Goal: Task Accomplishment & Management: Manage account settings

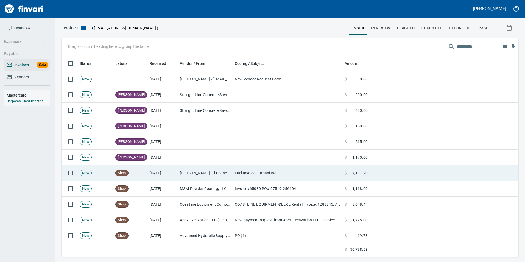
scroll to position [197, 448]
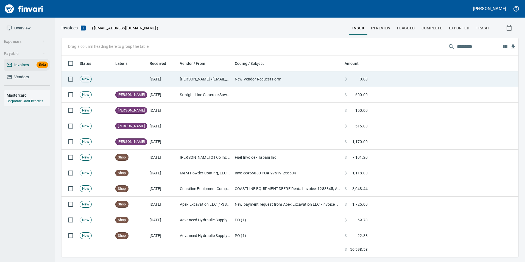
click at [259, 75] on td "New Vendor Request Form" at bounding box center [288, 79] width 110 height 16
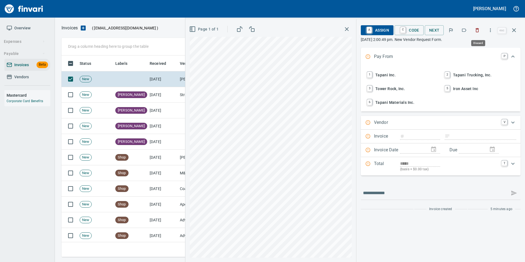
click at [479, 29] on icon "button" at bounding box center [476, 29] width 5 height 5
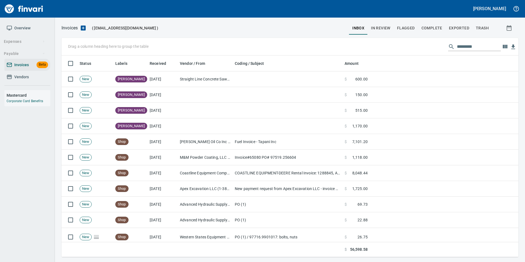
scroll to position [197, 448]
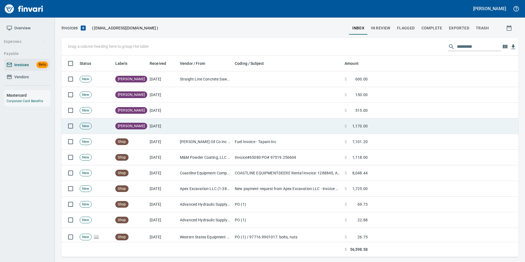
click at [312, 125] on td at bounding box center [288, 126] width 110 height 16
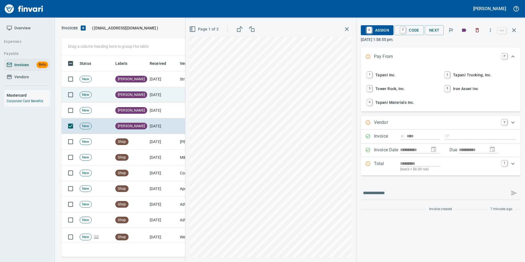
click at [159, 95] on td "[DATE]" at bounding box center [162, 95] width 30 height 16
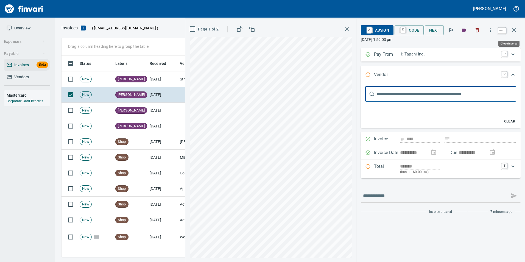
click at [513, 31] on icon "button" at bounding box center [514, 30] width 4 height 4
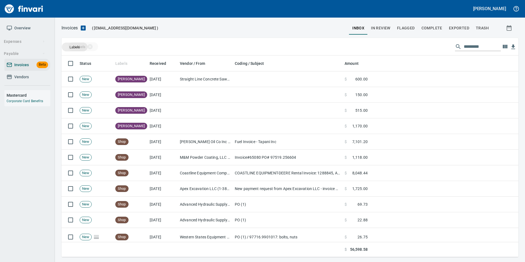
drag, startPoint x: 129, startPoint y: 63, endPoint x: 75, endPoint y: 47, distance: 56.5
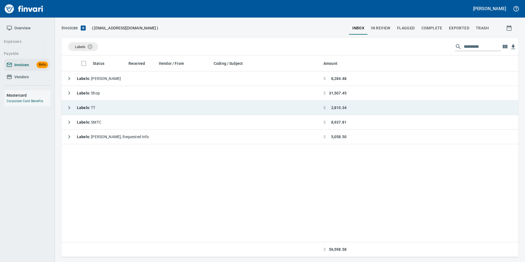
click at [69, 108] on icon "button" at bounding box center [69, 107] width 7 height 7
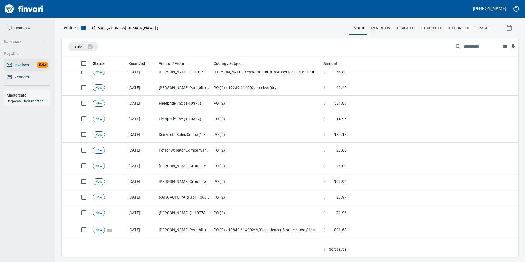
scroll to position [136, 0]
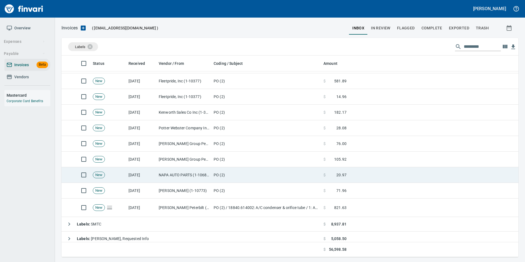
click at [169, 173] on td "NAPA AUTO PARTS (1-10687)" at bounding box center [183, 175] width 55 height 16
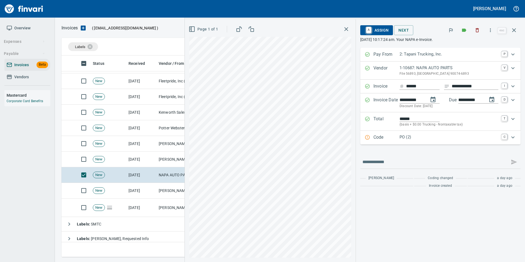
click at [410, 138] on p "PO (2)" at bounding box center [448, 137] width 99 height 6
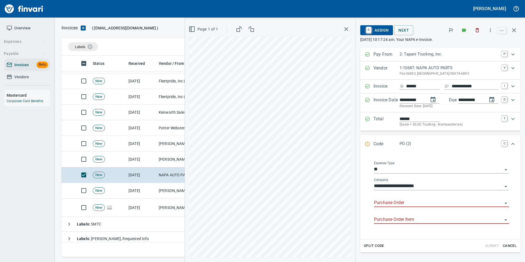
click at [388, 200] on input "Purchase Order" at bounding box center [438, 203] width 128 height 8
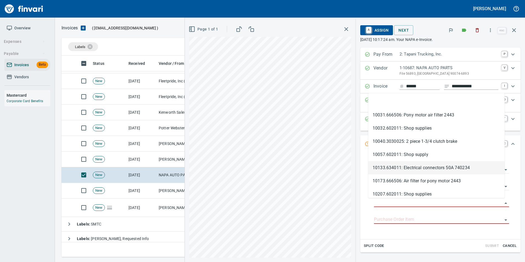
scroll to position [197, 448]
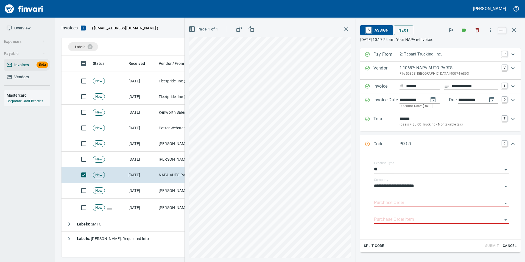
type input "**********"
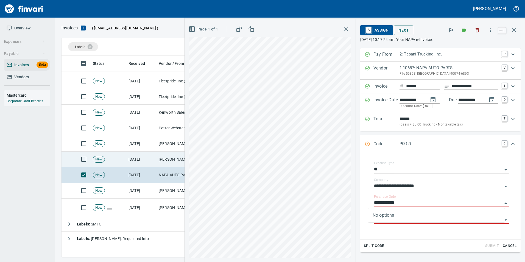
click at [156, 157] on td "[DATE]" at bounding box center [141, 160] width 30 height 16
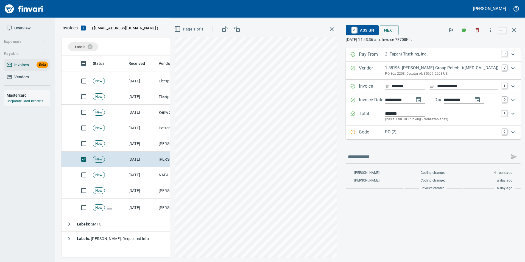
click at [356, 129] on div "Expand" at bounding box center [352, 132] width 5 height 7
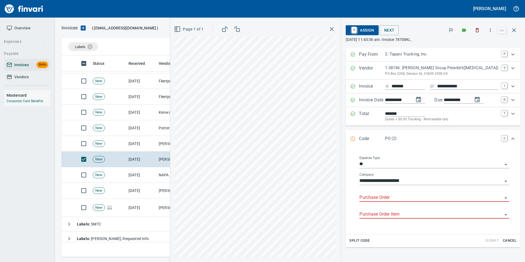
click at [370, 198] on input "Purchase Order" at bounding box center [430, 198] width 143 height 8
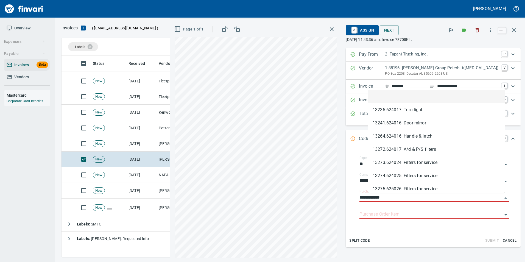
scroll to position [197, 448]
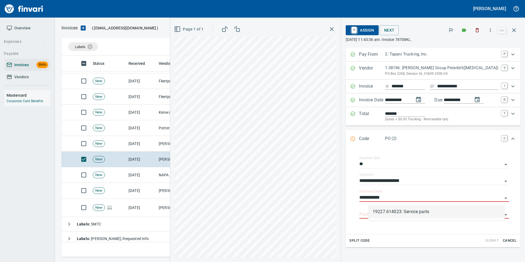
click at [397, 212] on li "19227.614023: Service parts" at bounding box center [436, 211] width 136 height 13
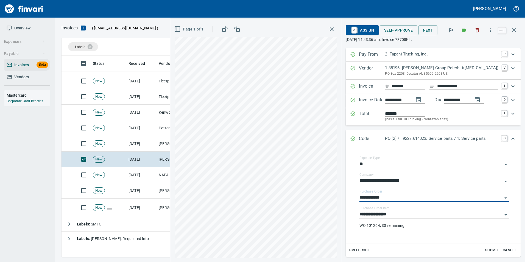
type input "**********"
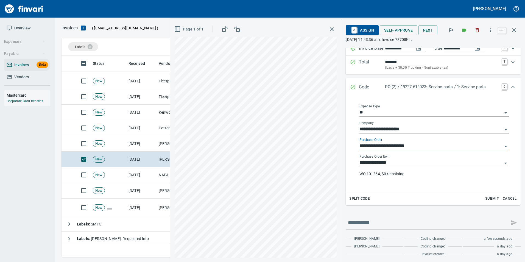
scroll to position [53, 0]
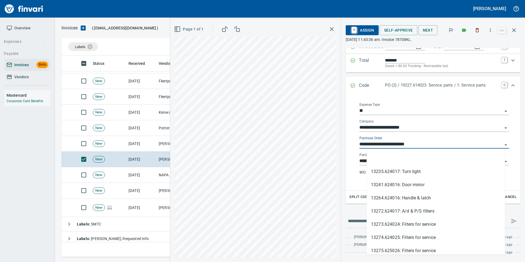
click at [426, 141] on input "**********" at bounding box center [430, 145] width 143 height 8
click at [412, 158] on li at bounding box center [435, 158] width 138 height 13
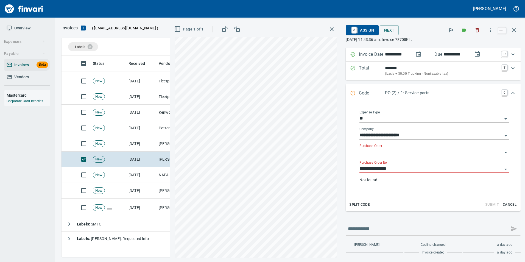
scroll to position [53, 0]
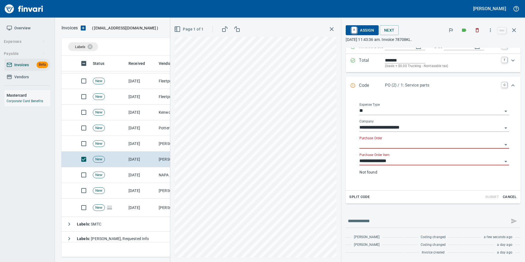
click at [405, 161] on input "**********" at bounding box center [430, 161] width 143 height 8
click at [396, 175] on li at bounding box center [436, 175] width 136 height 13
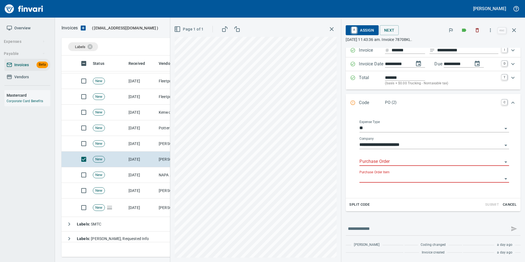
scroll to position [44, 0]
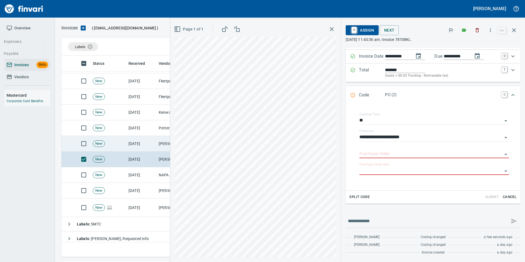
click at [162, 144] on td "Jackson Group Peterbilt(IBS) (1-38196)" at bounding box center [183, 144] width 55 height 16
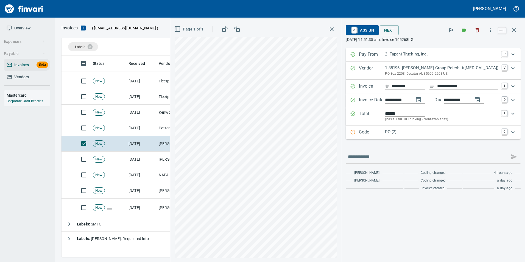
click at [386, 137] on div "Code PO (2) C" at bounding box center [433, 132] width 175 height 14
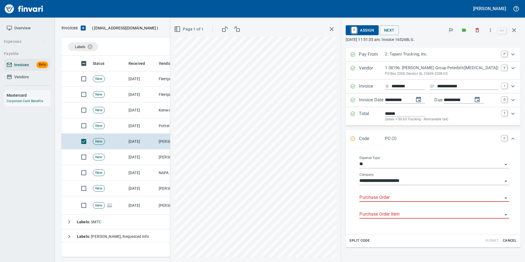
click at [390, 198] on input "Purchase Order" at bounding box center [430, 198] width 143 height 8
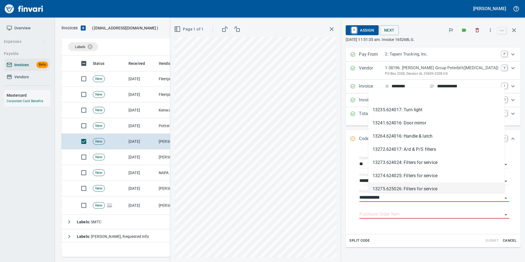
scroll to position [197, 448]
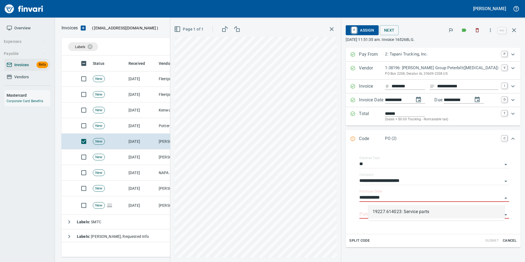
click at [397, 216] on li "19227.614023: Service parts" at bounding box center [436, 211] width 136 height 13
type input "**********"
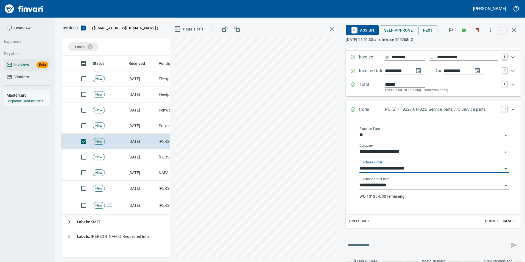
scroll to position [53, 0]
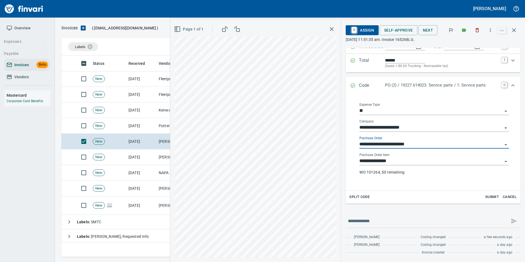
click at [415, 141] on input "**********" at bounding box center [430, 145] width 143 height 8
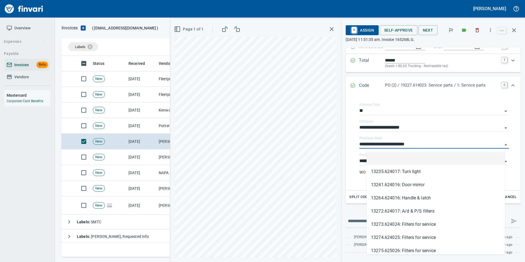
click at [407, 154] on li at bounding box center [435, 158] width 138 height 13
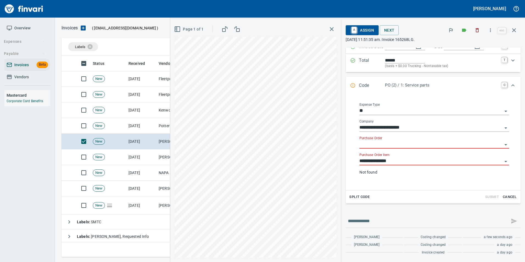
scroll to position [53, 0]
click at [402, 162] on input "**********" at bounding box center [430, 161] width 143 height 8
click at [393, 174] on li at bounding box center [436, 175] width 136 height 13
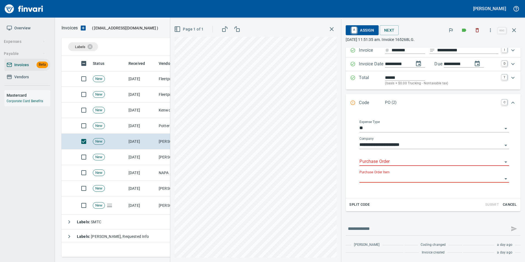
scroll to position [44, 0]
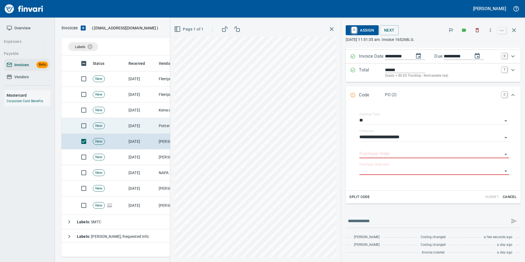
click at [144, 124] on td "[DATE]" at bounding box center [141, 126] width 30 height 16
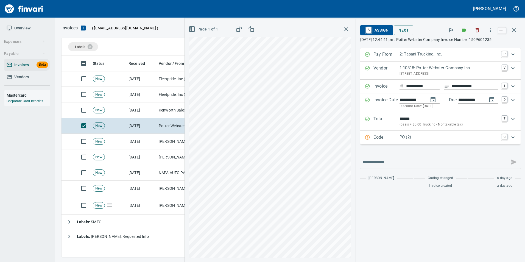
click at [373, 140] on p "Code" at bounding box center [386, 137] width 26 height 7
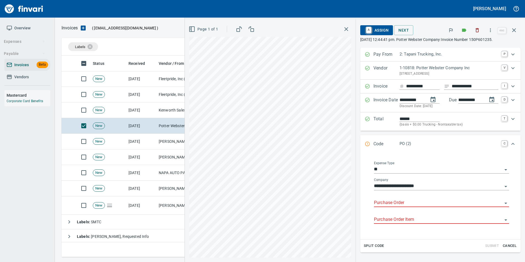
drag, startPoint x: 397, startPoint y: 205, endPoint x: 390, endPoint y: 199, distance: 9.6
click at [397, 205] on input "Purchase Order" at bounding box center [438, 203] width 128 height 8
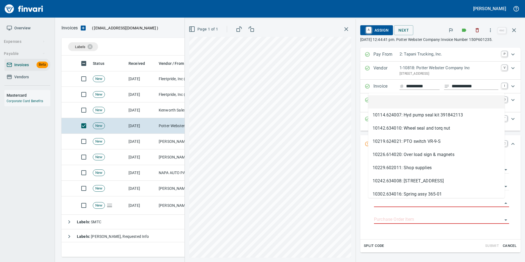
scroll to position [197, 448]
type input "**********"
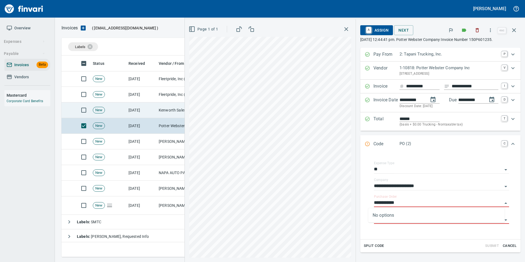
click at [158, 107] on td "Kenworth Sales Co Inc (1-38304)" at bounding box center [183, 110] width 55 height 16
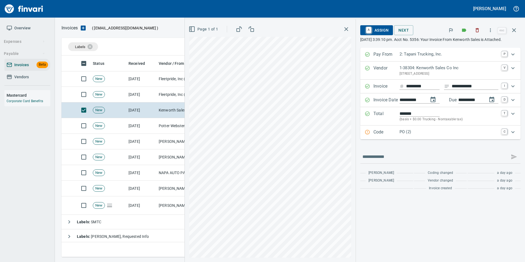
click at [380, 136] on p "Code" at bounding box center [386, 132] width 26 height 7
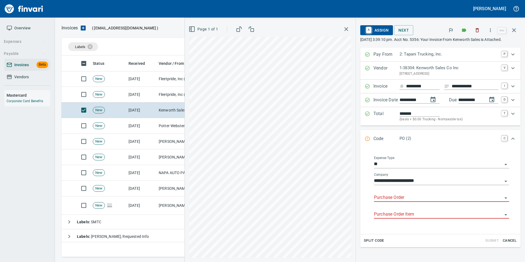
click at [391, 197] on input "Purchase Order" at bounding box center [438, 198] width 128 height 8
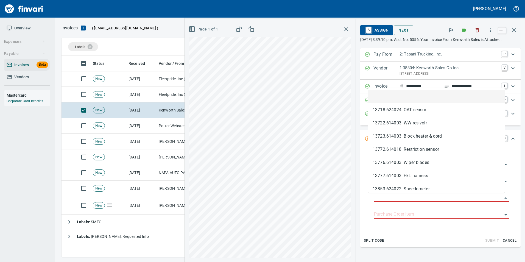
scroll to position [197, 448]
type input "**********"
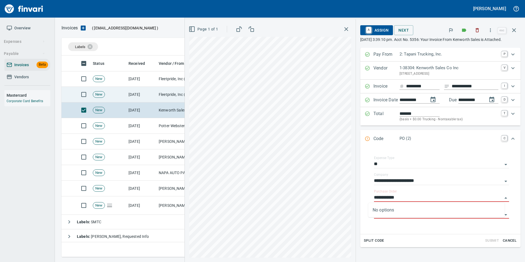
click at [167, 97] on td "Fleetpride, Inc (1-10377)" at bounding box center [183, 95] width 55 height 16
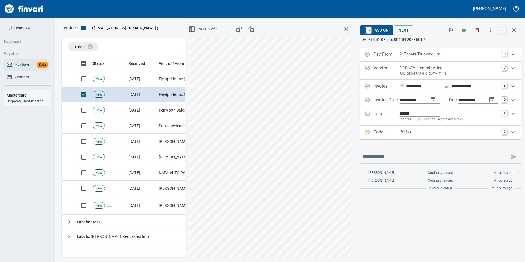
click at [395, 131] on p "Code" at bounding box center [386, 132] width 26 height 7
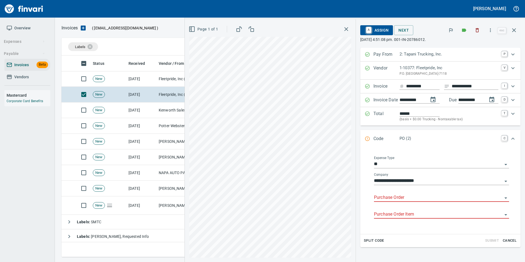
click at [396, 200] on input "Purchase Order" at bounding box center [438, 198] width 128 height 8
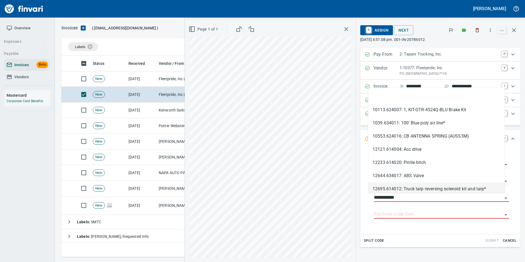
scroll to position [197, 448]
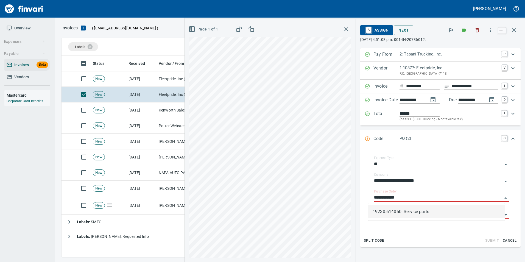
click at [398, 209] on li "19230.614050: Service parts" at bounding box center [436, 211] width 136 height 13
type input "**********"
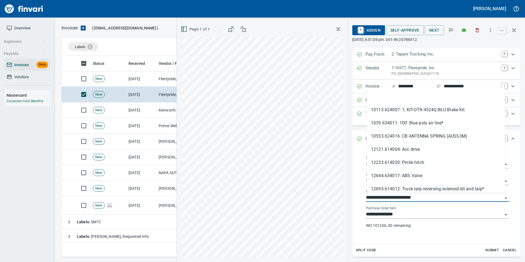
click at [419, 194] on input "**********" at bounding box center [434, 198] width 136 height 8
click at [399, 94] on li at bounding box center [435, 96] width 138 height 13
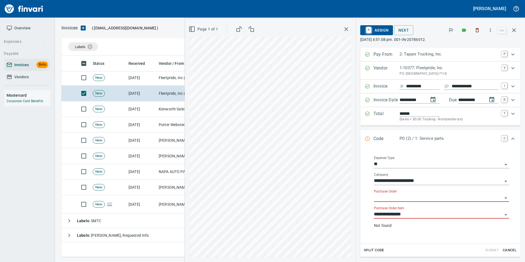
click at [401, 217] on input "**********" at bounding box center [438, 215] width 128 height 8
click at [401, 220] on div "1: Service parts" at bounding box center [436, 235] width 136 height 31
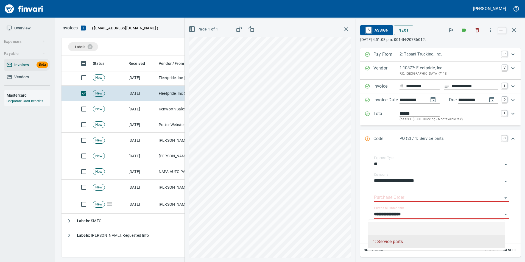
click at [402, 224] on li at bounding box center [436, 228] width 136 height 13
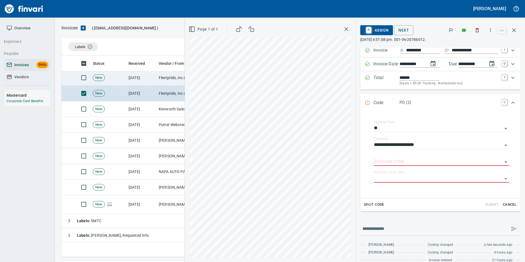
click at [154, 78] on td "[DATE]" at bounding box center [141, 78] width 30 height 16
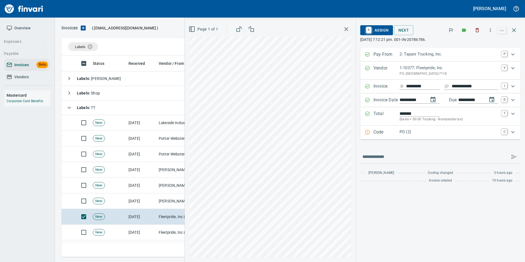
click at [374, 133] on p "Code" at bounding box center [386, 132] width 26 height 7
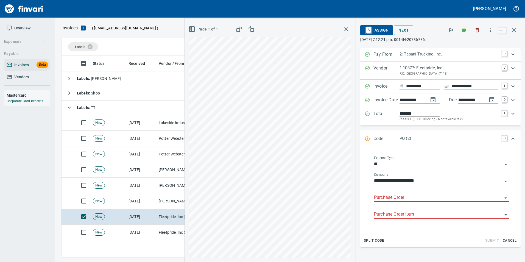
click at [382, 199] on input "Purchase Order" at bounding box center [438, 198] width 128 height 8
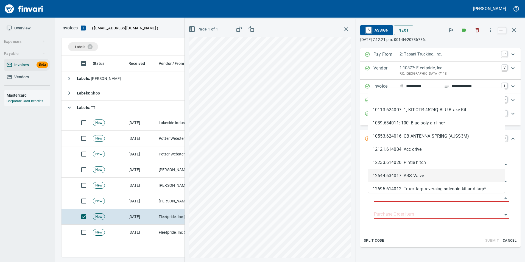
type input "**********"
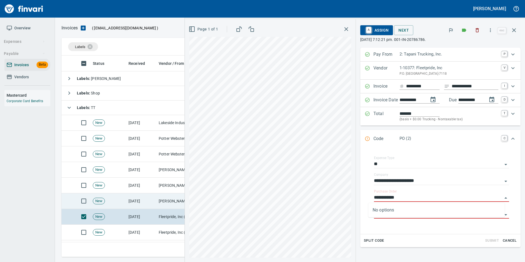
click at [148, 201] on td "[DATE]" at bounding box center [141, 201] width 30 height 16
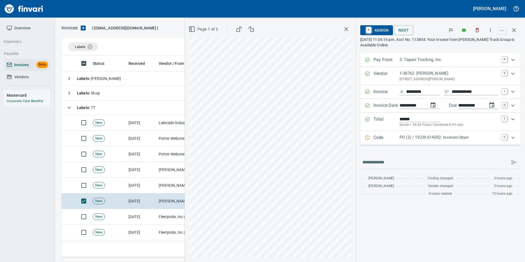
click at [412, 134] on div "Code PO (2) / 19239.614002: receiver/dryer C" at bounding box center [440, 138] width 160 height 14
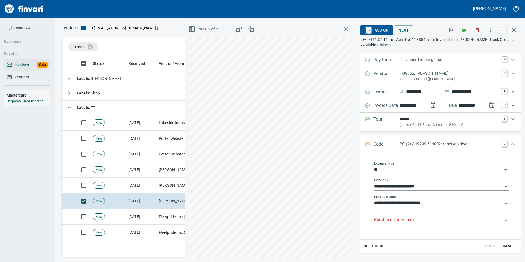
click at [397, 219] on input "Purchase Order Item" at bounding box center [438, 220] width 128 height 8
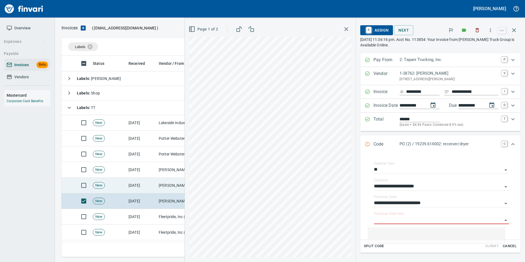
click at [156, 186] on td "[DATE]" at bounding box center [141, 186] width 30 height 16
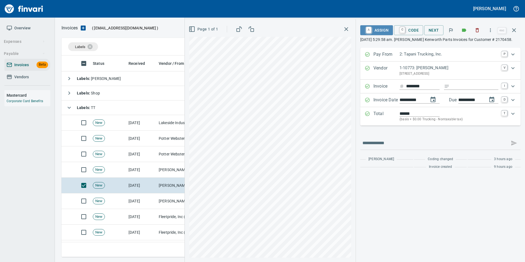
click at [374, 31] on span "A Assign" at bounding box center [377, 30] width 24 height 9
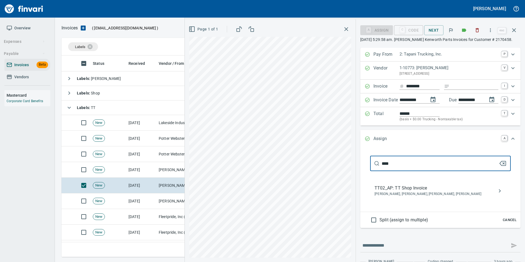
type input "****"
click at [416, 190] on span "TT02_AP: TT Shop Invoice" at bounding box center [435, 188] width 123 height 7
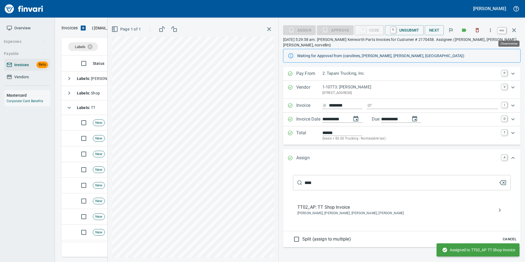
click at [514, 30] on icon "button" at bounding box center [514, 30] width 4 height 4
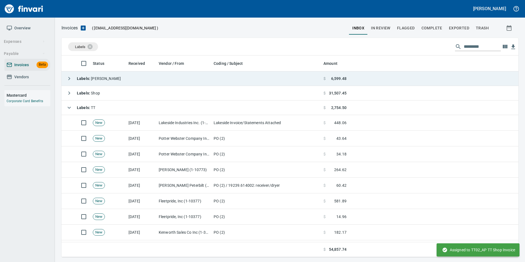
scroll to position [197, 448]
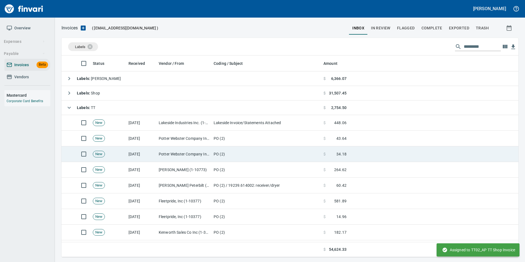
click at [175, 156] on td "Potter Webster Company Inc (1-10818)" at bounding box center [183, 154] width 55 height 16
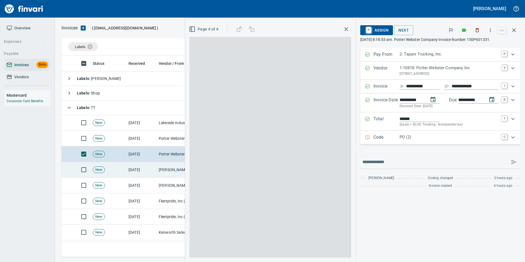
click at [168, 163] on td "[PERSON_NAME] (1-10773)" at bounding box center [183, 170] width 55 height 16
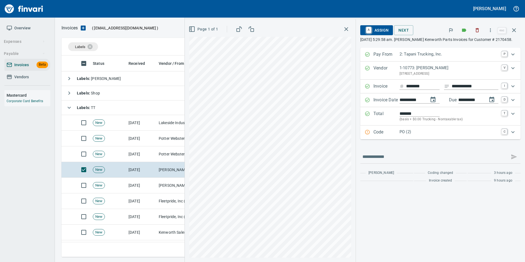
click at [389, 132] on p "Code" at bounding box center [386, 132] width 26 height 7
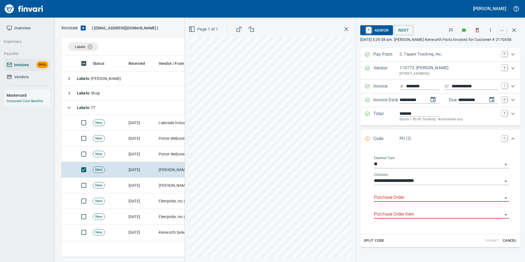
click at [381, 199] on input "Purchase Order" at bounding box center [438, 198] width 128 height 8
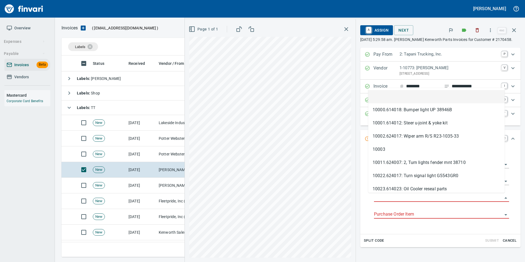
type input "**********"
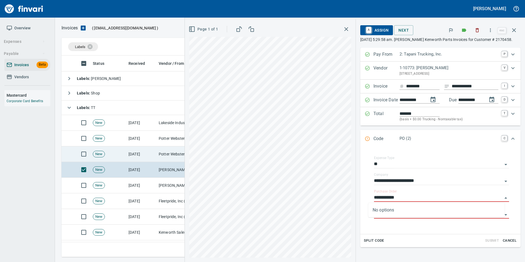
click at [143, 154] on td "[DATE]" at bounding box center [141, 154] width 30 height 16
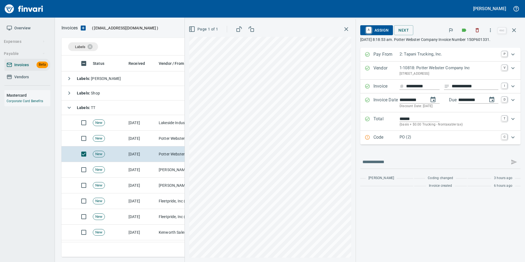
click at [401, 134] on p "PO (2)" at bounding box center [448, 137] width 99 height 6
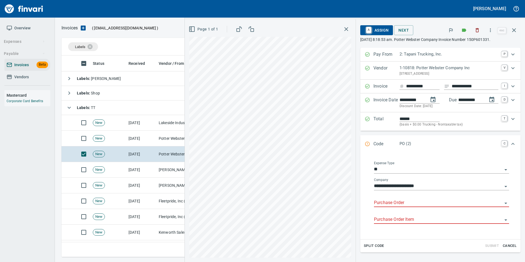
click at [381, 203] on input "Purchase Order" at bounding box center [438, 203] width 128 height 8
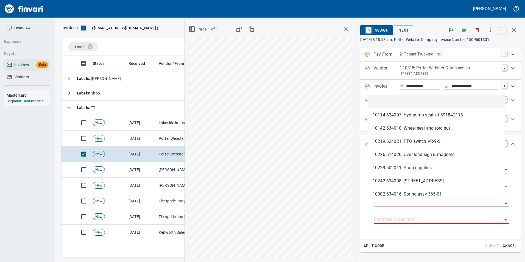
scroll to position [197, 448]
type input "**********"
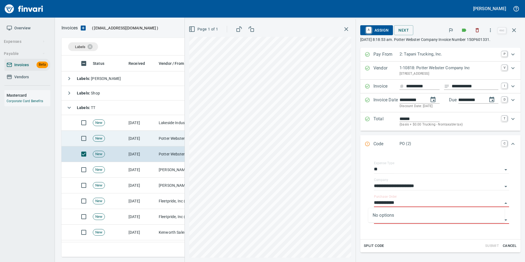
click at [143, 135] on td "[DATE]" at bounding box center [141, 139] width 30 height 16
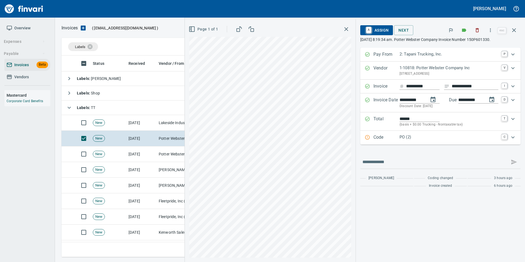
click at [385, 135] on p "Code" at bounding box center [386, 137] width 26 height 7
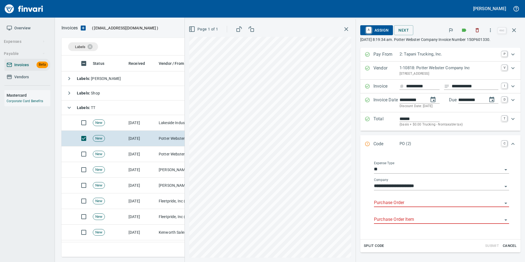
click at [387, 204] on input "Purchase Order" at bounding box center [438, 203] width 128 height 8
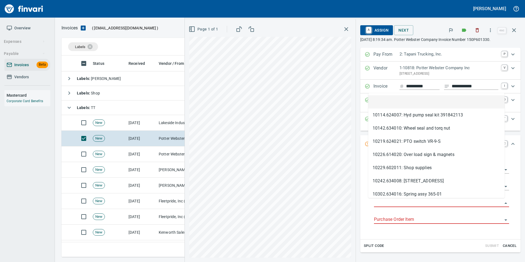
scroll to position [197, 448]
type input "**********"
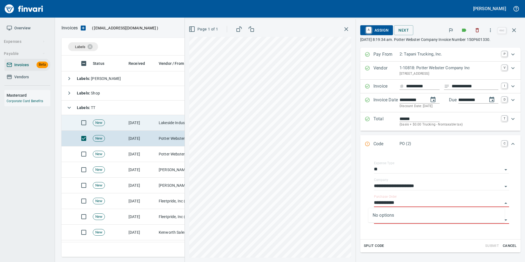
click at [137, 124] on td "[DATE]" at bounding box center [141, 123] width 30 height 16
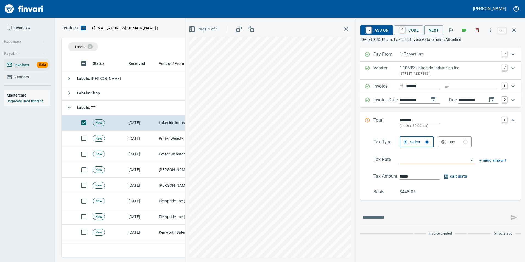
click at [366, 177] on div "**********" at bounding box center [355, 140] width 340 height 243
click at [516, 33] on icon "button" at bounding box center [514, 30] width 7 height 7
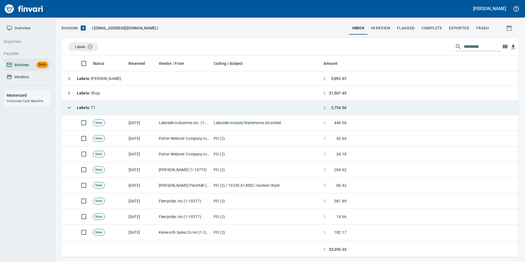
scroll to position [197, 448]
click at [66, 112] on div "Labels : TT" at bounding box center [80, 107] width 32 height 11
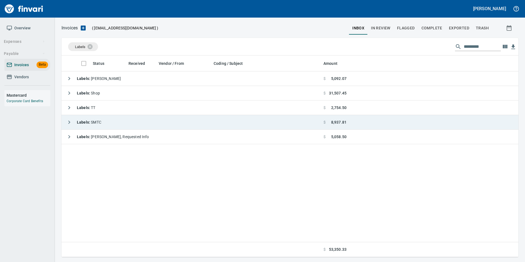
click at [65, 124] on button "button" at bounding box center [69, 122] width 11 height 11
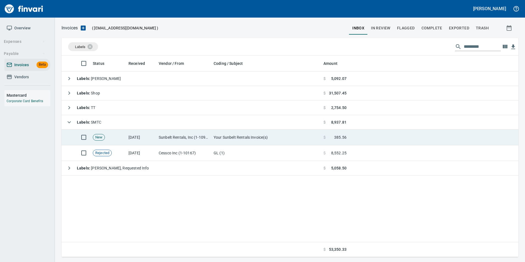
click at [145, 141] on td "[DATE]" at bounding box center [141, 138] width 30 height 16
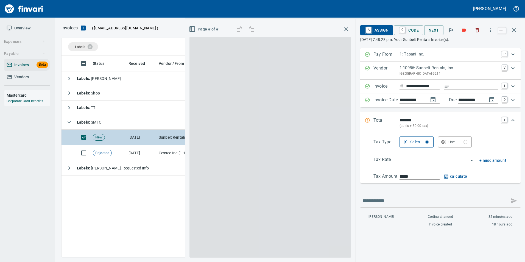
scroll to position [197, 452]
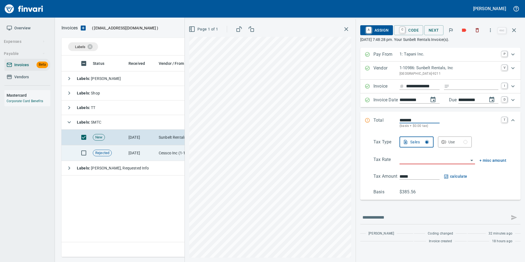
click at [144, 151] on td "[DATE]" at bounding box center [141, 153] width 30 height 16
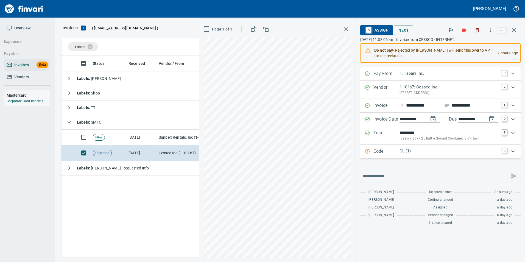
scroll to position [197, 452]
click at [413, 107] on input "**********" at bounding box center [422, 105] width 33 height 7
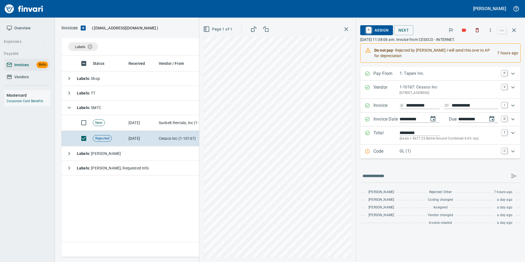
click at [380, 165] on div "**********" at bounding box center [440, 147] width 160 height 161
click at [515, 33] on icon "button" at bounding box center [514, 30] width 7 height 7
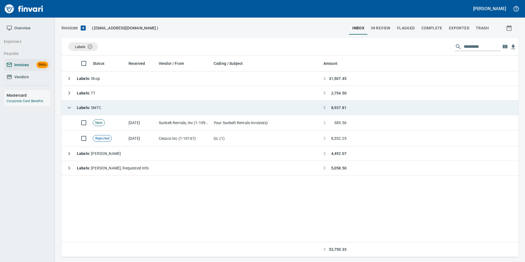
scroll to position [197, 453]
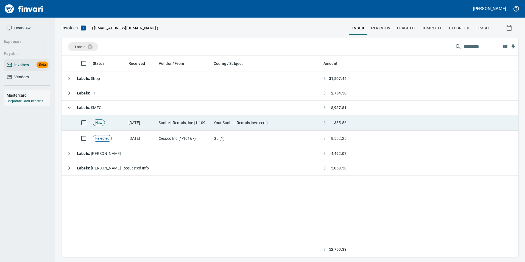
click at [119, 121] on td "New" at bounding box center [109, 123] width 36 height 16
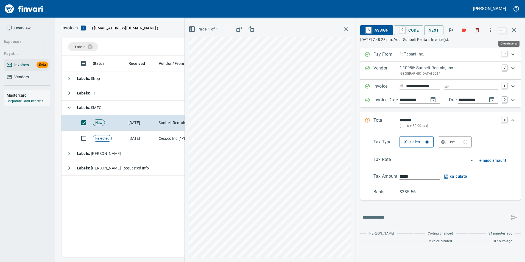
scroll to position [197, 452]
click at [456, 84] on input "Expand" at bounding box center [475, 86] width 47 height 7
type input "*******"
click at [420, 159] on input "search" at bounding box center [433, 160] width 69 height 8
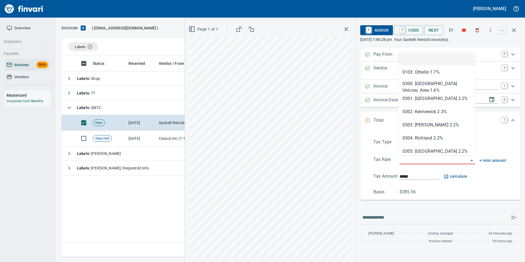
click at [404, 160] on input "search" at bounding box center [433, 160] width 69 height 8
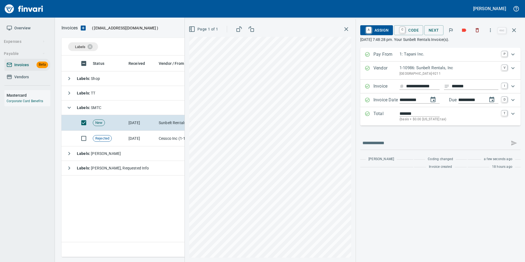
type input "**********"
click at [380, 30] on span "A Assign" at bounding box center [377, 30] width 24 height 9
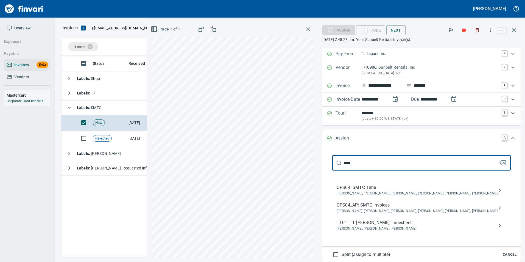
scroll to position [0, 0]
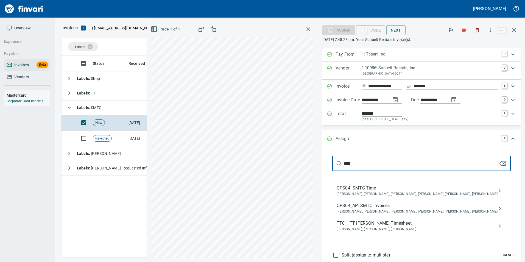
type input "****"
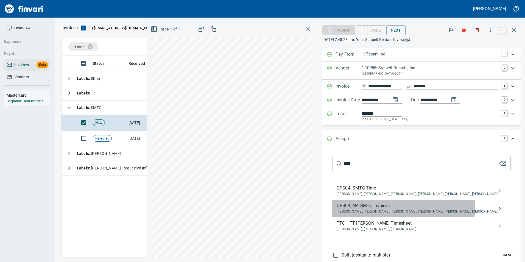
click at [413, 207] on span "OPS04_AP: SMTC Invoices" at bounding box center [417, 205] width 161 height 7
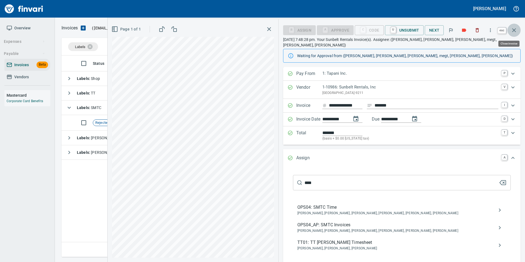
click at [516, 32] on icon "button" at bounding box center [514, 30] width 7 height 7
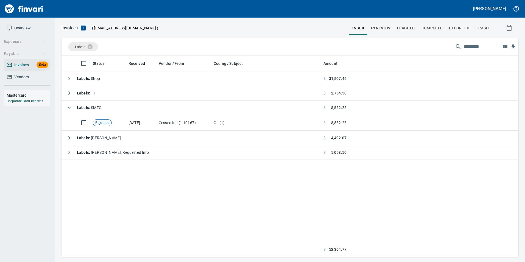
scroll to position [197, 452]
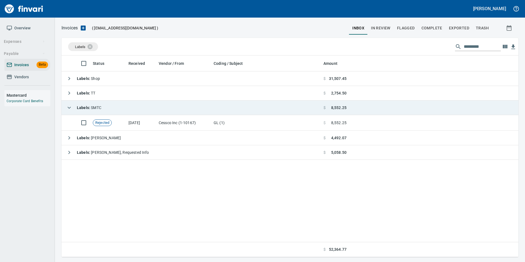
click at [67, 111] on icon "button" at bounding box center [69, 107] width 7 height 7
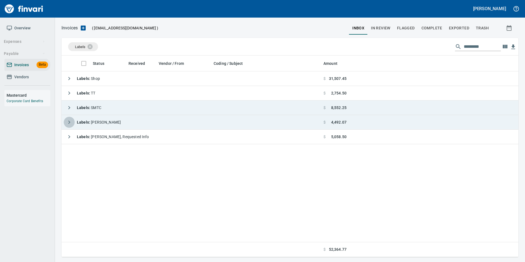
click at [67, 119] on icon "button" at bounding box center [69, 122] width 7 height 7
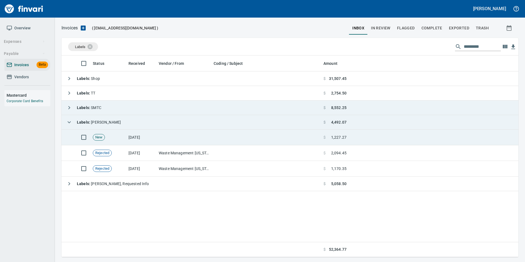
click at [107, 141] on td "New" at bounding box center [109, 138] width 36 height 16
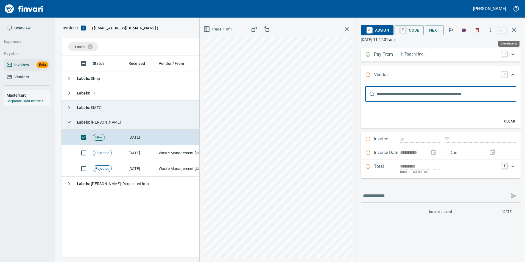
click at [511, 34] on button "button" at bounding box center [513, 30] width 13 height 13
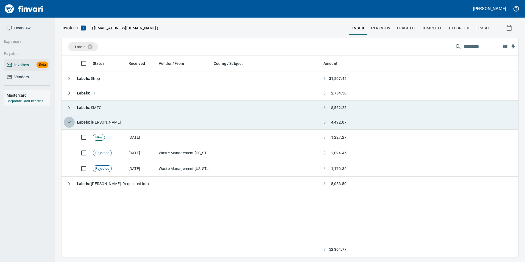
click at [69, 125] on icon "button" at bounding box center [69, 122] width 7 height 7
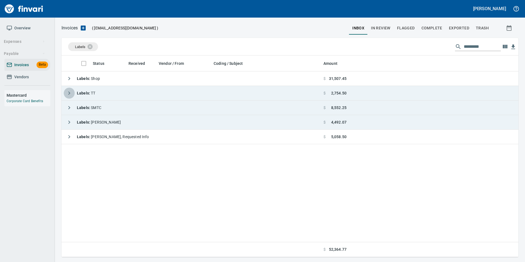
click at [73, 94] on button "button" at bounding box center [69, 93] width 11 height 11
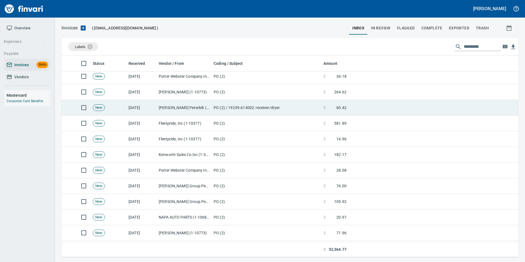
scroll to position [0, 0]
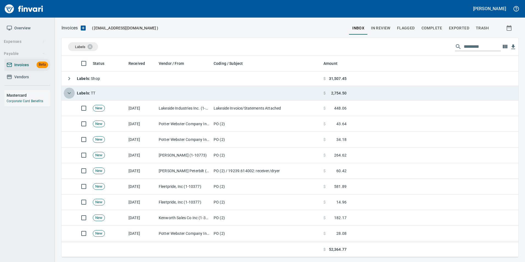
click at [67, 93] on icon "button" at bounding box center [69, 93] width 7 height 7
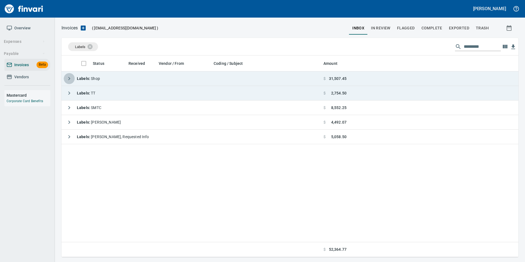
click at [67, 80] on icon "button" at bounding box center [69, 78] width 7 height 7
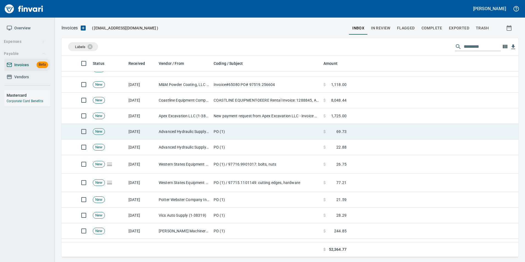
scroll to position [110, 0]
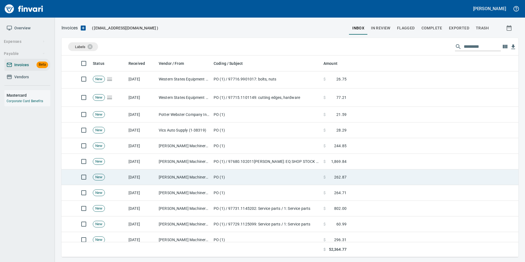
click at [228, 178] on td "PO (1)" at bounding box center [266, 177] width 110 height 16
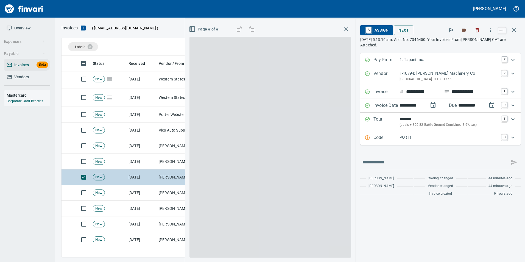
scroll to position [197, 448]
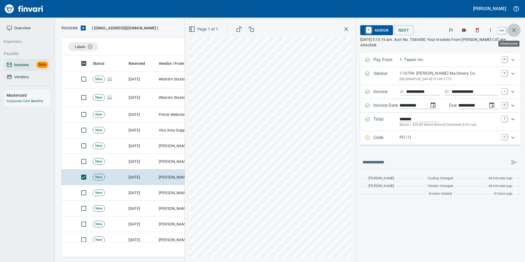
click at [513, 34] on button "button" at bounding box center [513, 30] width 13 height 13
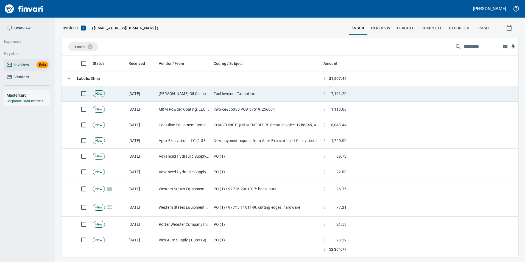
click at [149, 96] on td "[DATE]" at bounding box center [141, 94] width 30 height 16
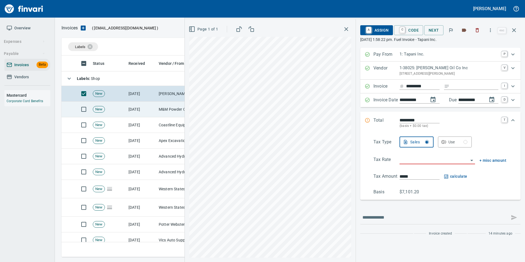
click at [133, 111] on td "[DATE]" at bounding box center [141, 110] width 30 height 16
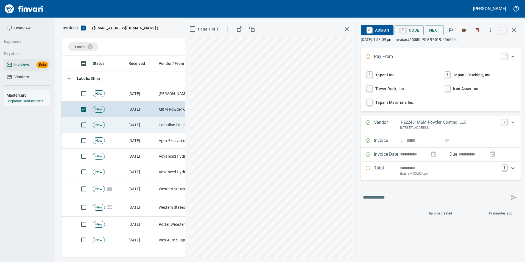
click at [127, 122] on td "[DATE]" at bounding box center [141, 125] width 30 height 16
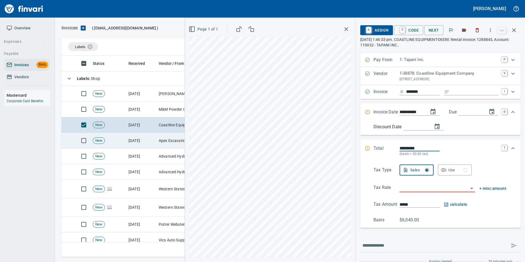
click at [128, 138] on td "[DATE]" at bounding box center [141, 141] width 30 height 16
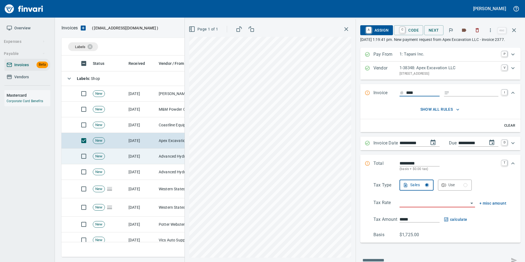
click at [128, 155] on td "[DATE]" at bounding box center [141, 157] width 30 height 16
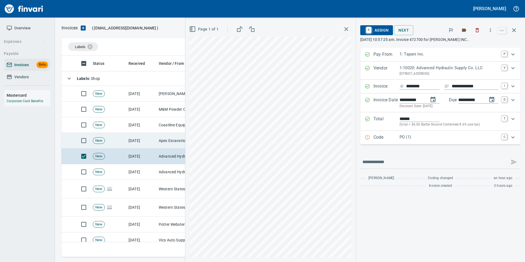
click at [133, 142] on td "[DATE]" at bounding box center [141, 141] width 30 height 16
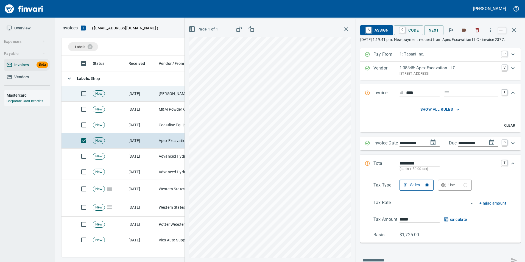
click at [129, 96] on td "[DATE]" at bounding box center [141, 94] width 30 height 16
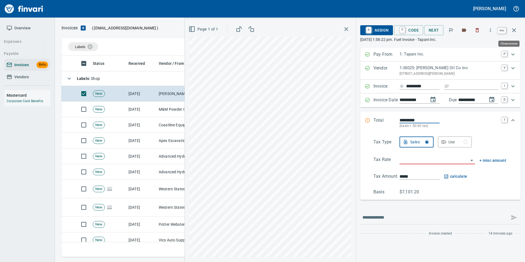
click at [517, 30] on icon "button" at bounding box center [514, 30] width 7 height 7
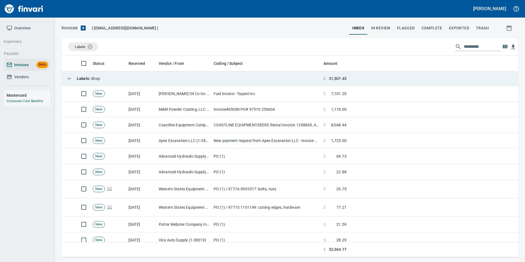
scroll to position [197, 448]
click at [69, 78] on icon "button" at bounding box center [69, 78] width 7 height 7
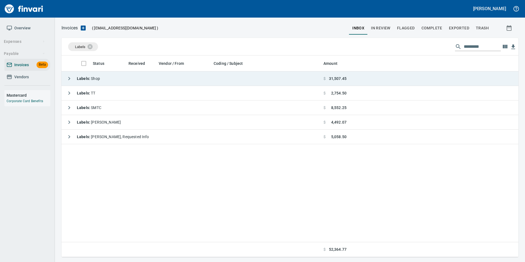
scroll to position [197, 453]
click at [69, 78] on icon "button" at bounding box center [69, 78] width 7 height 7
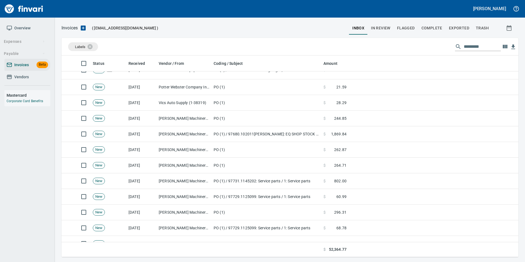
scroll to position [0, 0]
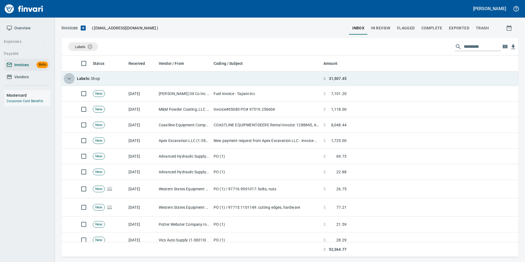
click at [71, 77] on icon "button" at bounding box center [69, 78] width 7 height 7
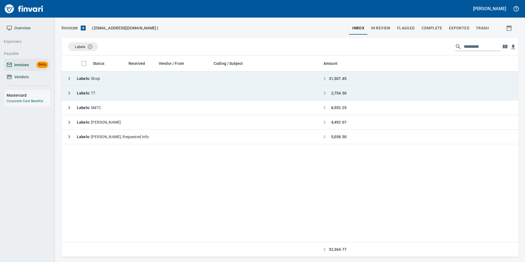
click at [71, 93] on icon "button" at bounding box center [69, 93] width 7 height 7
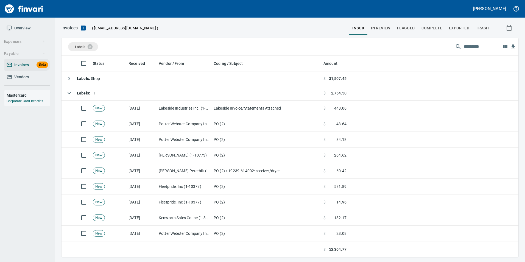
scroll to position [197, 449]
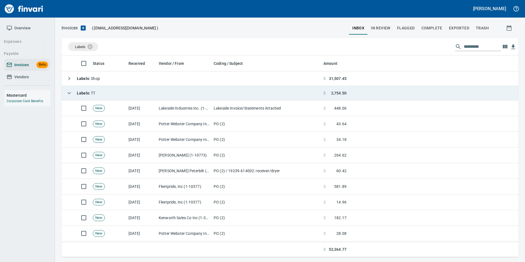
click at [70, 91] on icon "button" at bounding box center [69, 93] width 7 height 7
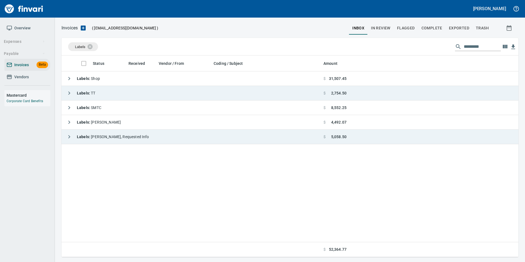
click at [65, 136] on button "button" at bounding box center [69, 136] width 11 height 11
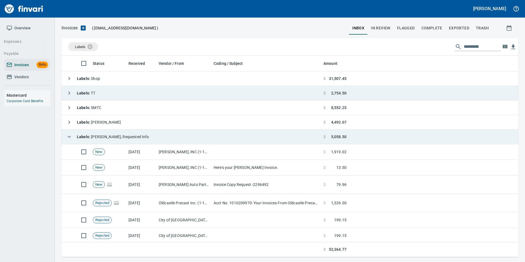
click at [65, 136] on button "button" at bounding box center [69, 136] width 11 height 11
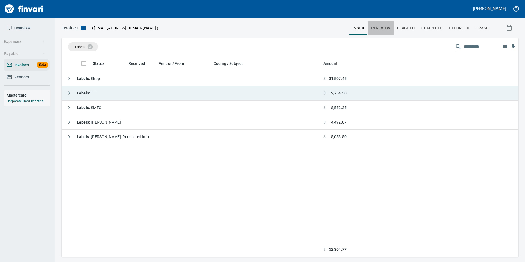
click at [383, 24] on button "In Review" at bounding box center [381, 27] width 26 height 13
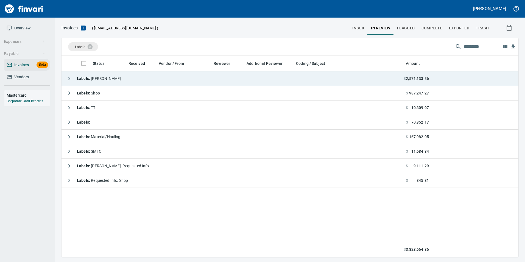
scroll to position [197, 453]
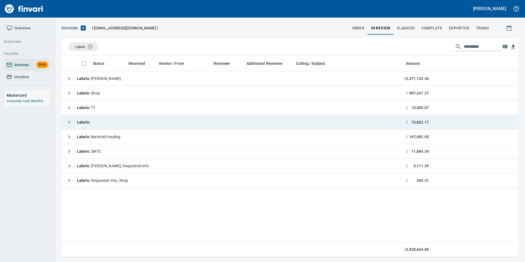
click at [69, 119] on icon "button" at bounding box center [69, 122] width 7 height 7
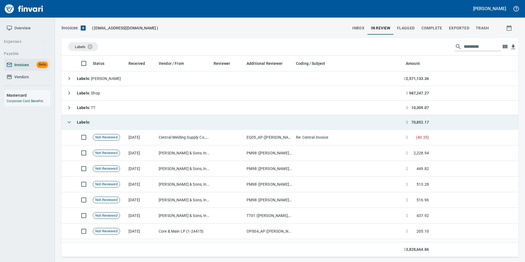
scroll to position [197, 449]
click at [69, 119] on icon "button" at bounding box center [69, 122] width 7 height 7
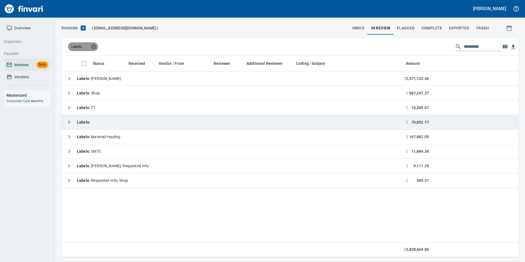
click at [96, 47] on icon at bounding box center [93, 46] width 5 height 5
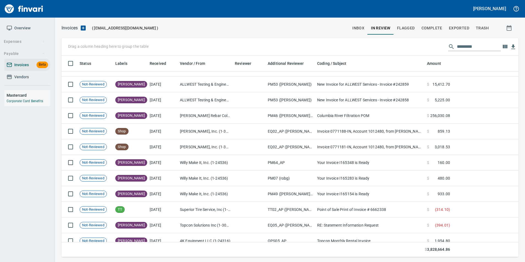
scroll to position [192, 0]
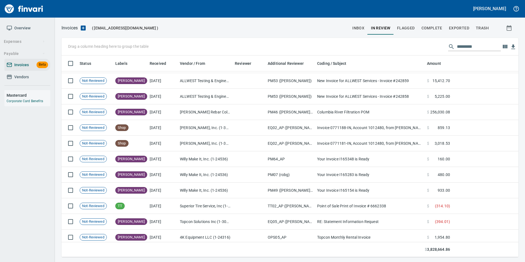
click at [478, 130] on td at bounding box center [485, 128] width 66 height 16
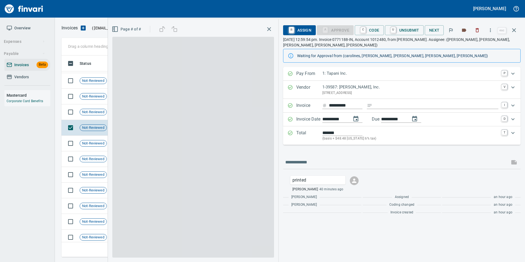
scroll to position [197, 448]
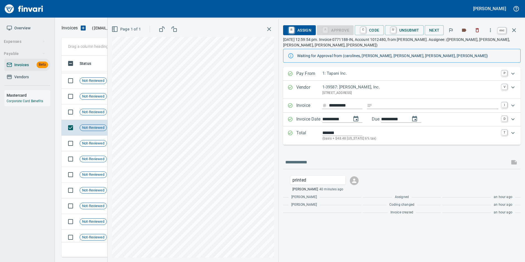
click at [516, 31] on icon "button" at bounding box center [514, 30] width 7 height 7
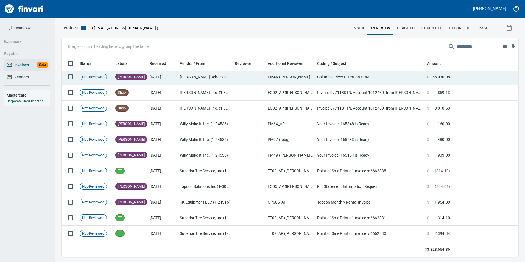
scroll to position [275, 0]
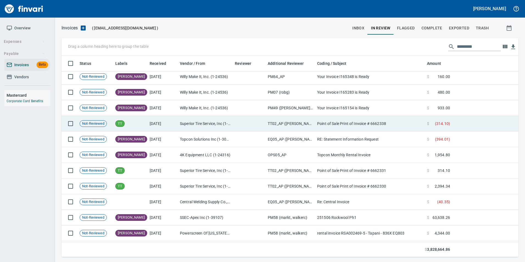
click at [483, 122] on td at bounding box center [485, 124] width 66 height 16
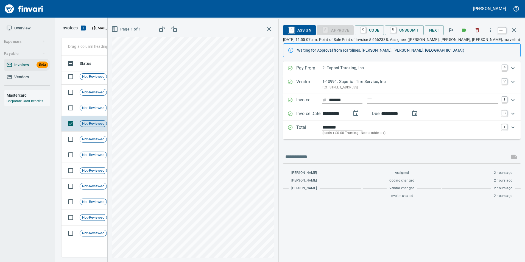
scroll to position [197, 448]
click at [514, 30] on icon "button" at bounding box center [514, 30] width 4 height 4
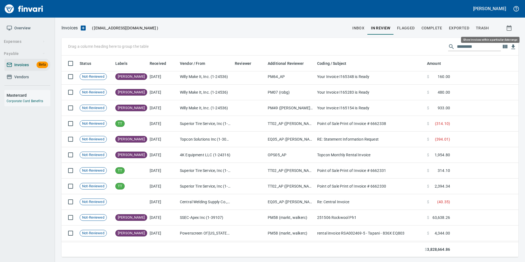
scroll to position [197, 448]
click at [465, 44] on input "text" at bounding box center [479, 46] width 44 height 9
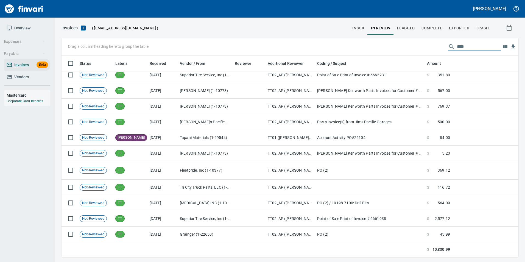
scroll to position [51, 0]
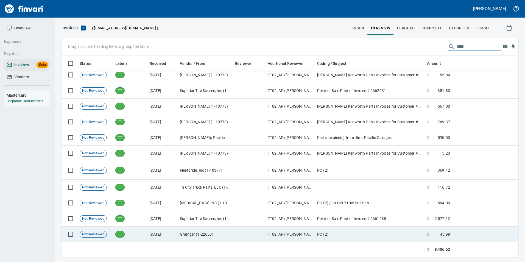
type input "****"
click at [182, 231] on td "Grainger (1-22650)" at bounding box center [205, 234] width 55 height 16
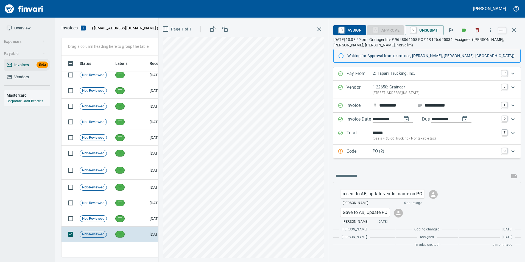
click at [368, 152] on p "Code" at bounding box center [359, 151] width 26 height 7
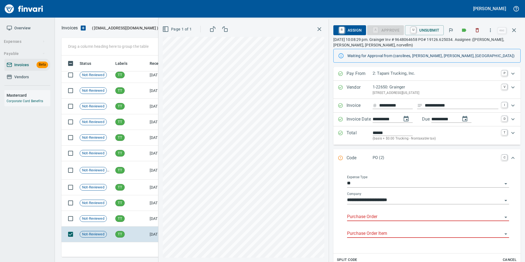
click at [365, 215] on input "Purchase Order" at bounding box center [424, 217] width 155 height 8
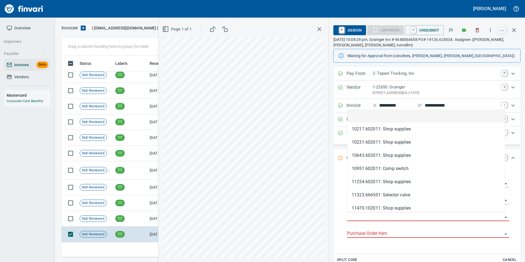
scroll to position [197, 448]
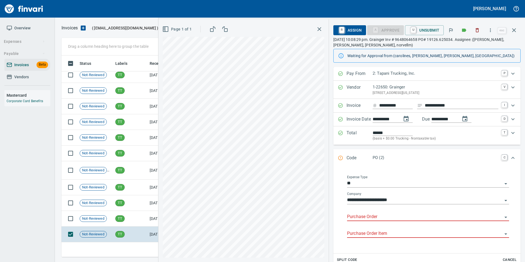
type input "**********"
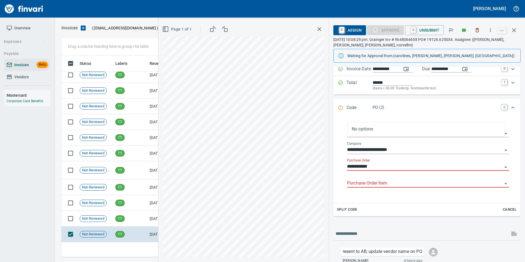
scroll to position [100, 0]
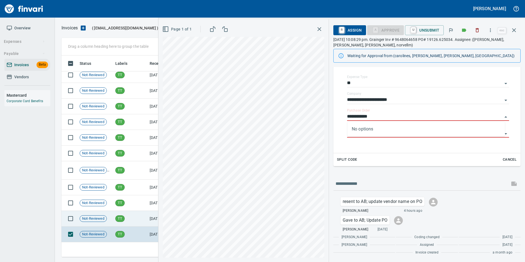
click at [133, 219] on td "TT" at bounding box center [130, 219] width 34 height 16
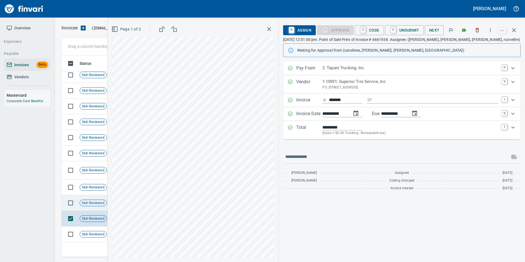
click at [90, 201] on span "Not-Reviewed" at bounding box center [93, 202] width 27 height 5
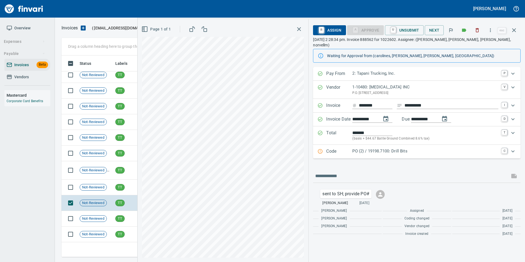
click at [438, 148] on p "PO (2) / 19198.7100: Drill Bits" at bounding box center [425, 151] width 146 height 6
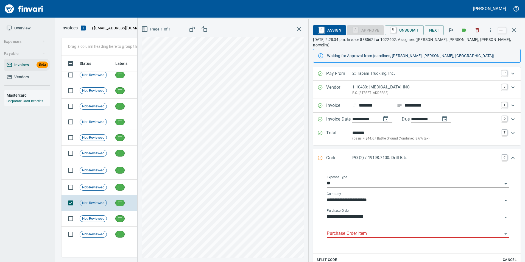
click at [365, 230] on input "Purchase Order Item" at bounding box center [415, 234] width 176 height 8
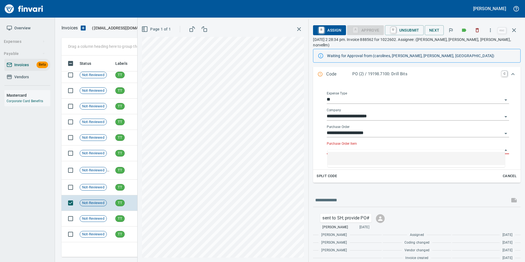
scroll to position [197, 448]
click at [111, 188] on td "Not-Reviewed" at bounding box center [95, 188] width 36 height 16
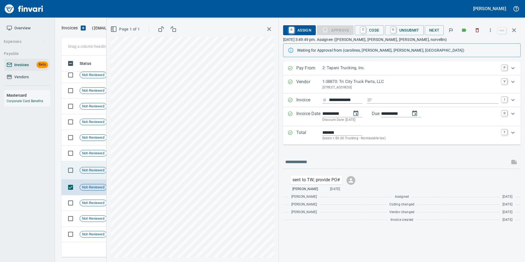
click at [95, 170] on span "Not-Reviewed" at bounding box center [93, 170] width 27 height 5
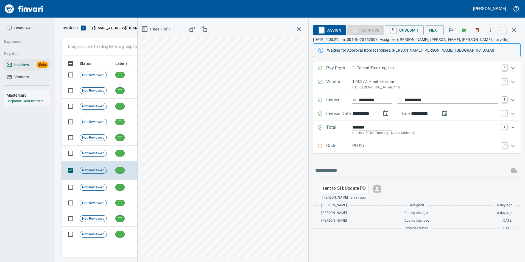
click at [357, 148] on p "PO (2)" at bounding box center [425, 145] width 146 height 6
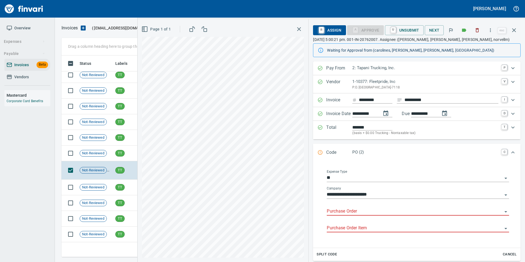
click at [365, 213] on input "Purchase Order" at bounding box center [415, 212] width 176 height 8
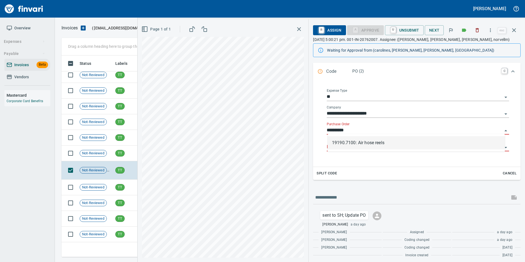
scroll to position [84, 0]
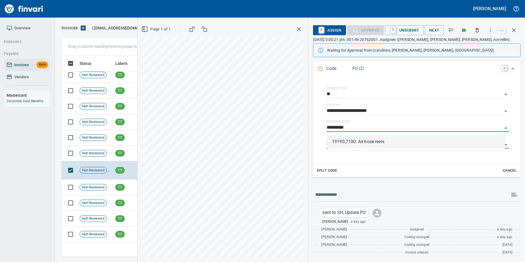
click at [386, 144] on li "19190.7100: Air hose reels" at bounding box center [416, 141] width 177 height 13
type input "**********"
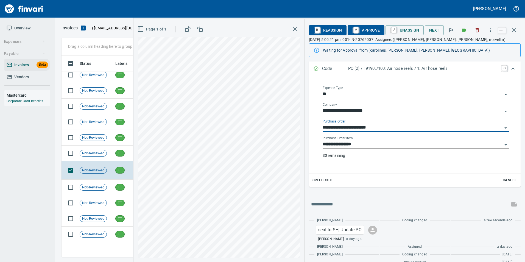
scroll to position [197, 448]
click at [377, 125] on input "**********" at bounding box center [413, 128] width 180 height 8
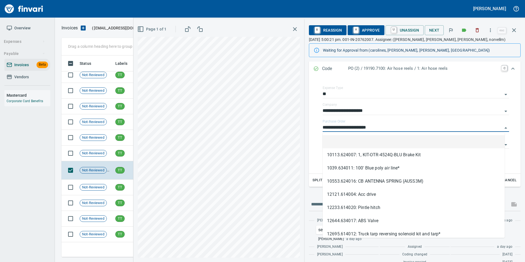
click at [363, 140] on li at bounding box center [414, 141] width 182 height 13
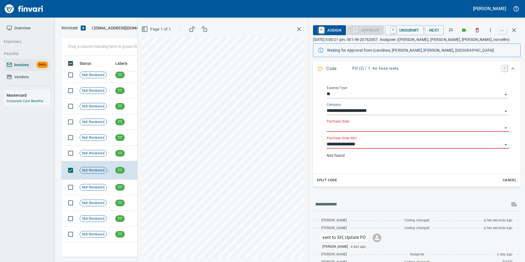
click at [362, 142] on input "**********" at bounding box center [415, 145] width 176 height 8
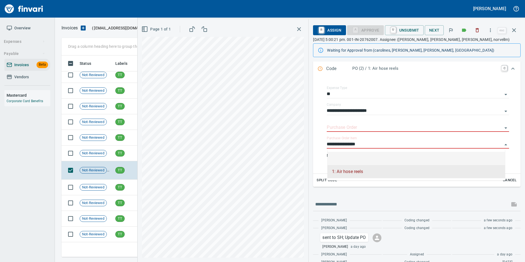
click at [356, 162] on li at bounding box center [416, 158] width 177 height 13
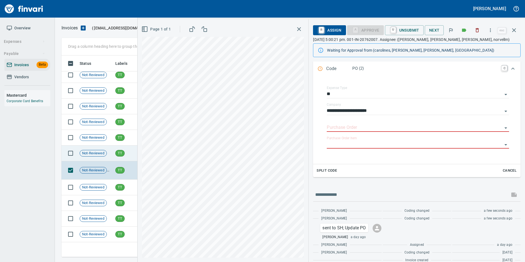
click at [102, 155] on span "Not-Reviewed" at bounding box center [93, 153] width 27 height 5
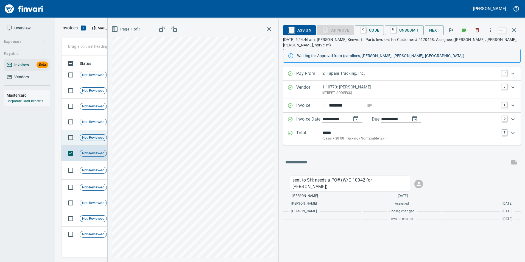
click at [103, 136] on span "Not-Reviewed" at bounding box center [93, 137] width 27 height 5
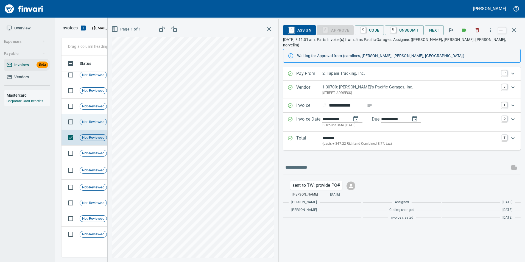
click at [93, 122] on span "Not-Reviewed" at bounding box center [93, 121] width 27 height 5
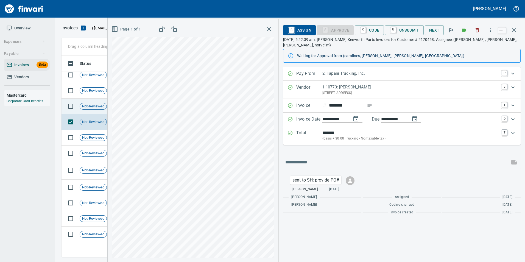
click at [94, 110] on td "Not-Reviewed" at bounding box center [95, 107] width 36 height 16
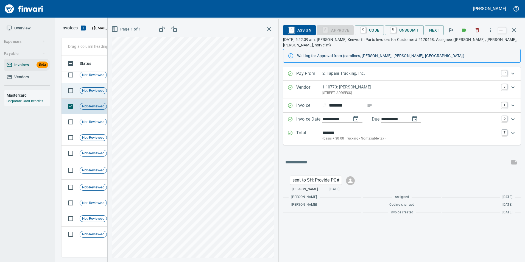
click at [99, 93] on div "Not-Reviewed" at bounding box center [93, 90] width 27 height 7
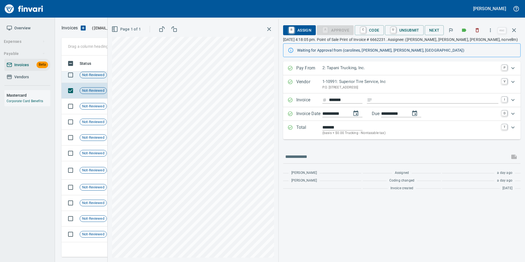
click at [98, 80] on td "Not-Reviewed" at bounding box center [95, 75] width 36 height 16
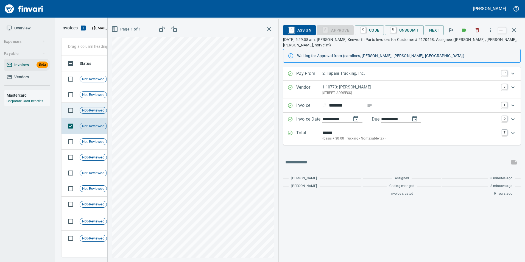
click at [90, 115] on td "Not-Reviewed" at bounding box center [95, 111] width 36 height 16
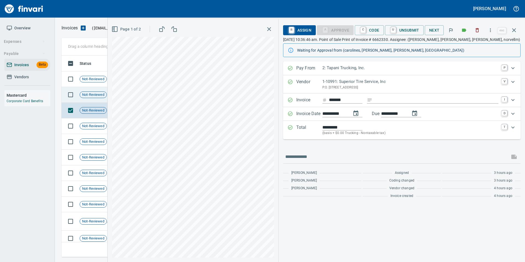
click at [95, 96] on span "Not-Reviewed" at bounding box center [93, 94] width 27 height 5
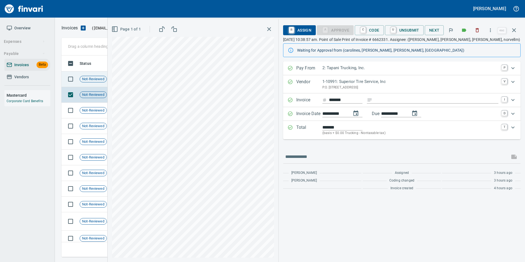
click at [92, 79] on span "Not-Reviewed" at bounding box center [93, 79] width 27 height 5
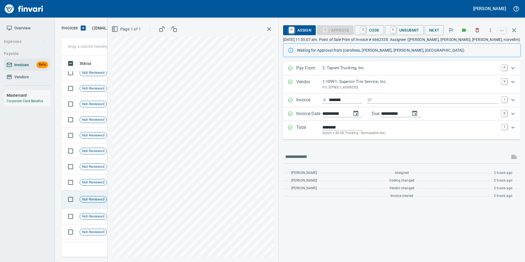
scroll to position [51, 0]
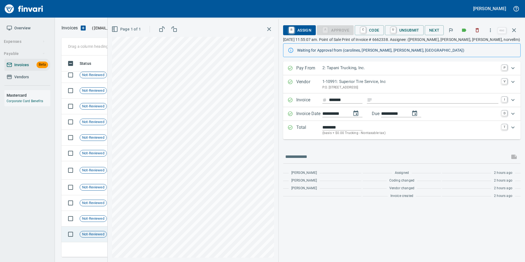
click at [90, 236] on span "Not-Reviewed" at bounding box center [93, 234] width 27 height 5
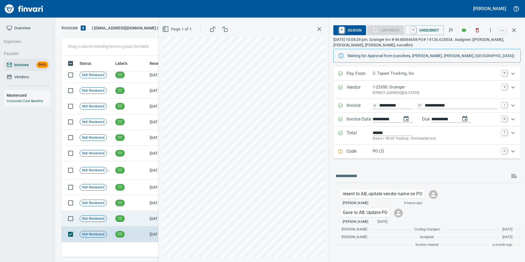
click at [97, 220] on span "Not-Reviewed" at bounding box center [93, 218] width 27 height 5
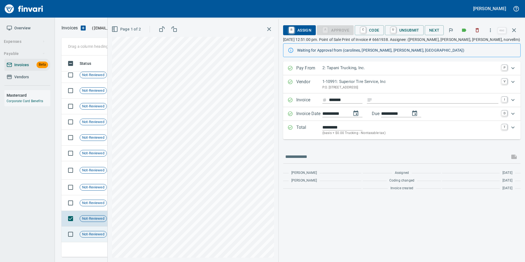
click at [97, 228] on td "Not-Reviewed" at bounding box center [95, 234] width 36 height 16
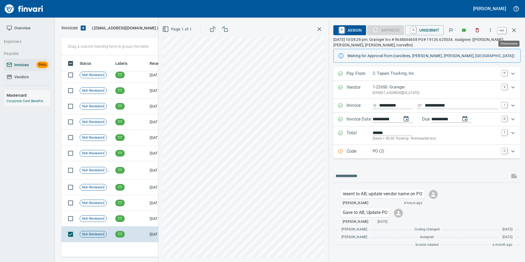
click at [514, 27] on icon "button" at bounding box center [514, 30] width 7 height 7
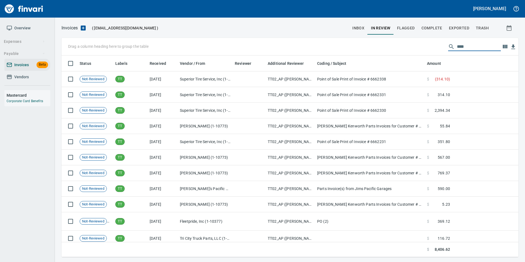
click at [457, 48] on input "****" at bounding box center [479, 46] width 44 height 9
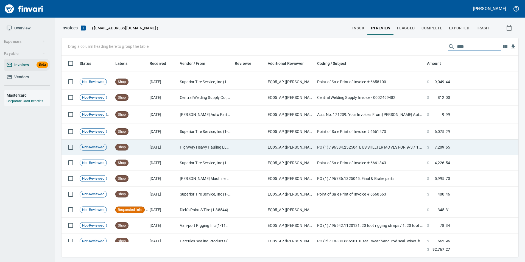
scroll to position [578, 0]
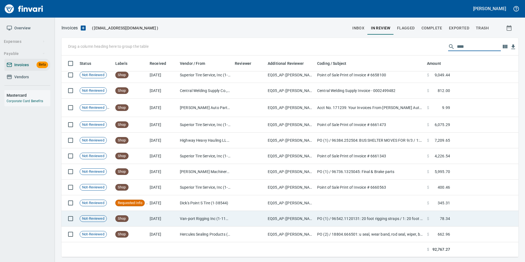
click at [184, 214] on td "Van-port Rigging Inc (1-11072)" at bounding box center [205, 219] width 55 height 16
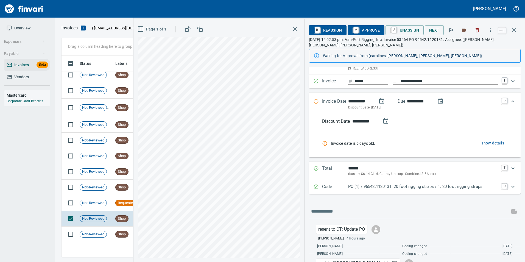
scroll to position [60, 0]
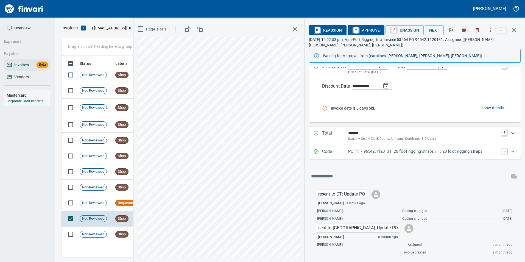
click at [370, 150] on p "PO (1) / 96542.1120131: 20 foot rigging straps / 1: 20 foot rigging straps" at bounding box center [423, 151] width 150 height 6
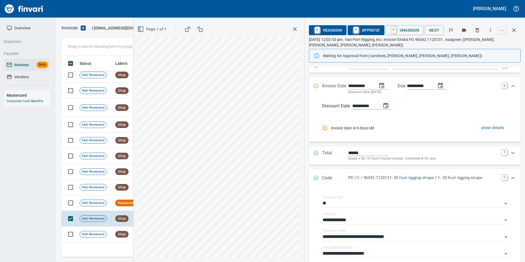
scroll to position [0, 0]
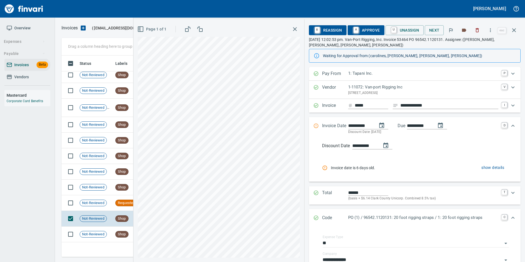
click at [360, 104] on input "*****" at bounding box center [371, 105] width 33 height 7
click at [117, 238] on td "Shop" at bounding box center [130, 234] width 34 height 16
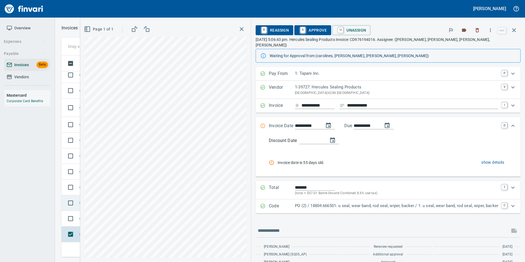
click at [64, 197] on td at bounding box center [69, 203] width 16 height 16
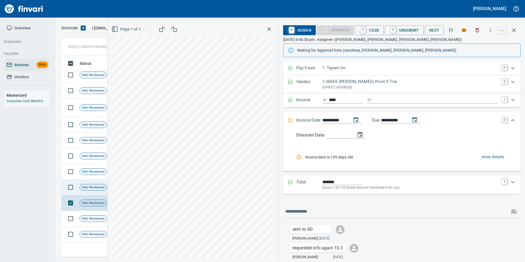
click at [63, 188] on td at bounding box center [69, 188] width 16 height 16
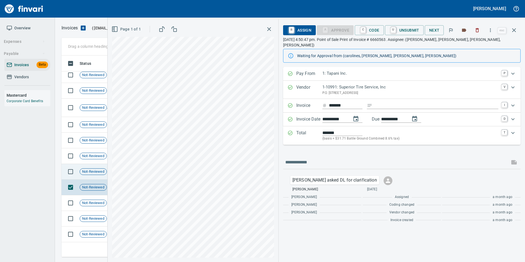
click at [79, 172] on td "Not-Reviewed" at bounding box center [95, 172] width 36 height 16
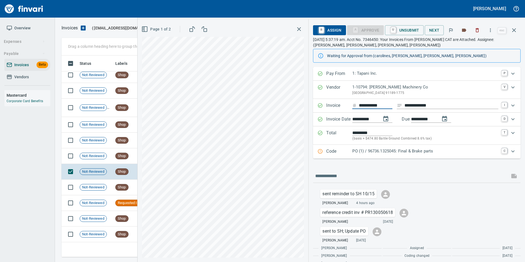
click at [369, 102] on input "**********" at bounding box center [375, 105] width 33 height 7
click at [100, 156] on span "Not-Reviewed" at bounding box center [93, 155] width 27 height 5
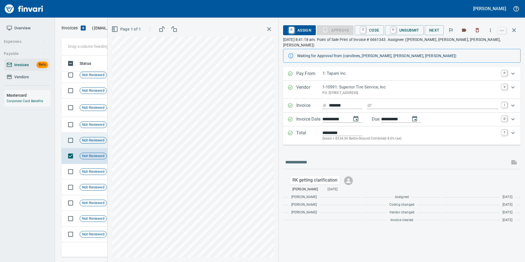
click at [102, 138] on span "Not-Reviewed" at bounding box center [93, 140] width 27 height 5
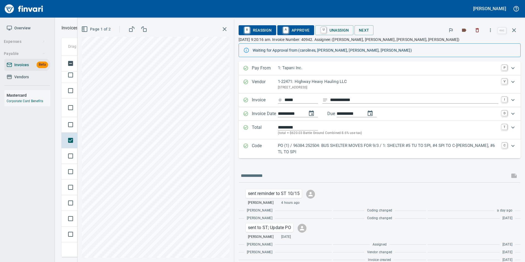
click at [295, 148] on p "PO (1) / 96384.252504: BUS SHELTER MOVES FOR 9/3 / 1: SHELTER #5 TU TO SPI, #4 …" at bounding box center [388, 148] width 221 height 12
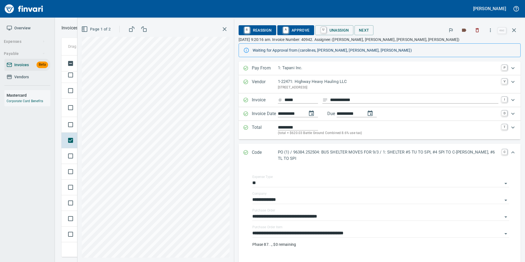
click at [295, 98] on input "*****" at bounding box center [300, 100] width 33 height 7
click at [310, 141] on div "**********" at bounding box center [380, 168] width 282 height 214
click at [518, 31] on button "button" at bounding box center [513, 30] width 13 height 13
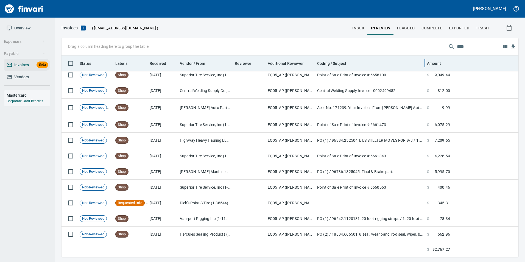
scroll to position [197, 448]
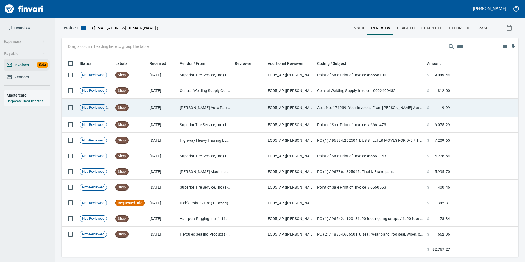
click at [159, 108] on td "[DATE]" at bounding box center [162, 108] width 30 height 18
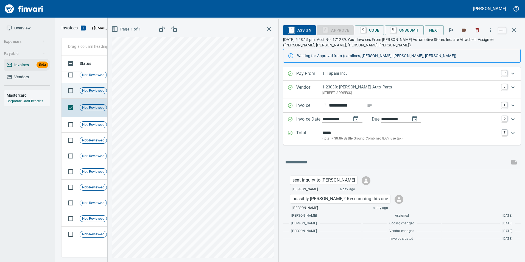
click at [84, 95] on td "Not-Reviewed" at bounding box center [95, 91] width 36 height 16
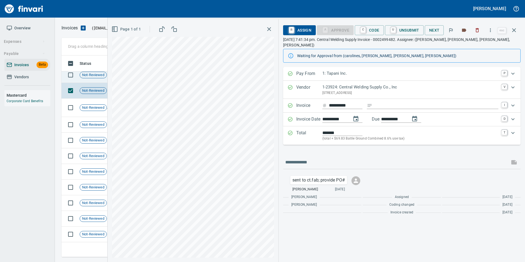
click at [101, 80] on td "Not-Reviewed" at bounding box center [95, 75] width 36 height 16
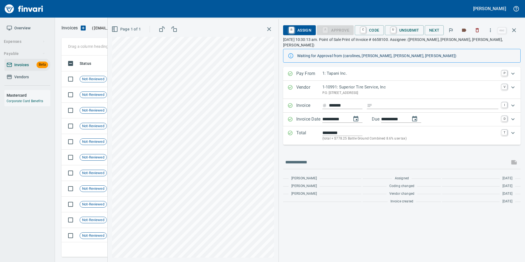
click at [515, 28] on icon "button" at bounding box center [514, 30] width 7 height 7
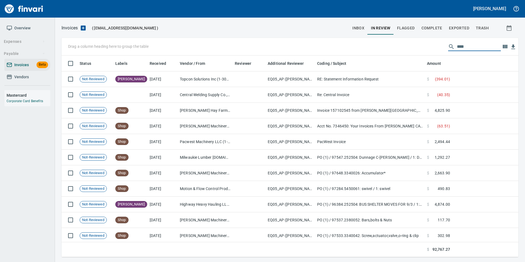
click at [467, 46] on input "****" at bounding box center [479, 46] width 44 height 9
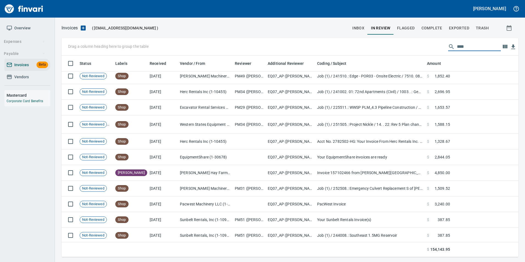
scroll to position [847, 0]
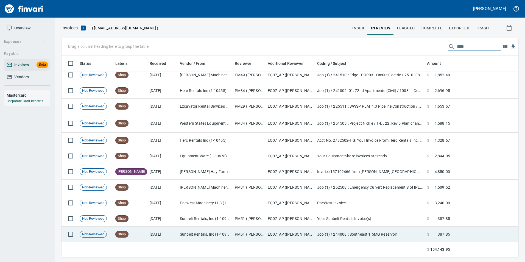
type input "****"
click at [247, 233] on td "PM51 (johns, thomash, vincento)" at bounding box center [249, 234] width 33 height 16
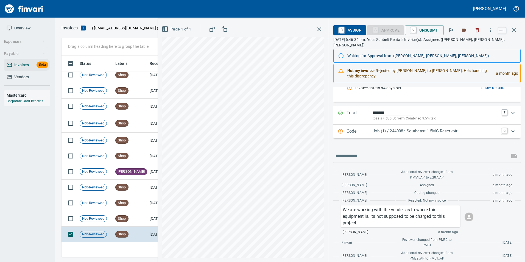
scroll to position [165, 0]
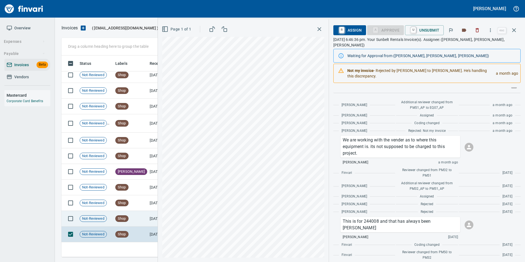
click at [137, 215] on td "Shop" at bounding box center [130, 219] width 34 height 16
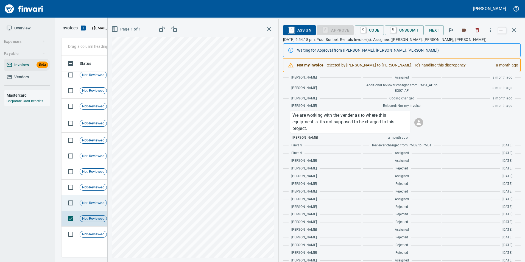
click at [95, 202] on span "Not-Reviewed" at bounding box center [93, 202] width 27 height 5
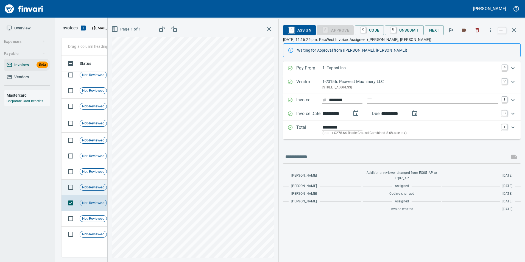
click at [97, 185] on span "Not-Reviewed" at bounding box center [93, 187] width 27 height 5
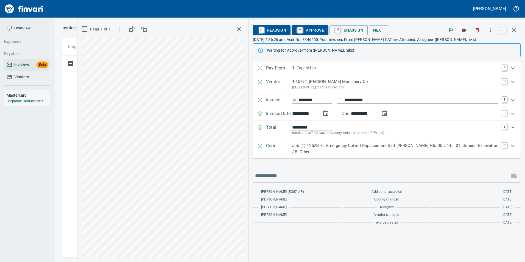
click at [328, 143] on p "Job (1) / 252508.: Emergency Culvert Replacement S of Beverly Hts RD / 14. . 01…" at bounding box center [395, 148] width 206 height 12
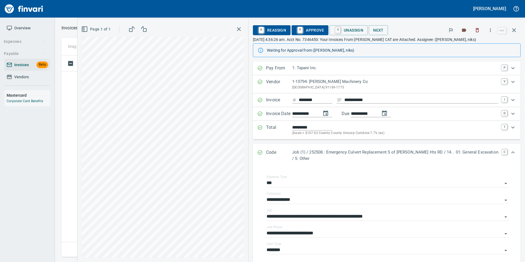
scroll to position [197, 448]
click at [315, 152] on p "Job (1) / 252508.: Emergency Culvert Replacement S of [PERSON_NAME] Hts RD / 14…" at bounding box center [395, 155] width 206 height 12
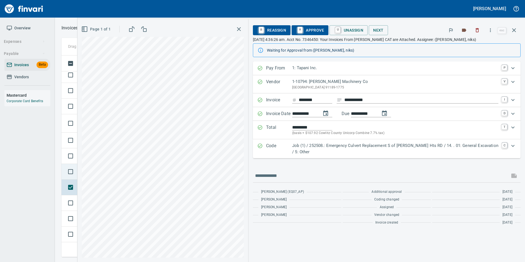
click at [64, 172] on td at bounding box center [69, 172] width 16 height 16
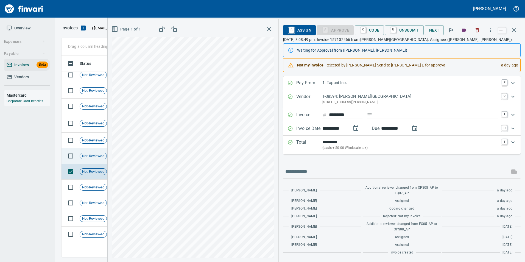
click at [62, 153] on td at bounding box center [69, 156] width 16 height 16
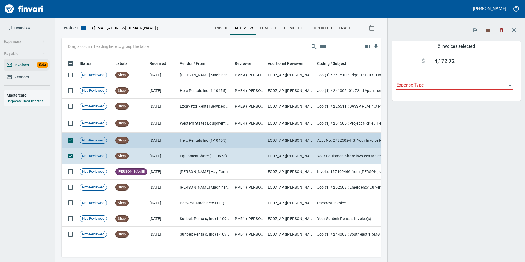
scroll to position [193, 311]
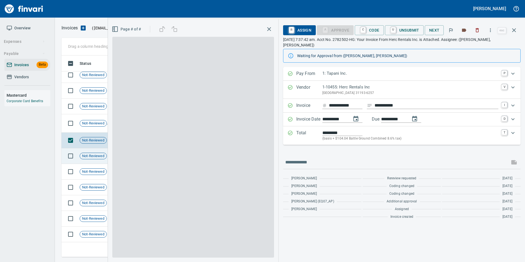
scroll to position [197, 448]
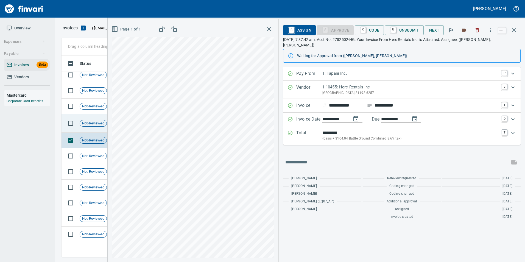
click at [97, 122] on span "Not-Reviewed" at bounding box center [93, 123] width 27 height 5
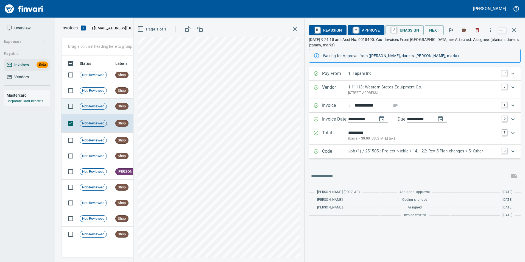
click at [90, 108] on span "Not-Reviewed" at bounding box center [93, 106] width 27 height 5
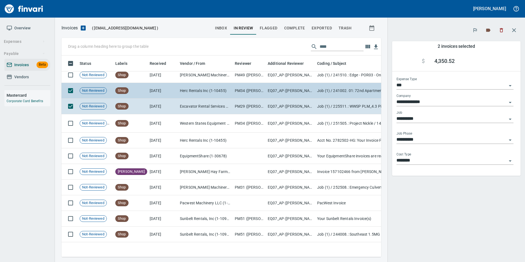
scroll to position [193, 311]
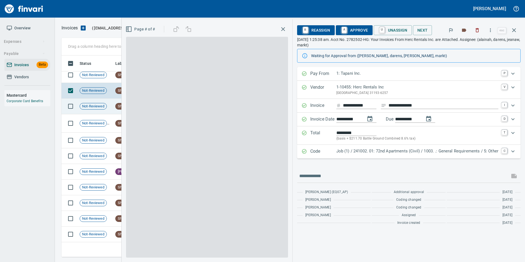
scroll to position [197, 447]
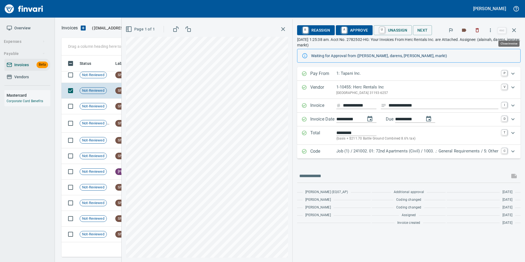
click at [519, 31] on button "button" at bounding box center [513, 30] width 13 height 13
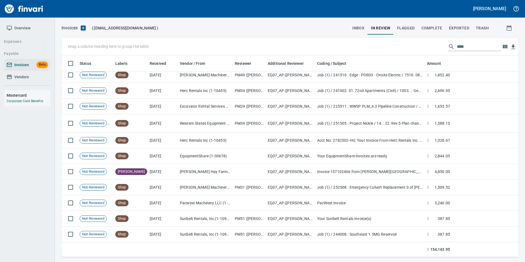
scroll to position [197, 449]
click at [473, 45] on input "****" at bounding box center [479, 46] width 44 height 9
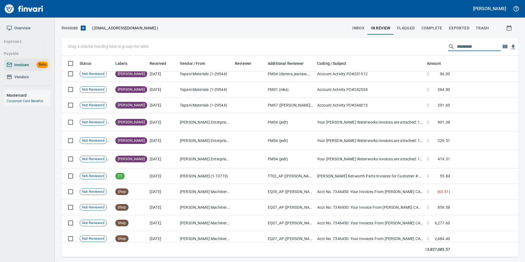
click at [474, 49] on input "text" at bounding box center [479, 46] width 44 height 9
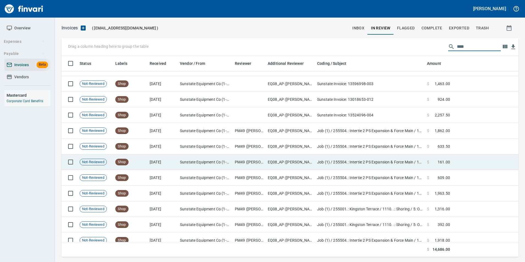
scroll to position [17, 0]
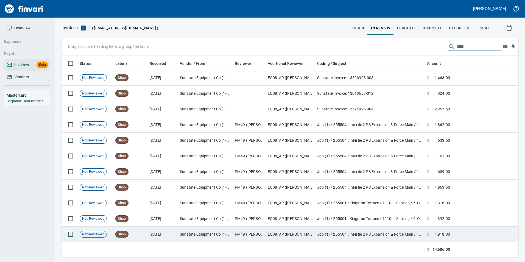
click at [182, 229] on td "Sunstate Equipment Co (1-30297)" at bounding box center [205, 234] width 55 height 16
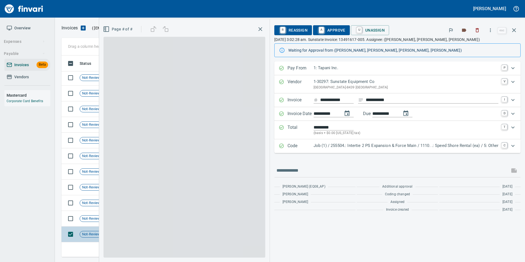
scroll to position [197, 448]
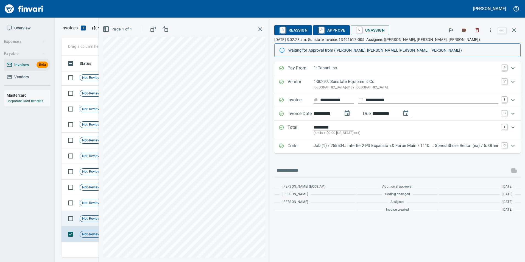
click at [83, 219] on span "Not-Reviewed" at bounding box center [93, 218] width 27 height 5
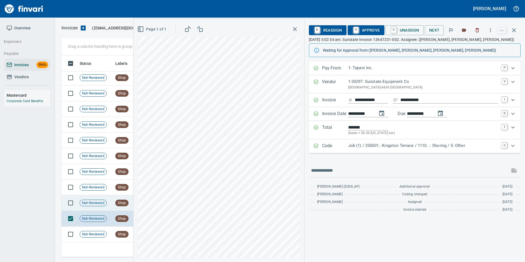
click at [90, 203] on span "Not-Reviewed" at bounding box center [93, 202] width 27 height 5
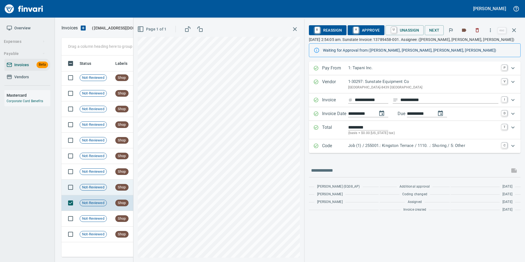
click at [96, 186] on span "Not-Reviewed" at bounding box center [93, 187] width 27 height 5
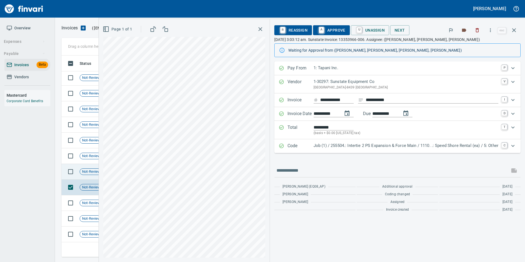
click at [91, 174] on span "Not-Reviewed" at bounding box center [93, 171] width 27 height 5
click at [88, 158] on div "Not-Reviewed" at bounding box center [93, 156] width 27 height 7
click at [85, 176] on td "Not-Reviewed" at bounding box center [95, 172] width 36 height 16
click at [90, 188] on span "Not-Reviewed" at bounding box center [93, 187] width 27 height 5
click at [93, 202] on span "Not-Reviewed" at bounding box center [93, 202] width 27 height 5
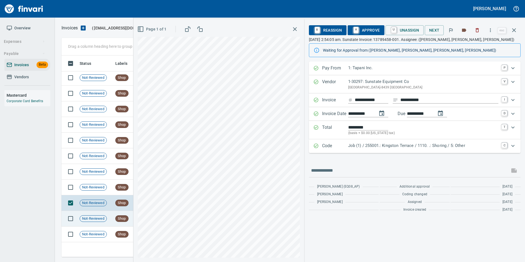
click at [94, 216] on span "Not-Reviewed" at bounding box center [93, 218] width 27 height 5
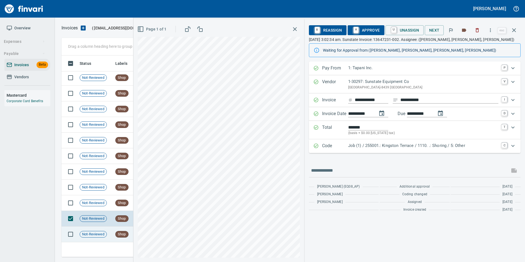
click at [97, 229] on td "Not-Reviewed" at bounding box center [95, 234] width 36 height 16
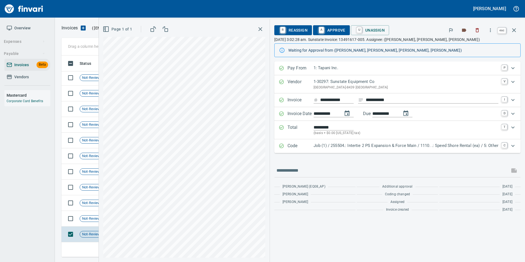
click at [515, 27] on button "button" at bounding box center [513, 30] width 13 height 13
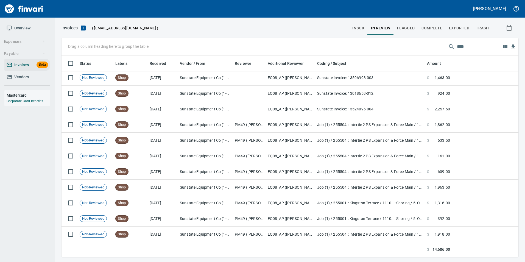
scroll to position [197, 449]
click at [472, 45] on input "****" at bounding box center [479, 46] width 44 height 9
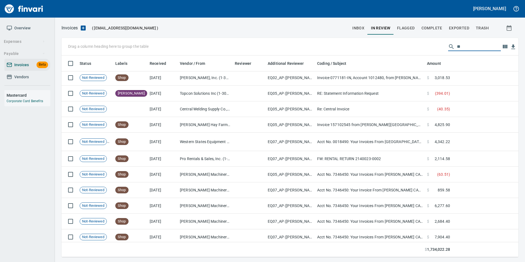
type input "*"
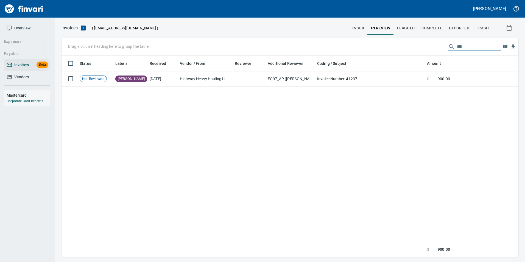
scroll to position [0, 0]
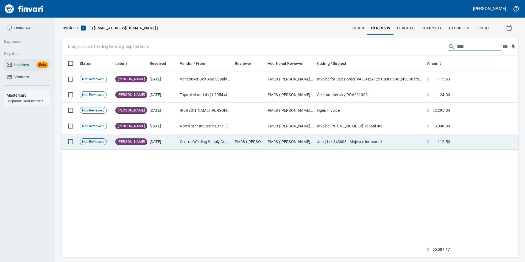
click at [237, 143] on td "PM08 ([PERSON_NAME], [PERSON_NAME], [PERSON_NAME])" at bounding box center [249, 142] width 33 height 16
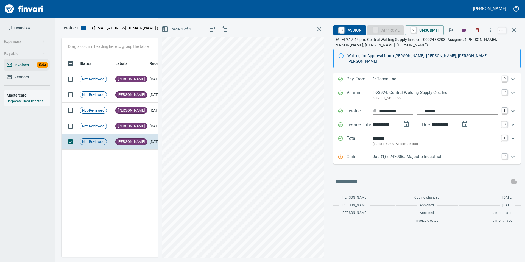
click at [340, 153] on div "Expand" at bounding box center [340, 156] width 5 height 7
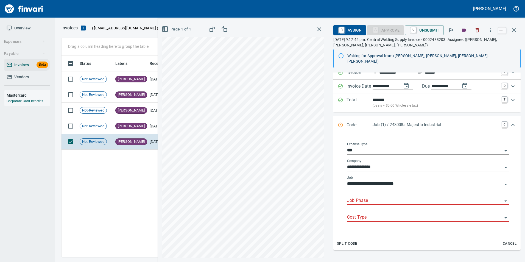
scroll to position [87, 0]
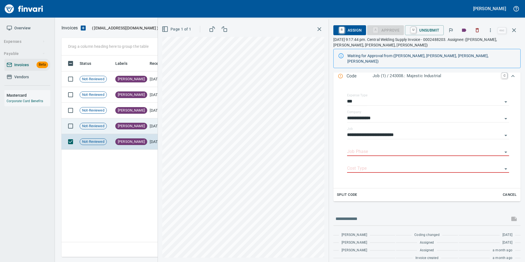
click at [109, 127] on td "Not-Reviewed" at bounding box center [95, 126] width 36 height 16
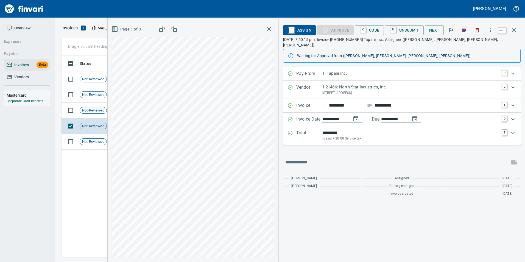
click at [518, 27] on button "button" at bounding box center [513, 30] width 13 height 13
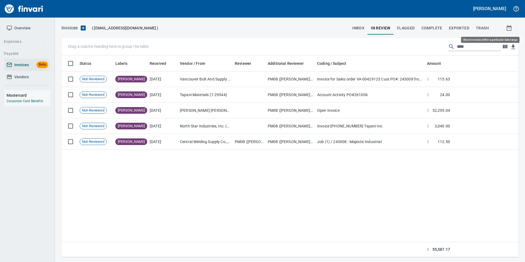
scroll to position [197, 453]
click at [482, 45] on input "****" at bounding box center [479, 46] width 44 height 9
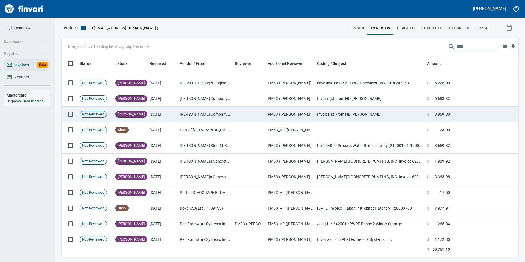
scroll to position [17, 0]
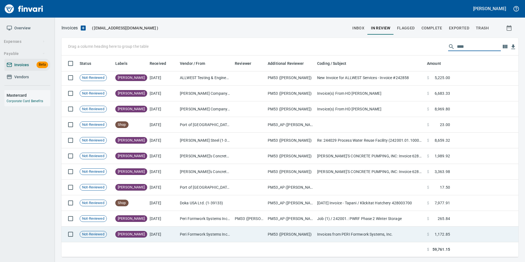
type input "****"
click at [209, 236] on td "Peri Formwork Systems Inc (1-10791)" at bounding box center [205, 234] width 55 height 16
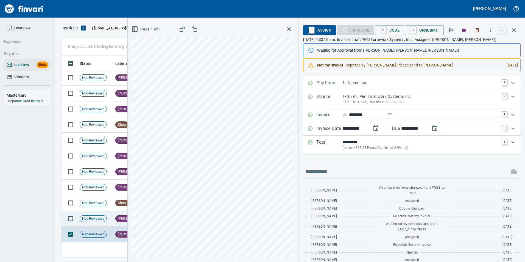
click at [105, 222] on td "Not-Reviewed" at bounding box center [95, 219] width 36 height 16
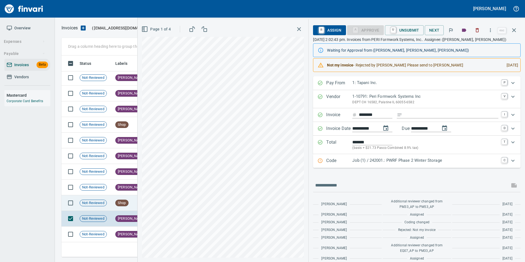
click at [108, 207] on td "Not-Reviewed" at bounding box center [95, 203] width 36 height 16
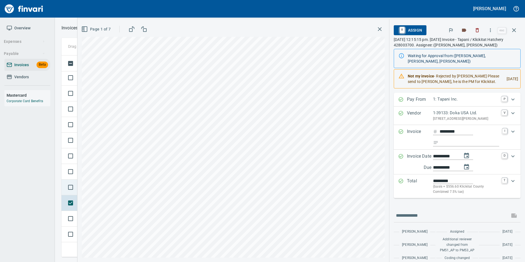
click at [62, 181] on td at bounding box center [69, 188] width 16 height 16
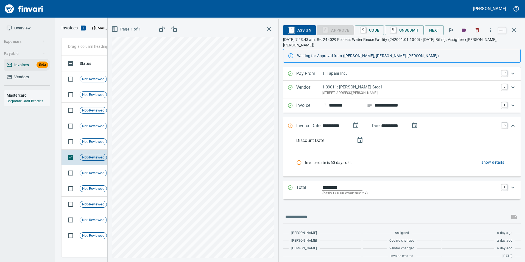
scroll to position [197, 448]
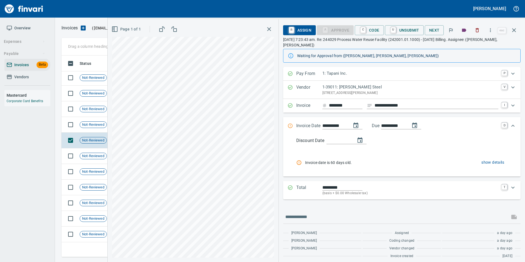
click at [94, 119] on td "Not-Reviewed" at bounding box center [95, 125] width 36 height 16
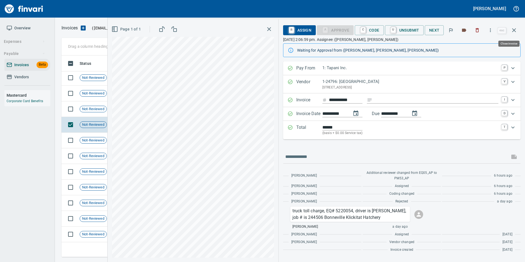
click at [515, 28] on icon "button" at bounding box center [514, 30] width 7 height 7
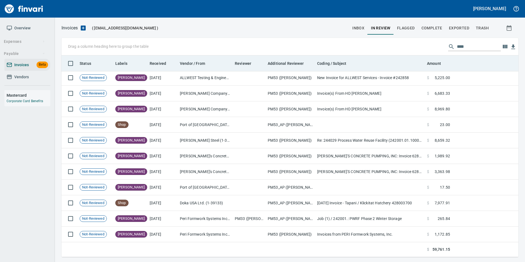
scroll to position [197, 448]
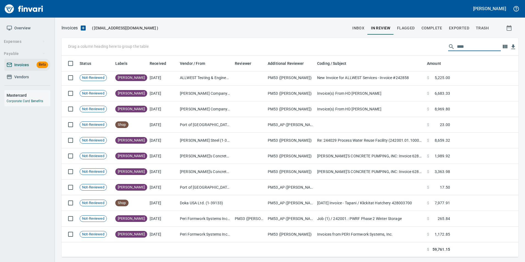
click at [459, 46] on input "****" at bounding box center [479, 46] width 44 height 9
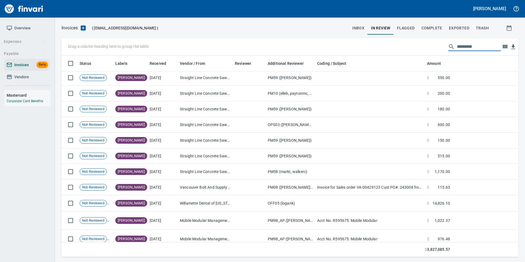
click at [354, 32] on button "inbox" at bounding box center [358, 27] width 19 height 13
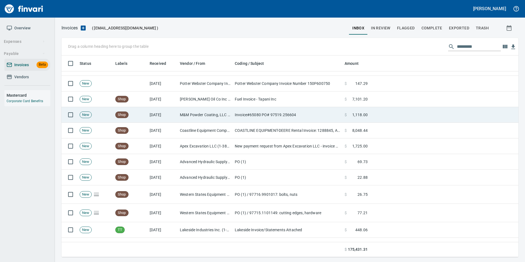
scroll to position [137, 0]
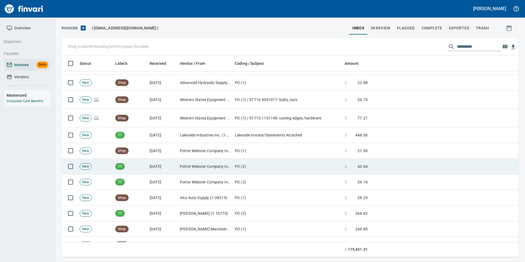
click at [256, 161] on td "PO (2)" at bounding box center [288, 167] width 110 height 16
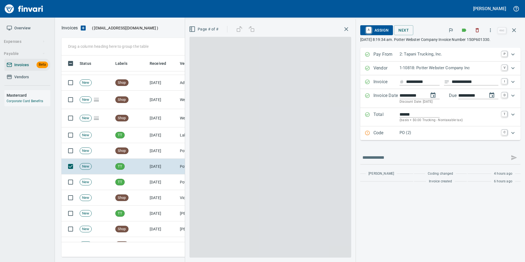
scroll to position [197, 448]
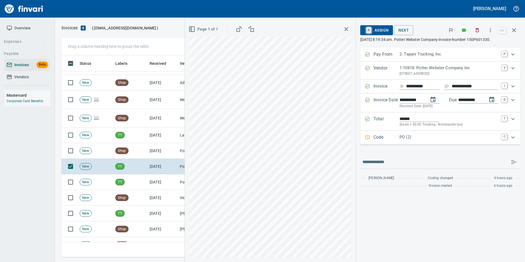
click at [370, 30] on link "A" at bounding box center [368, 30] width 5 height 6
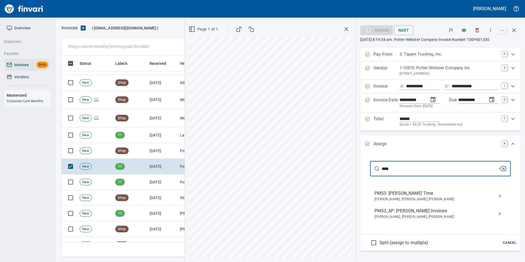
type input "****"
click at [500, 170] on icon "button" at bounding box center [502, 168] width 7 height 7
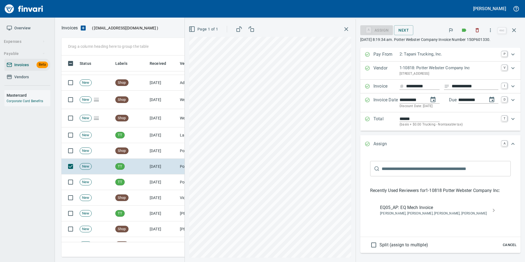
click at [508, 247] on span "Cancel" at bounding box center [509, 245] width 15 height 6
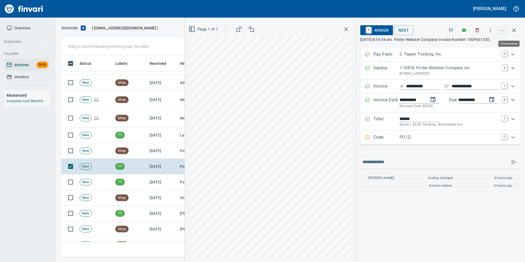
click at [517, 30] on button "button" at bounding box center [513, 30] width 13 height 13
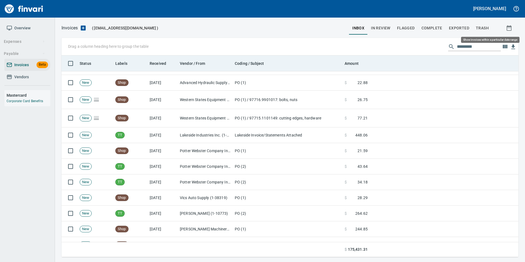
scroll to position [197, 449]
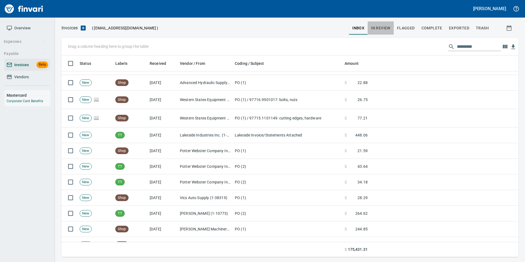
click at [381, 22] on button "In Review" at bounding box center [381, 27] width 26 height 13
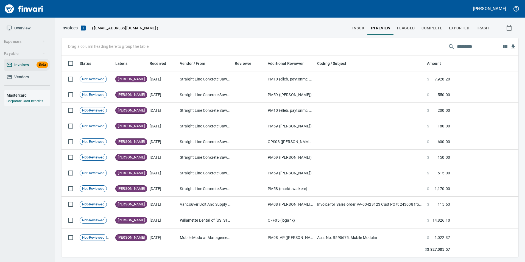
scroll to position [197, 449]
click at [457, 48] on input "text" at bounding box center [479, 46] width 44 height 9
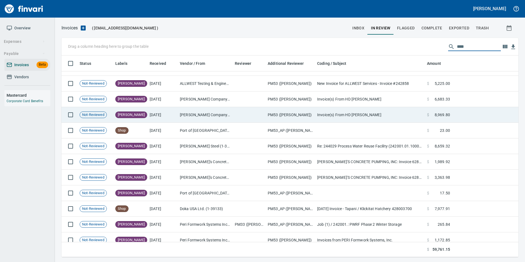
scroll to position [17, 0]
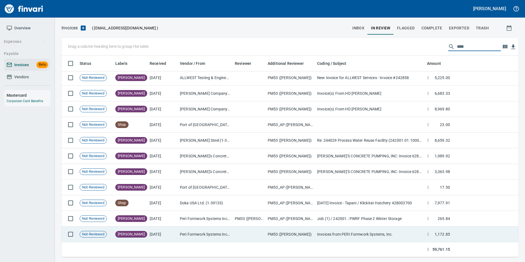
click at [189, 240] on td "Peri Formwork Systems Inc (1-10791)" at bounding box center [205, 234] width 55 height 16
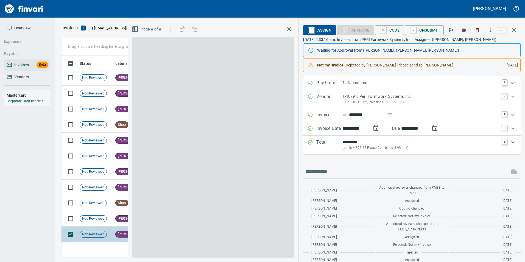
scroll to position [197, 448]
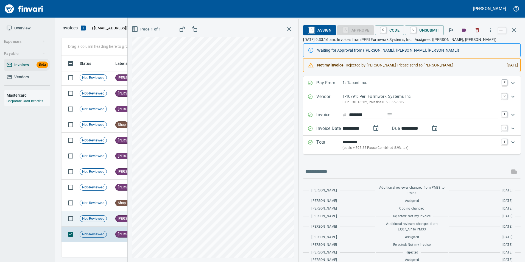
click at [115, 220] on td "[PERSON_NAME]" at bounding box center [130, 219] width 34 height 16
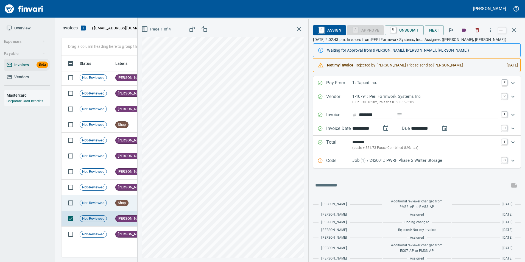
click at [108, 205] on td "Not-Reviewed" at bounding box center [95, 203] width 36 height 16
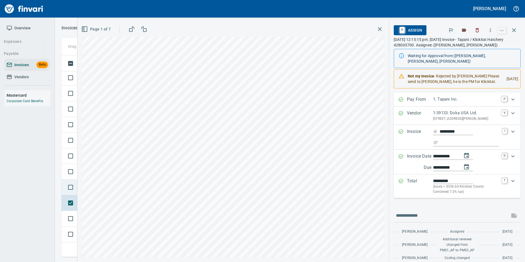
click at [63, 183] on td at bounding box center [69, 188] width 16 height 16
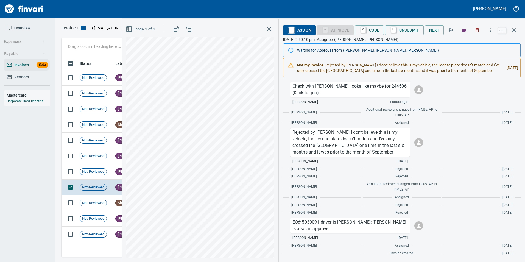
scroll to position [144, 0]
click at [96, 172] on span "Not-Reviewed" at bounding box center [93, 171] width 27 height 5
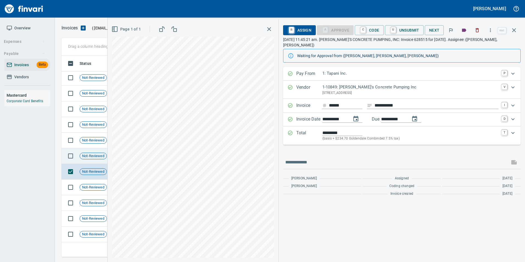
click at [83, 151] on td "Not-Reviewed" at bounding box center [95, 156] width 36 height 16
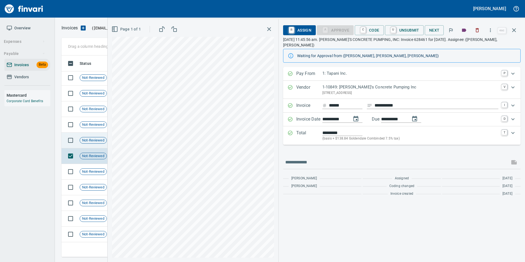
click at [96, 135] on td "Not-Reviewed" at bounding box center [95, 141] width 36 height 16
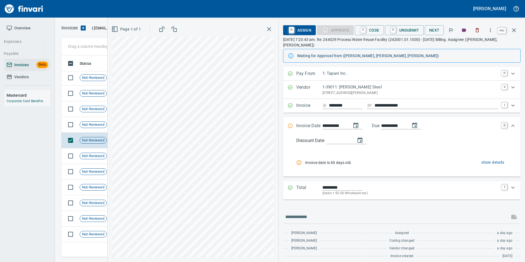
drag, startPoint x: 515, startPoint y: 35, endPoint x: 482, endPoint y: 47, distance: 35.8
click at [515, 35] on button "button" at bounding box center [513, 30] width 13 height 13
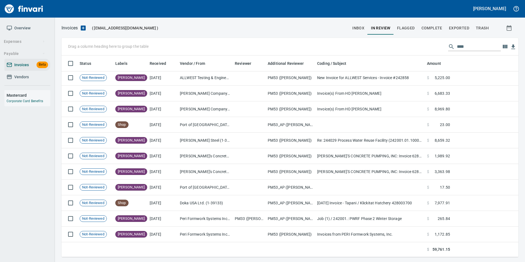
click at [482, 47] on input "****" at bounding box center [479, 46] width 44 height 9
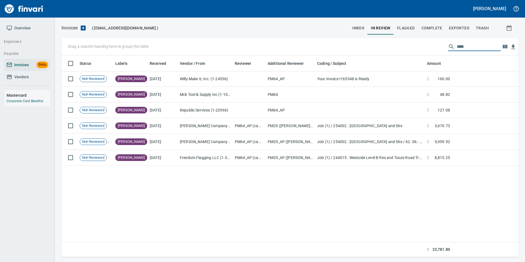
scroll to position [197, 453]
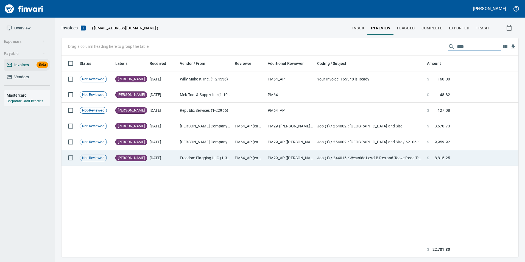
click at [293, 159] on td "PM29_AP (cameronmo, crystaln, jarrettg, shanej, vernp)" at bounding box center [289, 158] width 49 height 16
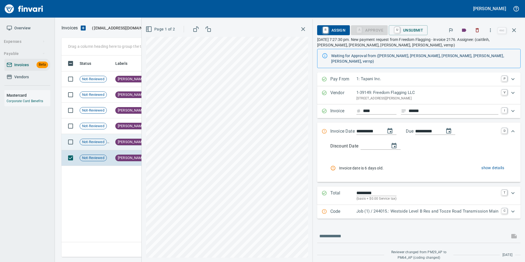
click at [119, 143] on span "[PERSON_NAME]" at bounding box center [131, 141] width 31 height 5
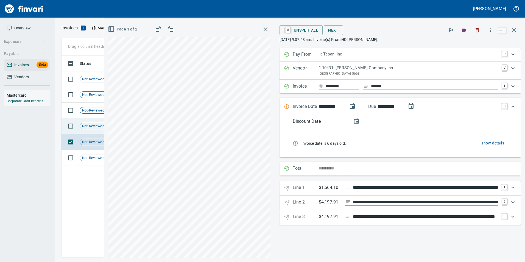
click at [81, 125] on span "Not-Reviewed" at bounding box center [93, 126] width 27 height 5
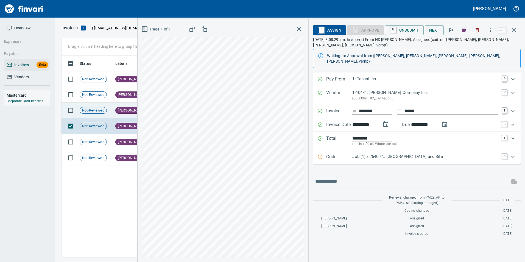
click at [117, 107] on td "[PERSON_NAME]" at bounding box center [130, 111] width 34 height 16
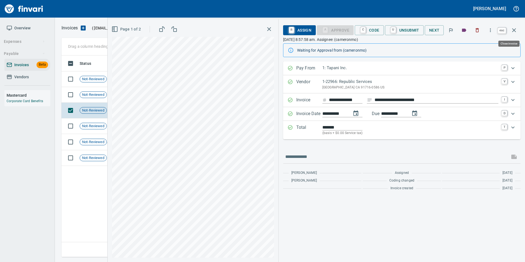
drag, startPoint x: 511, startPoint y: 31, endPoint x: 496, endPoint y: 35, distance: 15.7
click at [511, 30] on icon "button" at bounding box center [514, 30] width 7 height 7
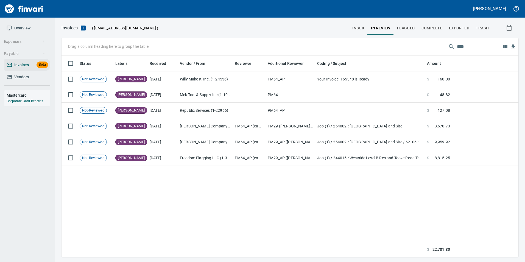
scroll to position [197, 452]
click at [480, 45] on input "****" at bounding box center [479, 46] width 44 height 9
type input "*"
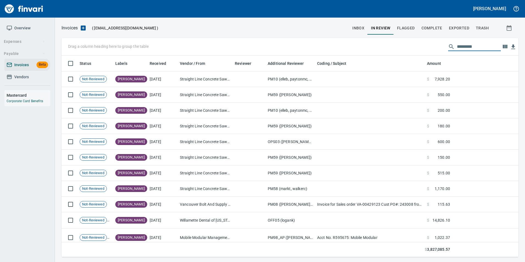
scroll to position [197, 449]
click at [357, 25] on span "inbox" at bounding box center [358, 28] width 12 height 7
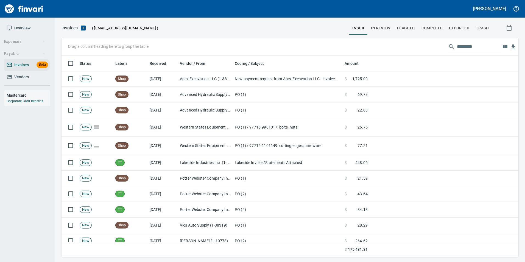
scroll to position [192, 0]
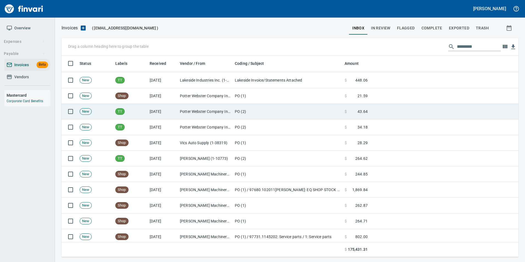
click at [280, 108] on td "PO (2)" at bounding box center [288, 112] width 110 height 16
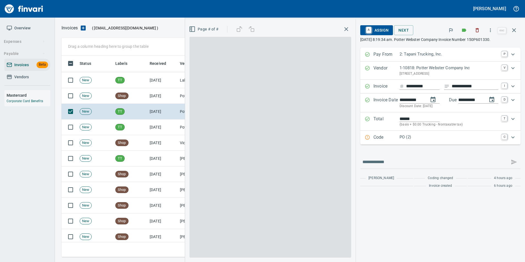
scroll to position [197, 448]
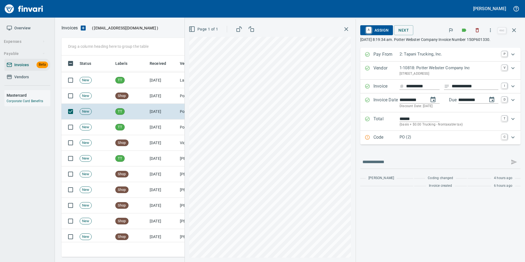
drag, startPoint x: 375, startPoint y: 27, endPoint x: 383, endPoint y: 45, distance: 19.9
click at [375, 26] on span "A Assign" at bounding box center [377, 30] width 24 height 9
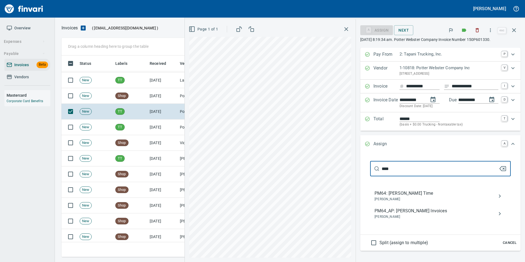
type input "****"
click at [499, 165] on icon "button" at bounding box center [502, 168] width 7 height 7
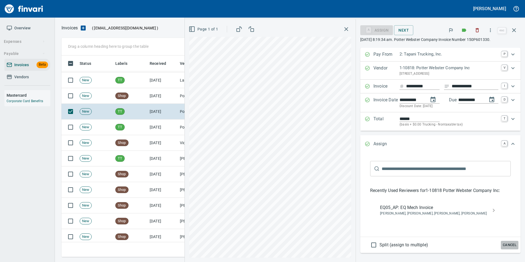
click at [506, 243] on span "Cancel" at bounding box center [509, 245] width 15 height 6
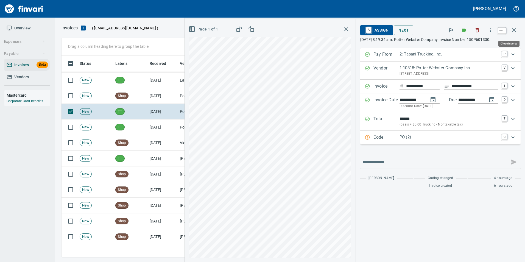
click at [514, 35] on button "button" at bounding box center [513, 30] width 13 height 13
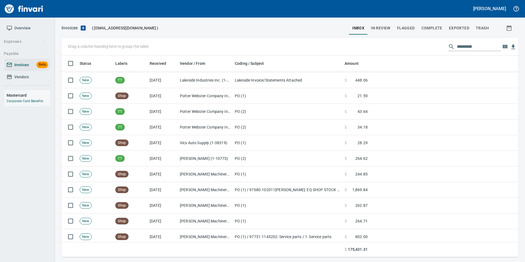
scroll to position [197, 448]
click at [384, 27] on span "In Review" at bounding box center [380, 28] width 19 height 7
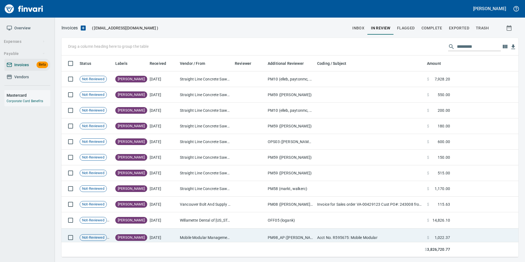
scroll to position [197, 449]
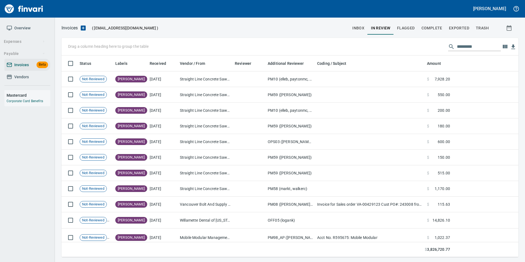
click at [464, 44] on input "text" at bounding box center [479, 46] width 44 height 9
click at [461, 49] on input "text" at bounding box center [479, 46] width 44 height 9
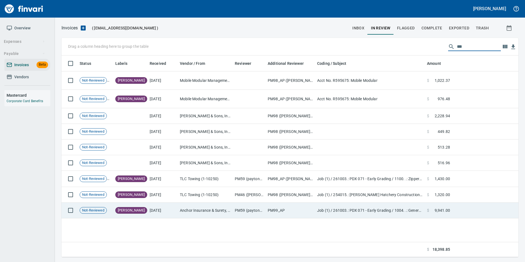
click at [220, 209] on td "Anchor Insurance & Surety, Inc. (1-10058)" at bounding box center [205, 211] width 55 height 16
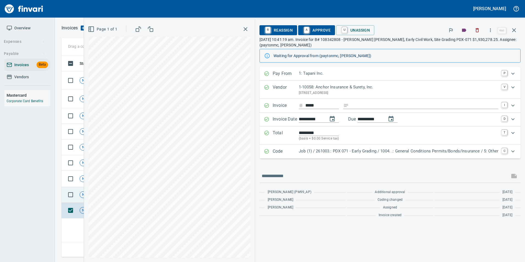
click at [79, 197] on td "Not-Reviewed" at bounding box center [95, 195] width 36 height 16
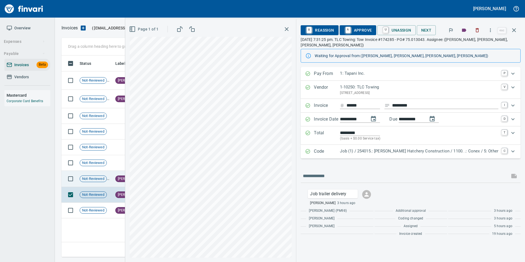
click at [89, 181] on div "Not-Reviewed" at bounding box center [93, 178] width 27 height 7
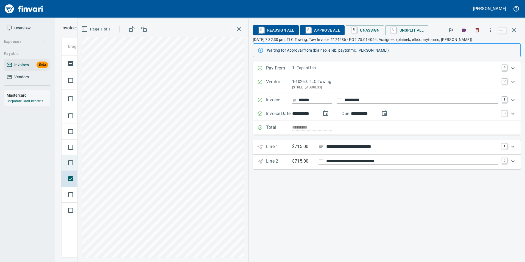
click at [74, 156] on td at bounding box center [69, 163] width 16 height 16
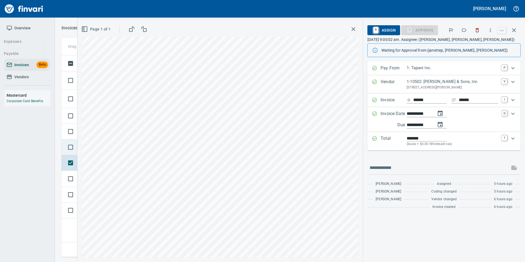
click at [75, 153] on td at bounding box center [69, 147] width 16 height 16
click at [63, 138] on td at bounding box center [69, 132] width 16 height 16
click at [63, 121] on td at bounding box center [69, 116] width 16 height 16
click at [63, 107] on td at bounding box center [69, 99] width 16 height 18
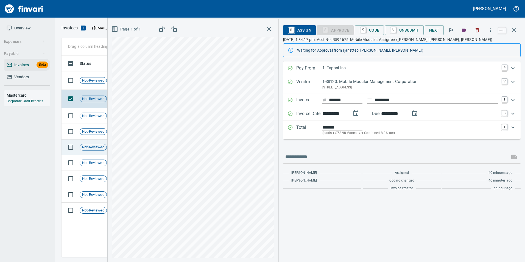
click at [88, 149] on span "Not-Reviewed" at bounding box center [93, 147] width 27 height 5
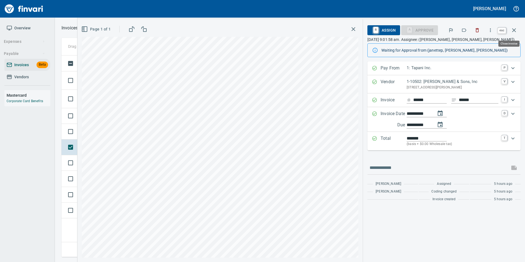
scroll to position [197, 452]
click at [514, 32] on icon "button" at bounding box center [514, 30] width 7 height 7
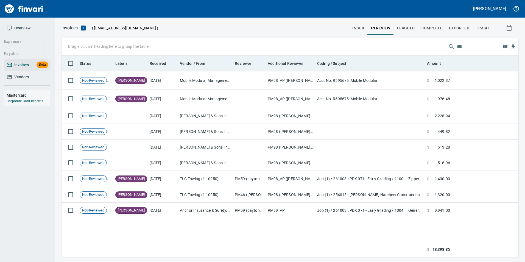
scroll to position [197, 453]
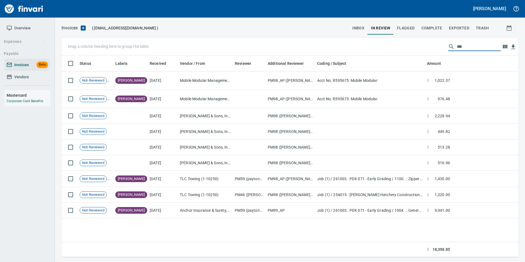
click at [471, 48] on input "***" at bounding box center [479, 46] width 44 height 9
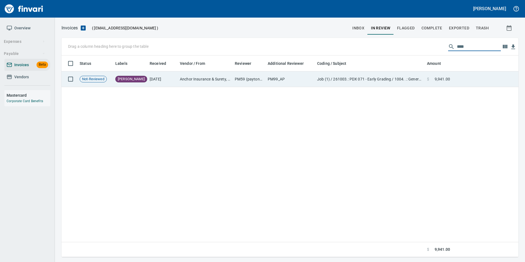
click at [423, 78] on td "Job (1) / 261003.: PDX 071 - Early Grading / 1004. .: General Conditions Permit…" at bounding box center [370, 79] width 110 height 16
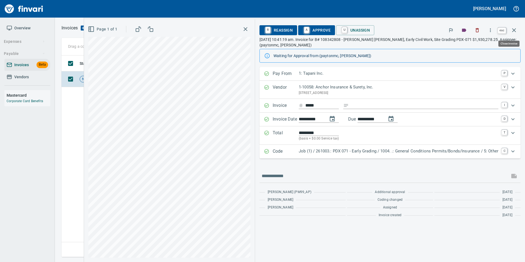
scroll to position [197, 452]
click at [514, 32] on icon "button" at bounding box center [514, 30] width 7 height 7
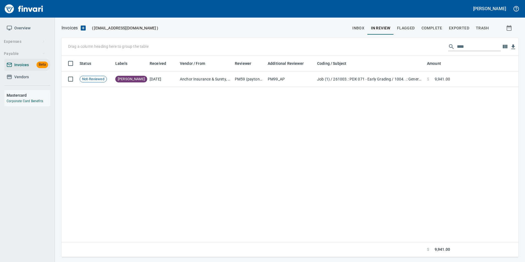
scroll to position [197, 452]
click at [494, 47] on input "****" at bounding box center [479, 46] width 44 height 9
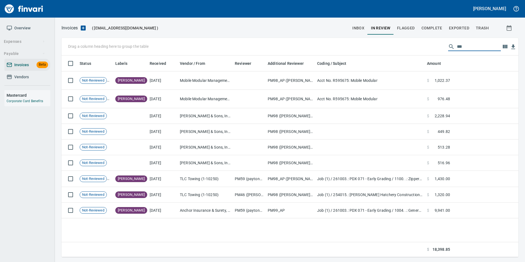
scroll to position [197, 453]
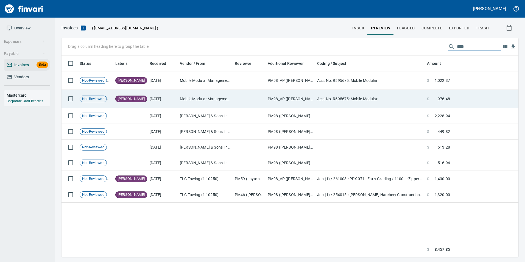
type input "****"
click at [220, 103] on td "Mobile Modular Management Corporation (1-38120)" at bounding box center [205, 99] width 55 height 18
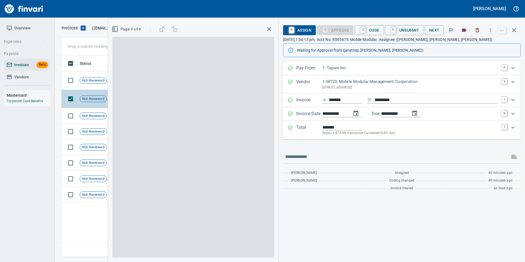
scroll to position [197, 452]
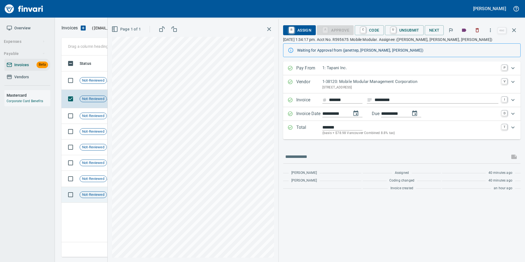
click at [90, 201] on td "Not-Reviewed" at bounding box center [95, 195] width 36 height 16
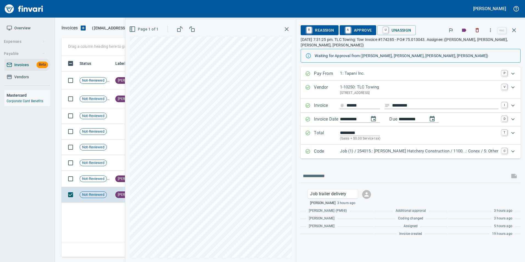
click at [375, 152] on p "Job (1) / 254015.: [PERSON_NAME] Hatchery Construction / 1100. .: Conex / 5: Ot…" at bounding box center [419, 151] width 158 height 6
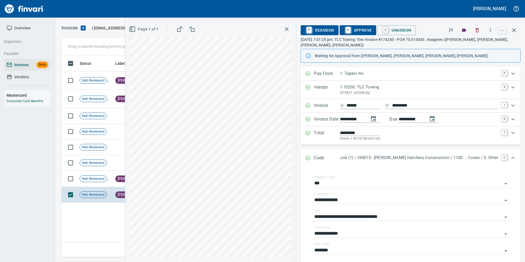
click at [375, 152] on div "Code Job (1) / 254015.: Prosser Hatchery Construction / 1100. .: Conex / 5: Oth…" at bounding box center [411, 158] width 220 height 18
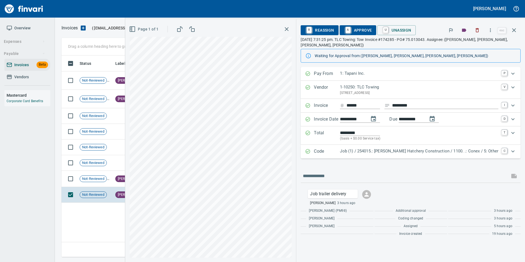
scroll to position [197, 452]
click at [516, 34] on button "button" at bounding box center [513, 30] width 13 height 13
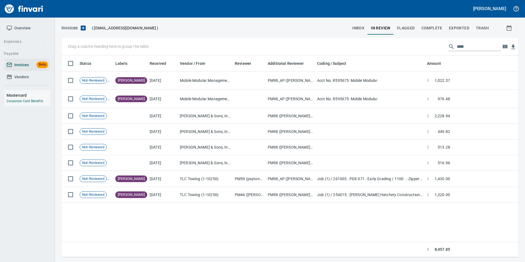
scroll to position [197, 452]
click at [473, 48] on input "****" at bounding box center [479, 46] width 44 height 9
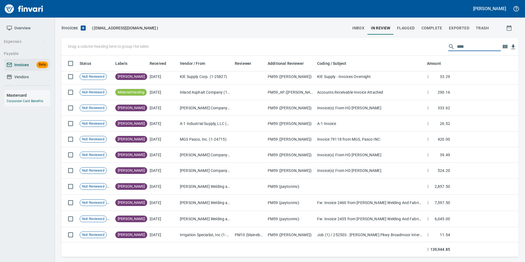
scroll to position [398, 0]
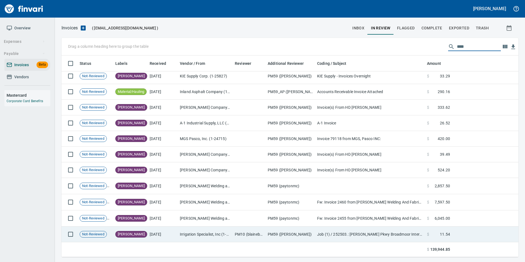
click at [204, 235] on td "Irrigation Specialist, Inc (1-10496)" at bounding box center [205, 234] width 55 height 16
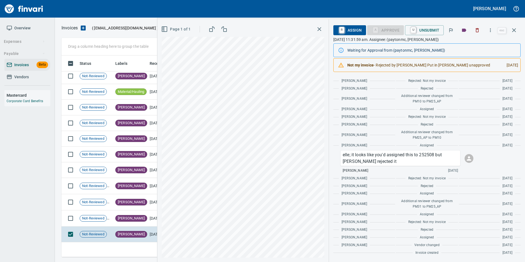
scroll to position [282, 0]
click at [121, 216] on span "[PERSON_NAME]" at bounding box center [131, 218] width 31 height 5
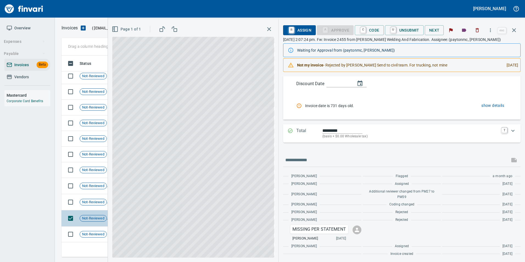
scroll to position [68, 0]
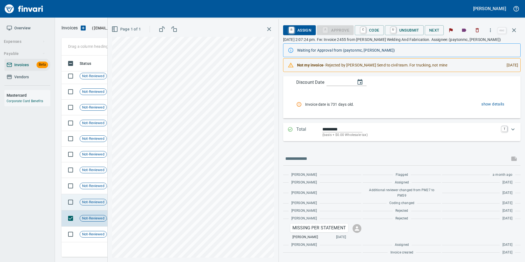
click at [89, 208] on td "Not-Reviewed" at bounding box center [95, 202] width 36 height 16
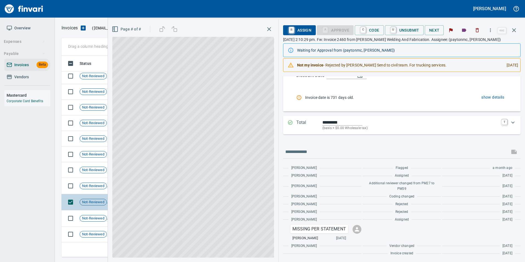
scroll to position [75, 0]
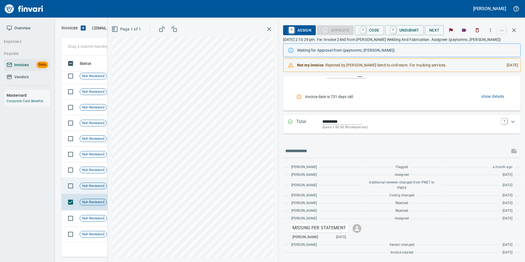
click at [86, 191] on td "Not-Reviewed" at bounding box center [95, 186] width 36 height 16
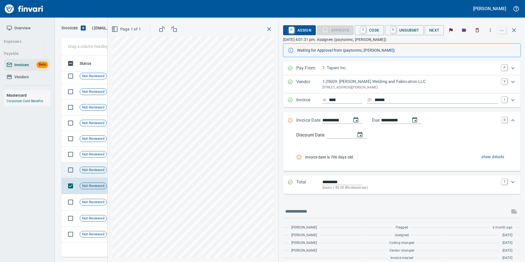
click at [93, 170] on span "Not-Reviewed" at bounding box center [93, 169] width 27 height 5
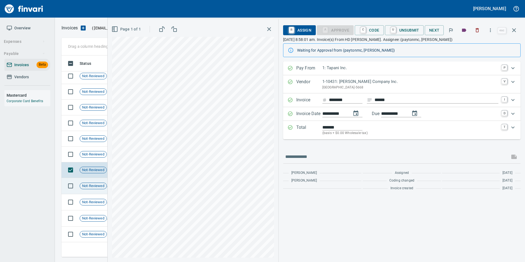
click at [93, 184] on span "Not-Reviewed" at bounding box center [93, 185] width 27 height 5
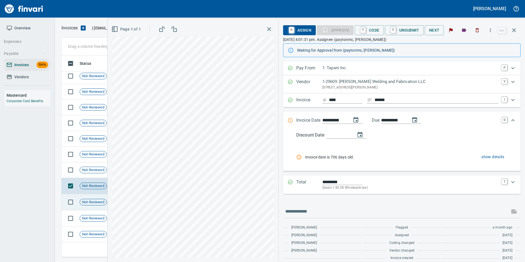
click at [93, 201] on span "Not-Reviewed" at bounding box center [93, 202] width 27 height 5
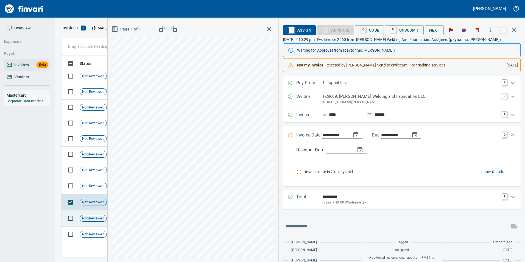
click at [85, 216] on span "Not-Reviewed" at bounding box center [93, 218] width 27 height 5
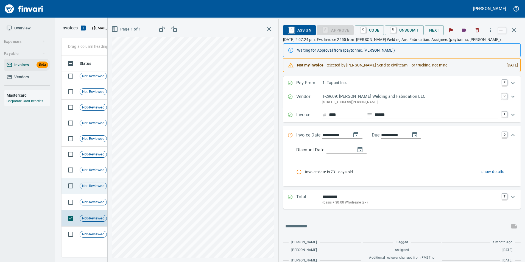
click at [100, 189] on td "Not-Reviewed" at bounding box center [95, 186] width 36 height 16
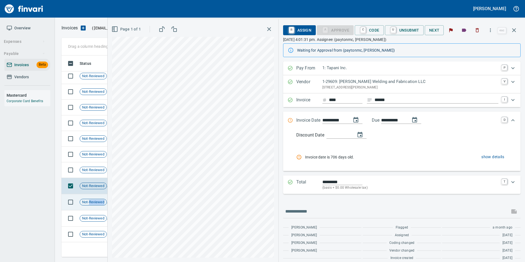
click at [89, 205] on td "Not-Reviewed" at bounding box center [95, 202] width 36 height 16
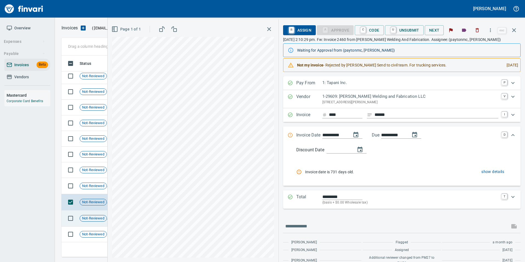
click at [99, 217] on span "Not-Reviewed" at bounding box center [93, 218] width 27 height 5
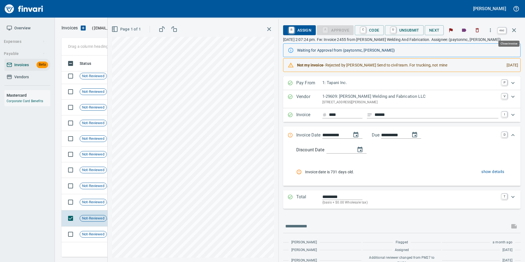
click at [515, 33] on icon "button" at bounding box center [514, 30] width 7 height 7
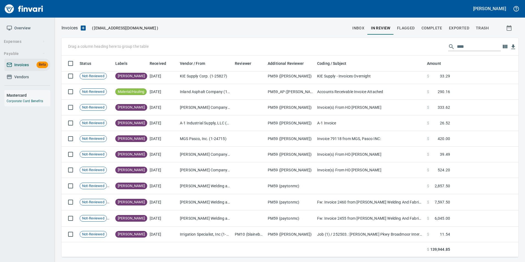
scroll to position [197, 448]
click at [484, 47] on input "****" at bounding box center [479, 46] width 44 height 9
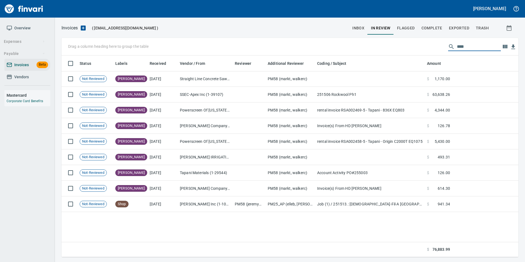
scroll to position [197, 453]
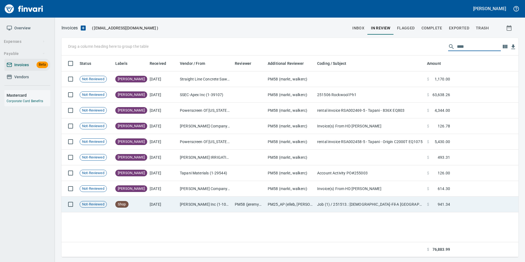
click at [245, 203] on td "PM58 (jeremyb, markt, walkerc)" at bounding box center [249, 205] width 33 height 16
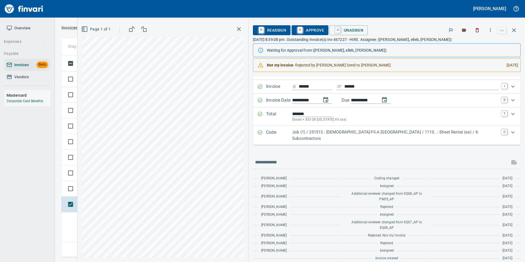
scroll to position [29, 0]
click at [353, 136] on div "Code Job (1) / 251513.: Chick-Fil-A Moscow / 1110. .: Sheet Rental (ea) / 4: Su…" at bounding box center [387, 134] width 268 height 19
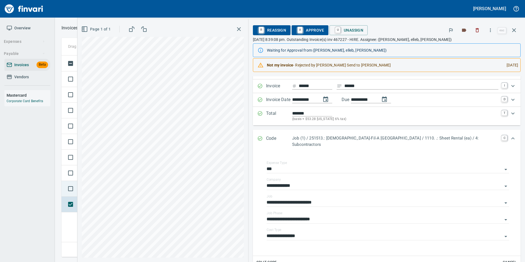
click at [99, 184] on td "Not-Reviewed" at bounding box center [95, 189] width 36 height 16
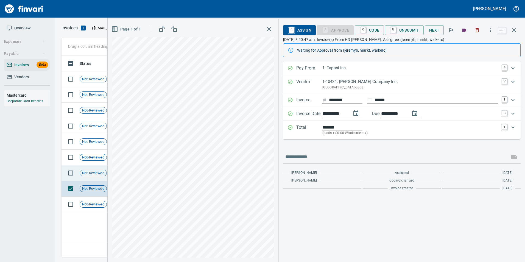
click at [95, 175] on span "Not-Reviewed" at bounding box center [93, 172] width 27 height 5
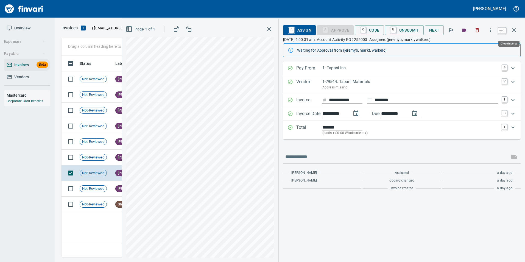
drag, startPoint x: 514, startPoint y: 34, endPoint x: 508, endPoint y: 35, distance: 6.4
click at [514, 33] on button "button" at bounding box center [513, 30] width 13 height 13
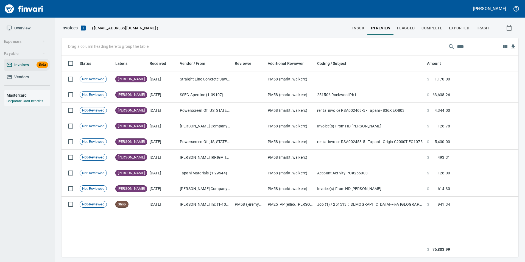
click at [488, 44] on input "****" at bounding box center [479, 46] width 44 height 9
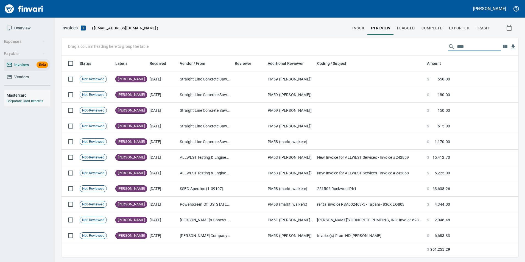
scroll to position [197, 449]
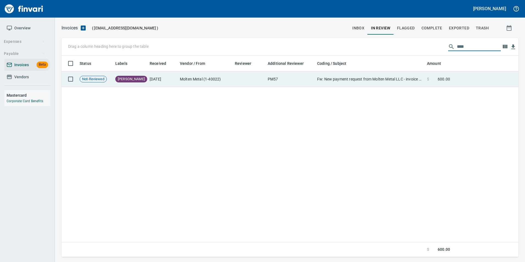
click at [458, 79] on td at bounding box center [485, 79] width 66 height 16
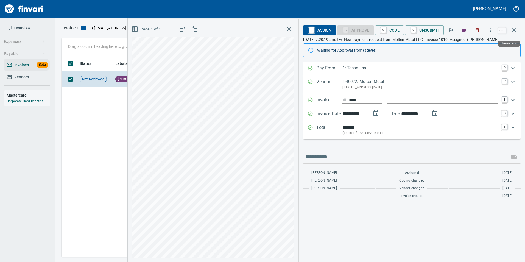
click at [516, 32] on icon "button" at bounding box center [514, 30] width 7 height 7
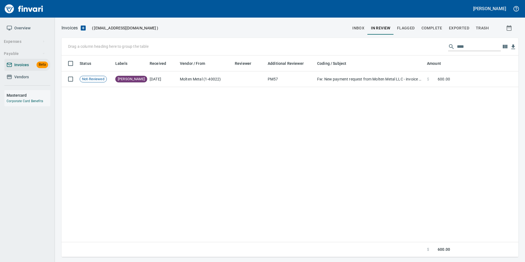
scroll to position [197, 452]
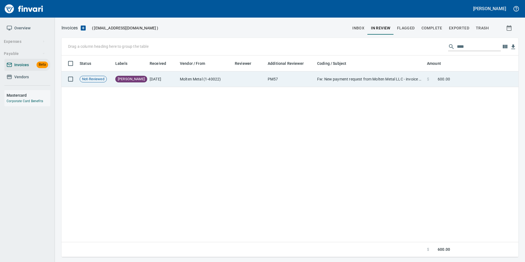
click at [461, 79] on td at bounding box center [485, 79] width 66 height 16
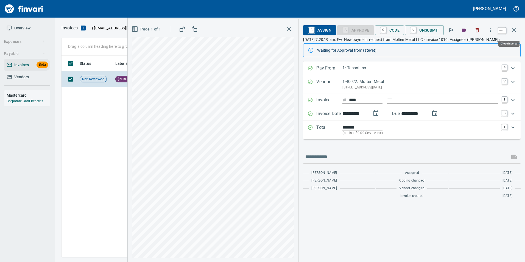
scroll to position [197, 452]
click at [512, 30] on icon "button" at bounding box center [514, 30] width 7 height 7
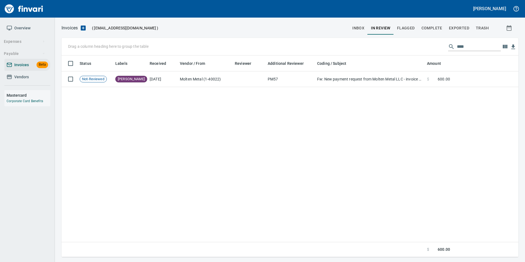
click at [479, 45] on input "****" at bounding box center [479, 46] width 44 height 9
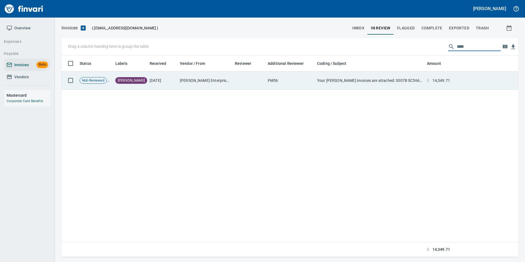
click at [439, 75] on td "$ 14,349.71" at bounding box center [438, 80] width 27 height 18
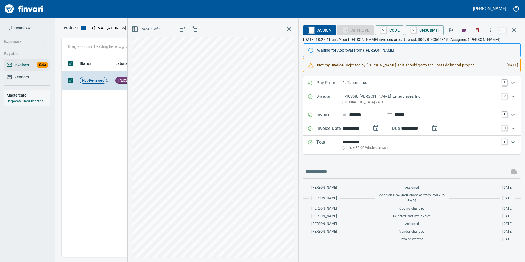
click at [517, 30] on icon "button" at bounding box center [514, 30] width 7 height 7
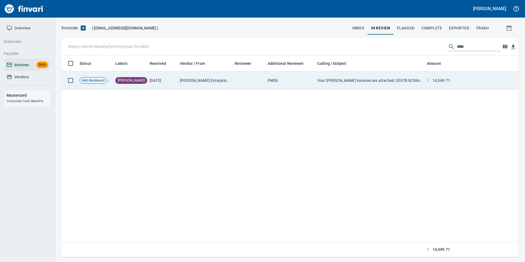
scroll to position [197, 453]
click at [450, 73] on td "$ 14,349.71" at bounding box center [438, 80] width 27 height 18
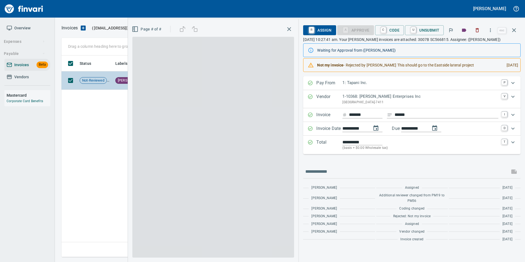
scroll to position [197, 452]
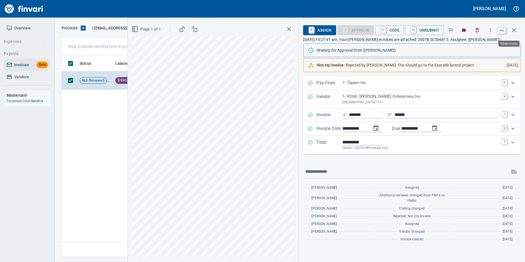
click at [518, 31] on button "button" at bounding box center [513, 30] width 13 height 13
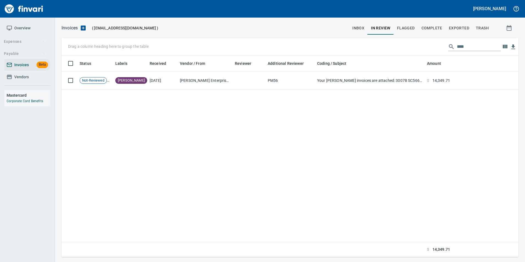
scroll to position [197, 453]
click at [473, 45] on input "****" at bounding box center [479, 46] width 44 height 9
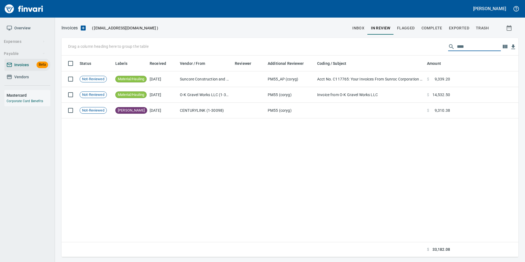
scroll to position [197, 449]
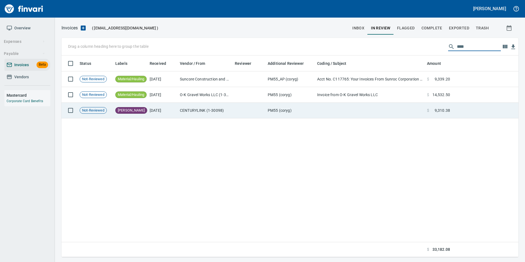
click at [307, 109] on td "PM55 (coryg)" at bounding box center [289, 111] width 49 height 16
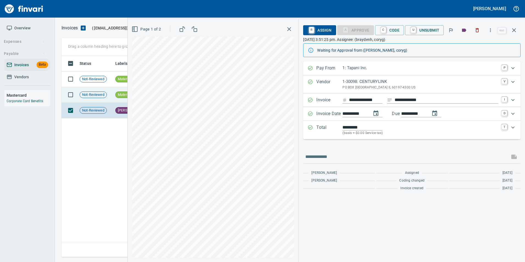
click at [114, 98] on td "Material/Hauling" at bounding box center [130, 95] width 34 height 16
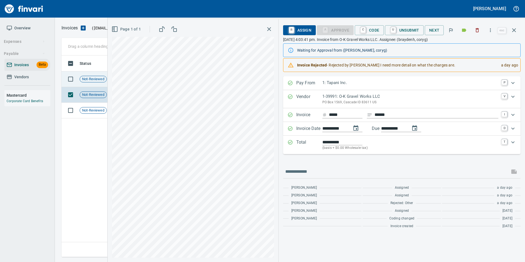
click at [102, 79] on span "Not-Reviewed" at bounding box center [93, 79] width 27 height 5
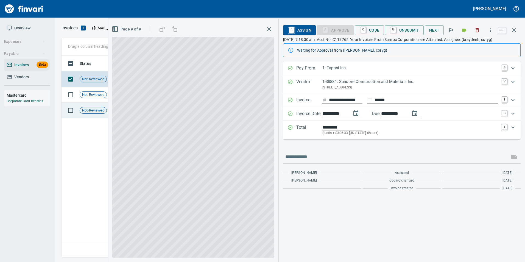
click at [95, 107] on div "Not-Reviewed" at bounding box center [93, 110] width 27 height 7
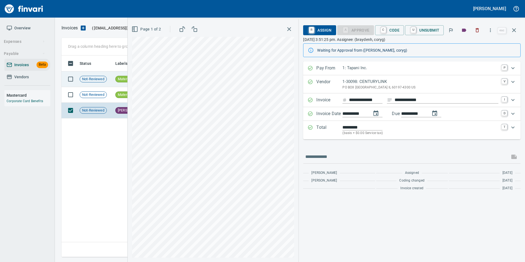
click at [516, 30] on icon "button" at bounding box center [514, 30] width 7 height 7
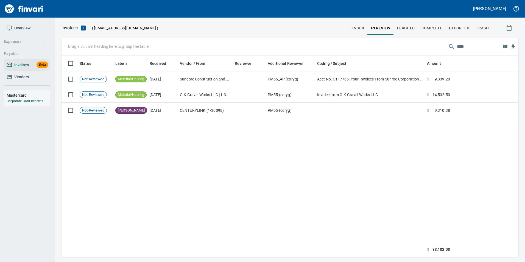
click at [472, 44] on input "****" at bounding box center [479, 46] width 44 height 9
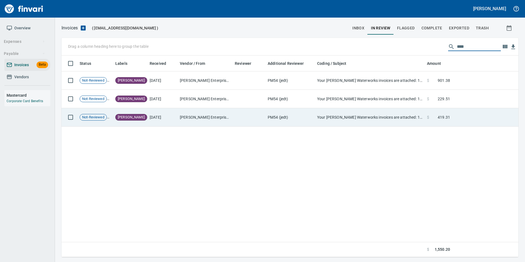
click at [301, 121] on td "PM54 (jedt)" at bounding box center [289, 117] width 49 height 18
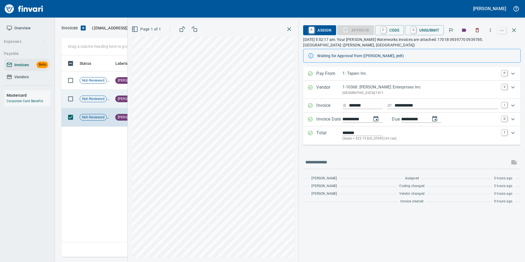
click at [123, 100] on span "[PERSON_NAME]" at bounding box center [131, 98] width 31 height 5
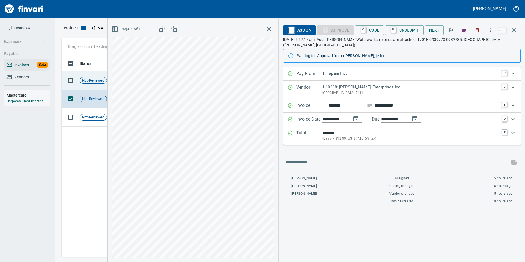
click at [99, 79] on span "Not-Reviewed" at bounding box center [93, 80] width 27 height 5
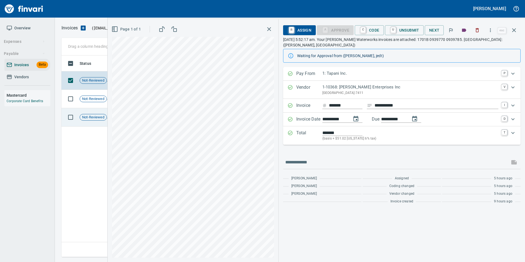
click at [93, 112] on td "Not-Reviewed" at bounding box center [95, 117] width 36 height 18
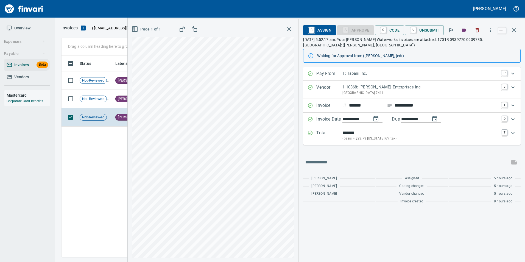
click at [514, 32] on icon "button" at bounding box center [514, 30] width 7 height 7
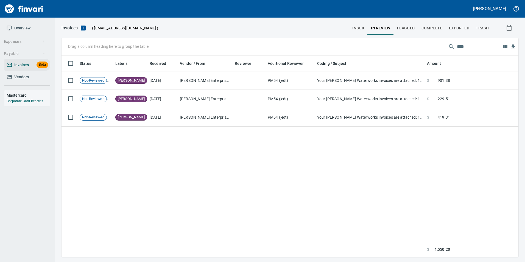
scroll to position [197, 453]
click at [482, 43] on input "****" at bounding box center [479, 46] width 44 height 9
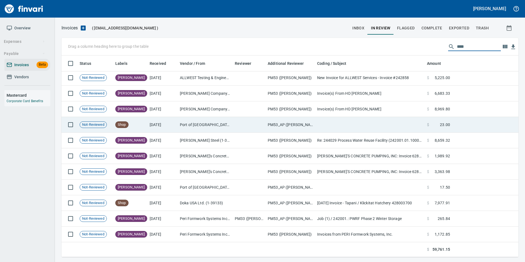
scroll to position [0, 0]
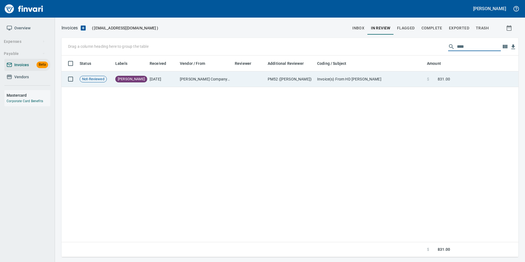
click at [418, 85] on td "Invoice(s) From HD [PERSON_NAME]" at bounding box center [370, 79] width 110 height 16
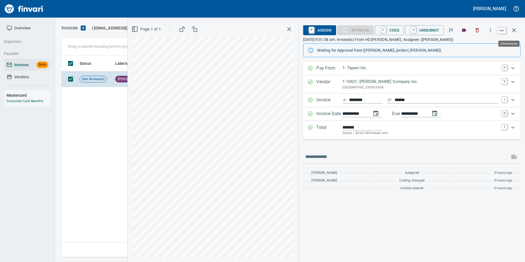
click at [511, 29] on icon "button" at bounding box center [514, 30] width 7 height 7
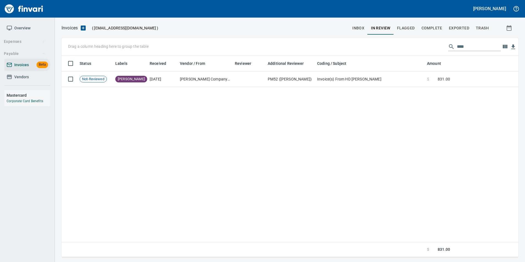
scroll to position [197, 452]
click at [488, 44] on input "****" at bounding box center [479, 46] width 44 height 9
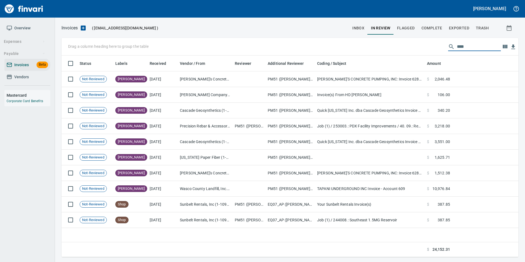
scroll to position [197, 449]
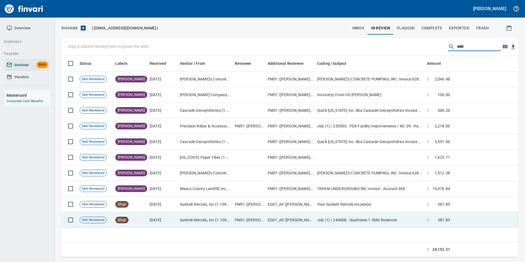
type input "****"
click at [309, 219] on td "EQ07_AP (joeyl, neilk)" at bounding box center [289, 220] width 49 height 16
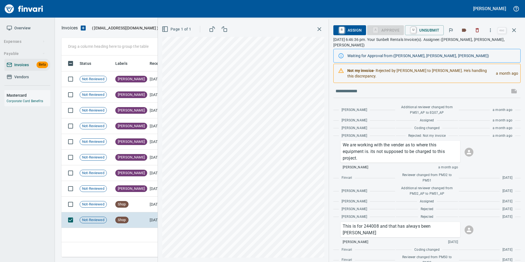
scroll to position [165, 0]
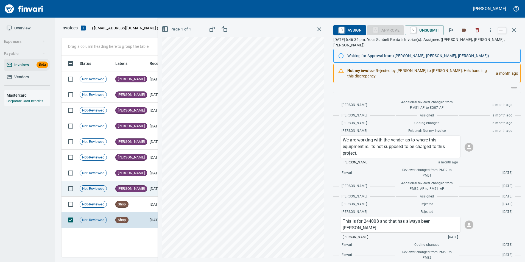
click at [130, 191] on td "[PERSON_NAME]" at bounding box center [130, 189] width 34 height 16
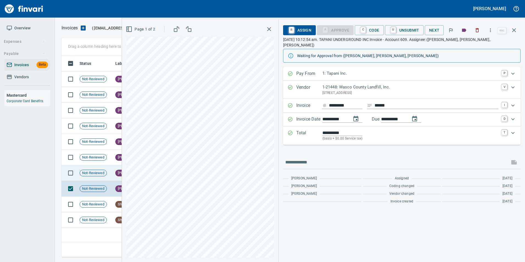
click at [104, 173] on span "Not-Reviewed" at bounding box center [93, 172] width 27 height 5
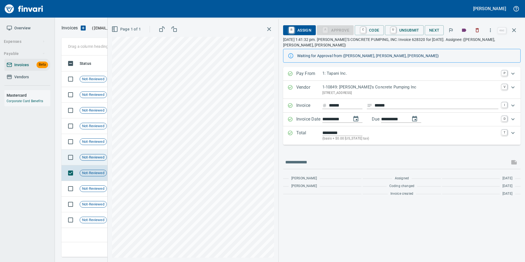
click at [98, 155] on span "Not-Reviewed" at bounding box center [93, 157] width 27 height 5
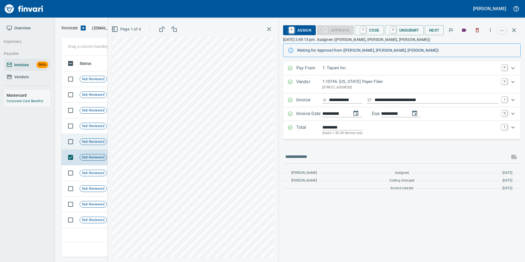
click at [102, 146] on td "Not-Reviewed" at bounding box center [95, 142] width 36 height 16
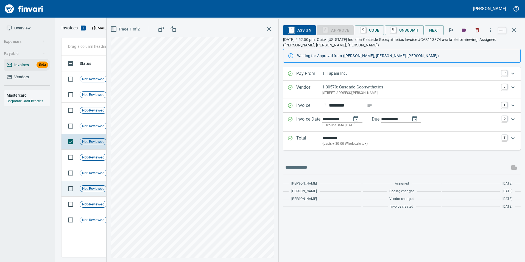
click at [89, 188] on span "Not-Reviewed" at bounding box center [93, 188] width 27 height 5
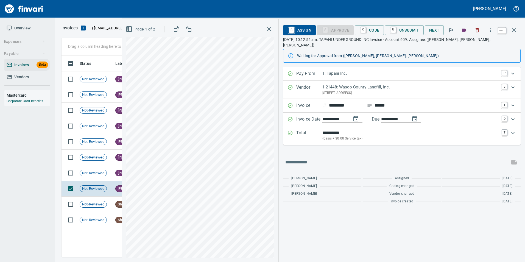
click at [516, 32] on icon "button" at bounding box center [514, 30] width 7 height 7
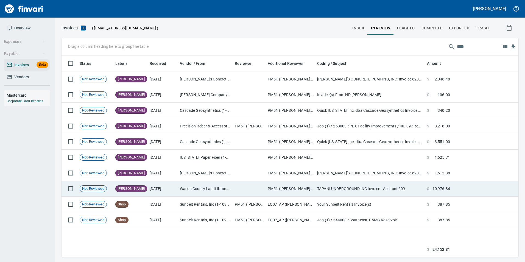
click at [254, 192] on td at bounding box center [249, 189] width 33 height 16
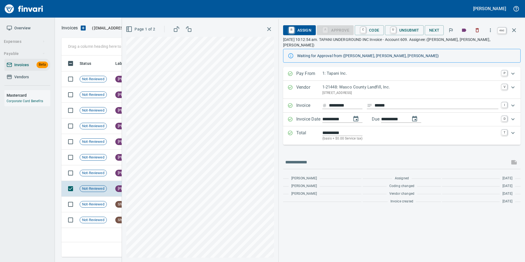
click at [519, 31] on button "button" at bounding box center [513, 30] width 13 height 13
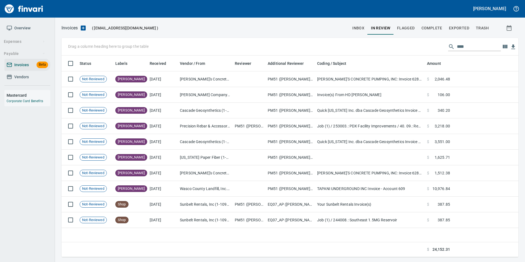
scroll to position [197, 452]
click at [359, 26] on span "inbox" at bounding box center [358, 28] width 12 height 7
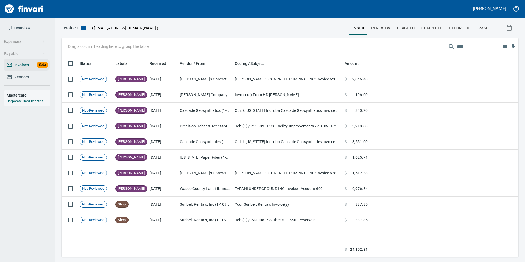
scroll to position [197, 453]
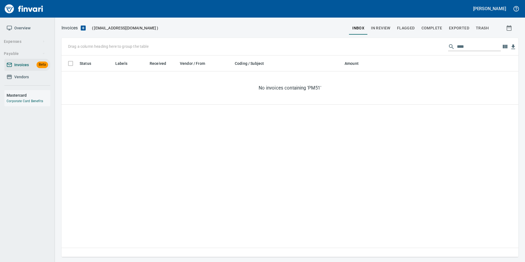
click at [461, 50] on input "****" at bounding box center [479, 46] width 44 height 9
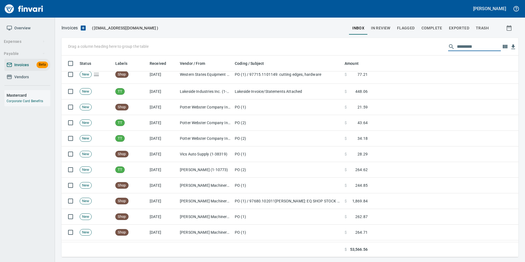
scroll to position [220, 0]
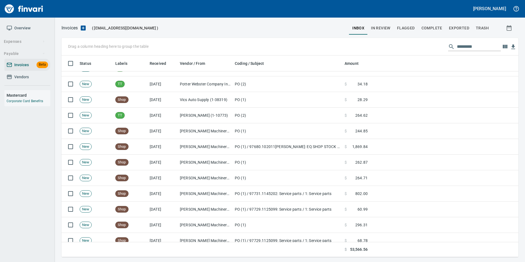
click at [375, 108] on td at bounding box center [444, 116] width 149 height 16
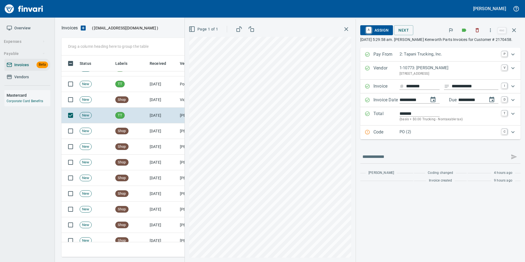
click at [378, 29] on span "A Assign" at bounding box center [377, 30] width 24 height 9
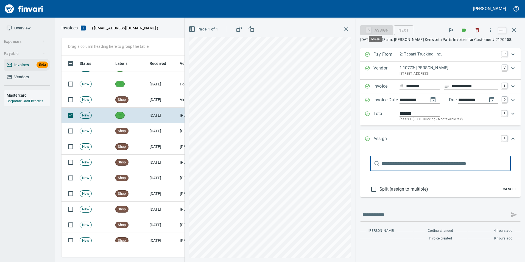
scroll to position [197, 448]
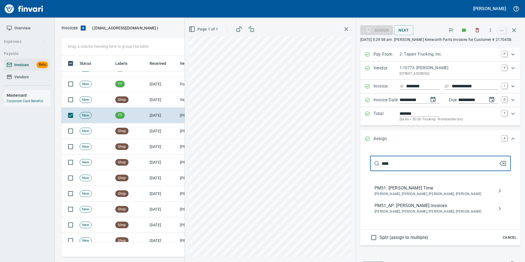
type input "****"
click at [499, 166] on icon "button" at bounding box center [502, 163] width 7 height 7
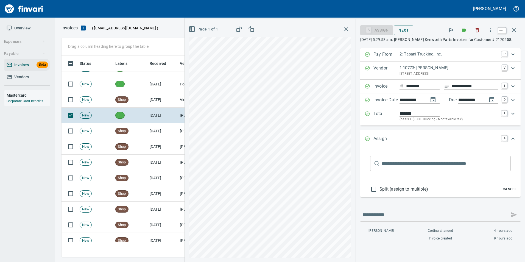
click at [512, 34] on button "button" at bounding box center [513, 30] width 13 height 13
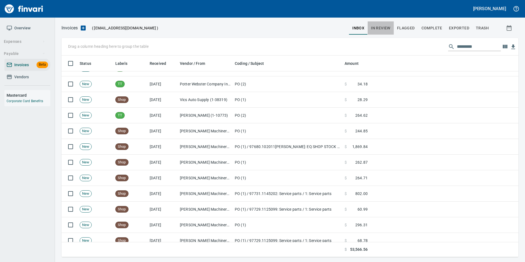
click at [390, 24] on button "In Review" at bounding box center [381, 27] width 26 height 13
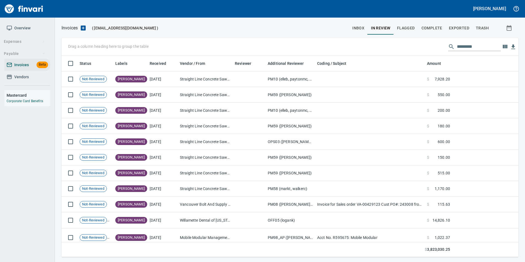
scroll to position [197, 449]
click at [477, 46] on input "text" at bounding box center [479, 46] width 44 height 9
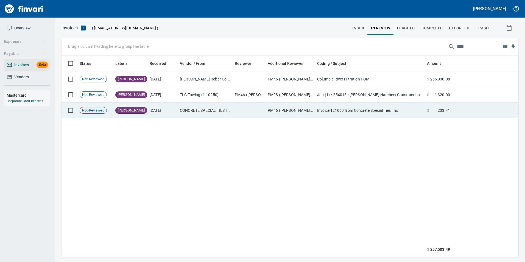
click at [386, 105] on td "Invoice 121069 from Concrete Special Ties, Inc" at bounding box center [370, 111] width 110 height 16
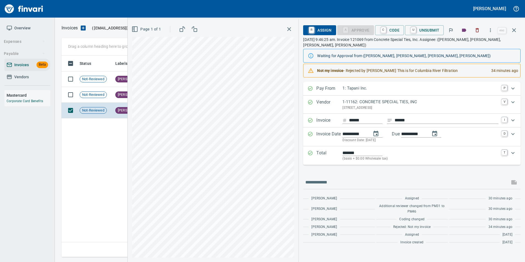
scroll to position [197, 452]
click at [121, 94] on span "[PERSON_NAME]" at bounding box center [131, 94] width 31 height 5
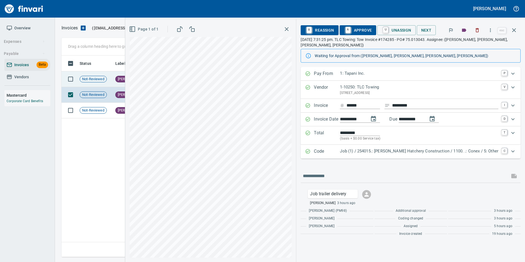
click at [107, 79] on div "Not-Reviewed" at bounding box center [93, 79] width 27 height 7
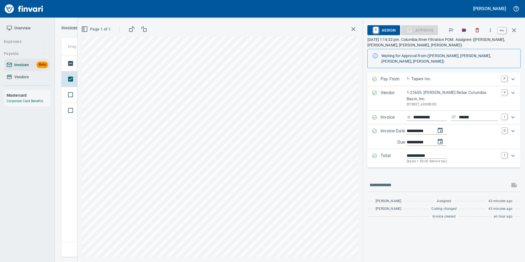
click at [516, 27] on icon "button" at bounding box center [514, 30] width 7 height 7
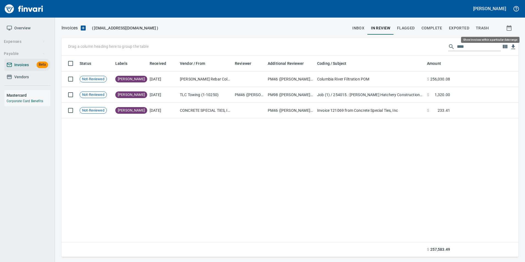
scroll to position [197, 452]
click at [489, 43] on div "Drag a column heading here to group the table ****" at bounding box center [289, 47] width 457 height 18
click at [482, 47] on input "****" at bounding box center [479, 46] width 44 height 9
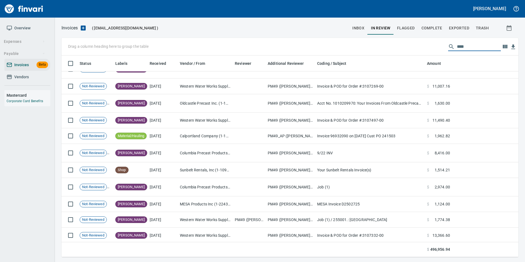
scroll to position [1269, 0]
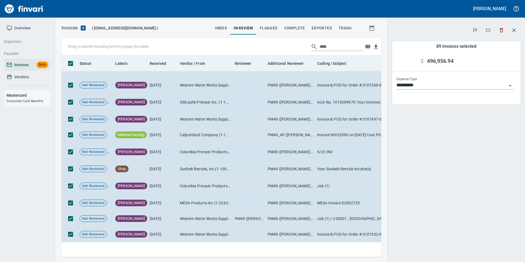
scroll to position [193, 311]
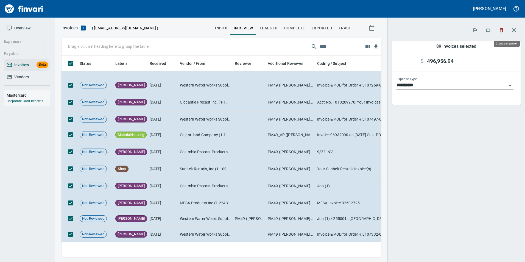
click at [517, 30] on button "button" at bounding box center [513, 30] width 13 height 13
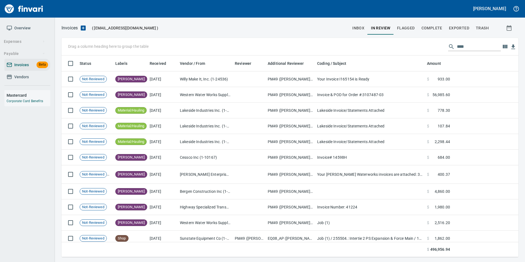
click at [493, 46] on input "****" at bounding box center [479, 46] width 44 height 9
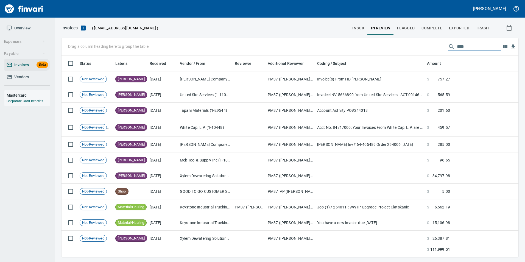
scroll to position [35, 0]
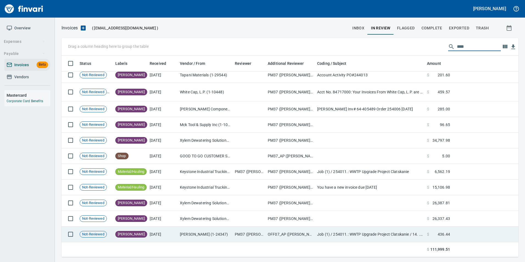
type input "****"
click at [294, 234] on td "OFF07_AP (montya)" at bounding box center [289, 234] width 49 height 16
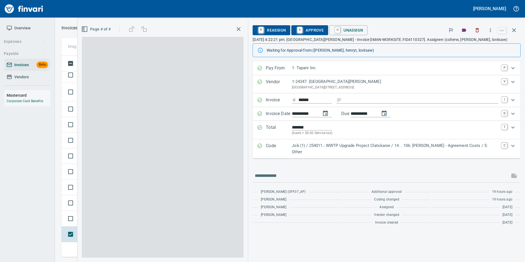
scroll to position [197, 448]
click at [88, 215] on div "Not-Reviewed" at bounding box center [93, 218] width 27 height 7
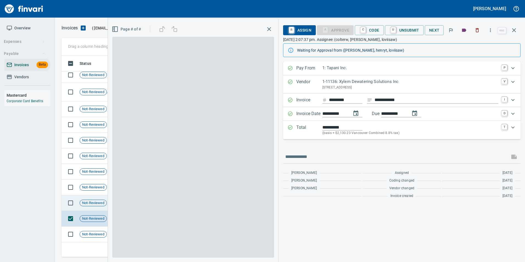
click at [87, 200] on span "Not-Reviewed" at bounding box center [93, 202] width 27 height 5
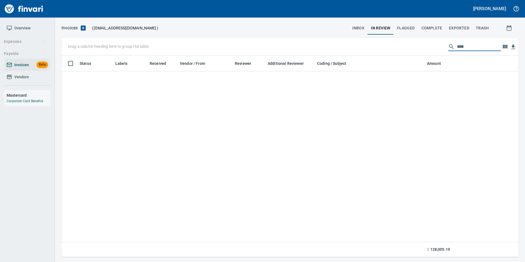
scroll to position [627, 0]
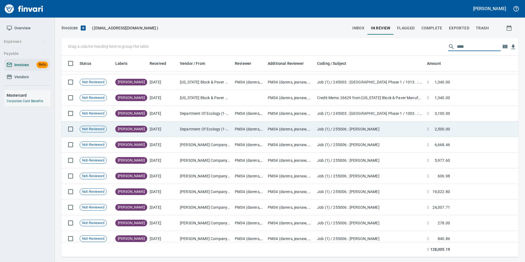
click at [222, 127] on td "Department Of Ecology (1-10294)" at bounding box center [205, 129] width 55 height 16
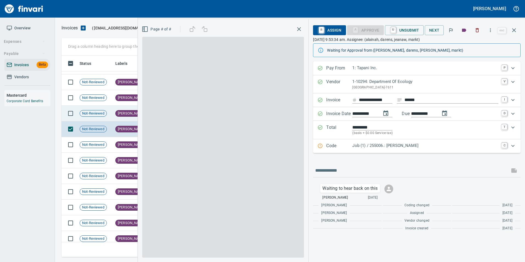
click at [122, 112] on div "[PERSON_NAME]" at bounding box center [131, 113] width 32 height 7
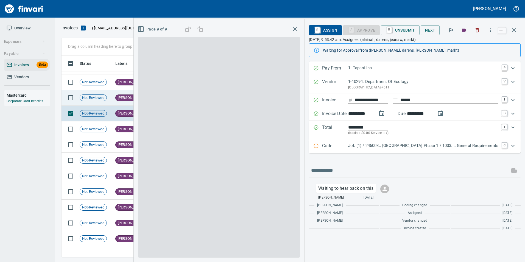
scroll to position [631, 0]
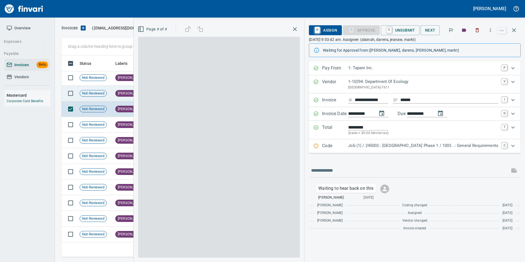
click at [112, 91] on td "Not-Reviewed" at bounding box center [95, 94] width 36 height 16
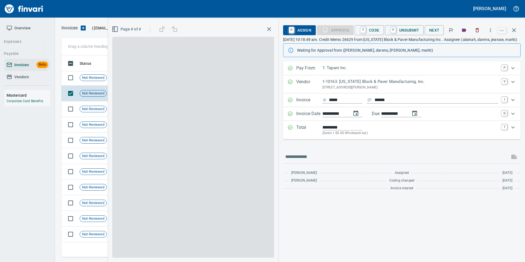
click at [515, 29] on icon "button" at bounding box center [514, 30] width 7 height 7
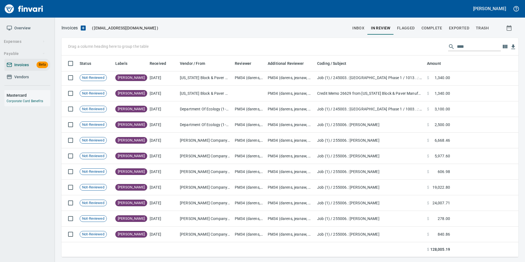
click at [485, 46] on input "****" at bounding box center [479, 46] width 44 height 9
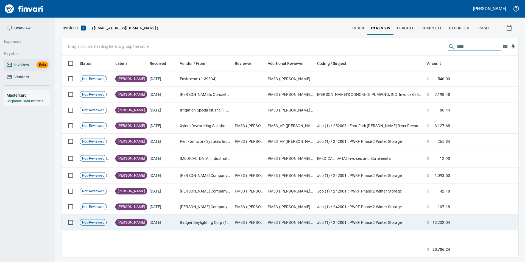
click at [214, 222] on td "Badger Daylighting Corp (1-38801)" at bounding box center [205, 223] width 55 height 16
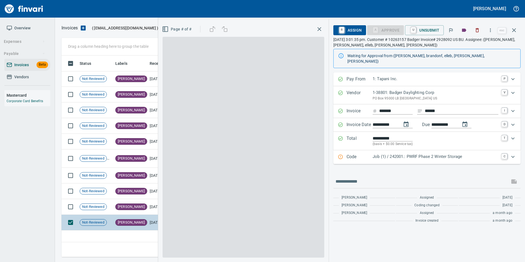
scroll to position [197, 452]
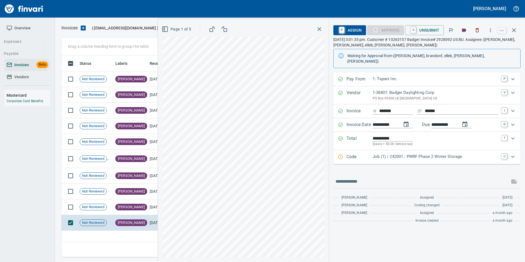
click at [141, 210] on td "[PERSON_NAME]" at bounding box center [130, 207] width 34 height 16
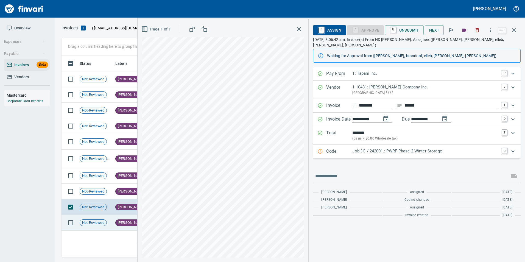
click at [125, 226] on td "[PERSON_NAME]" at bounding box center [130, 223] width 34 height 16
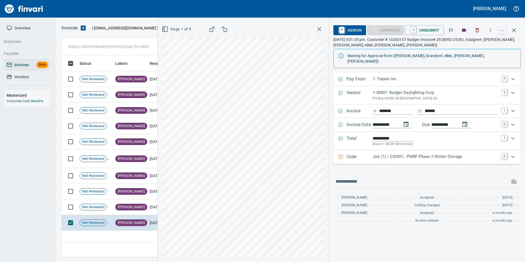
click at [388, 108] on input "*******" at bounding box center [395, 111] width 33 height 7
click at [118, 205] on span "[PERSON_NAME]" at bounding box center [131, 207] width 31 height 5
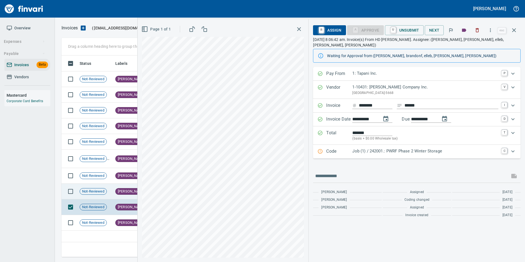
click at [118, 189] on span "[PERSON_NAME]" at bounding box center [131, 191] width 31 height 5
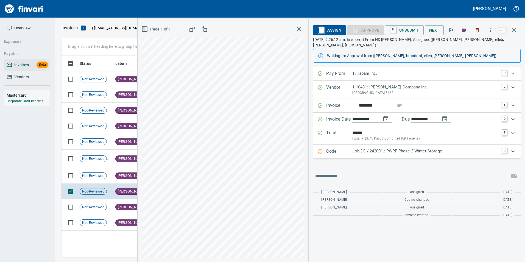
click at [516, 24] on button "button" at bounding box center [513, 30] width 13 height 13
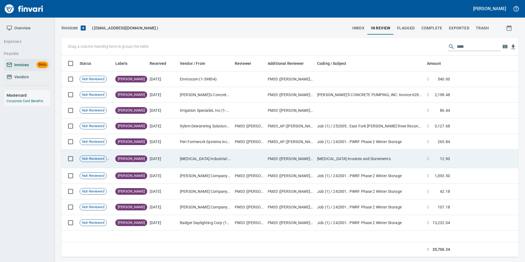
click at [187, 165] on td "[MEDICAL_DATA] Industrial (1-30405)" at bounding box center [205, 159] width 55 height 18
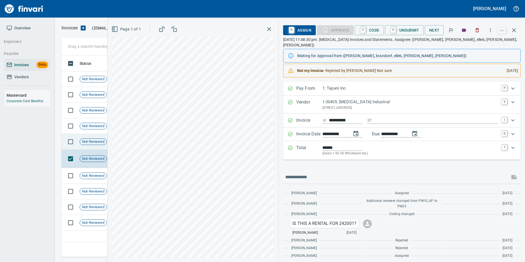
click at [93, 139] on span "Not-Reviewed" at bounding box center [93, 141] width 27 height 5
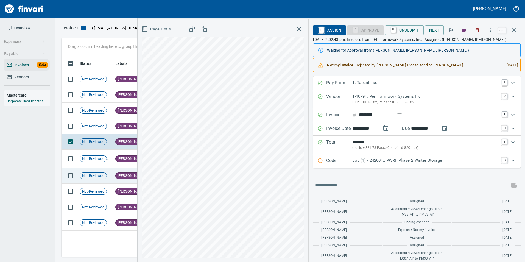
click at [117, 175] on span "[PERSON_NAME]" at bounding box center [131, 175] width 31 height 5
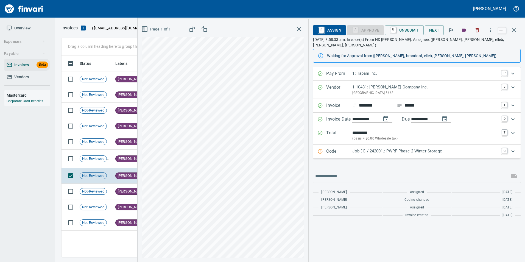
click at [366, 102] on input "********" at bounding box center [375, 105] width 33 height 7
click at [365, 102] on input "********" at bounding box center [375, 105] width 33 height 7
drag, startPoint x: 448, startPoint y: 157, endPoint x: 458, endPoint y: 144, distance: 16.4
click at [447, 157] on div "**********" at bounding box center [417, 143] width 208 height 153
click at [513, 32] on icon "button" at bounding box center [514, 30] width 7 height 7
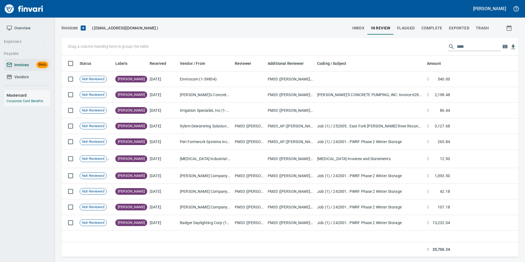
scroll to position [197, 453]
click at [466, 45] on input "****" at bounding box center [479, 46] width 44 height 9
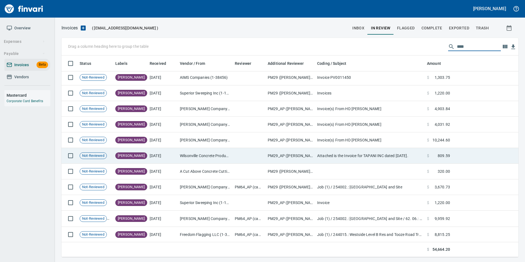
scroll to position [143, 0]
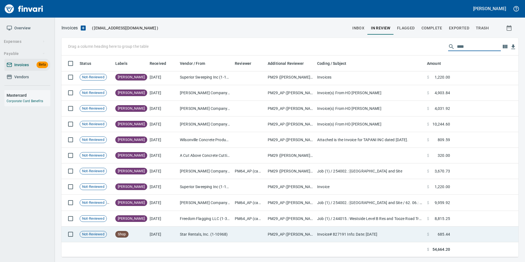
click at [174, 234] on td "[DATE]" at bounding box center [162, 234] width 30 height 16
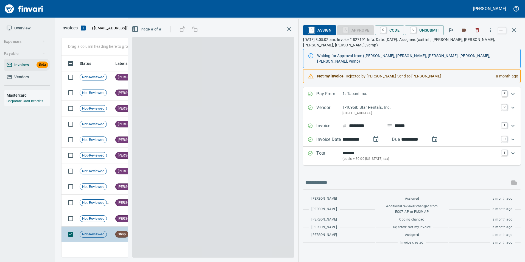
scroll to position [197, 448]
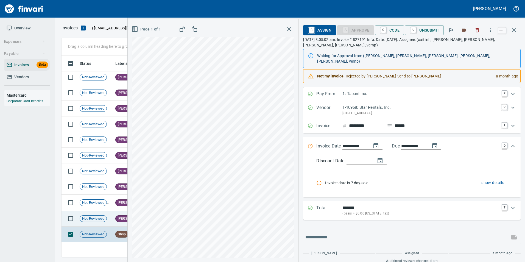
click at [113, 217] on td "Not-Reviewed" at bounding box center [95, 219] width 36 height 16
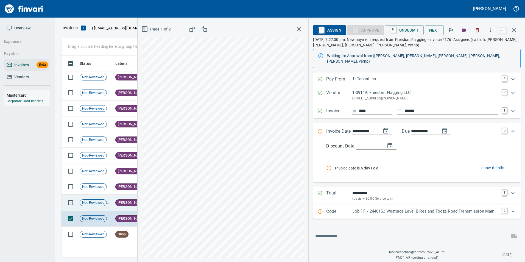
click at [108, 206] on icon at bounding box center [110, 202] width 7 height 7
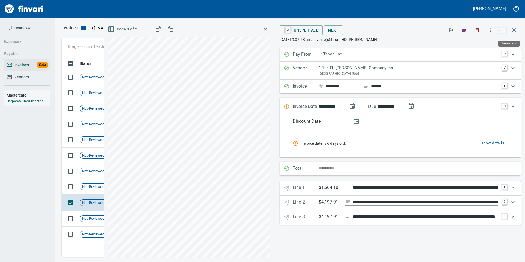
click at [512, 31] on icon "button" at bounding box center [514, 30] width 7 height 7
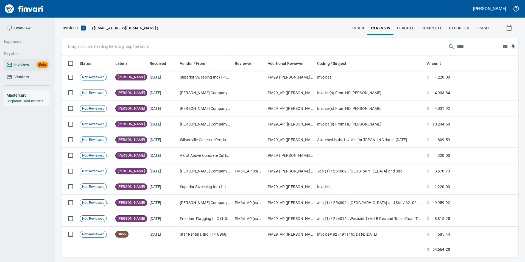
scroll to position [197, 448]
click at [480, 46] on input "****" at bounding box center [479, 46] width 44 height 9
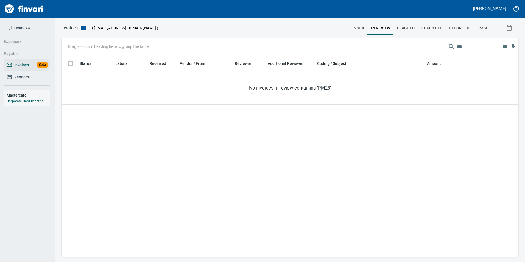
scroll to position [197, 449]
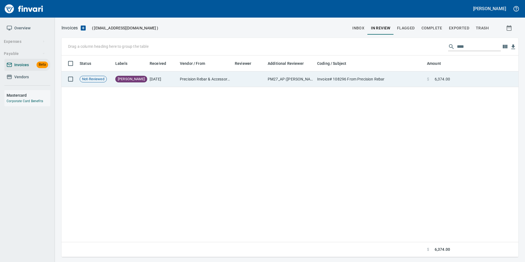
click at [393, 78] on td "Invoice# 108296 From Precision Rebar" at bounding box center [370, 79] width 110 height 16
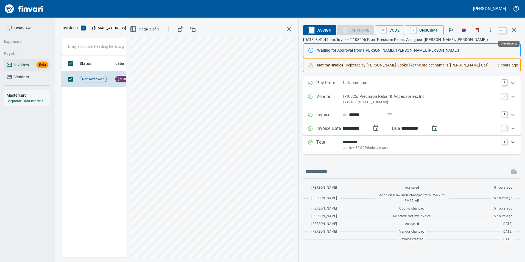
scroll to position [197, 452]
click at [510, 29] on button "button" at bounding box center [513, 30] width 13 height 13
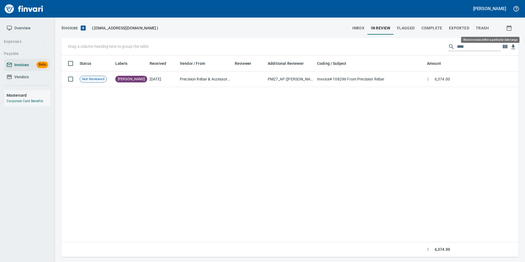
scroll to position [197, 453]
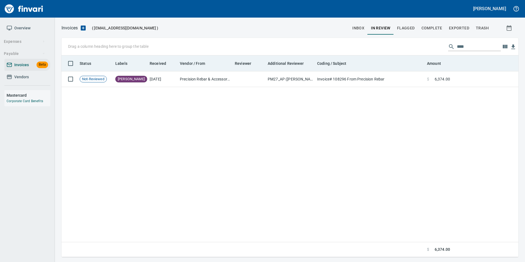
click at [461, 71] on th at bounding box center [485, 63] width 66 height 16
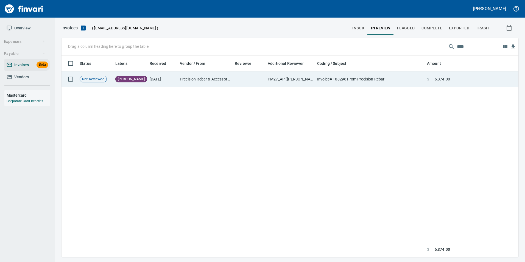
click at [457, 77] on td at bounding box center [485, 79] width 66 height 16
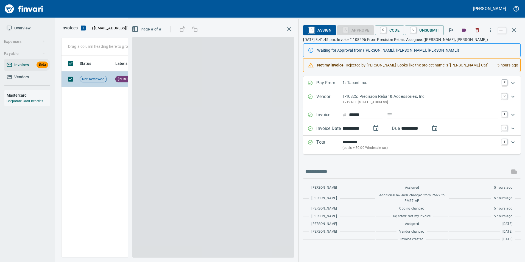
scroll to position [197, 452]
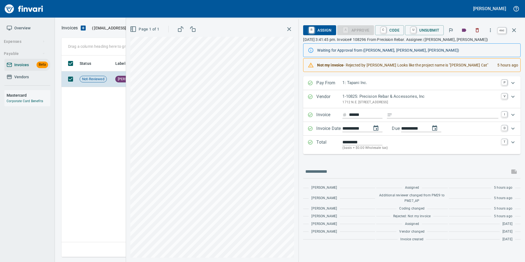
click at [514, 28] on icon "button" at bounding box center [514, 30] width 7 height 7
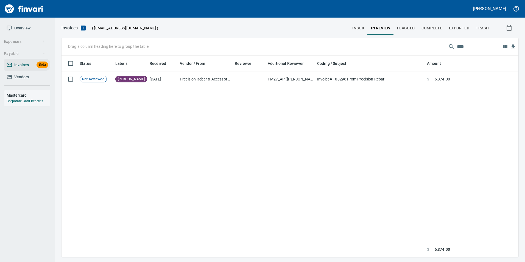
scroll to position [197, 452]
click at [480, 48] on input "****" at bounding box center [479, 46] width 44 height 9
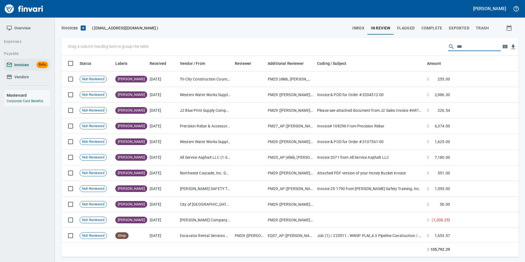
scroll to position [197, 449]
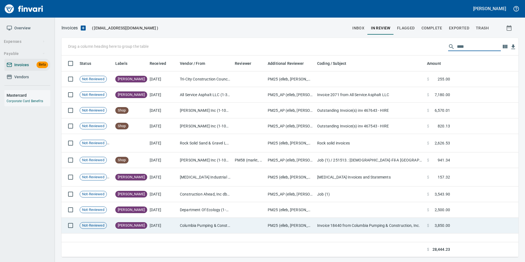
click at [248, 229] on td at bounding box center [249, 226] width 33 height 16
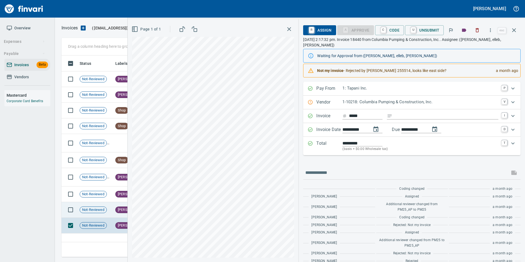
click at [118, 207] on span "[PERSON_NAME]" at bounding box center [131, 209] width 31 height 5
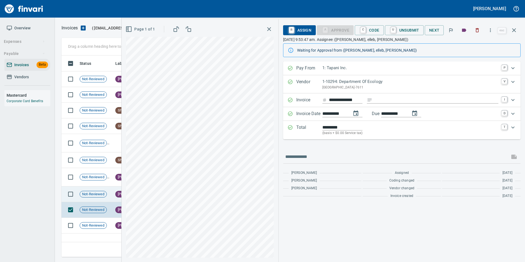
click at [111, 192] on td "Not-Reviewed" at bounding box center [95, 194] width 36 height 16
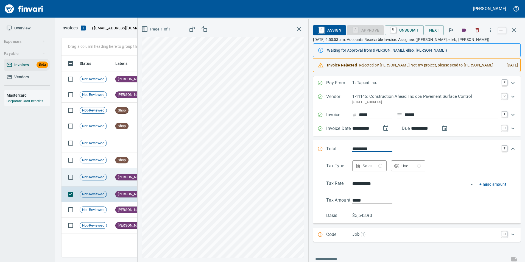
click at [104, 178] on span "Not-Reviewed" at bounding box center [93, 177] width 27 height 5
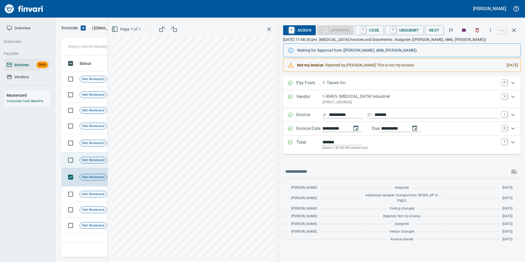
click at [100, 160] on span "Not-Reviewed" at bounding box center [93, 160] width 27 height 5
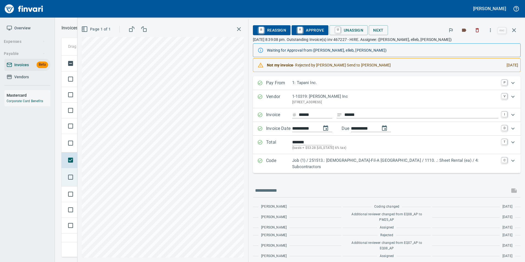
click at [106, 183] on td "Not-Reviewed" at bounding box center [95, 177] width 36 height 18
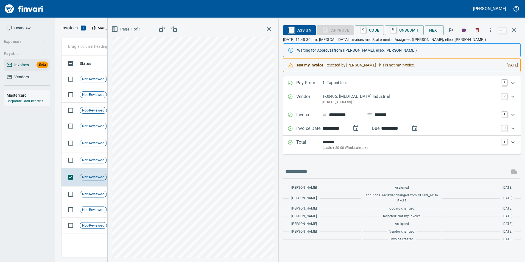
click at [516, 32] on icon "button" at bounding box center [514, 30] width 7 height 7
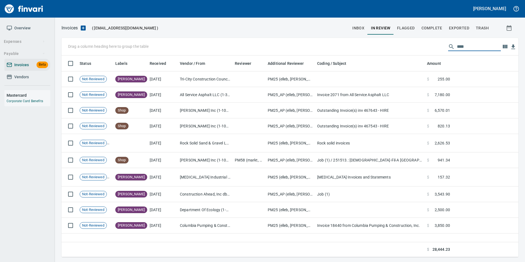
click at [471, 46] on input "****" at bounding box center [479, 46] width 44 height 9
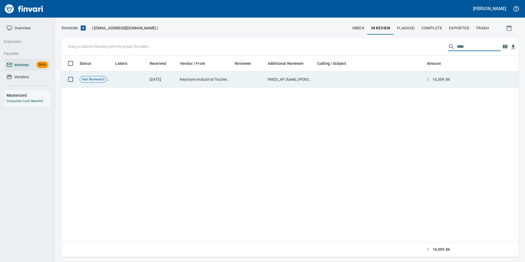
type input "****"
click at [378, 82] on td at bounding box center [370, 79] width 110 height 16
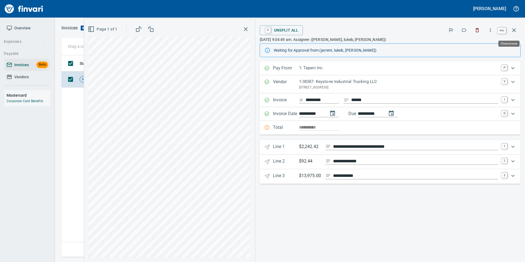
click at [508, 28] on button "button" at bounding box center [513, 30] width 13 height 13
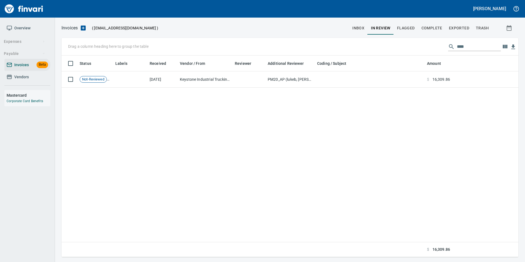
scroll to position [197, 453]
click at [463, 43] on input "****" at bounding box center [479, 46] width 44 height 9
drag, startPoint x: 463, startPoint y: 43, endPoint x: 463, endPoint y: 40, distance: 3.0
click at [463, 42] on input "****" at bounding box center [479, 46] width 44 height 9
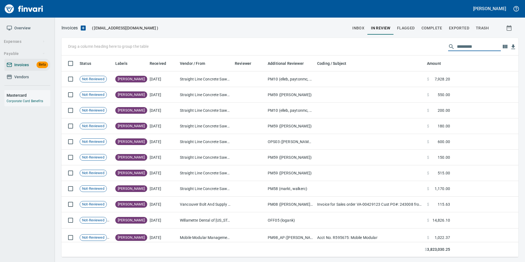
scroll to position [197, 449]
click at [363, 31] on span "inbox" at bounding box center [358, 28] width 12 height 7
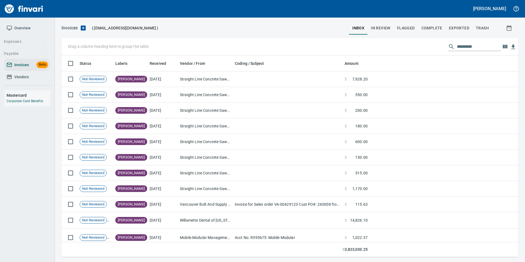
scroll to position [197, 449]
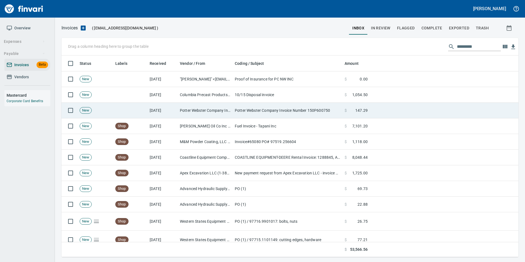
click at [206, 110] on td "Potter Webster Company Inc (1-10818)" at bounding box center [205, 111] width 55 height 16
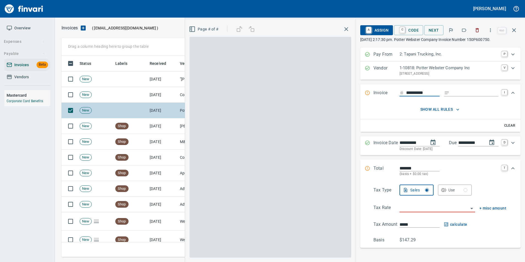
scroll to position [197, 448]
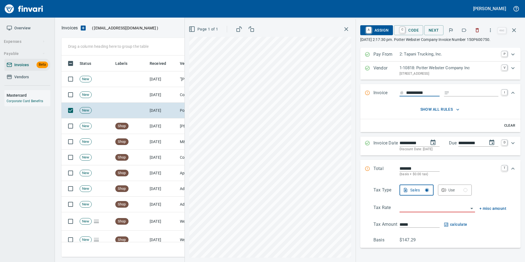
click at [467, 29] on icon "button" at bounding box center [463, 29] width 5 height 5
click at [516, 29] on icon "button" at bounding box center [514, 30] width 7 height 7
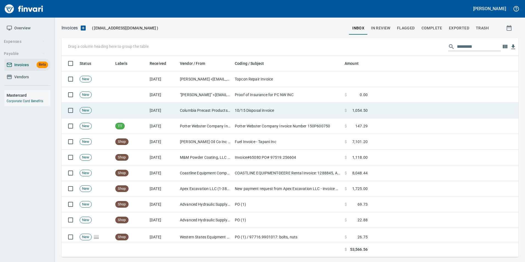
click at [134, 109] on td at bounding box center [130, 111] width 34 height 16
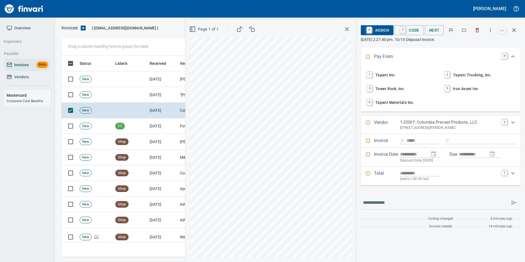
click at [463, 33] on button "button" at bounding box center [464, 30] width 12 height 12
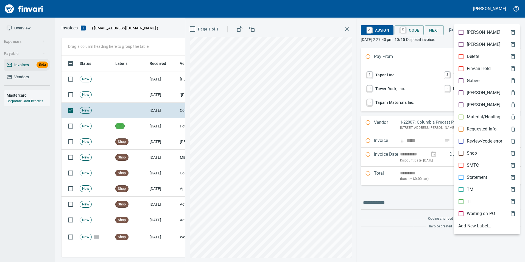
scroll to position [197, 448]
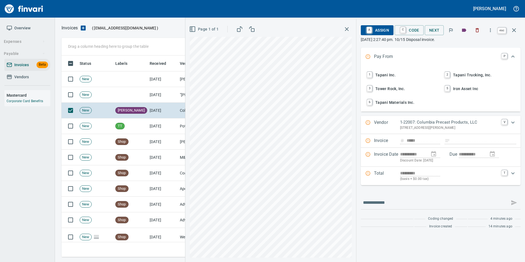
click at [516, 34] on button "button" at bounding box center [513, 30] width 13 height 13
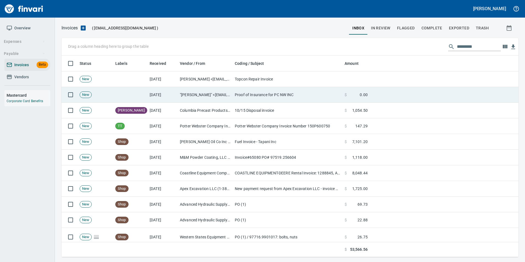
click at [263, 92] on td "Proof of Insurance for PC NW INC" at bounding box center [288, 95] width 110 height 16
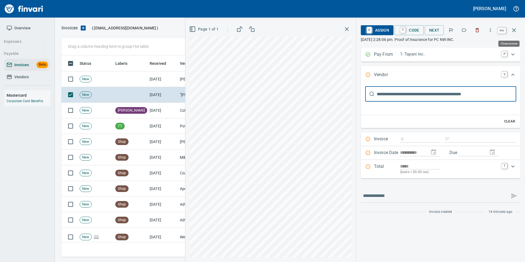
click at [516, 30] on icon "button" at bounding box center [514, 30] width 7 height 7
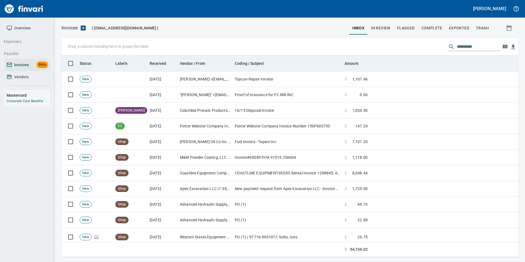
scroll to position [197, 449]
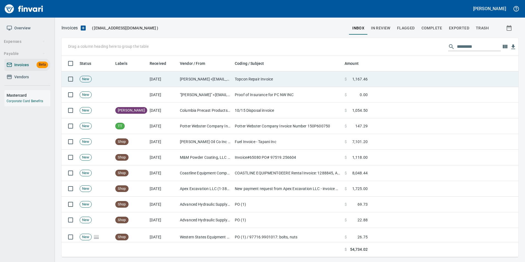
click at [346, 72] on td "$ 1,167.46" at bounding box center [355, 79] width 27 height 16
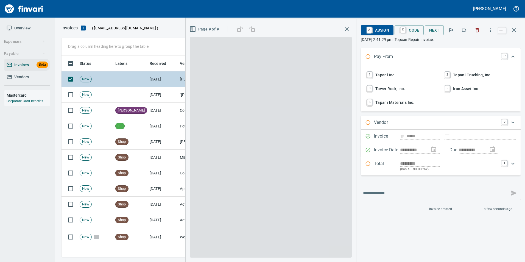
scroll to position [197, 448]
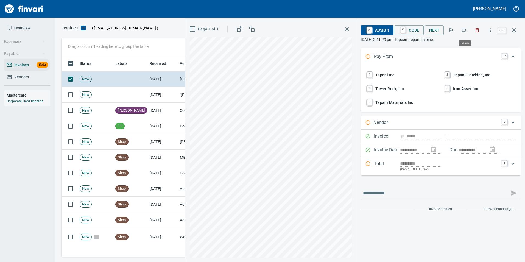
click at [466, 30] on icon "button" at bounding box center [463, 29] width 5 height 5
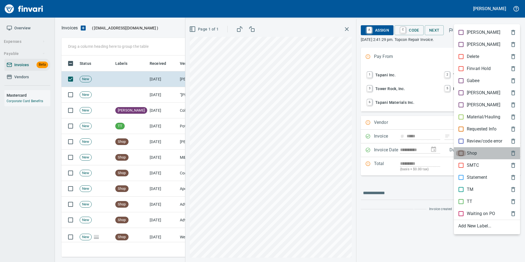
click at [460, 149] on div "Shop" at bounding box center [487, 153] width 66 height 12
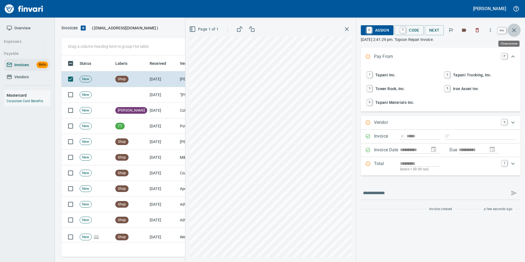
click at [514, 31] on icon "button" at bounding box center [514, 30] width 4 height 4
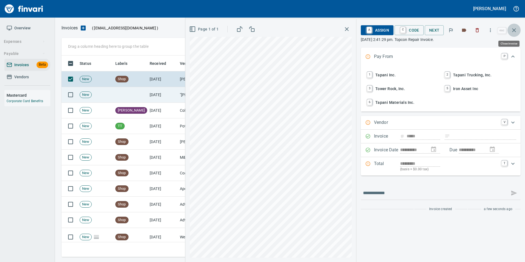
scroll to position [197, 448]
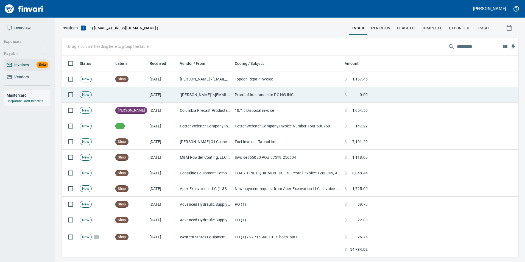
click at [272, 97] on td "Proof of Insurance for PC NW INC" at bounding box center [288, 95] width 110 height 16
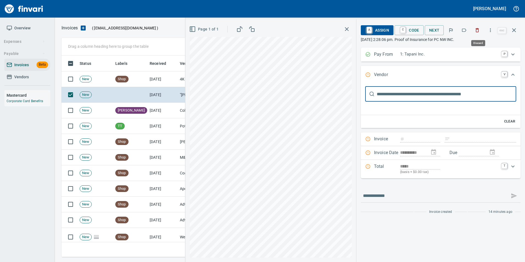
scroll to position [197, 448]
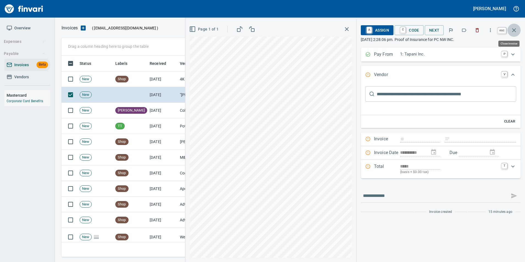
click at [511, 33] on icon "button" at bounding box center [514, 30] width 7 height 7
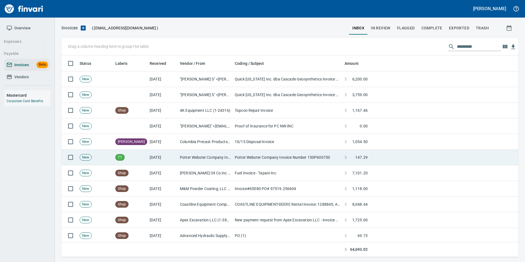
click at [277, 157] on td "Potter Webster Company Invoice Number 150P600750" at bounding box center [288, 158] width 110 height 16
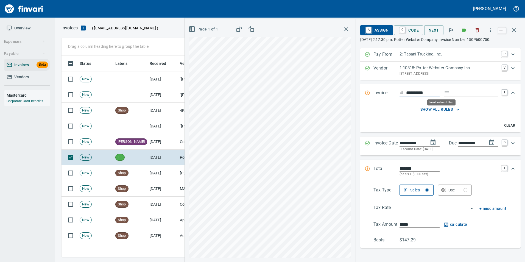
scroll to position [197, 448]
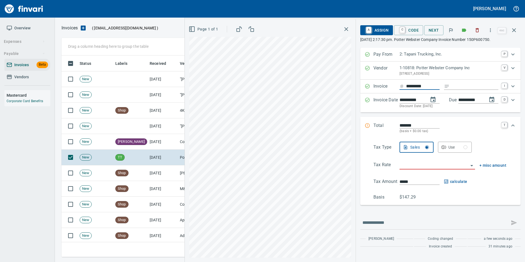
type input "**********"
click at [460, 85] on input "Expand" at bounding box center [475, 86] width 47 height 7
type input "**********"
click at [415, 165] on input "search" at bounding box center [433, 165] width 69 height 8
click at [412, 179] on li "Trucking: Trucking - Nontaxable" at bounding box center [436, 179] width 79 height 13
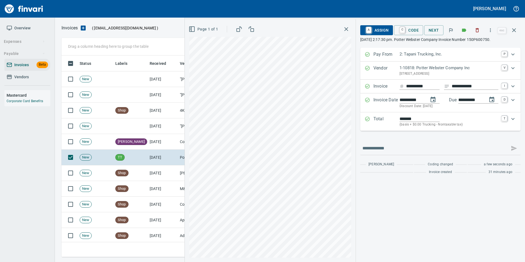
type input "**********"
click at [410, 32] on span "C Code" at bounding box center [408, 30] width 20 height 9
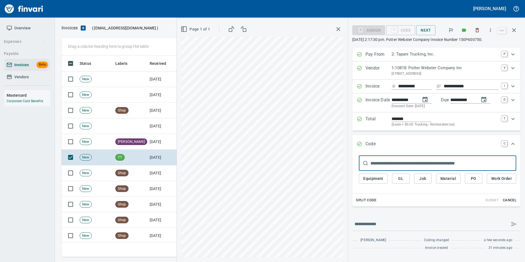
click at [471, 181] on span "PO" at bounding box center [473, 178] width 9 height 7
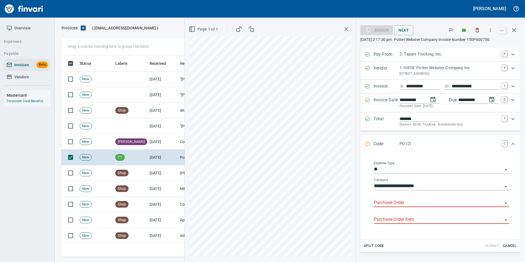
click at [388, 203] on input "Purchase Order" at bounding box center [438, 203] width 128 height 8
click at [427, 216] on li "19200.644011: [GEOGRAPHIC_DATA]" at bounding box center [436, 216] width 136 height 13
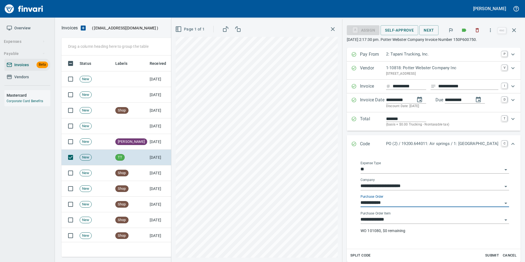
type input "**********"
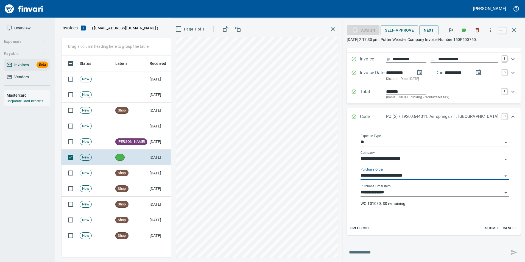
scroll to position [51, 0]
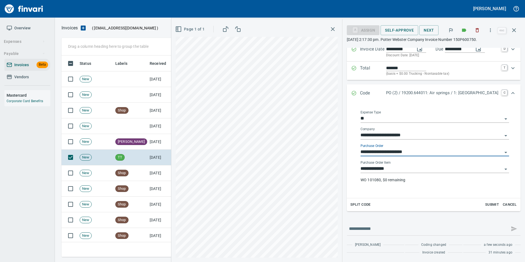
click at [403, 152] on input "**********" at bounding box center [431, 152] width 142 height 8
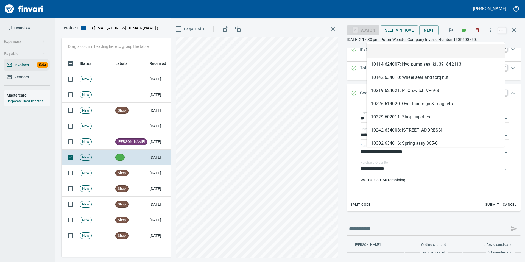
click at [389, 48] on li at bounding box center [435, 50] width 138 height 13
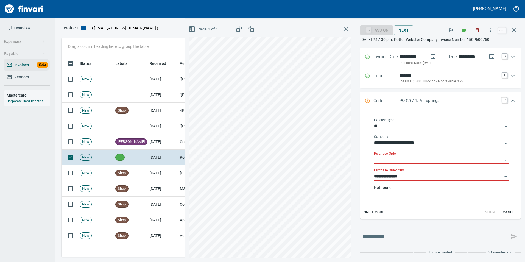
scroll to position [51, 0]
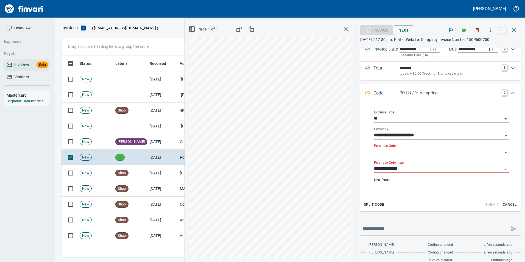
click at [389, 168] on input "**********" at bounding box center [438, 169] width 128 height 8
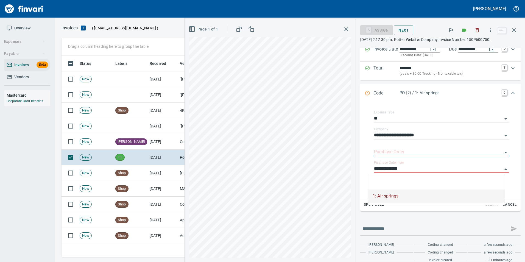
scroll to position [197, 448]
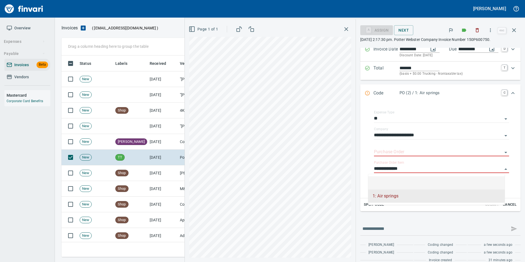
click at [390, 177] on li at bounding box center [436, 182] width 136 height 13
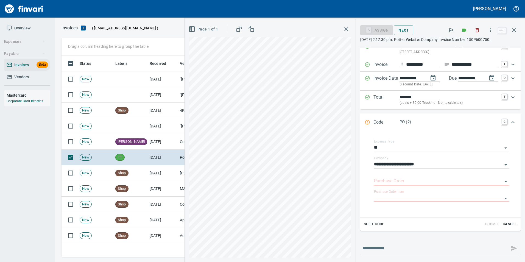
scroll to position [0, 0]
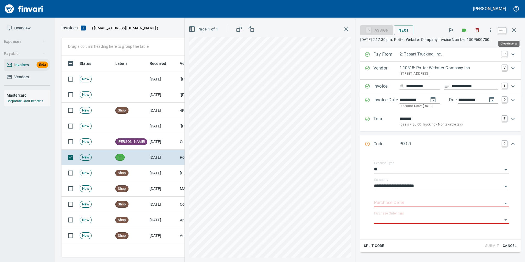
click at [513, 32] on icon "button" at bounding box center [514, 30] width 7 height 7
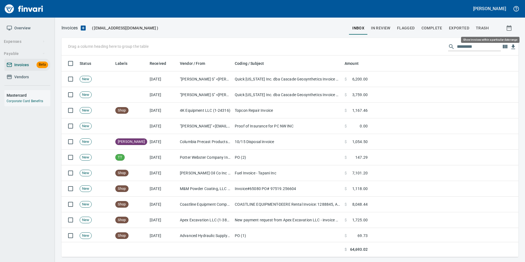
scroll to position [197, 449]
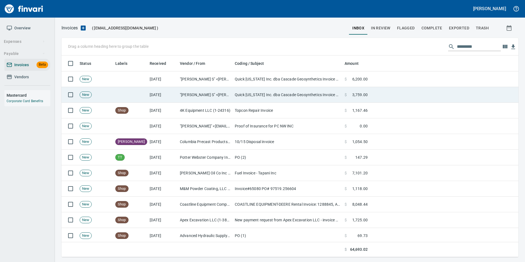
click at [164, 89] on td "[DATE]" at bounding box center [162, 95] width 30 height 16
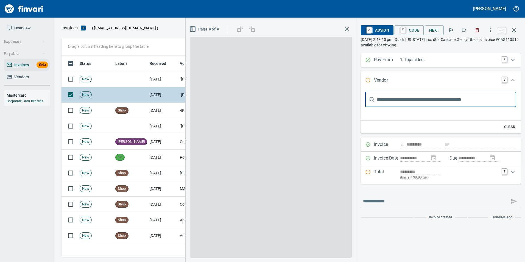
scroll to position [197, 448]
type input "**********"
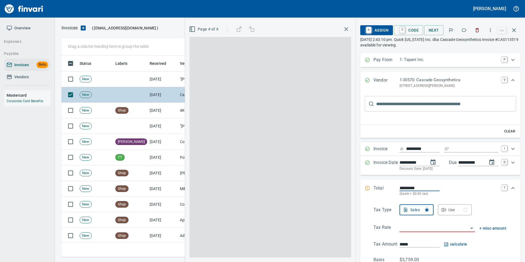
scroll to position [0, 0]
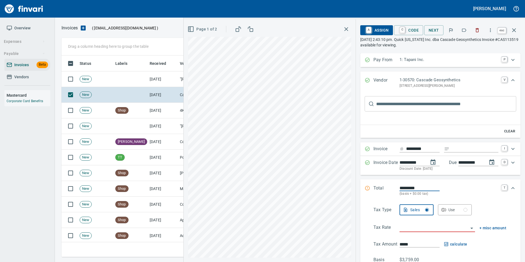
click at [518, 28] on button "button" at bounding box center [513, 30] width 13 height 13
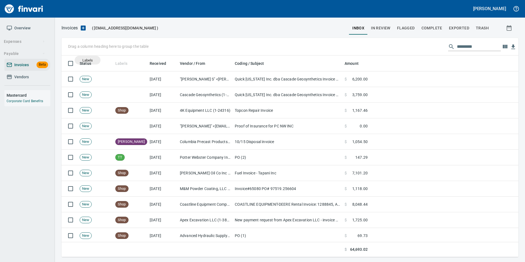
scroll to position [197, 449]
drag, startPoint x: 123, startPoint y: 66, endPoint x: 76, endPoint y: 47, distance: 50.9
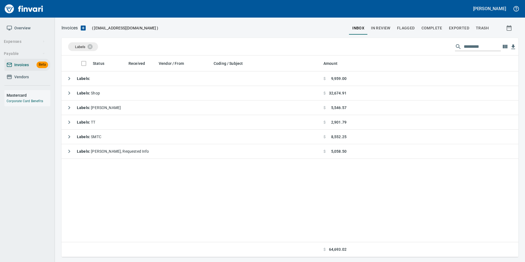
scroll to position [197, 449]
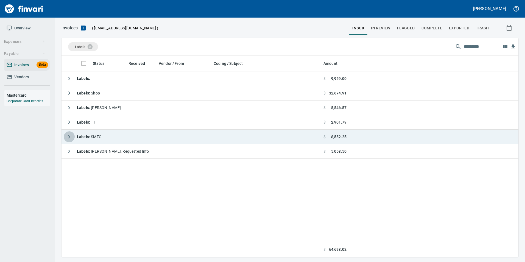
click at [71, 136] on icon "button" at bounding box center [69, 136] width 7 height 7
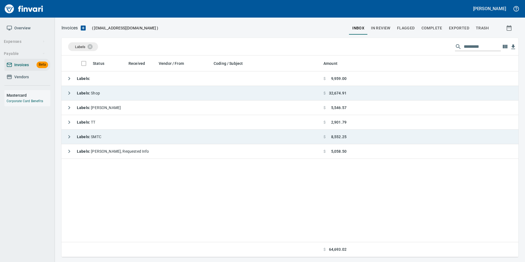
click at [70, 93] on icon "button" at bounding box center [69, 92] width 2 height 3
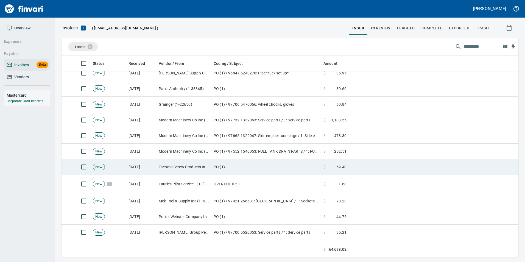
scroll to position [384, 0]
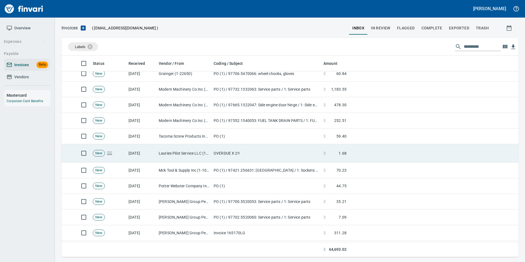
click at [136, 150] on td "[DATE]" at bounding box center [141, 153] width 30 height 18
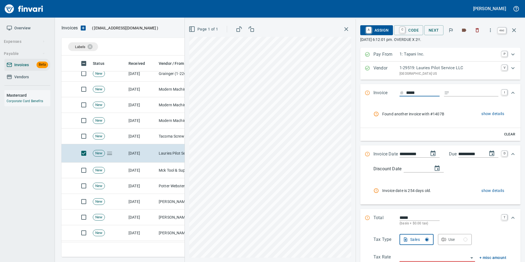
click at [514, 30] on icon "button" at bounding box center [514, 30] width 4 height 4
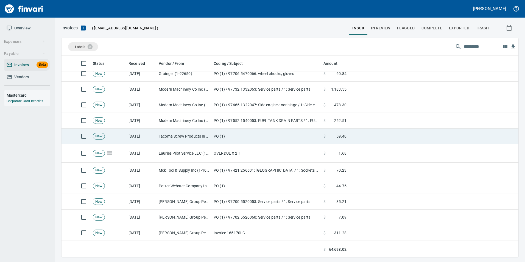
click at [186, 138] on td "Tacoma Screw Products Inc (1-10999)" at bounding box center [183, 136] width 55 height 16
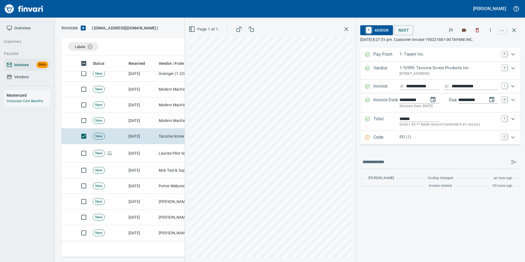
click at [393, 137] on p "Code" at bounding box center [386, 137] width 26 height 7
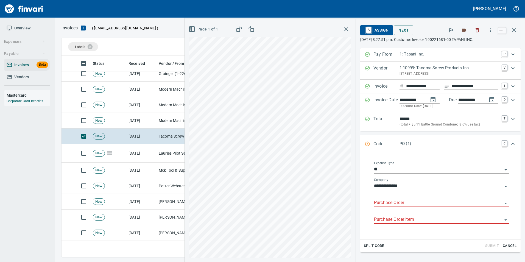
click at [377, 203] on input "Purchase Order" at bounding box center [438, 203] width 128 height 8
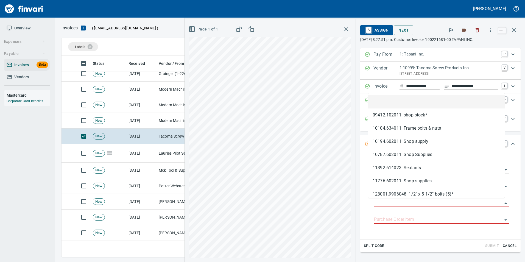
scroll to position [197, 448]
type input "**********"
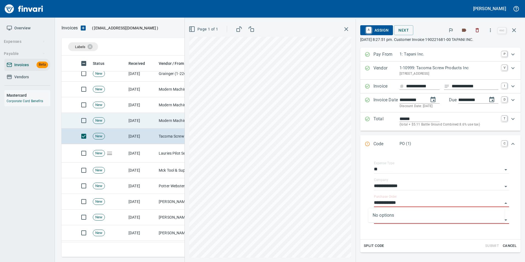
click at [164, 121] on td "Modern Machinery Co Inc (1-10672)" at bounding box center [183, 121] width 55 height 16
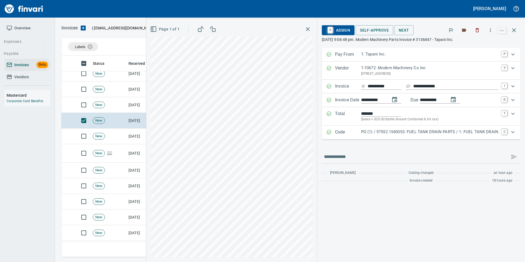
click at [384, 131] on p "PO (1) / 97552.1540053: FUEL TANK DRAIN PARTS / 1: FUEL TANK DRAIN" at bounding box center [429, 132] width 137 height 6
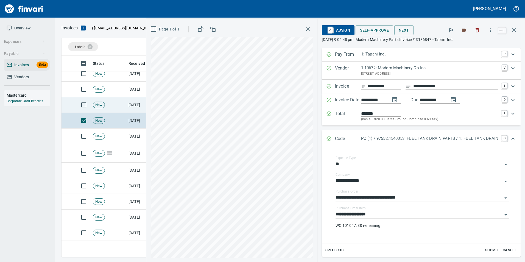
click at [127, 107] on td "[DATE]" at bounding box center [141, 105] width 30 height 16
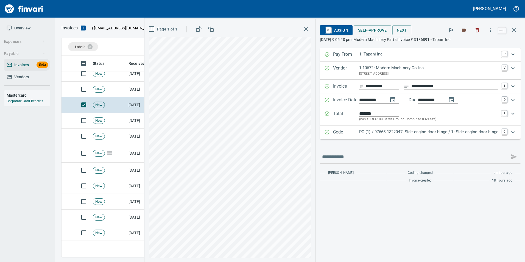
click at [422, 131] on p "PO (1) / 97665.1322047: Side engine door hinge / 1: Side engine door hinge" at bounding box center [428, 132] width 139 height 6
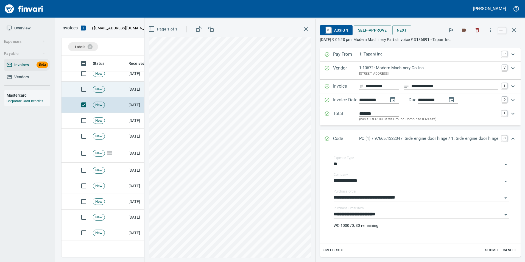
click at [121, 92] on td "New" at bounding box center [109, 90] width 36 height 16
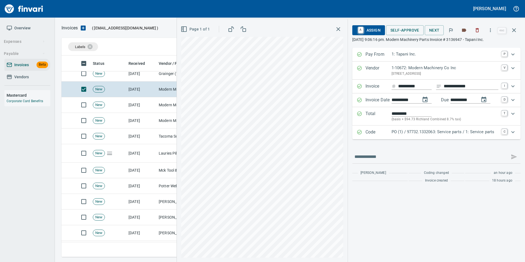
click at [422, 129] on p "PO (1) / 97732.1332063: Service parts / 1: Service parts" at bounding box center [444, 132] width 107 height 6
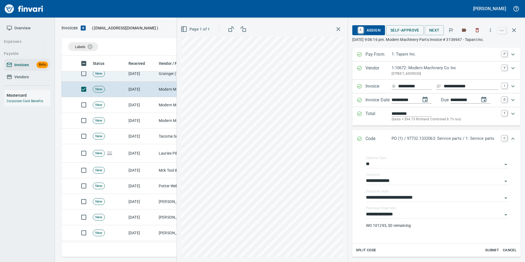
click at [158, 76] on td "Grainger (1-22650)" at bounding box center [183, 74] width 55 height 16
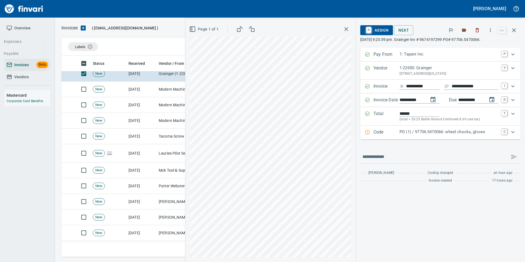
click at [419, 134] on p "PO (1) / 97706.5470066: wheel chocks, gloves" at bounding box center [448, 132] width 99 height 6
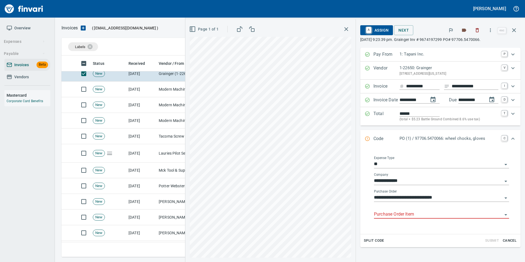
click at [410, 217] on input "Purchase Order Item" at bounding box center [438, 215] width 128 height 8
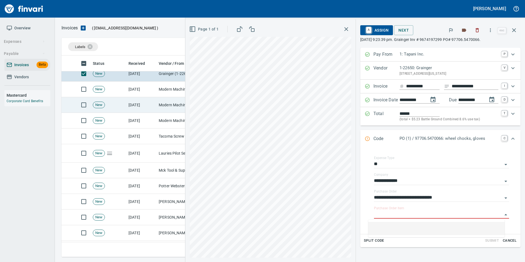
scroll to position [302, 0]
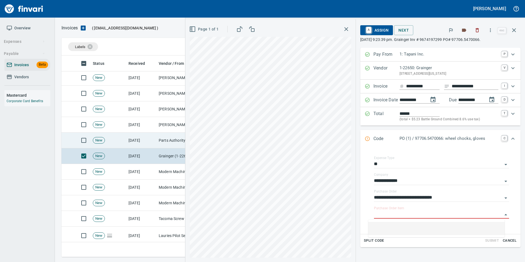
click at [155, 134] on td "[DATE]" at bounding box center [141, 141] width 30 height 16
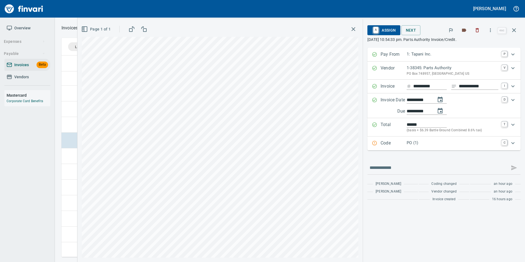
click at [406, 142] on p "Code" at bounding box center [393, 143] width 26 height 7
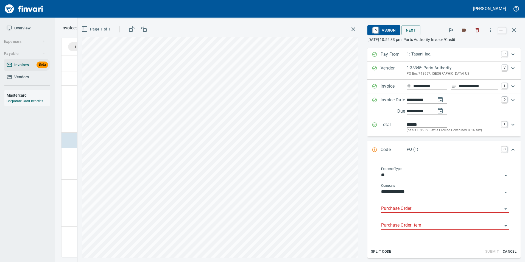
click at [409, 206] on input "Purchase Order" at bounding box center [441, 209] width 121 height 8
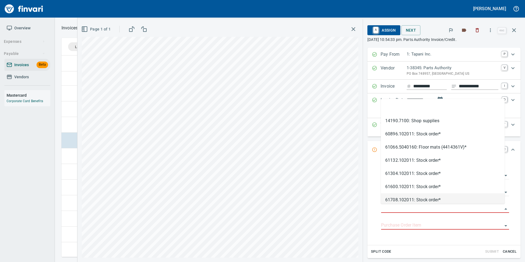
scroll to position [197, 448]
type input "**********"
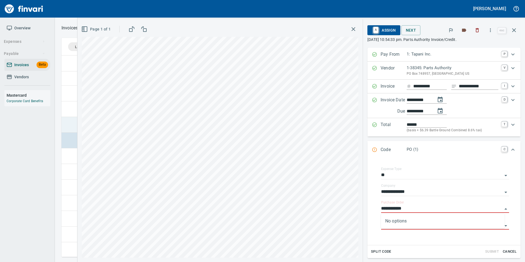
click at [64, 125] on td at bounding box center [67, 125] width 13 height 16
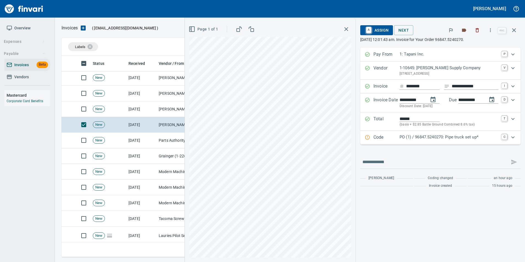
click at [425, 133] on div "Code PO (1) / 96847.5240270: Pipe truck set up* C" at bounding box center [440, 138] width 160 height 14
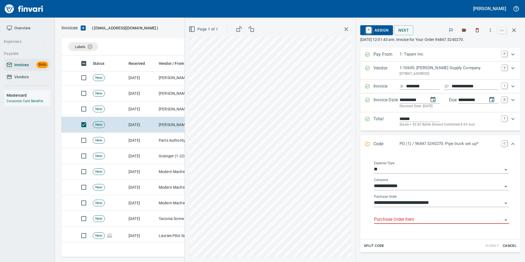
click at [390, 221] on input "Purchase Order Item" at bounding box center [438, 220] width 128 height 8
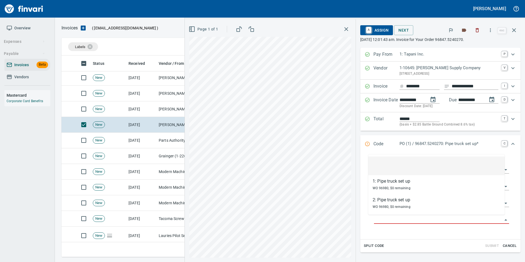
scroll to position [197, 448]
click at [159, 110] on td "[PERSON_NAME] Machinery Inc (1-10774)" at bounding box center [183, 109] width 55 height 16
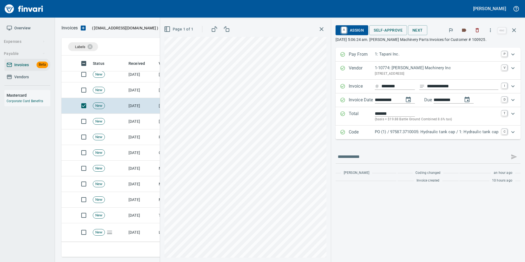
click at [392, 131] on p "PO (1) / 97587.3710005: Hydraulic tank cap / 1: Hydraulic tank cap" at bounding box center [437, 132] width 124 height 6
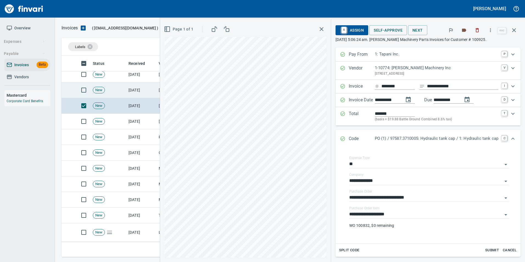
click at [141, 93] on td "[DATE]" at bounding box center [141, 90] width 30 height 16
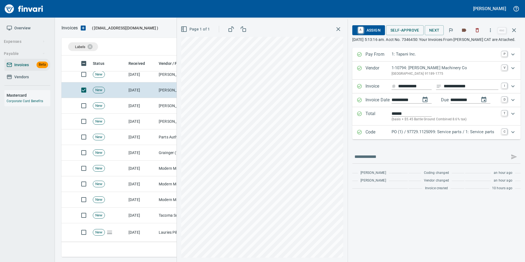
click at [415, 135] on p "PO (1) / 97729.1125099: Service parts / 1: Service parts" at bounding box center [444, 132] width 107 height 6
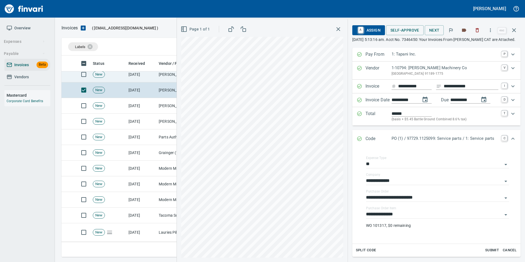
click at [114, 74] on td "New" at bounding box center [109, 75] width 36 height 16
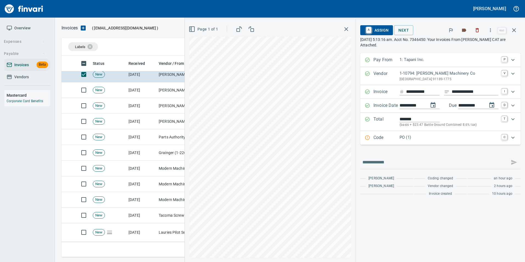
click at [396, 139] on p "Code" at bounding box center [386, 137] width 26 height 7
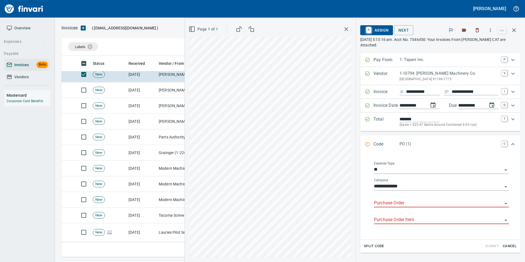
click at [407, 201] on input "Purchase Order" at bounding box center [438, 203] width 128 height 8
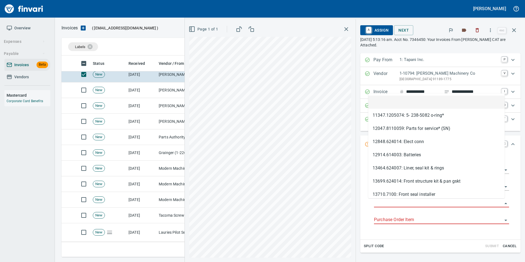
type input "**********"
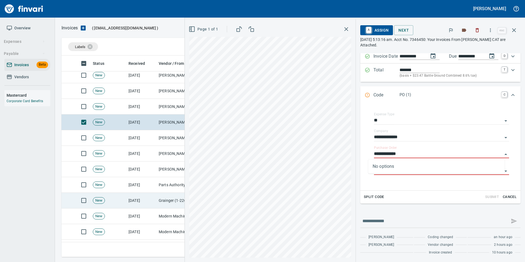
scroll to position [247, 0]
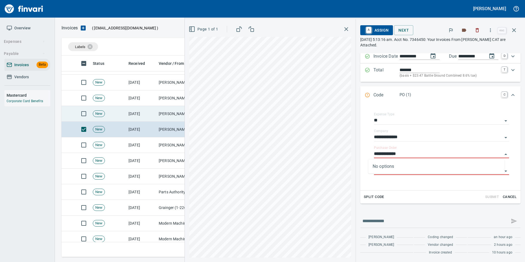
click at [125, 117] on td "New" at bounding box center [109, 114] width 36 height 16
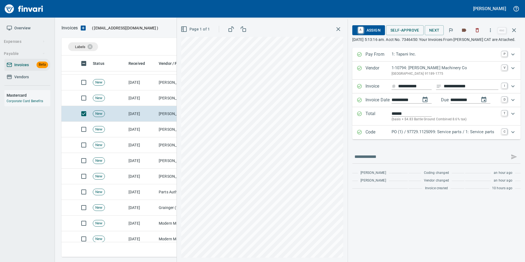
click at [419, 135] on p "PO (1) / 97729.1125099: Service parts / 1: Service parts" at bounding box center [444, 132] width 107 height 6
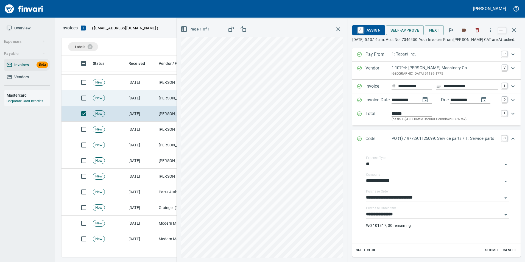
click at [149, 100] on td "[DATE]" at bounding box center [141, 98] width 30 height 16
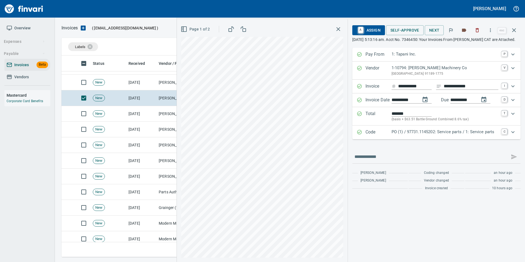
click at [371, 136] on p "Code" at bounding box center [378, 132] width 26 height 7
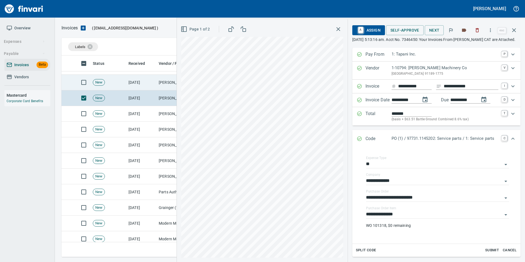
click at [144, 84] on td "[DATE]" at bounding box center [141, 83] width 30 height 16
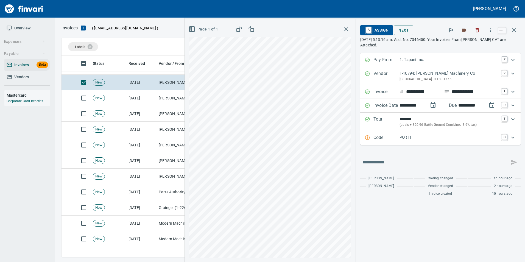
click at [368, 141] on div "Expand" at bounding box center [367, 137] width 5 height 7
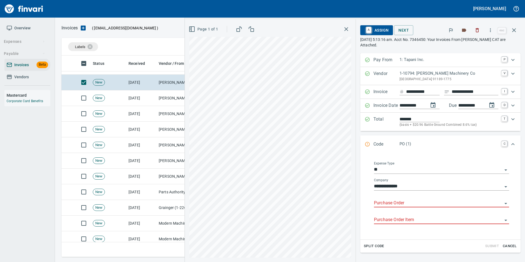
click at [390, 205] on input "Purchase Order" at bounding box center [438, 203] width 128 height 8
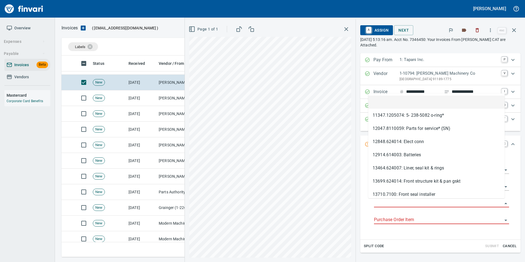
scroll to position [197, 448]
type input "**********"
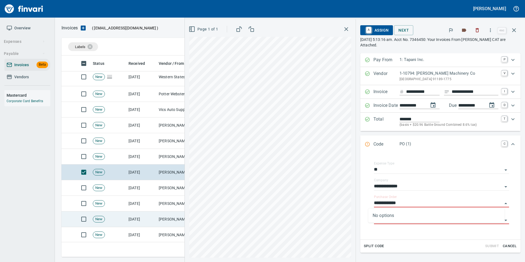
scroll to position [165, 0]
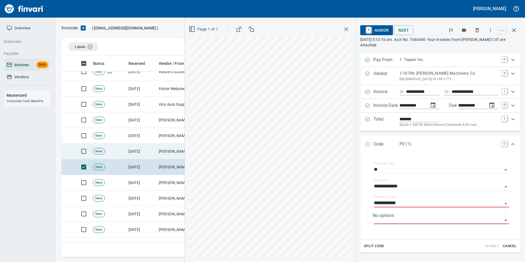
click at [155, 150] on td "[DATE]" at bounding box center [141, 152] width 30 height 16
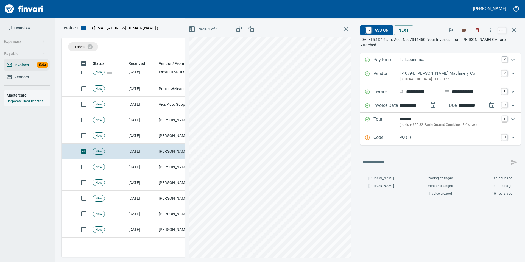
click at [409, 138] on p "PO (1)" at bounding box center [448, 137] width 99 height 6
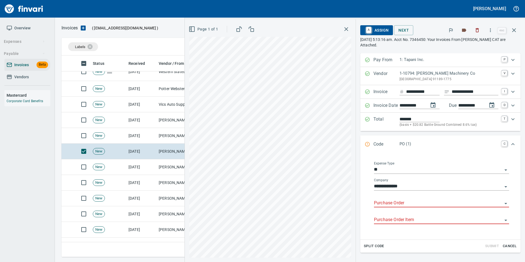
click at [391, 200] on input "Purchase Order" at bounding box center [438, 203] width 128 height 8
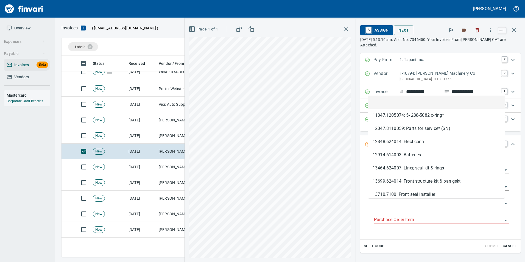
scroll to position [197, 448]
type input "**********"
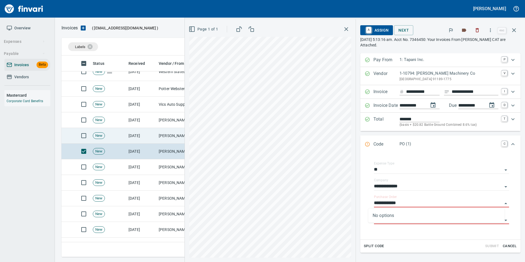
click at [158, 137] on td "[PERSON_NAME] Machinery Co (1-10794)" at bounding box center [183, 136] width 55 height 16
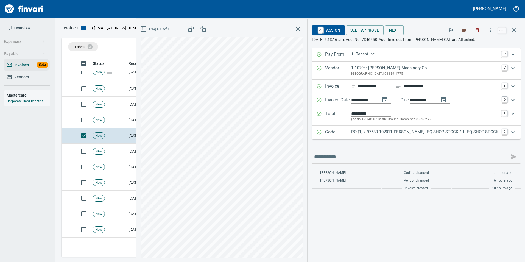
click at [419, 131] on p "PO (1) / 97680.102011[PERSON_NAME]: EQ SHOP STOCK / 1: EQ SHOP STOCK" at bounding box center [424, 132] width 147 height 6
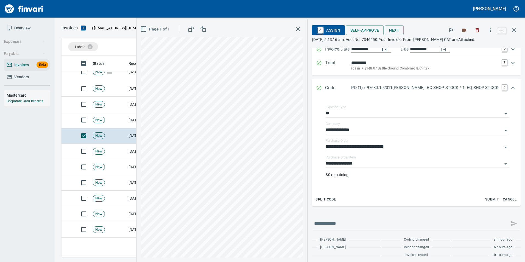
scroll to position [53, 0]
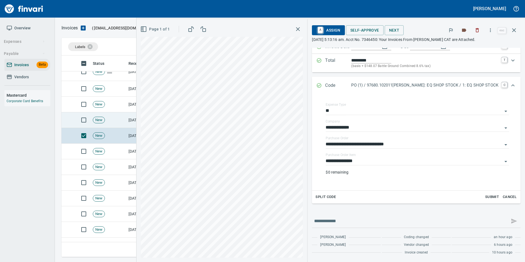
click at [125, 123] on td "New" at bounding box center [109, 120] width 36 height 16
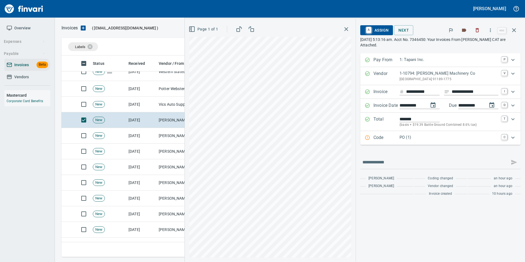
click at [383, 137] on p "Code" at bounding box center [386, 137] width 26 height 7
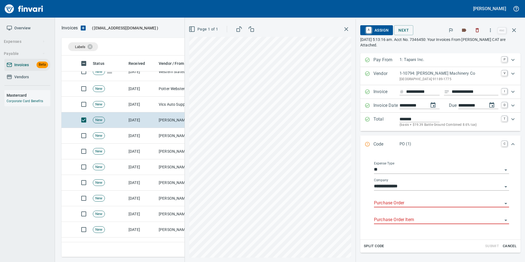
click at [386, 203] on input "Purchase Order" at bounding box center [438, 203] width 128 height 8
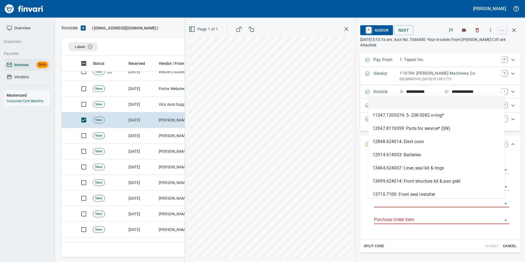
scroll to position [197, 448]
type input "**********"
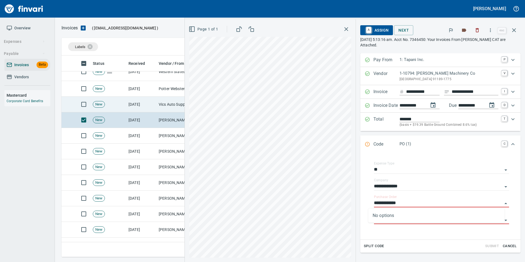
click at [144, 107] on td "[DATE]" at bounding box center [141, 105] width 30 height 16
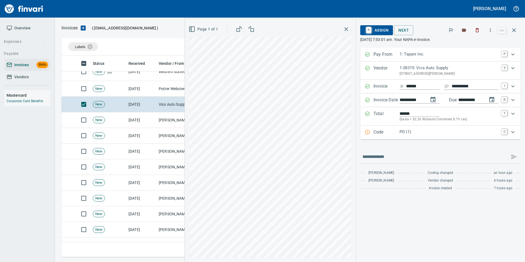
click at [392, 130] on p "Code" at bounding box center [386, 132] width 26 height 7
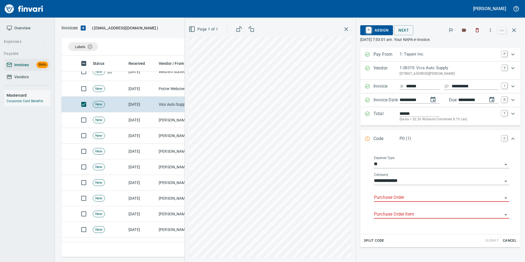
click at [385, 196] on input "Purchase Order" at bounding box center [438, 198] width 128 height 8
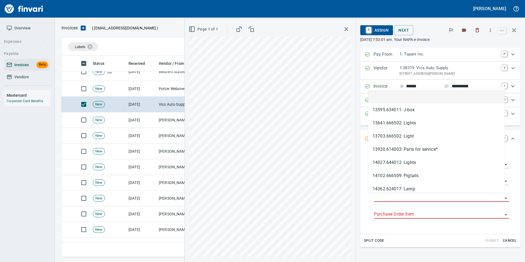
scroll to position [197, 448]
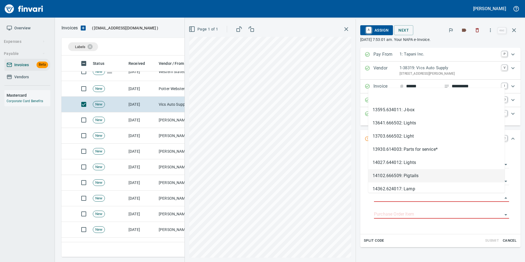
type input "**********"
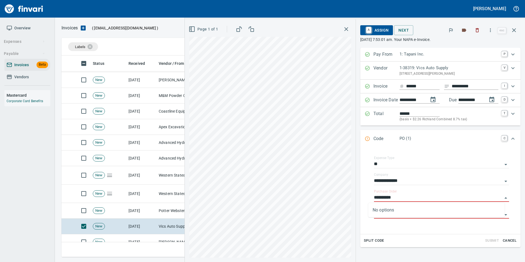
scroll to position [27, 0]
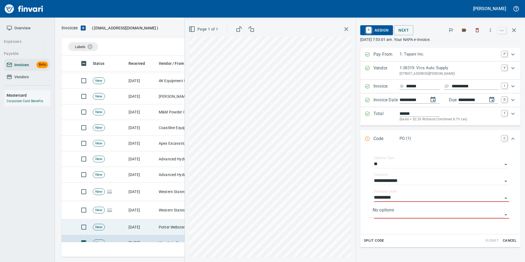
click at [167, 222] on td "Potter Webster Company Inc (1-10818)" at bounding box center [183, 227] width 55 height 16
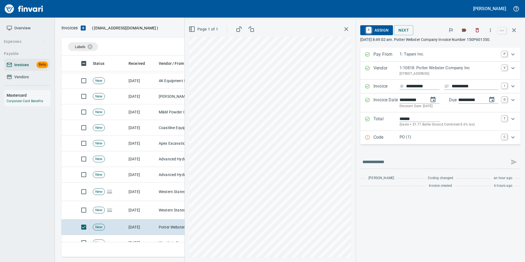
click at [387, 136] on p "Code" at bounding box center [386, 137] width 26 height 7
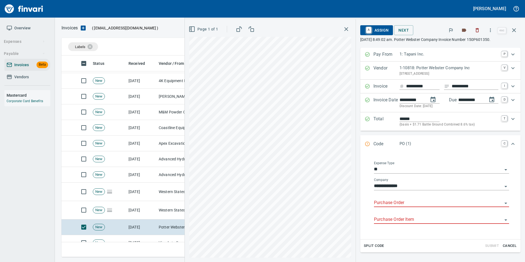
click at [392, 204] on input "Purchase Order" at bounding box center [438, 203] width 128 height 8
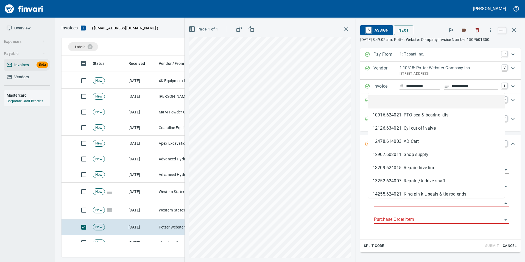
scroll to position [197, 448]
type input "**********"
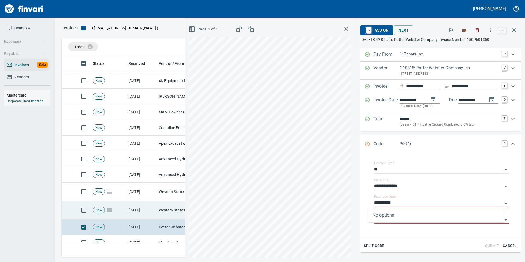
click at [149, 209] on td "[DATE]" at bounding box center [141, 210] width 30 height 18
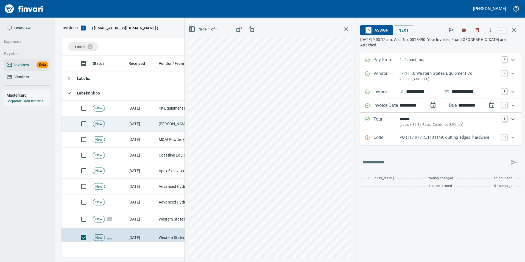
click at [133, 126] on td "[DATE]" at bounding box center [141, 124] width 30 height 16
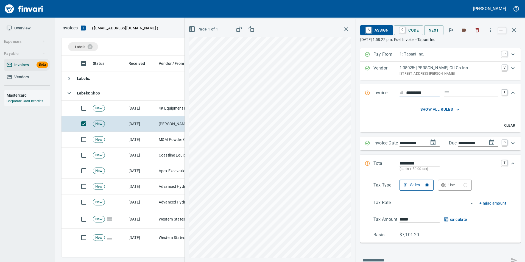
click at [439, 109] on span "show all rules" at bounding box center [440, 109] width 128 height 7
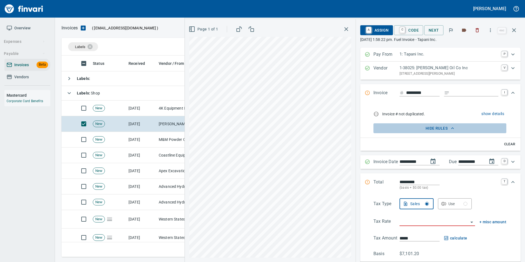
click at [439, 127] on span "hide rules" at bounding box center [440, 128] width 128 height 7
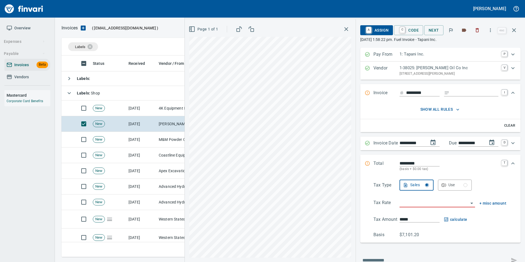
click at [434, 108] on span "show all rules" at bounding box center [440, 109] width 128 height 7
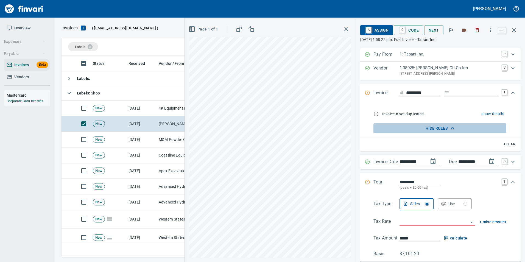
click at [434, 128] on span "hide rules" at bounding box center [440, 128] width 128 height 7
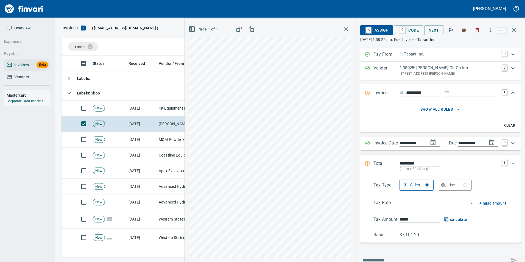
click at [365, 90] on div "Invoice ********* I" at bounding box center [436, 92] width 142 height 7
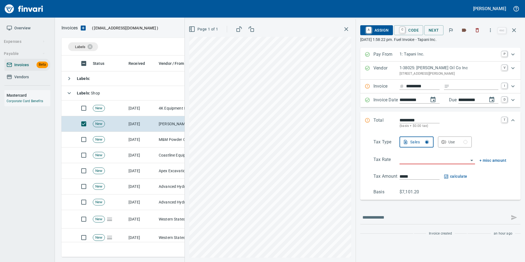
click at [371, 112] on div "**********" at bounding box center [355, 140] width 340 height 243
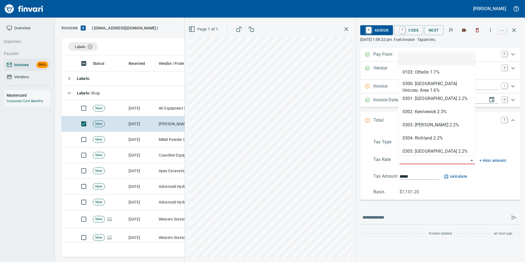
click at [436, 157] on input "search" at bounding box center [433, 160] width 69 height 8
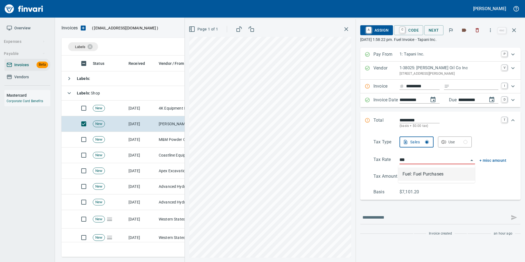
scroll to position [197, 448]
click at [438, 173] on li "Fuel: Fuel Purchases" at bounding box center [436, 173] width 77 height 13
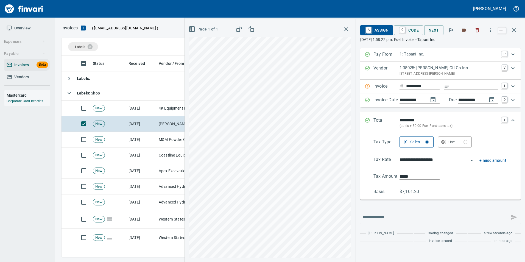
type input "**********"
click at [365, 121] on icon "Expand" at bounding box center [367, 120] width 5 height 5
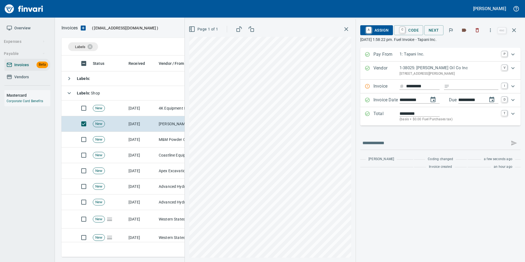
click at [434, 86] on input "*********" at bounding box center [422, 86] width 33 height 7
type input "*********"
click at [410, 133] on div "**********" at bounding box center [440, 110] width 160 height 124
click at [383, 27] on span "A Assign" at bounding box center [377, 30] width 24 height 9
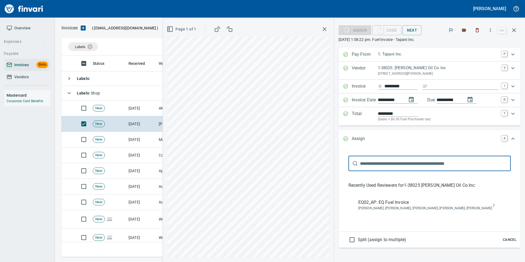
click at [424, 204] on span "EQ02_AP: EQ Fuel Invoice" at bounding box center [425, 202] width 134 height 7
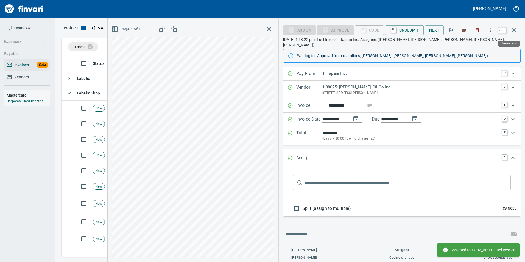
click at [514, 31] on icon "button" at bounding box center [514, 30] width 7 height 7
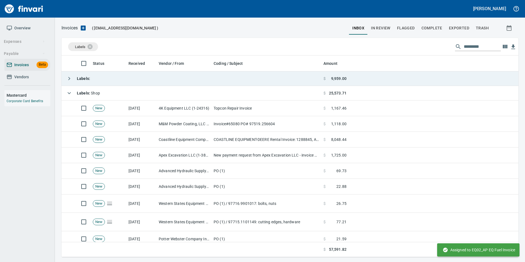
scroll to position [197, 449]
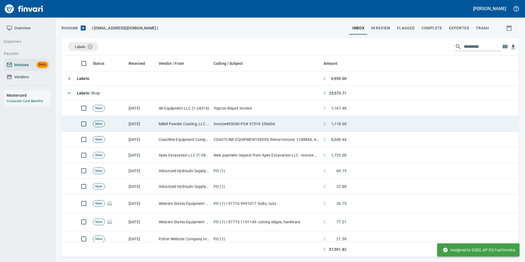
click at [258, 120] on td "Invoice#65080 PO# 97519.256604" at bounding box center [266, 124] width 110 height 16
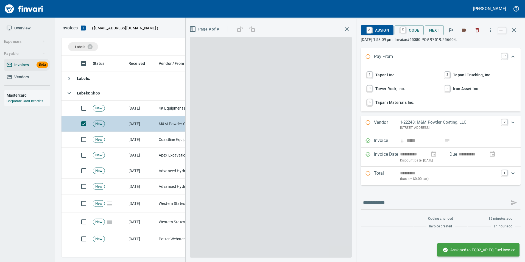
scroll to position [197, 448]
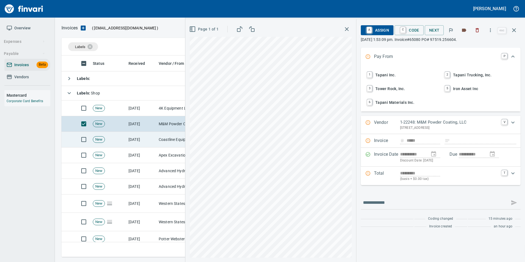
click at [154, 141] on td "[DATE]" at bounding box center [141, 140] width 30 height 16
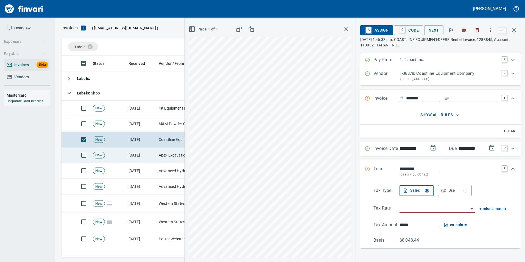
click at [149, 155] on td "[DATE]" at bounding box center [141, 155] width 30 height 16
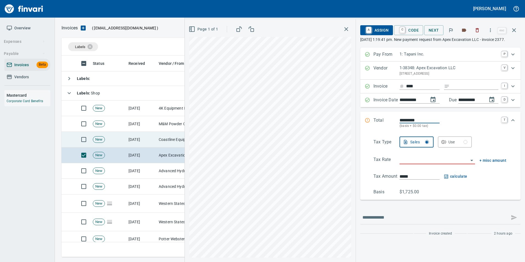
click at [143, 137] on td "[DATE]" at bounding box center [141, 140] width 30 height 16
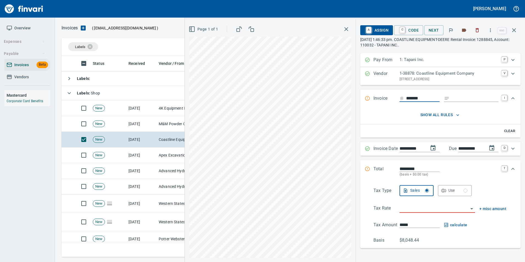
click at [513, 31] on icon "button" at bounding box center [514, 30] width 7 height 7
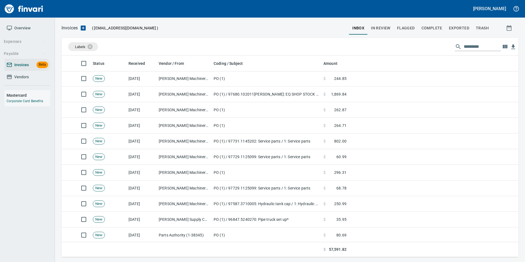
scroll to position [192, 0]
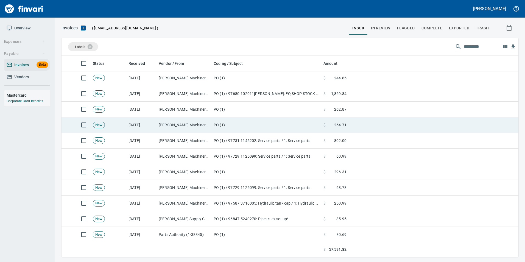
click at [158, 125] on td "[PERSON_NAME] Machinery Co (1-10794)" at bounding box center [183, 125] width 55 height 16
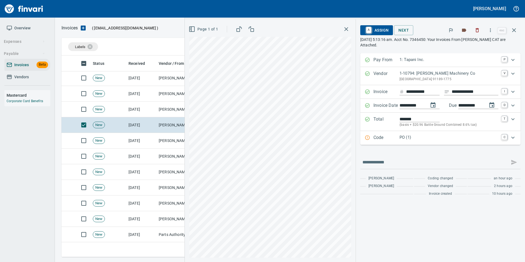
drag, startPoint x: 412, startPoint y: 138, endPoint x: 418, endPoint y: 139, distance: 6.0
click at [412, 136] on p "PO (1)" at bounding box center [448, 137] width 99 height 6
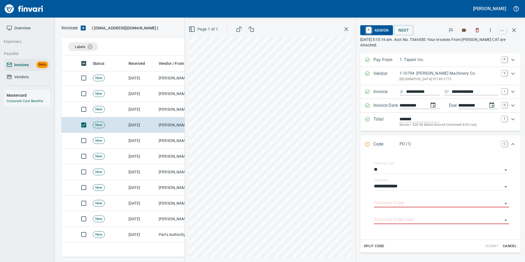
drag, startPoint x: 399, startPoint y: 199, endPoint x: 357, endPoint y: 183, distance: 45.3
click at [399, 198] on div "Purchase Order" at bounding box center [441, 201] width 135 height 12
type input "**********"
click at [163, 109] on td "[PERSON_NAME] Machinery Co (1-10794)" at bounding box center [183, 110] width 55 height 16
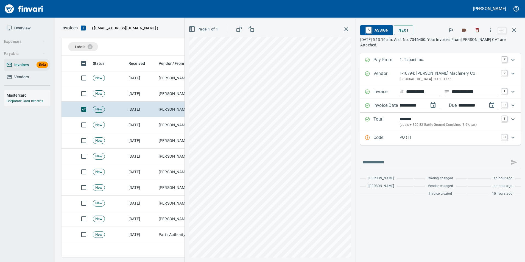
click at [377, 142] on div "Code PO (1) C" at bounding box center [440, 138] width 160 height 14
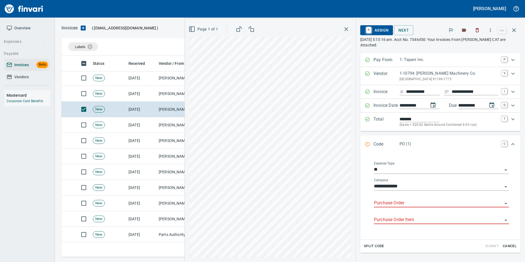
click at [376, 202] on input "Purchase Order" at bounding box center [438, 203] width 128 height 8
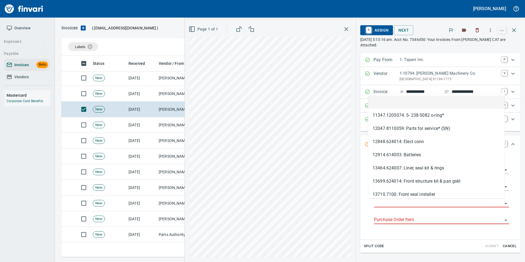
scroll to position [197, 448]
type input "**********"
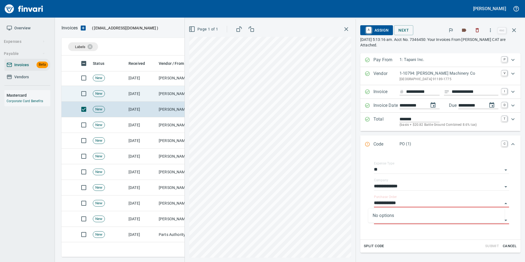
click at [165, 95] on td "[PERSON_NAME] Machinery Co (1-10794)" at bounding box center [183, 94] width 55 height 16
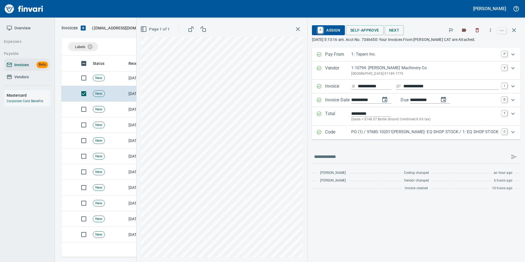
click at [425, 134] on p "PO (1) / 97680.102011[PERSON_NAME]: EQ SHOP STOCK / 1: EQ SHOP STOCK" at bounding box center [424, 132] width 147 height 6
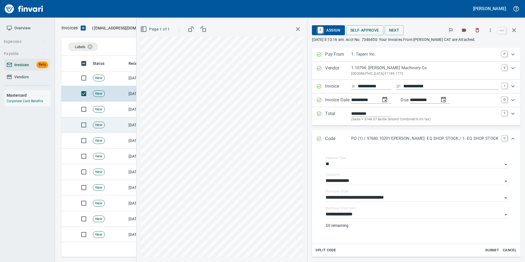
scroll to position [110, 0]
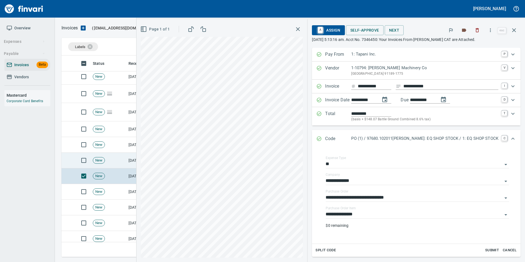
click at [132, 163] on td "[DATE]" at bounding box center [141, 161] width 30 height 16
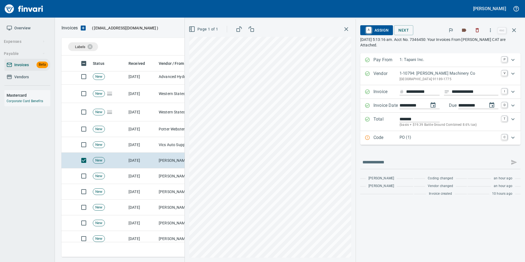
click at [397, 139] on p "Code" at bounding box center [386, 137] width 26 height 7
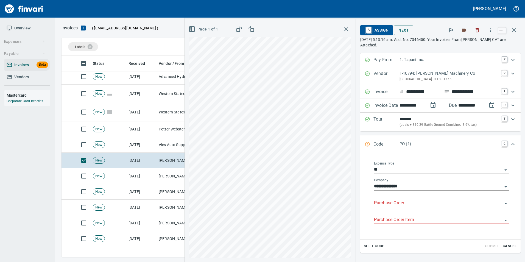
drag, startPoint x: 409, startPoint y: 206, endPoint x: 358, endPoint y: 185, distance: 54.5
click at [408, 204] on input "Purchase Order" at bounding box center [438, 203] width 128 height 8
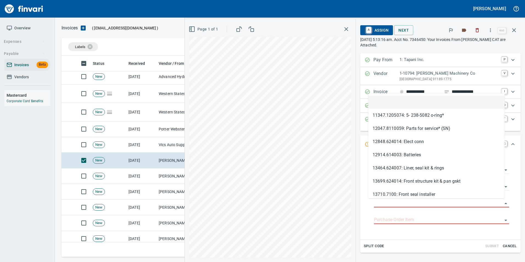
scroll to position [197, 448]
type input "**********"
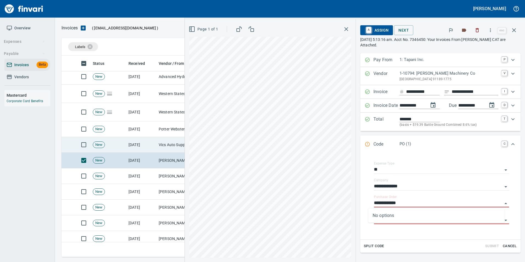
click at [153, 141] on td "[DATE]" at bounding box center [141, 145] width 30 height 16
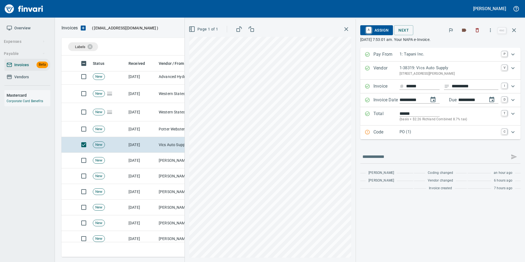
click at [381, 135] on p "Code" at bounding box center [386, 132] width 26 height 7
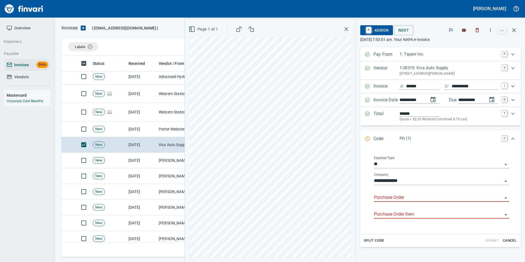
drag, startPoint x: 397, startPoint y: 200, endPoint x: 388, endPoint y: 194, distance: 10.7
click at [397, 200] on input "Purchase Order" at bounding box center [438, 198] width 128 height 8
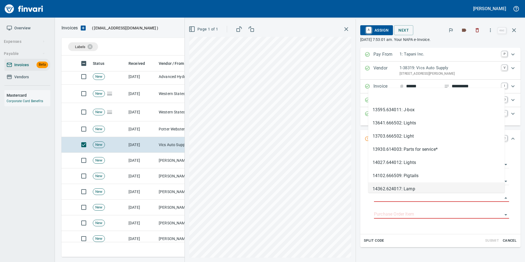
scroll to position [197, 448]
type input "**********"
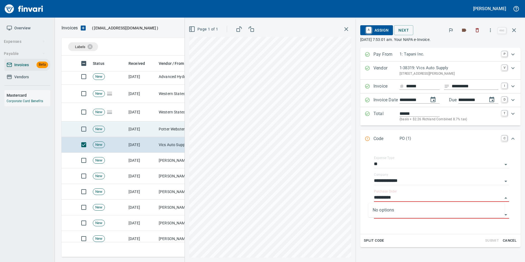
click at [153, 128] on td "[DATE]" at bounding box center [141, 129] width 30 height 16
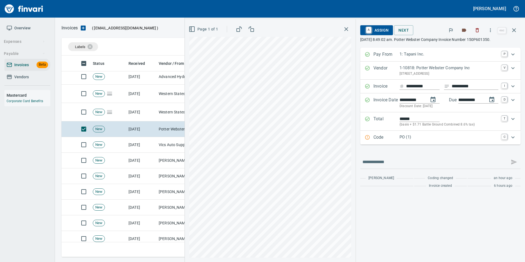
click at [419, 132] on div "Code PO (1) C" at bounding box center [440, 138] width 160 height 14
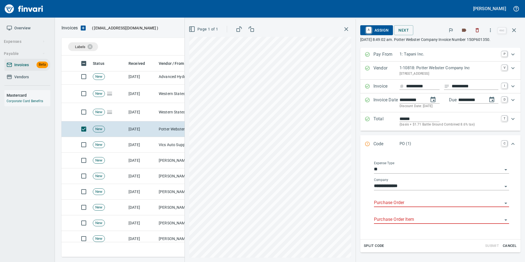
click at [406, 201] on input "Purchase Order" at bounding box center [438, 203] width 128 height 8
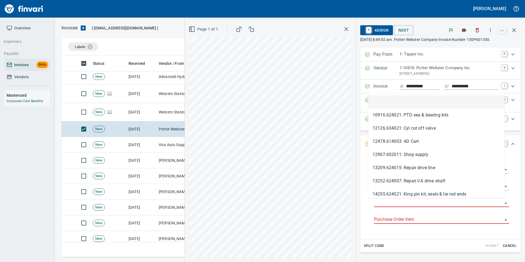
scroll to position [197, 448]
type input "**********"
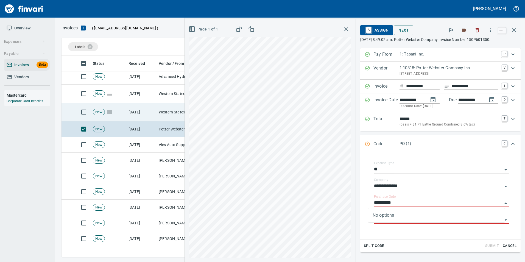
click at [155, 111] on td "[DATE]" at bounding box center [141, 112] width 30 height 18
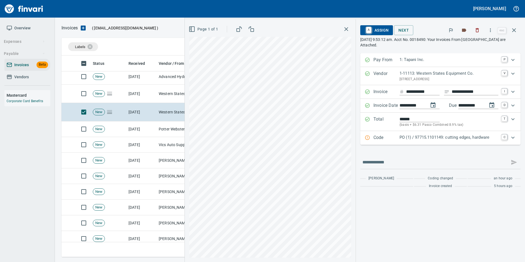
click at [411, 141] on div "PO (1) / 97715.1101149: cutting edges, hardware" at bounding box center [448, 137] width 99 height 7
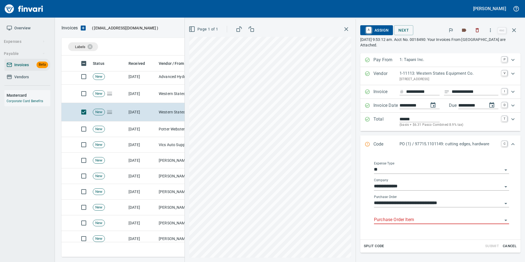
click at [377, 223] on div "Purchase Order Item" at bounding box center [441, 220] width 135 height 17
click at [377, 220] on input "Purchase Order Item" at bounding box center [438, 220] width 128 height 8
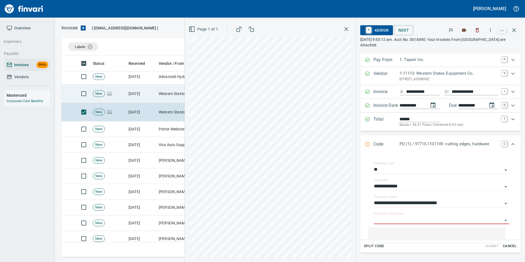
click at [166, 91] on td "Western States Equipment Co. (1-11113)" at bounding box center [183, 94] width 55 height 18
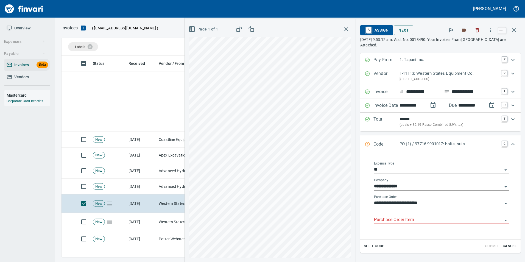
scroll to position [1, 1]
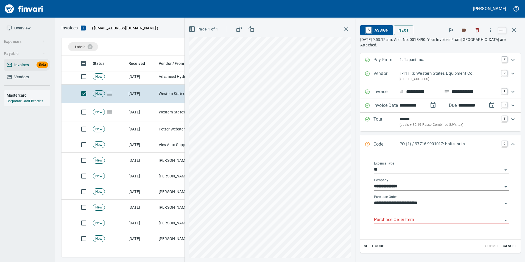
click at [389, 217] on input "Purchase Order Item" at bounding box center [438, 220] width 128 height 8
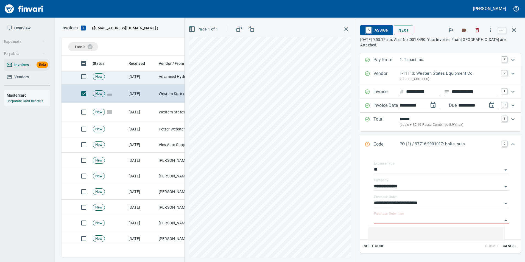
click at [152, 76] on td "[DATE]" at bounding box center [141, 77] width 30 height 16
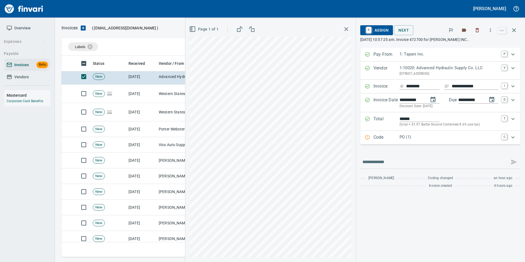
click at [383, 135] on p "Code" at bounding box center [386, 137] width 26 height 7
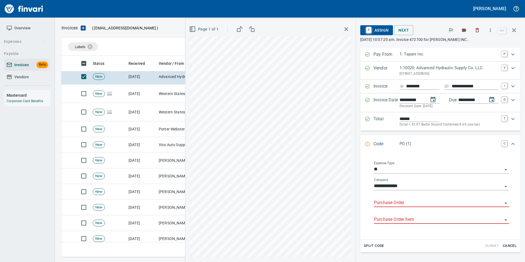
click at [398, 205] on input "Purchase Order" at bounding box center [438, 203] width 128 height 8
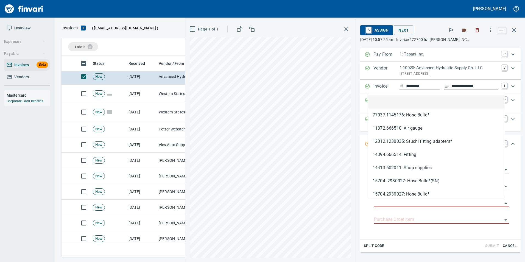
scroll to position [197, 448]
type input "**********"
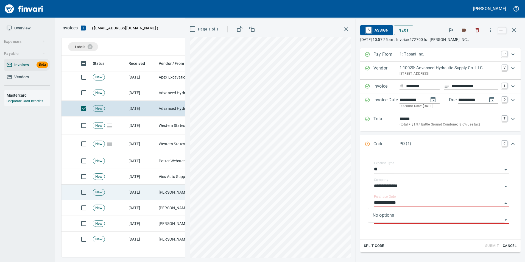
scroll to position [27, 0]
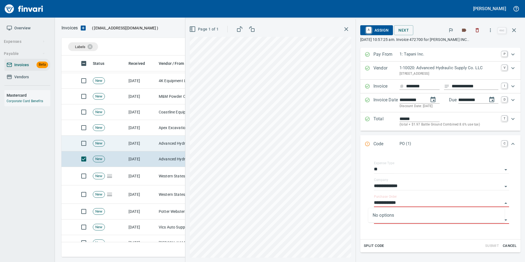
click at [129, 142] on td "[DATE]" at bounding box center [141, 144] width 30 height 16
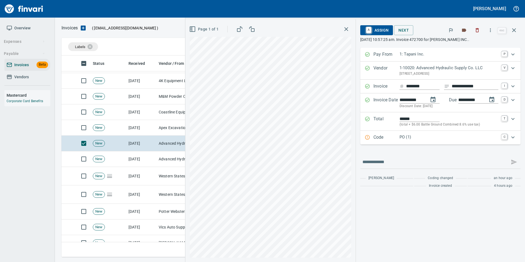
click at [429, 140] on div "PO (1)" at bounding box center [448, 137] width 99 height 7
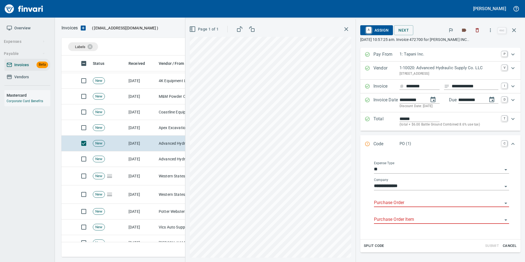
click at [385, 200] on input "Purchase Order" at bounding box center [438, 203] width 128 height 8
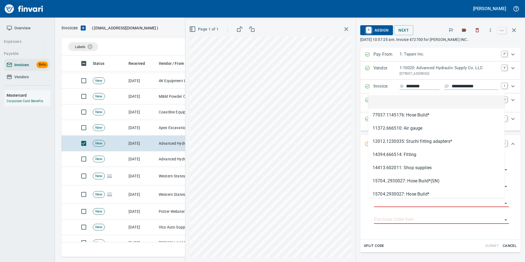
type input "**********"
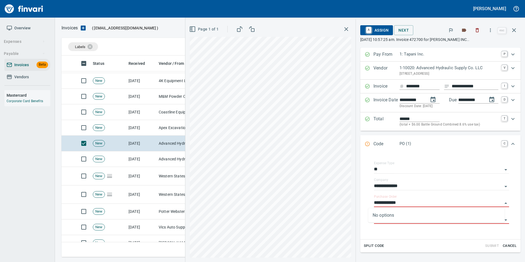
scroll to position [197, 448]
click at [134, 123] on td "[DATE]" at bounding box center [141, 128] width 30 height 16
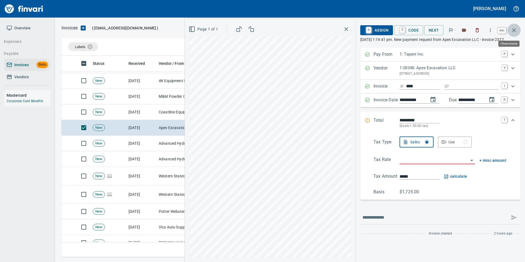
click at [516, 31] on icon "button" at bounding box center [514, 30] width 7 height 7
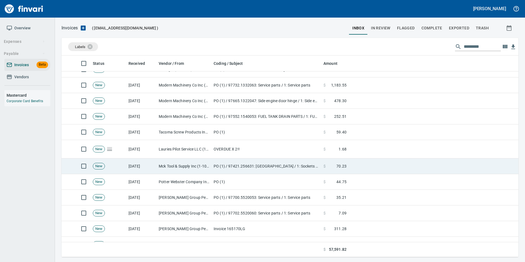
scroll to position [384, 0]
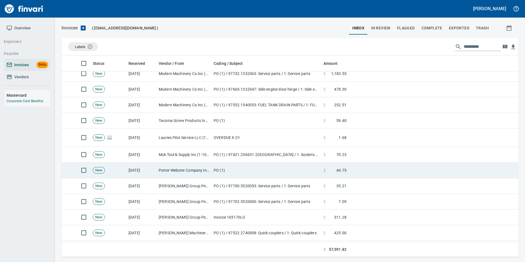
click at [248, 166] on td "PO (1)" at bounding box center [266, 171] width 110 height 16
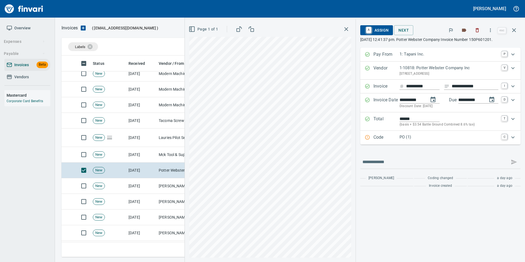
click at [516, 32] on icon "button" at bounding box center [514, 30] width 7 height 7
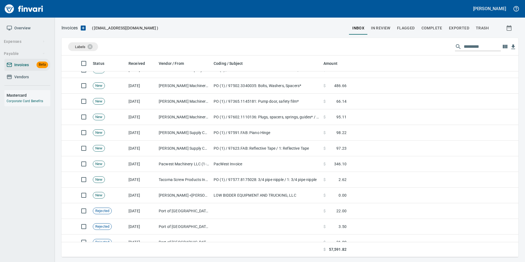
scroll to position [769, 0]
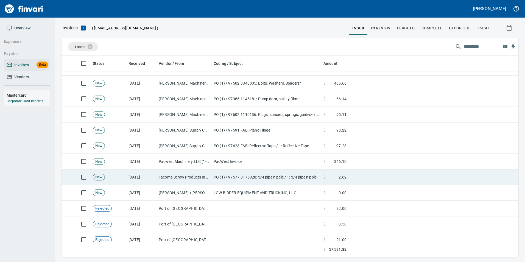
click at [166, 180] on td "Tacoma Screw Products Inc (1-10999)" at bounding box center [183, 177] width 55 height 16
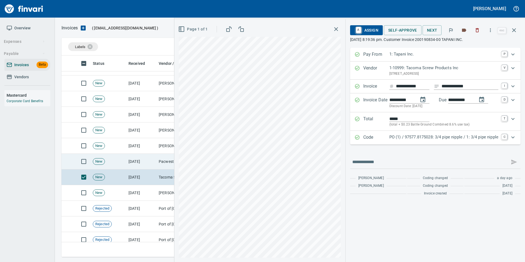
drag, startPoint x: 153, startPoint y: 161, endPoint x: 151, endPoint y: 157, distance: 5.0
click at [153, 160] on td "[DATE]" at bounding box center [141, 162] width 30 height 16
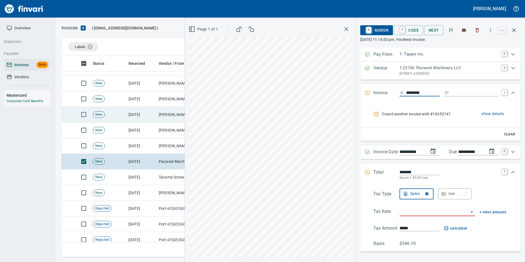
click at [136, 115] on td "[DATE]" at bounding box center [141, 115] width 30 height 16
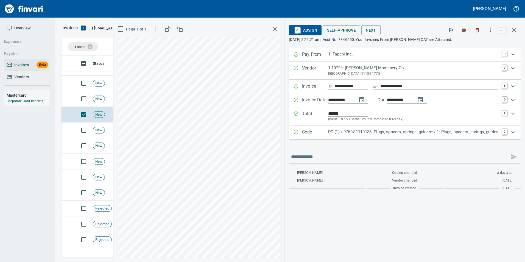
drag, startPoint x: 327, startPoint y: 134, endPoint x: 335, endPoint y: 142, distance: 11.9
click at [328, 133] on p "PO (1) / 97602.1110136: Plugs, spacers, springs, guides* / 1: Plugs, spacers, s…" at bounding box center [413, 132] width 170 height 6
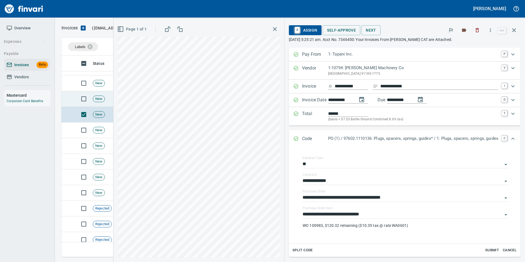
click at [102, 97] on span "New" at bounding box center [99, 98] width 12 height 5
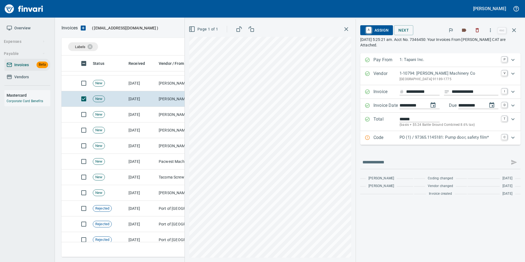
click at [436, 140] on p "PO (1) / 97365.1145181: Pump door, safety film*" at bounding box center [448, 137] width 99 height 6
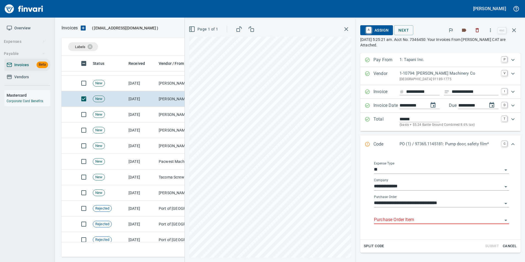
click at [401, 218] on input "Purchase Order Item" at bounding box center [438, 220] width 128 height 8
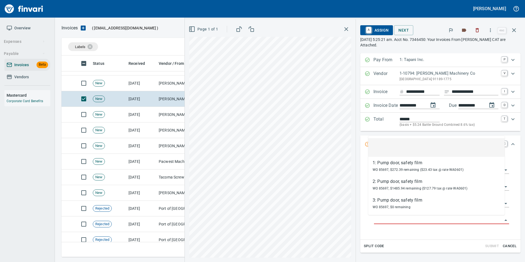
scroll to position [197, 448]
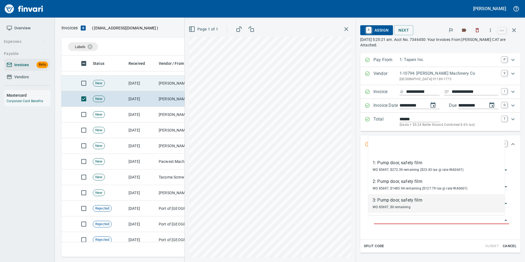
click at [134, 84] on td "[DATE]" at bounding box center [141, 83] width 30 height 16
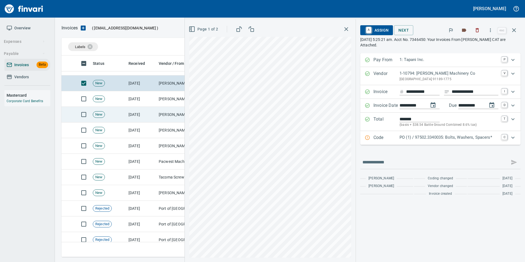
click at [139, 119] on td "[DATE]" at bounding box center [141, 115] width 30 height 16
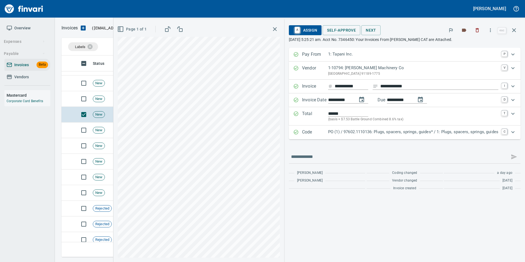
click at [381, 128] on div "Code PO (1) / 97602.1110136: Plugs, spacers, springs, guides* / 1: Plugs, space…" at bounding box center [405, 132] width 232 height 14
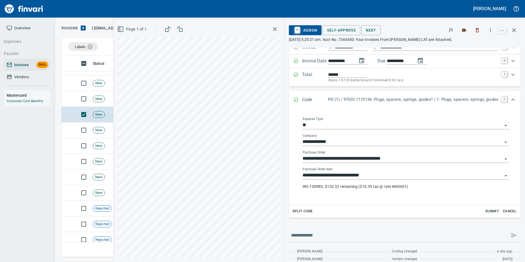
scroll to position [53, 0]
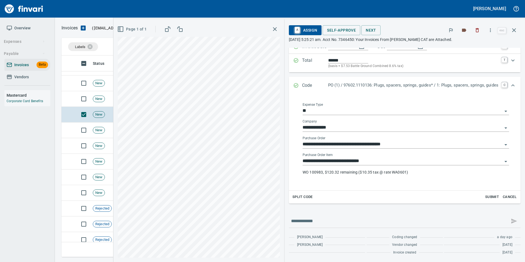
click at [377, 144] on input "**********" at bounding box center [403, 145] width 200 height 8
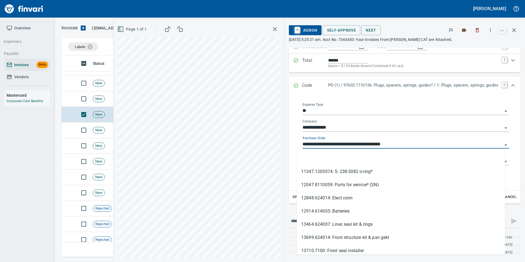
scroll to position [197, 448]
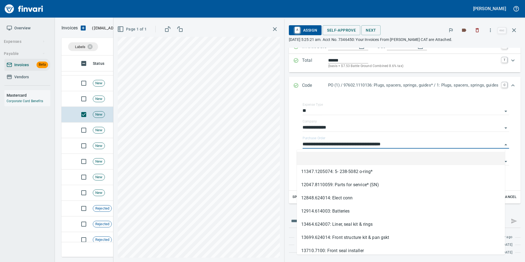
click at [373, 156] on li at bounding box center [401, 158] width 208 height 13
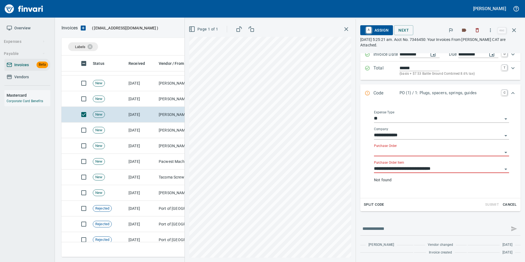
click at [379, 167] on input "**********" at bounding box center [438, 169] width 128 height 8
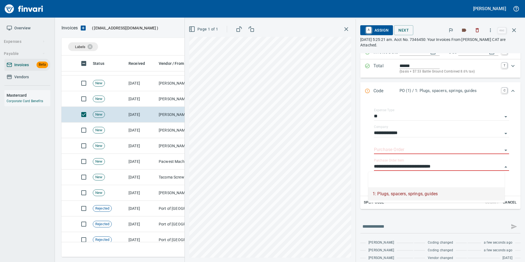
click at [381, 174] on div "1: Plugs, spacers, springs, guides" at bounding box center [436, 187] width 136 height 31
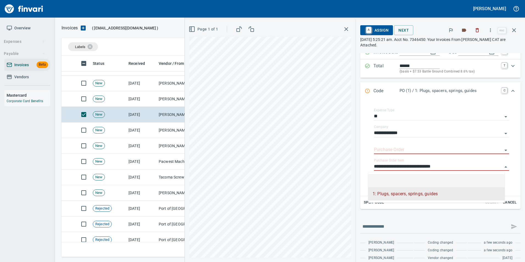
click at [383, 176] on li at bounding box center [436, 180] width 136 height 13
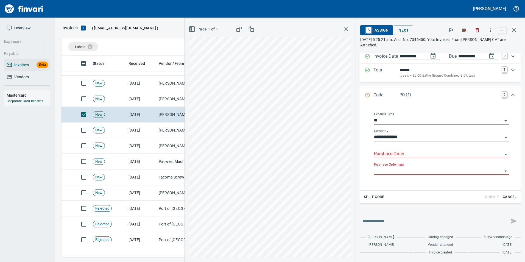
type input "*****"
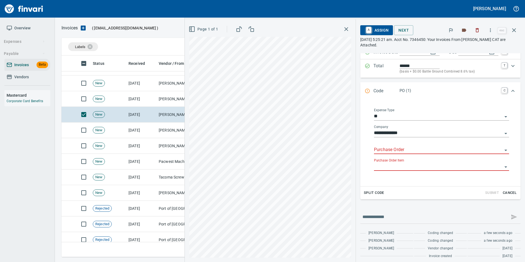
click at [387, 153] on input "Purchase Order" at bounding box center [438, 150] width 128 height 8
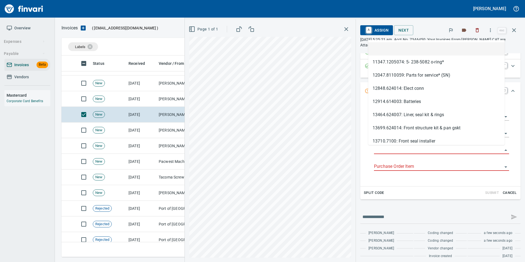
scroll to position [197, 448]
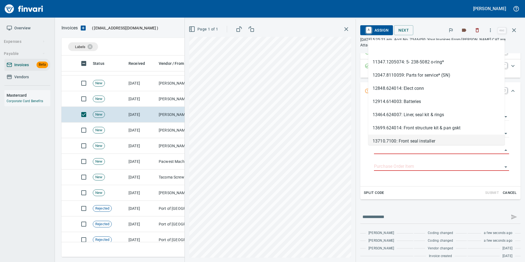
type input "**********"
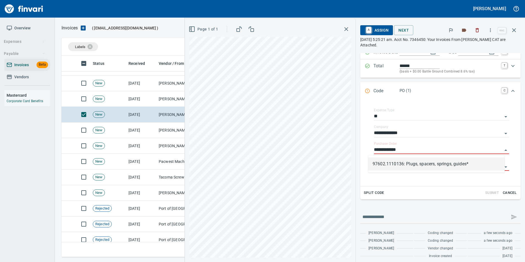
click at [389, 165] on li "97602.1110136: Plugs, spacers, springs, guides*" at bounding box center [436, 163] width 136 height 13
type input "*****"
type input "**********"
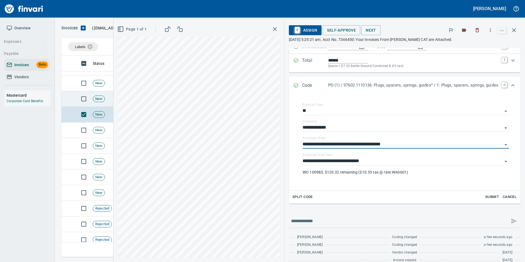
click at [101, 96] on span "New" at bounding box center [99, 98] width 12 height 5
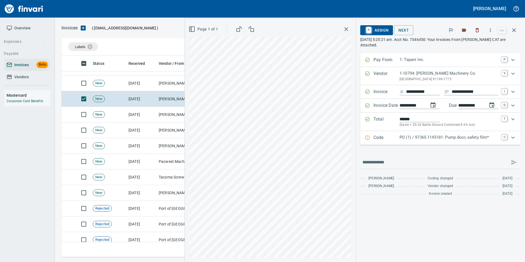
click at [429, 137] on p "PO (1) / 97365.1145181: Pump door, safety film*" at bounding box center [448, 137] width 99 height 6
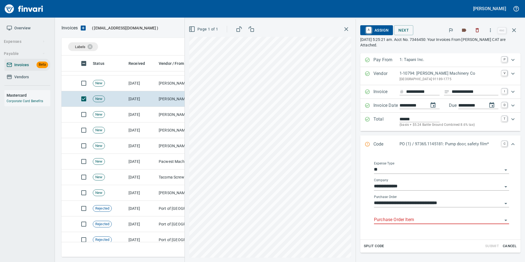
click at [401, 215] on div "Purchase Order Item" at bounding box center [441, 218] width 135 height 12
click at [400, 219] on input "Purchase Order Item" at bounding box center [438, 220] width 128 height 8
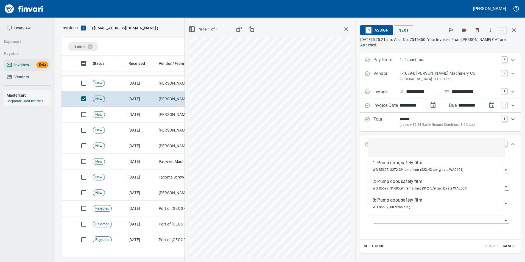
scroll to position [197, 448]
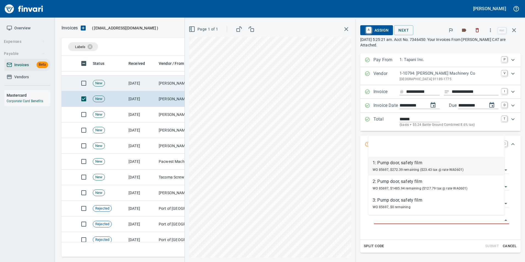
click at [155, 80] on td "[DATE]" at bounding box center [141, 83] width 30 height 16
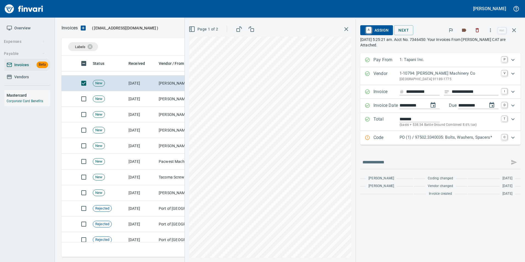
click at [397, 135] on p "Code" at bounding box center [386, 137] width 26 height 7
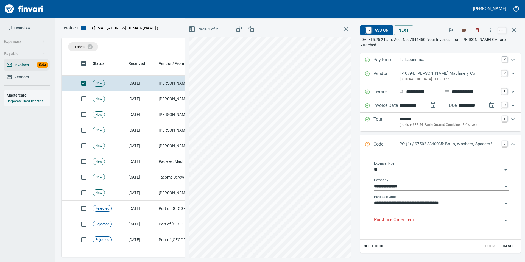
click at [400, 219] on input "Purchase Order Item" at bounding box center [438, 220] width 128 height 8
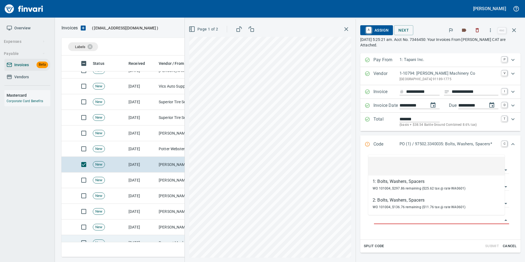
scroll to position [686, 0]
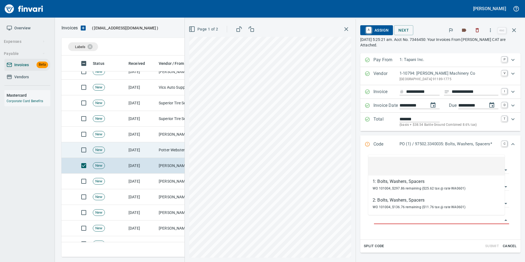
click at [138, 149] on td "[DATE]" at bounding box center [141, 150] width 30 height 16
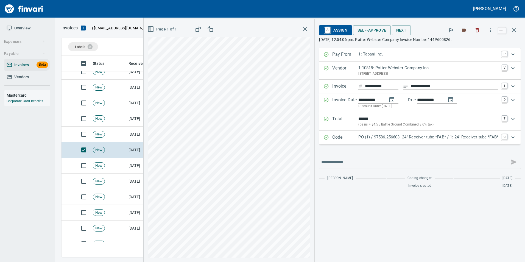
click at [353, 135] on p "Code" at bounding box center [345, 137] width 26 height 7
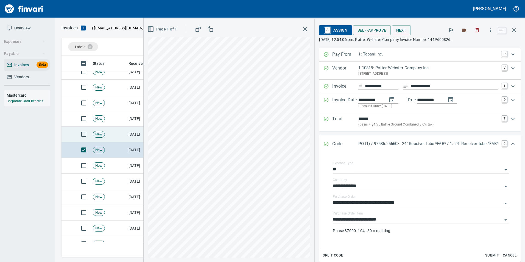
click at [102, 137] on td "New" at bounding box center [109, 135] width 36 height 16
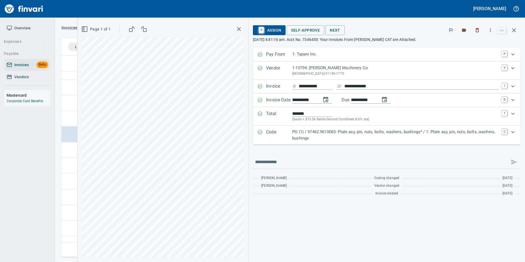
click at [275, 131] on p "Code" at bounding box center [279, 135] width 26 height 12
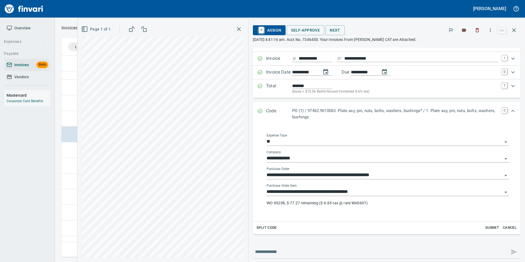
scroll to position [58, 0]
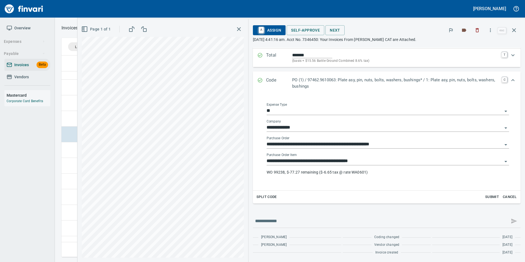
click at [313, 149] on div "**********" at bounding box center [388, 145] width 242 height 8
click at [310, 144] on input "**********" at bounding box center [385, 145] width 236 height 8
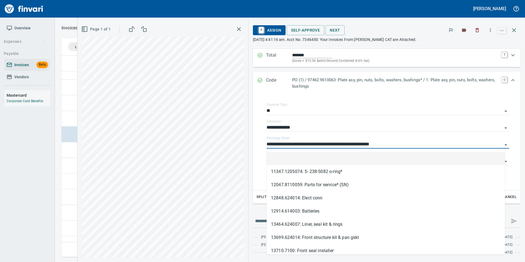
click at [313, 159] on li at bounding box center [386, 158] width 238 height 13
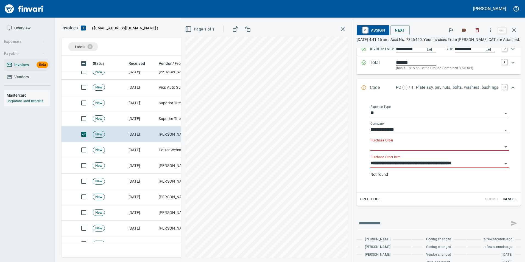
click at [391, 167] on div "**********" at bounding box center [439, 168] width 139 height 26
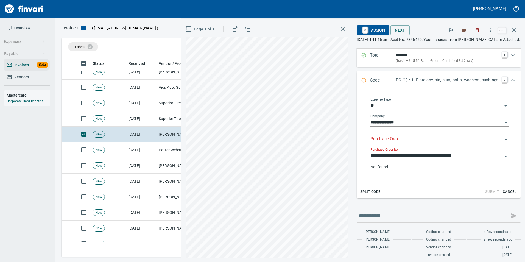
click at [388, 160] on input "**********" at bounding box center [436, 156] width 132 height 8
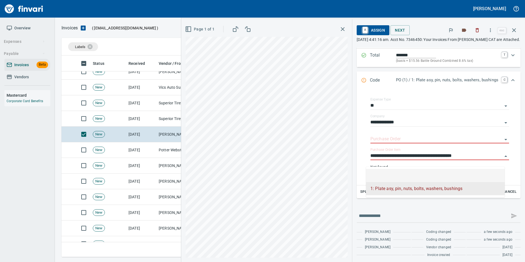
click at [394, 169] on li at bounding box center [435, 175] width 139 height 13
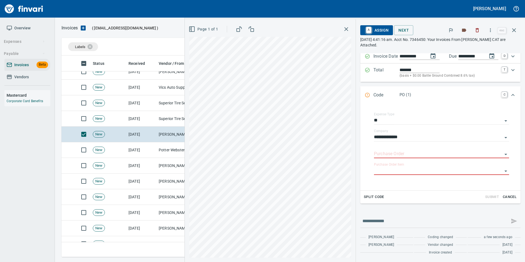
type input "*****"
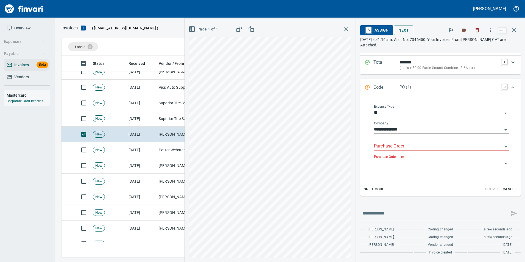
click at [386, 144] on input "Purchase Order" at bounding box center [438, 146] width 128 height 8
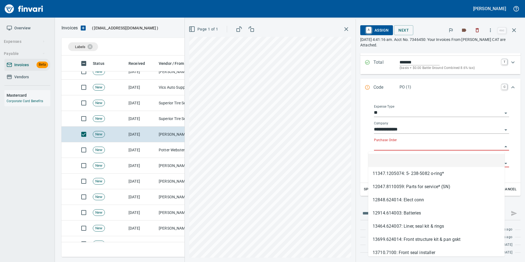
type input "**********"
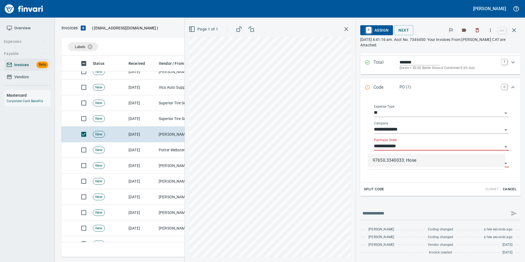
scroll to position [197, 448]
click at [405, 163] on li "97650.3340033: Hose" at bounding box center [436, 160] width 136 height 13
type input "******"
type input "**********"
type input "*******"
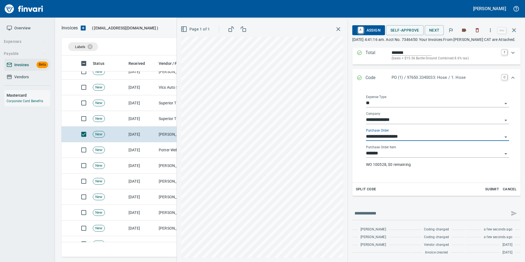
scroll to position [0, 0]
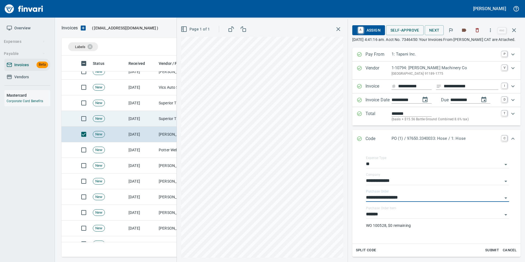
click at [163, 122] on td "Superior Tire Service, Inc (1-10991)" at bounding box center [183, 119] width 55 height 16
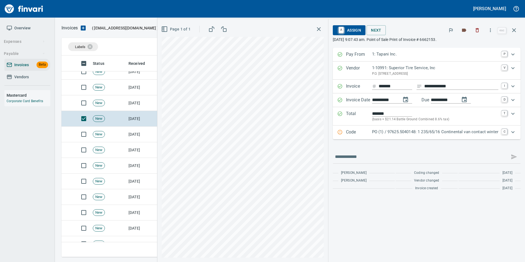
click at [396, 139] on div "Code PO (1) / 97625.5040148: 1 235/65/16 Continental van contact winter C" at bounding box center [427, 132] width 188 height 14
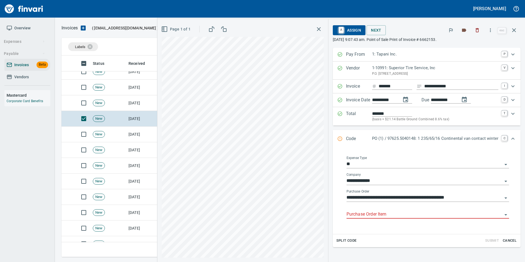
click at [370, 213] on input "Purchase Order Item" at bounding box center [424, 215] width 156 height 8
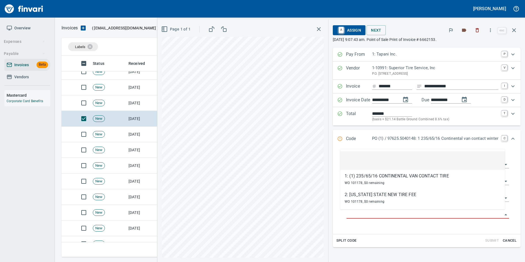
scroll to position [197, 448]
click at [113, 105] on td "New" at bounding box center [109, 103] width 36 height 16
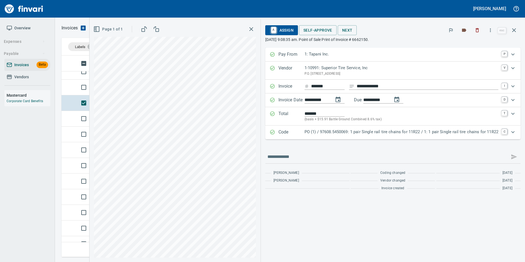
click at [340, 135] on div "PO (1) / 97608.5450069: 1 pair Single rail tire chains for 11R22 / 1: 1 pair Si…" at bounding box center [401, 132] width 194 height 7
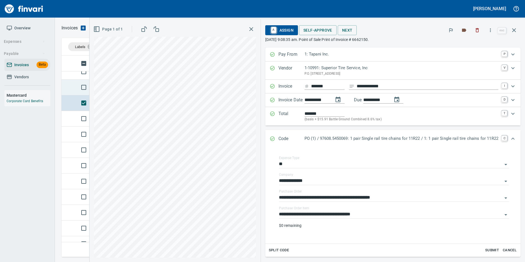
click at [74, 86] on td at bounding box center [67, 88] width 13 height 16
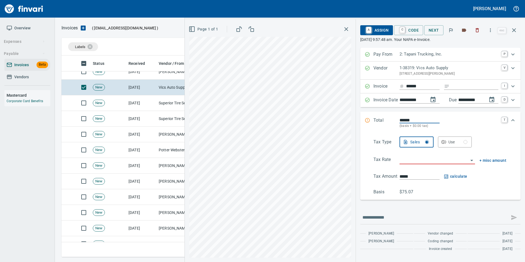
click at [457, 86] on input "Expand" at bounding box center [475, 86] width 47 height 7
type input "**********"
click at [414, 83] on input "******" at bounding box center [422, 86] width 33 height 7
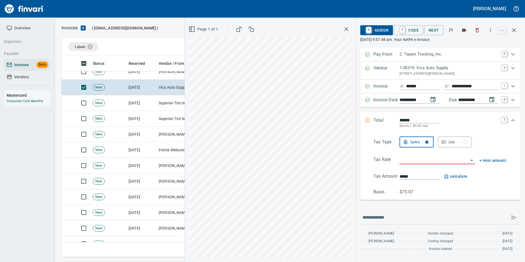
click at [418, 88] on input "******" at bounding box center [422, 86] width 33 height 7
click at [368, 108] on div "**********" at bounding box center [440, 124] width 160 height 152
click at [385, 217] on input "text" at bounding box center [434, 217] width 145 height 9
type input "******"
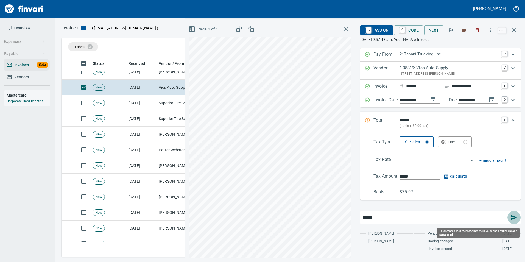
click at [515, 219] on icon "button" at bounding box center [514, 217] width 7 height 7
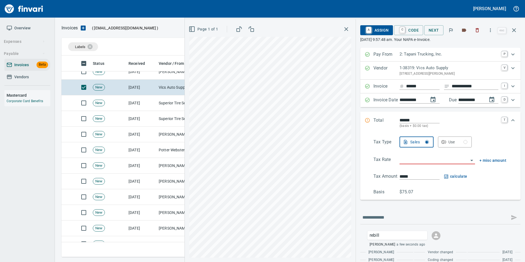
scroll to position [197, 448]
click at [464, 29] on icon "button" at bounding box center [464, 30] width 4 height 3
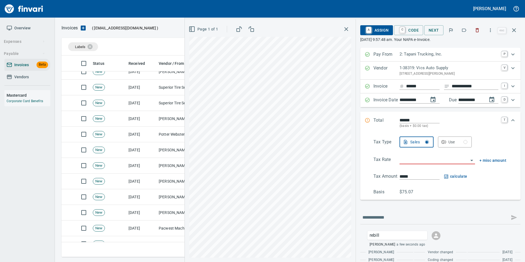
click at [466, 29] on icon "button" at bounding box center [464, 30] width 4 height 3
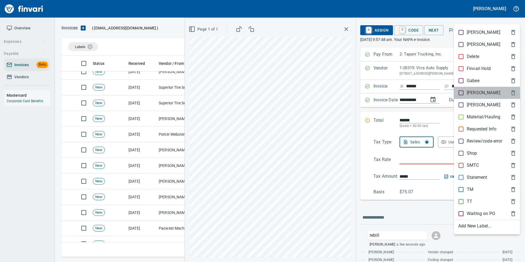
click at [477, 91] on span "[PERSON_NAME]" at bounding box center [482, 92] width 49 height 7
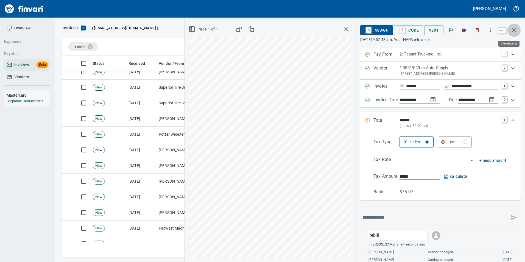
click at [514, 29] on icon "button" at bounding box center [514, 30] width 7 height 7
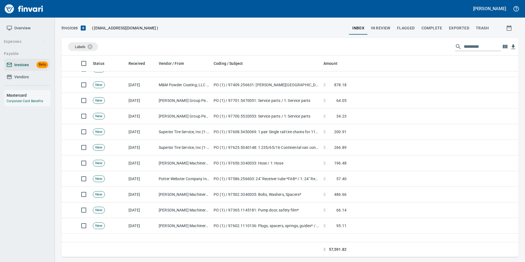
scroll to position [577, 0]
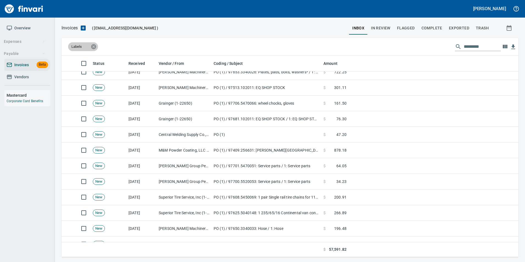
click at [91, 46] on icon at bounding box center [94, 47] width 6 height 6
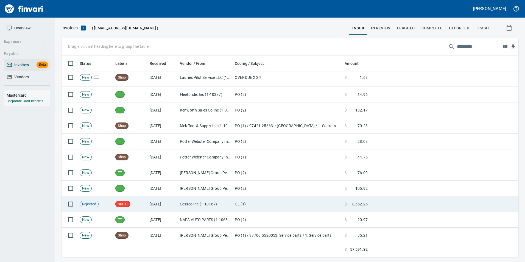
click at [156, 202] on td "[DATE]" at bounding box center [162, 204] width 30 height 16
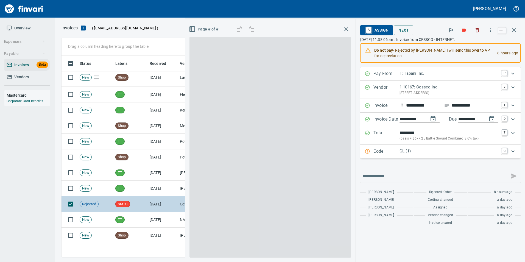
scroll to position [197, 448]
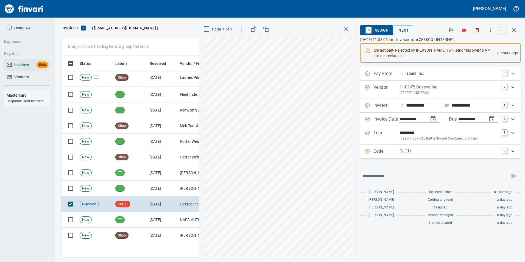
click at [515, 32] on icon "button" at bounding box center [514, 30] width 7 height 7
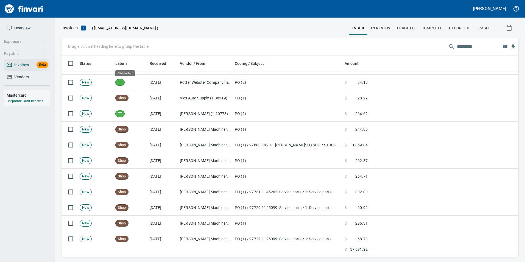
scroll to position [197, 449]
drag, startPoint x: 125, startPoint y: 65, endPoint x: 79, endPoint y: 49, distance: 48.9
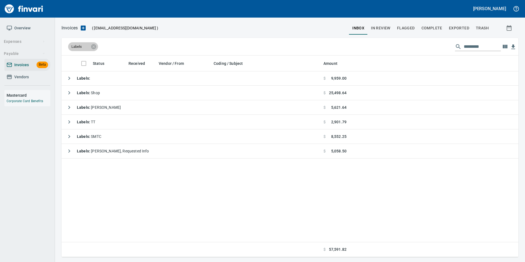
scroll to position [0, 0]
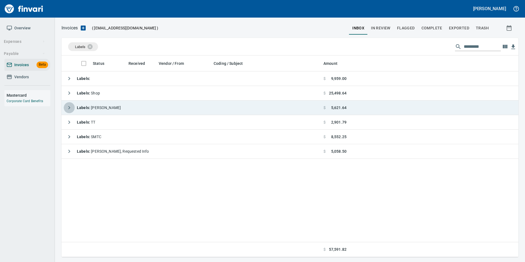
click at [69, 106] on icon "button" at bounding box center [69, 107] width 7 height 7
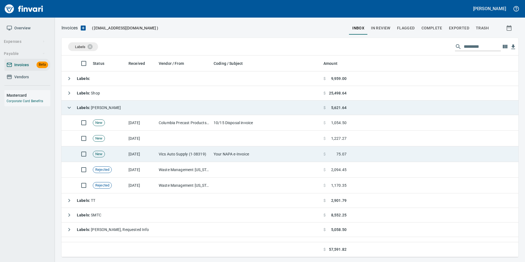
click at [135, 150] on td "[DATE]" at bounding box center [141, 154] width 30 height 16
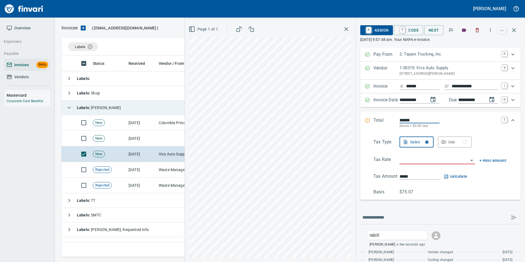
scroll to position [15, 0]
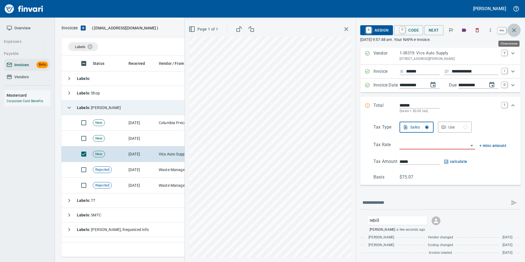
click at [515, 34] on button "button" at bounding box center [513, 30] width 13 height 13
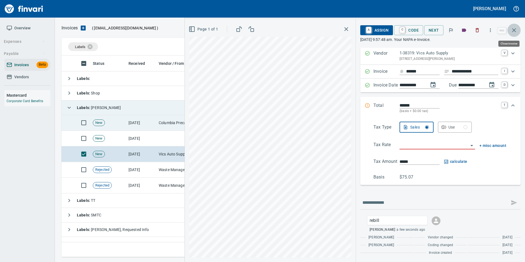
scroll to position [197, 452]
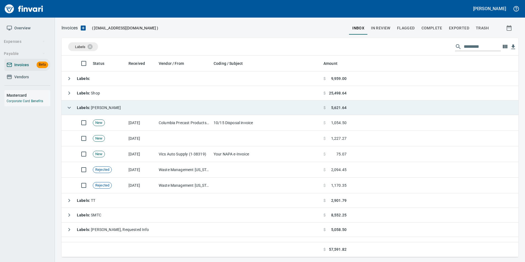
click at [70, 110] on icon "button" at bounding box center [69, 107] width 7 height 7
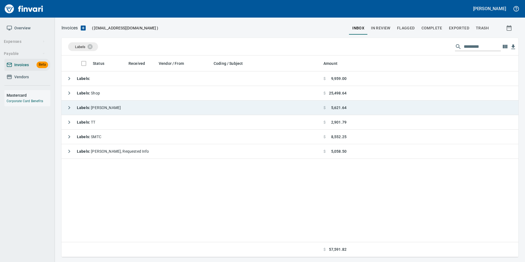
scroll to position [197, 453]
click at [93, 49] on icon at bounding box center [93, 46] width 5 height 5
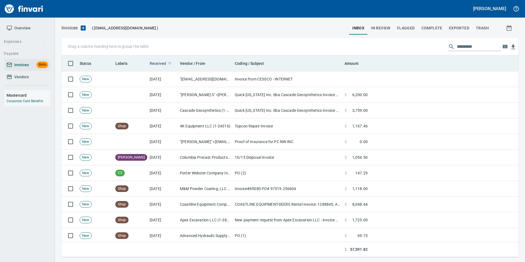
scroll to position [197, 449]
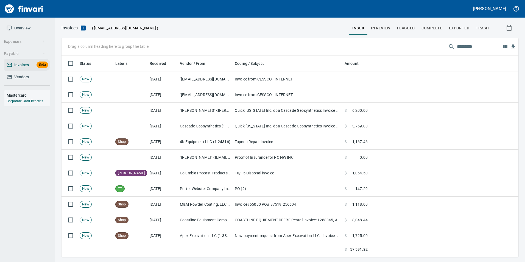
click at [125, 110] on td at bounding box center [130, 111] width 34 height 16
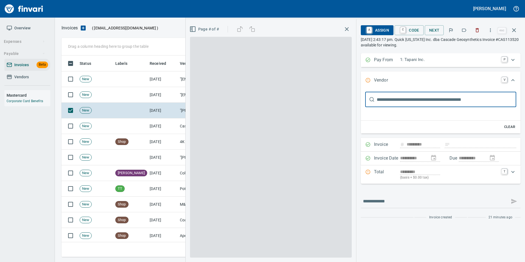
type input "**********"
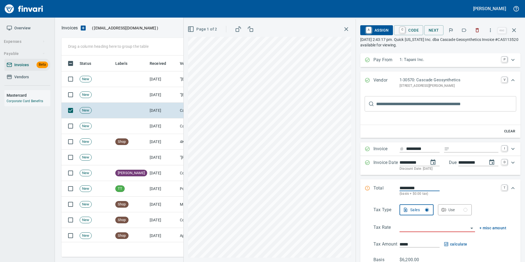
click at [464, 31] on icon "button" at bounding box center [463, 29] width 5 height 5
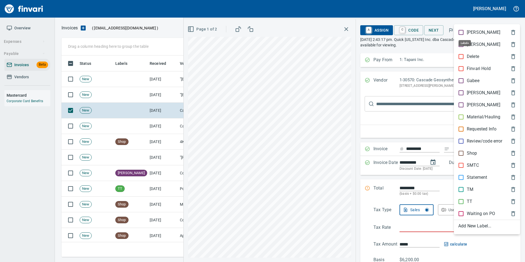
scroll to position [197, 448]
click at [469, 93] on p "[PERSON_NAME]" at bounding box center [483, 92] width 33 height 7
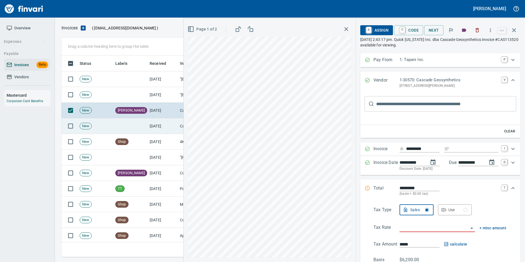
click at [159, 130] on td "[DATE]" at bounding box center [162, 126] width 30 height 16
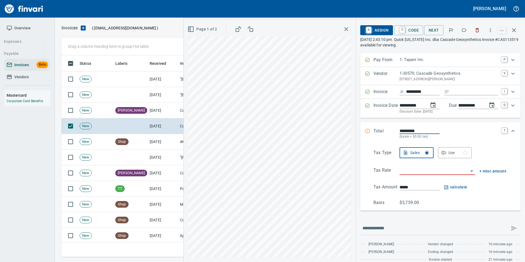
click at [464, 32] on icon "button" at bounding box center [463, 29] width 5 height 5
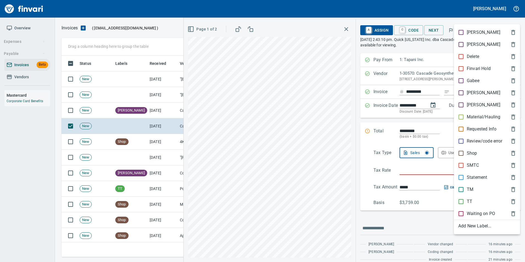
scroll to position [197, 448]
click at [472, 96] on p "[PERSON_NAME]" at bounding box center [483, 92] width 33 height 7
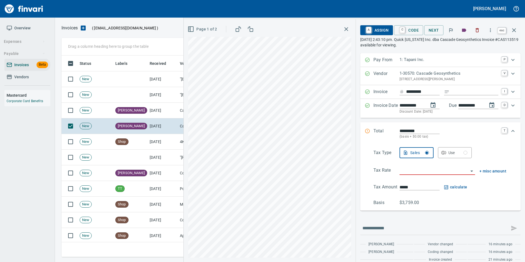
click at [516, 29] on icon "button" at bounding box center [514, 30] width 7 height 7
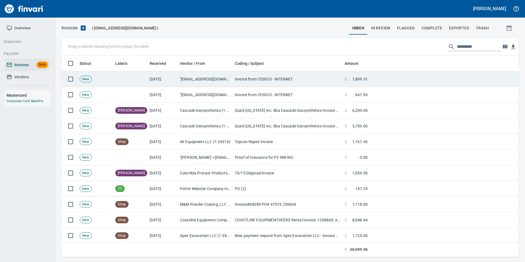
scroll to position [197, 448]
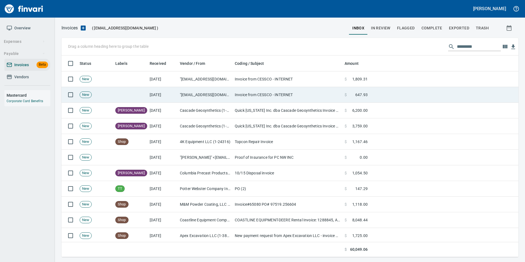
click at [209, 93] on td ""invoices@cessco.com" <invoices@cessco.com>" at bounding box center [205, 95] width 55 height 16
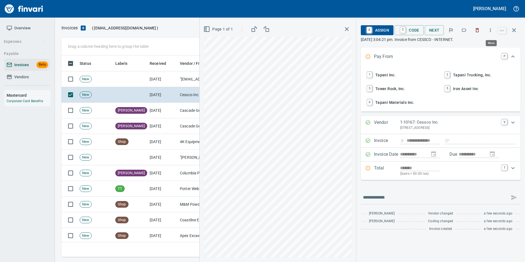
click at [487, 32] on button "button" at bounding box center [490, 30] width 12 height 12
click at [461, 31] on div at bounding box center [262, 131] width 525 height 262
click at [461, 31] on button "button" at bounding box center [464, 30] width 12 height 12
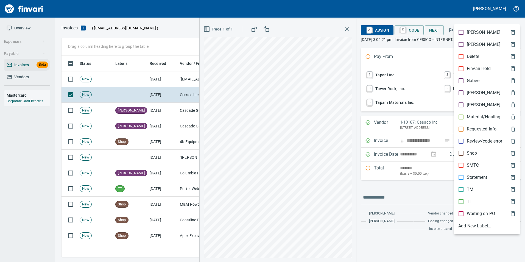
drag, startPoint x: 480, startPoint y: 93, endPoint x: 485, endPoint y: 75, distance: 18.3
click at [479, 93] on span "[PERSON_NAME]" at bounding box center [482, 92] width 49 height 7
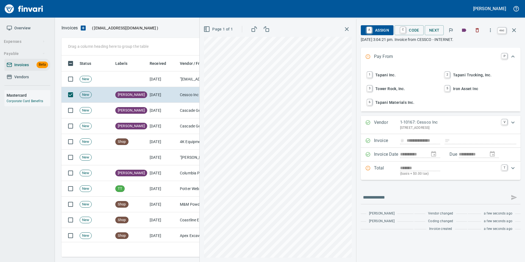
click at [518, 33] on button "button" at bounding box center [513, 30] width 13 height 13
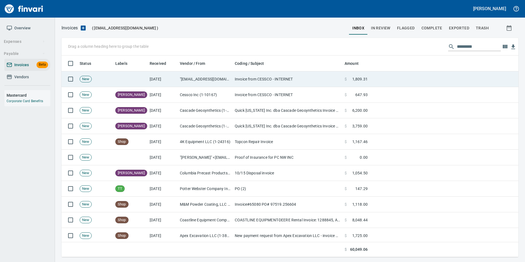
click at [254, 81] on td "Invoice from CESSCO - INTERNET" at bounding box center [288, 79] width 110 height 16
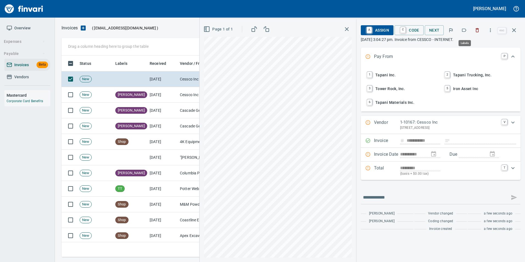
click at [464, 30] on icon "button" at bounding box center [463, 29] width 5 height 5
click at [515, 29] on icon "button" at bounding box center [514, 30] width 7 height 7
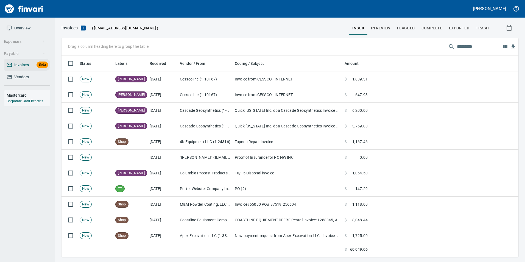
scroll to position [197, 449]
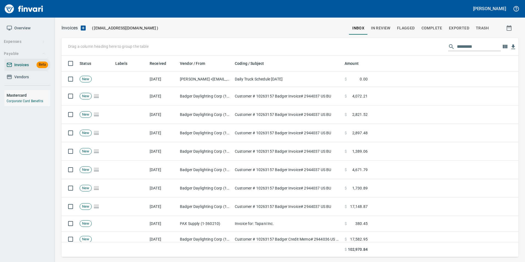
click at [37, 75] on span "Vendors" at bounding box center [27, 77] width 41 height 7
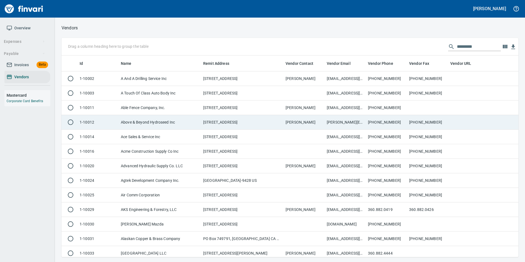
scroll to position [197, 449]
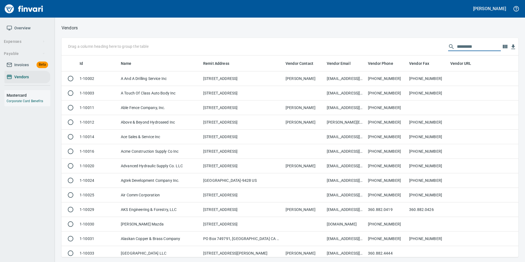
click at [457, 47] on input "text" at bounding box center [479, 46] width 44 height 9
type input "*"
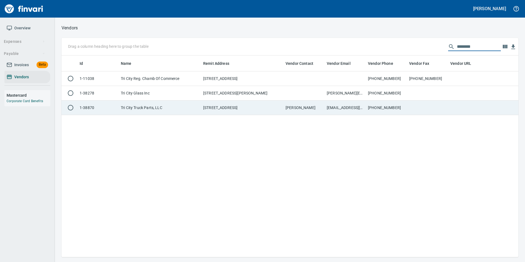
type input "********"
click at [334, 113] on td "ar@tricitytp.com" at bounding box center [344, 107] width 41 height 15
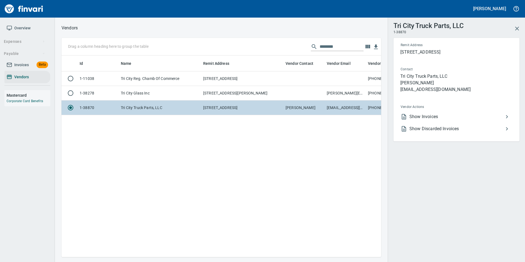
scroll to position [193, 315]
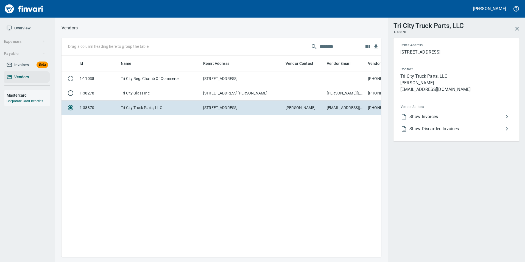
click at [431, 117] on span "Show Invoices" at bounding box center [456, 116] width 94 height 7
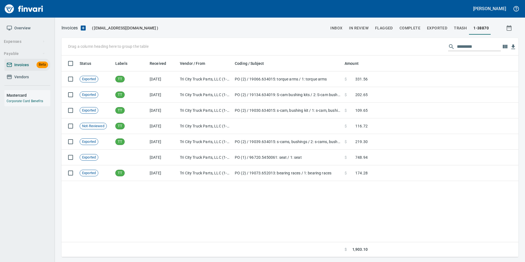
scroll to position [197, 453]
click at [460, 46] on input "text" at bounding box center [479, 46] width 44 height 9
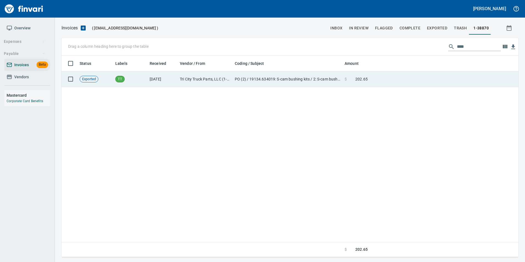
click at [447, 78] on td at bounding box center [444, 79] width 149 height 16
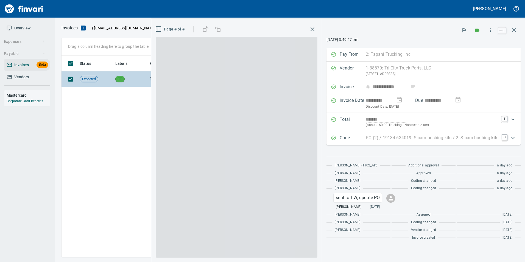
scroll to position [197, 452]
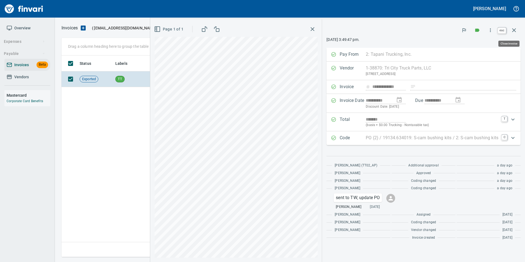
click at [512, 29] on icon "button" at bounding box center [514, 30] width 7 height 7
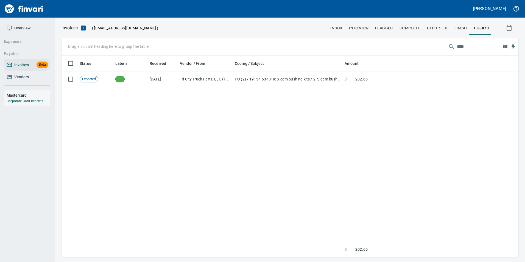
scroll to position [197, 453]
click at [477, 50] on input "****" at bounding box center [479, 46] width 44 height 9
type input "*"
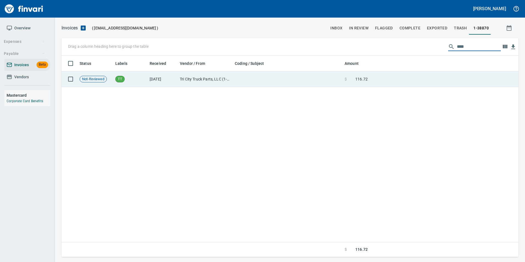
type input "****"
click at [466, 78] on td at bounding box center [444, 79] width 149 height 16
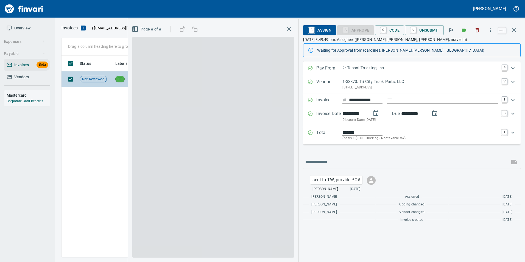
scroll to position [197, 452]
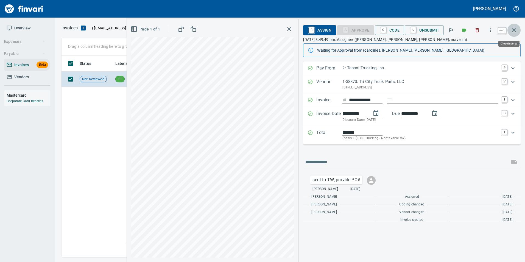
click at [515, 27] on icon "button" at bounding box center [514, 30] width 7 height 7
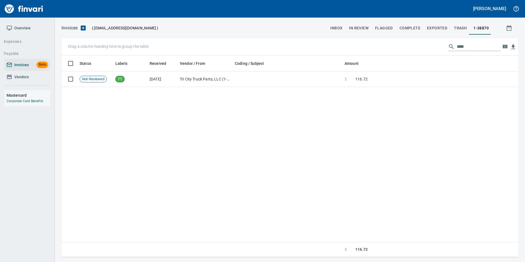
click at [476, 48] on input "****" at bounding box center [479, 46] width 44 height 9
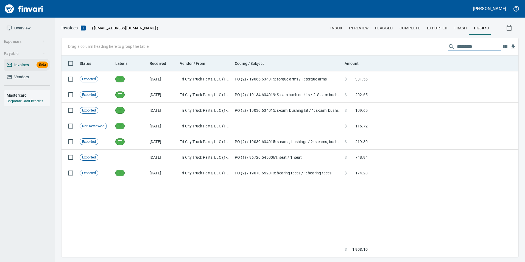
scroll to position [197, 453]
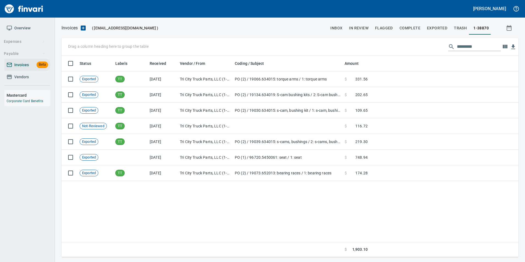
click at [29, 74] on span "Vendors" at bounding box center [27, 77] width 41 height 7
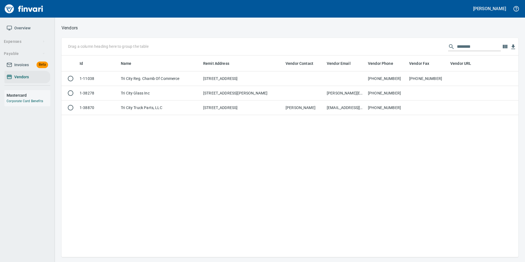
scroll to position [197, 453]
click at [467, 43] on input "********" at bounding box center [479, 46] width 44 height 9
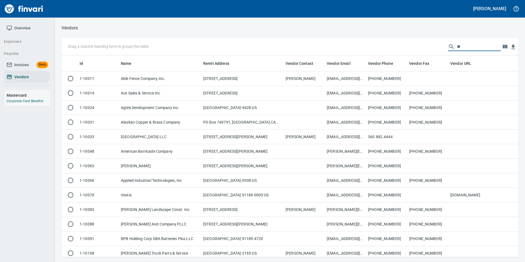
scroll to position [197, 449]
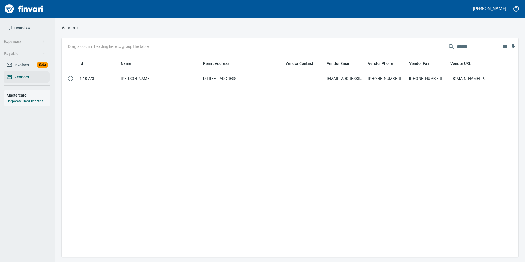
type input "******"
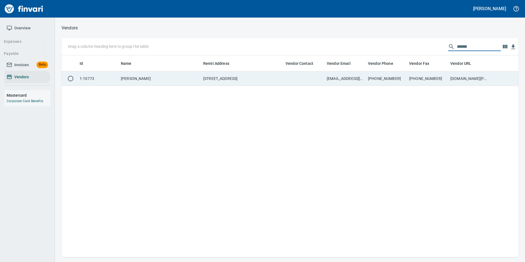
click at [436, 77] on td "[PHONE_NUMBER]" at bounding box center [427, 78] width 41 height 15
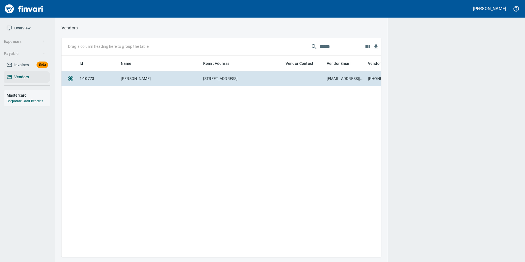
scroll to position [193, 315]
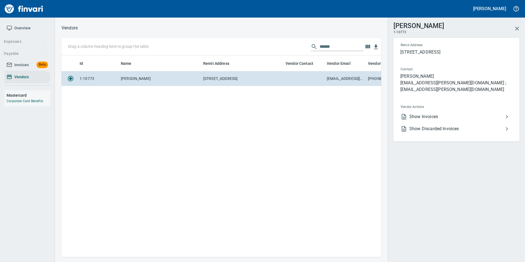
click at [434, 113] on span "Show Invoices" at bounding box center [456, 116] width 94 height 7
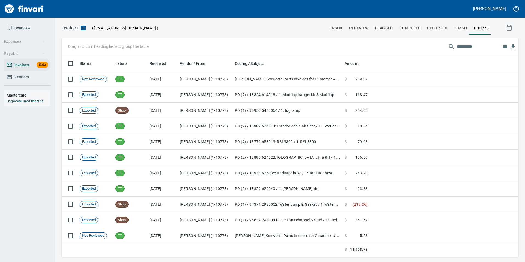
scroll to position [197, 449]
click at [457, 46] on input "text" at bounding box center [479, 46] width 44 height 9
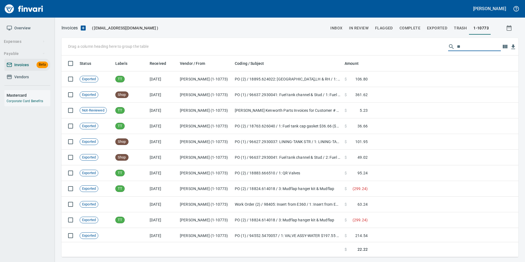
type input "*"
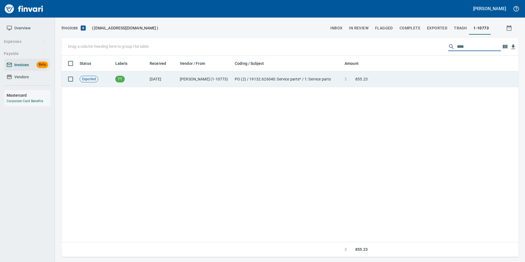
type input "****"
click at [413, 79] on td at bounding box center [444, 79] width 149 height 16
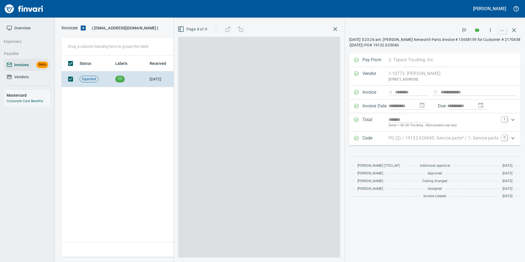
scroll to position [1, 1]
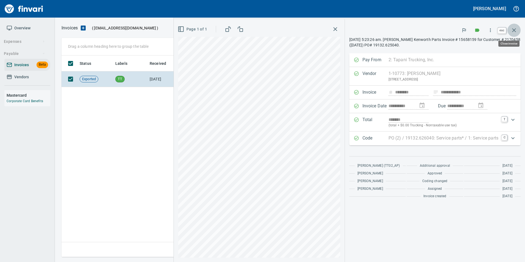
click at [517, 31] on icon "button" at bounding box center [514, 30] width 7 height 7
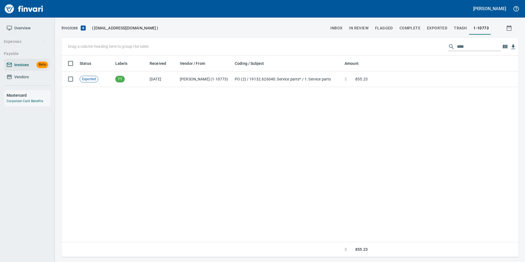
scroll to position [197, 452]
click at [474, 43] on input "****" at bounding box center [479, 46] width 44 height 9
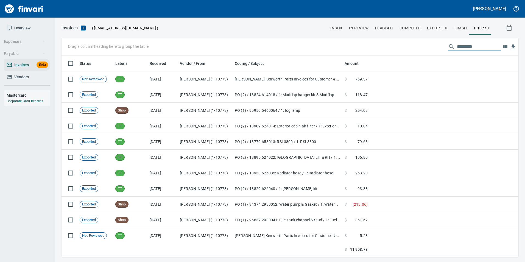
scroll to position [197, 449]
click at [362, 25] on span "In Review" at bounding box center [358, 28] width 19 height 7
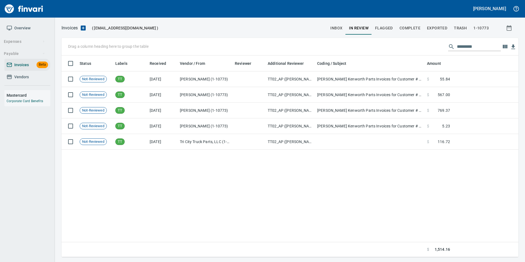
scroll to position [197, 449]
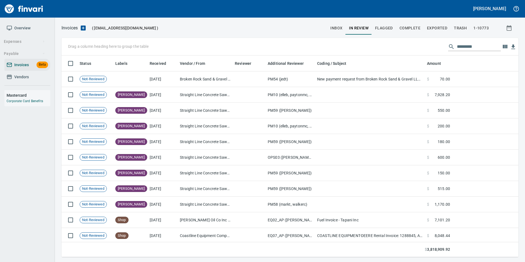
click at [476, 45] on input "text" at bounding box center [479, 46] width 44 height 9
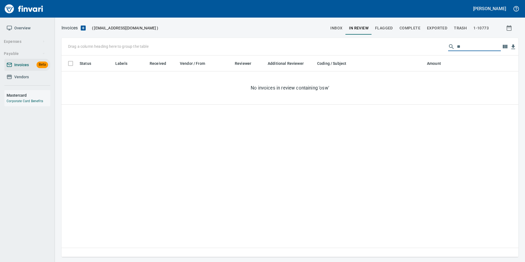
type input "*"
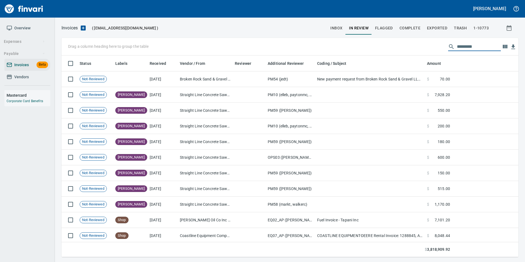
click at [413, 24] on button "Complete" at bounding box center [409, 27] width 27 height 13
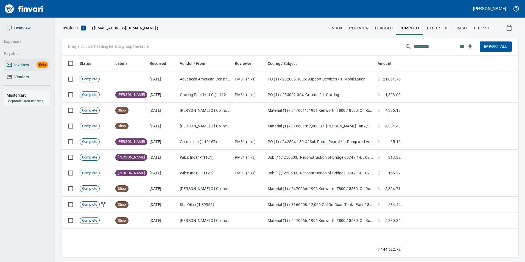
scroll to position [197, 449]
click at [436, 45] on input "text" at bounding box center [436, 46] width 44 height 9
click at [440, 23] on button "Exported" at bounding box center [437, 27] width 27 height 13
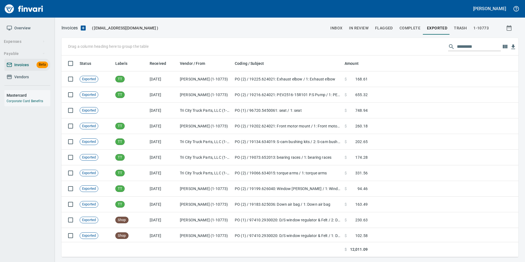
scroll to position [197, 449]
click at [461, 47] on input "text" at bounding box center [479, 46] width 44 height 9
type input "*"
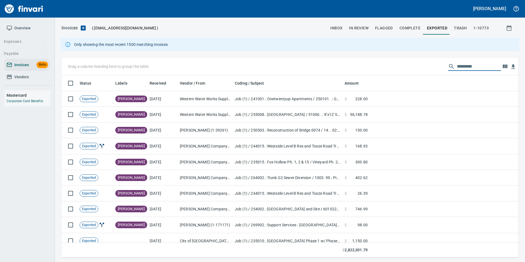
scroll to position [178, 449]
type input "*"
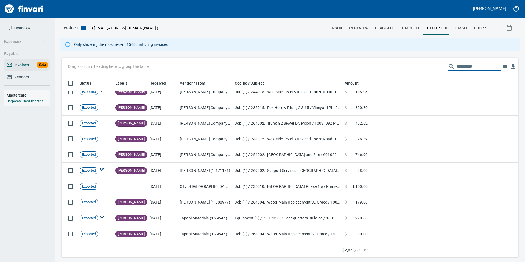
scroll to position [0, 0]
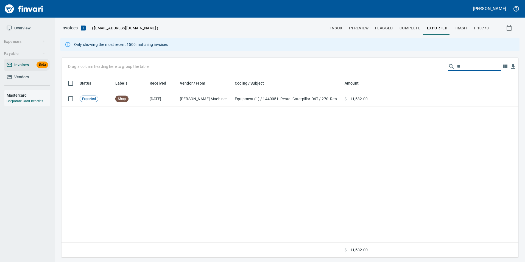
type input "*"
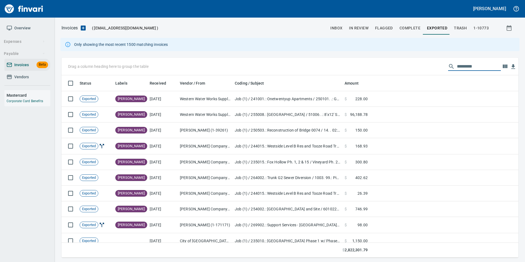
click at [407, 29] on span "Complete" at bounding box center [409, 28] width 21 height 7
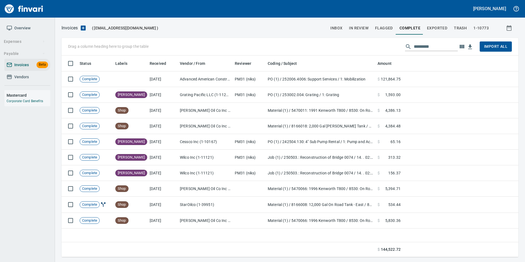
scroll to position [197, 453]
click at [362, 29] on span "In Review" at bounding box center [358, 28] width 19 height 7
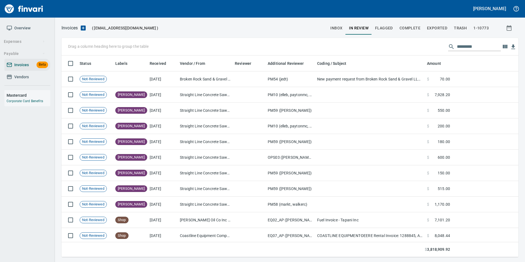
scroll to position [197, 449]
click at [473, 46] on input "text" at bounding box center [479, 46] width 44 height 9
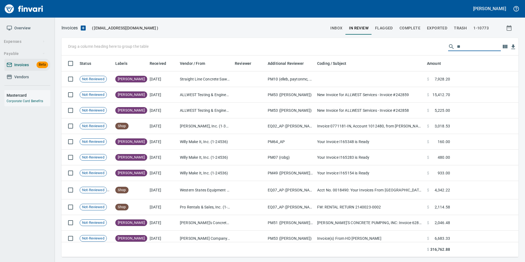
type input "*"
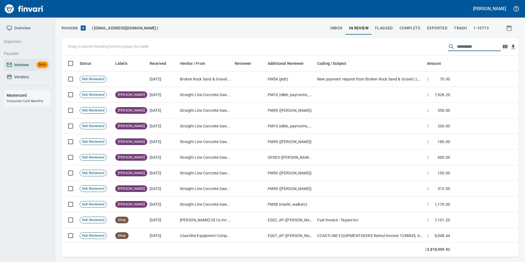
click at [333, 29] on span "inbox" at bounding box center [336, 28] width 12 height 7
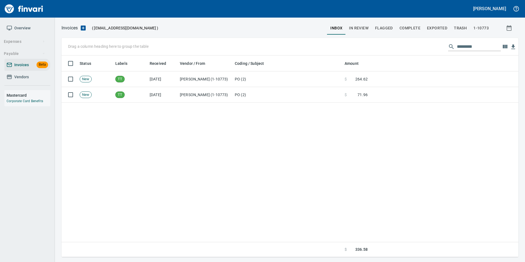
scroll to position [197, 449]
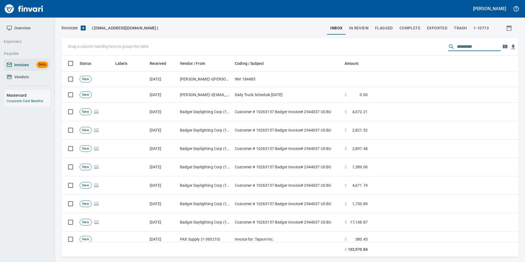
click at [457, 48] on input "text" at bounding box center [479, 46] width 44 height 9
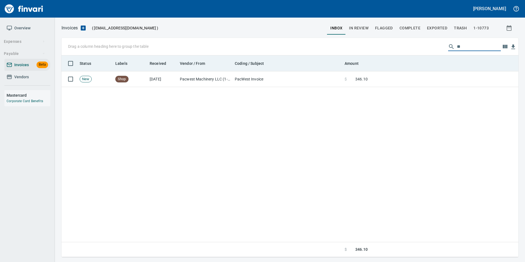
type input "*"
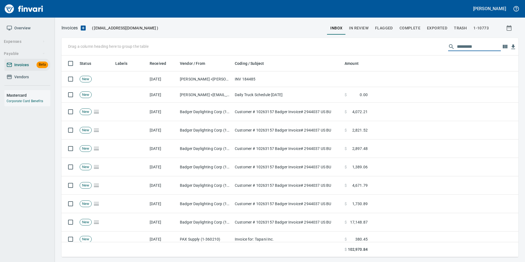
click at [21, 74] on span "Vendors" at bounding box center [21, 77] width 15 height 7
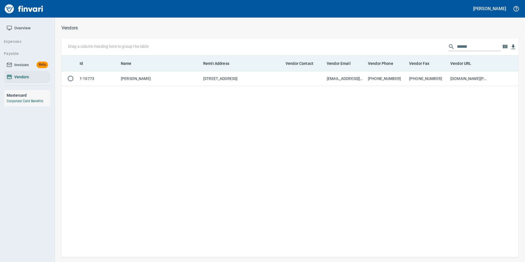
scroll to position [197, 453]
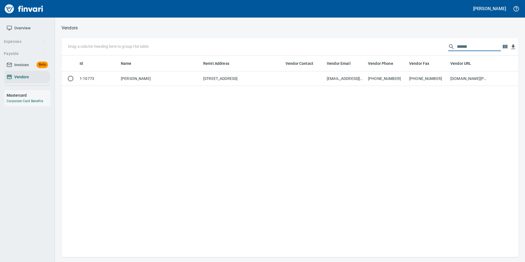
click at [457, 44] on input "******" at bounding box center [479, 46] width 44 height 9
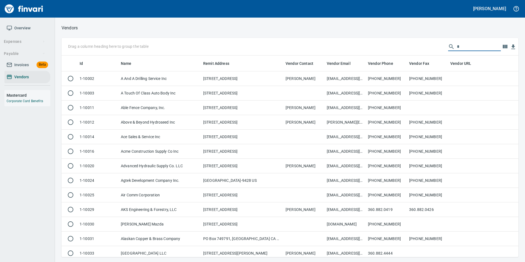
scroll to position [197, 449]
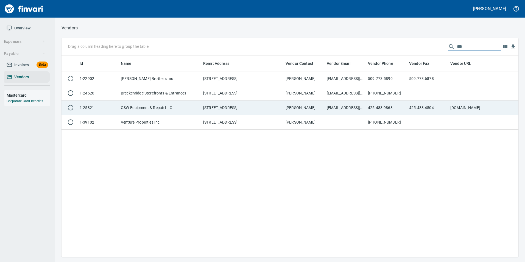
type input "***"
click at [301, 110] on td "Kevin Lay" at bounding box center [303, 107] width 41 height 15
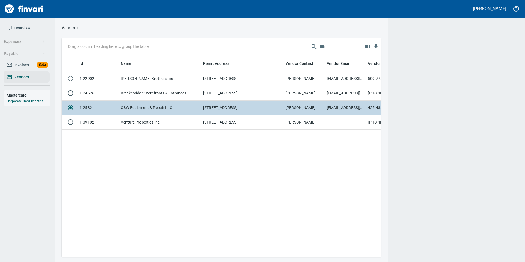
scroll to position [193, 315]
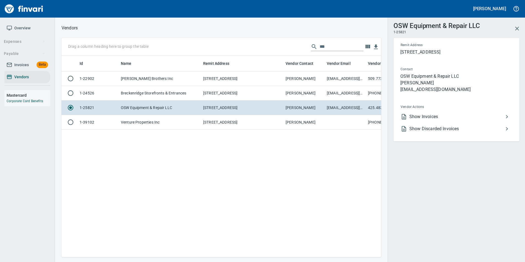
click at [442, 112] on li "Show Invoices" at bounding box center [454, 117] width 116 height 12
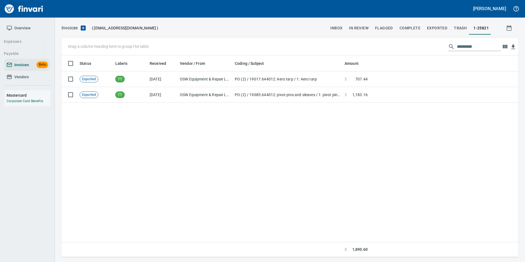
scroll to position [197, 453]
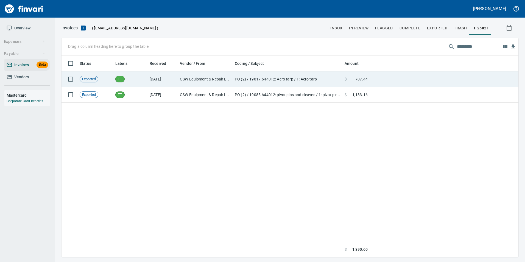
click at [425, 82] on td at bounding box center [444, 79] width 149 height 16
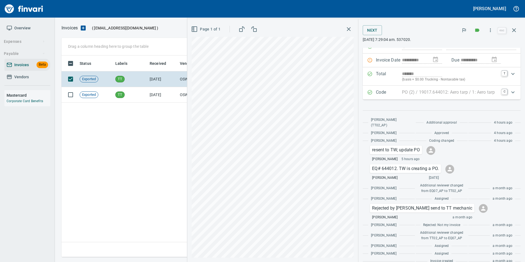
scroll to position [43, 0]
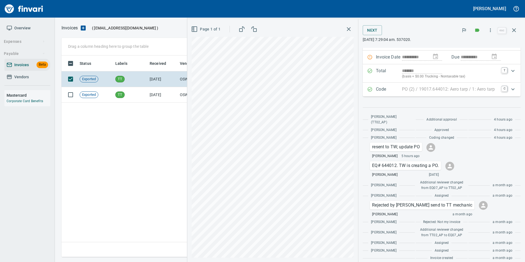
click at [442, 93] on div "PO (2) / 19017.644012: Aero tarp / 1: Aero tarp" at bounding box center [450, 89] width 96 height 7
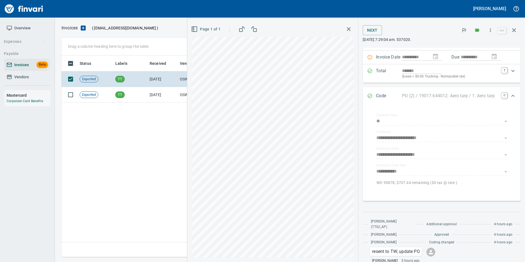
click at [442, 93] on p "PO (2) / 19017.644012: Aero tarp / 1: Aero tarp" at bounding box center [448, 96] width 93 height 7
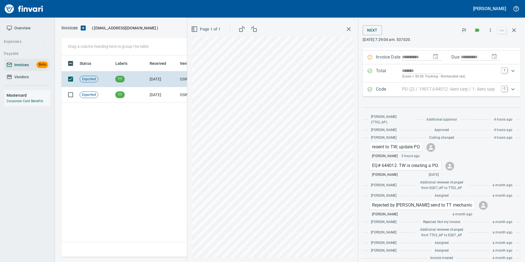
scroll to position [0, 0]
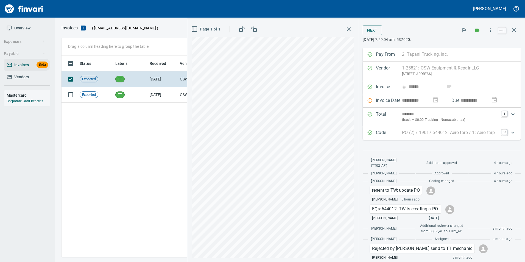
click at [369, 100] on div "**********" at bounding box center [442, 101] width 158 height 14
click at [512, 29] on icon "button" at bounding box center [514, 30] width 7 height 7
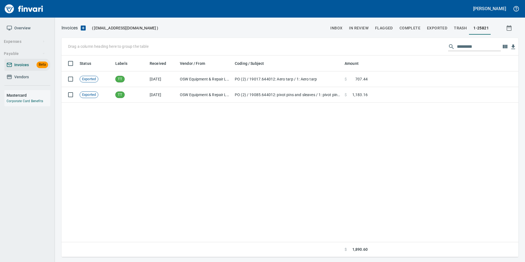
scroll to position [197, 453]
click at [31, 74] on span "Vendors" at bounding box center [27, 77] width 41 height 7
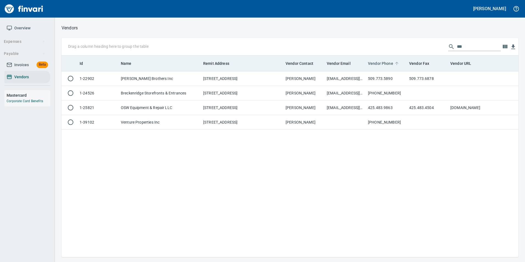
scroll to position [197, 453]
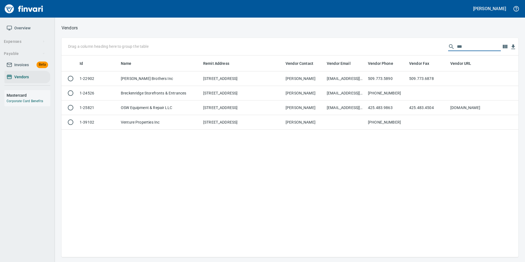
click at [457, 45] on input "***" at bounding box center [479, 46] width 44 height 9
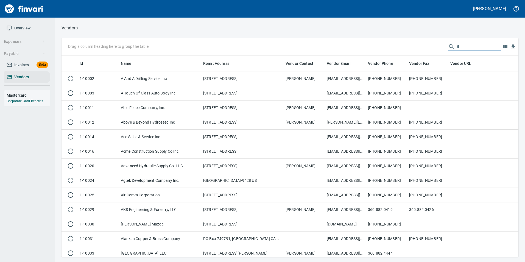
scroll to position [197, 449]
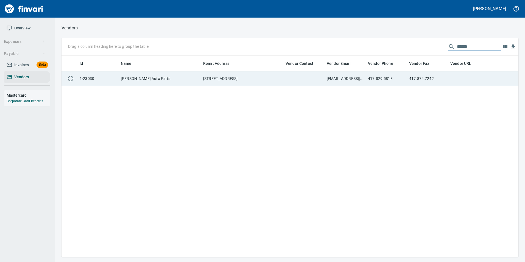
type input "******"
click at [404, 82] on td "417.829.5818" at bounding box center [386, 78] width 41 height 15
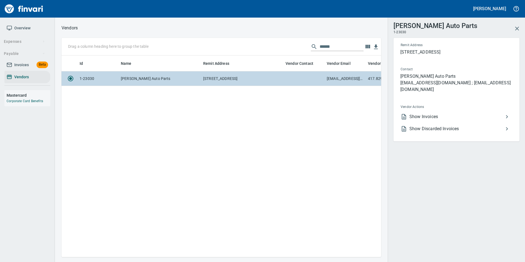
scroll to position [193, 315]
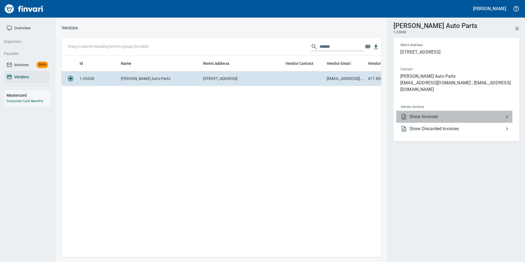
click at [448, 113] on span "Show Invoices" at bounding box center [456, 116] width 94 height 7
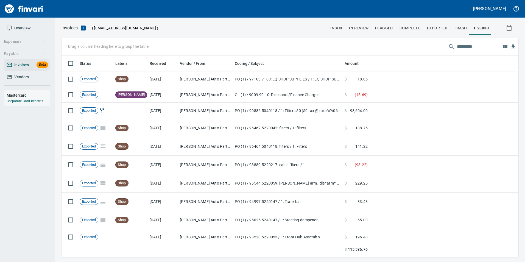
scroll to position [197, 449]
click at [477, 49] on input "text" at bounding box center [479, 46] width 44 height 9
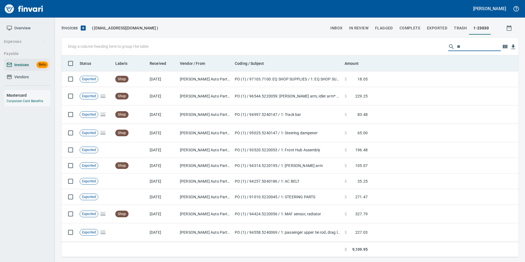
type input "*"
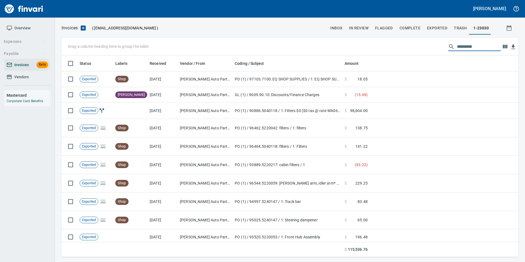
click at [25, 79] on span "Vendors" at bounding box center [21, 77] width 15 height 7
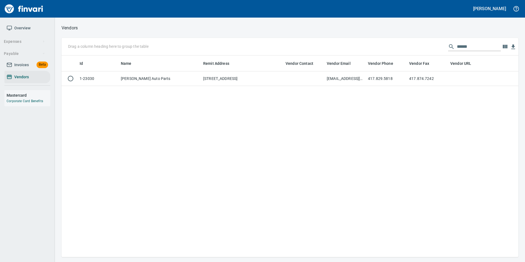
scroll to position [197, 453]
click at [458, 44] on input "******" at bounding box center [479, 46] width 44 height 9
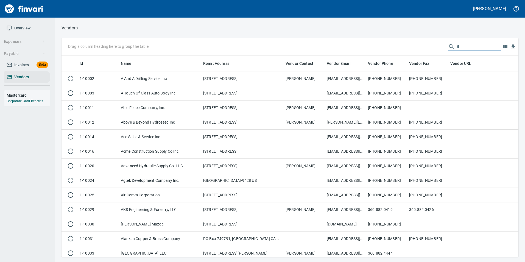
scroll to position [197, 449]
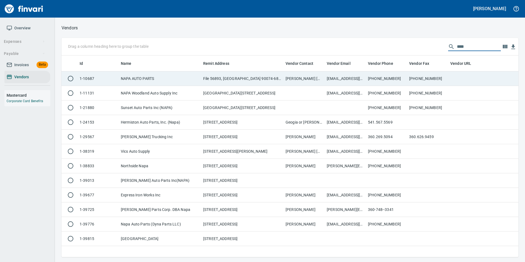
type input "****"
click at [381, 75] on td "360-687-3111" at bounding box center [386, 78] width 41 height 15
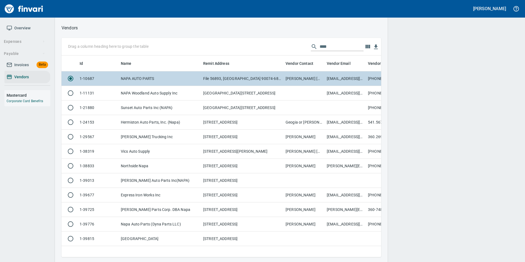
scroll to position [193, 315]
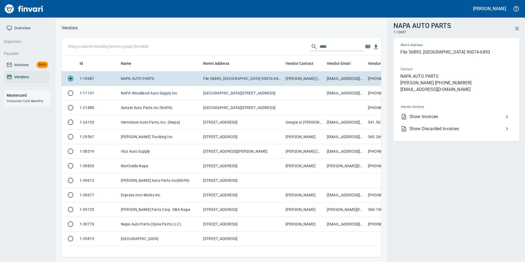
click at [478, 116] on span "Show Invoices" at bounding box center [456, 116] width 94 height 7
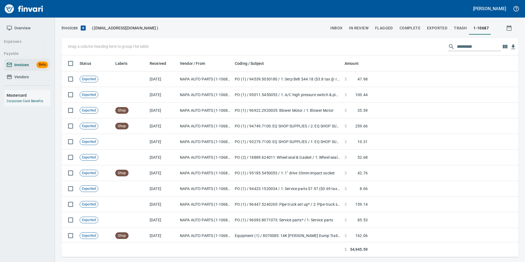
scroll to position [197, 449]
click at [467, 47] on input "text" at bounding box center [479, 46] width 44 height 9
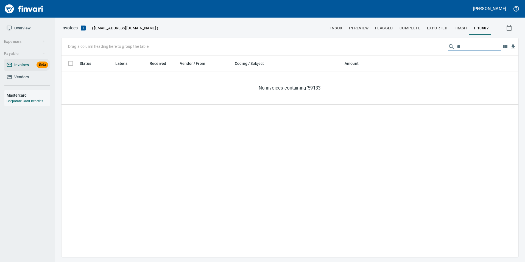
type input "*"
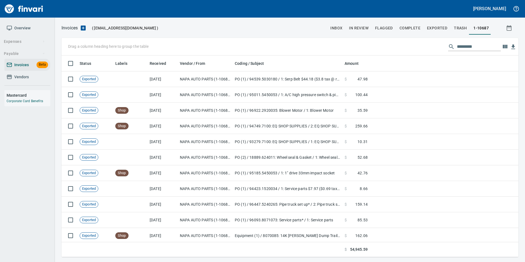
click at [364, 31] on span "In Review" at bounding box center [358, 28] width 19 height 7
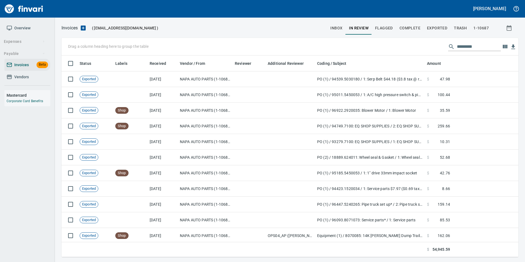
scroll to position [197, 449]
click at [470, 50] on input "text" at bounding box center [479, 46] width 44 height 9
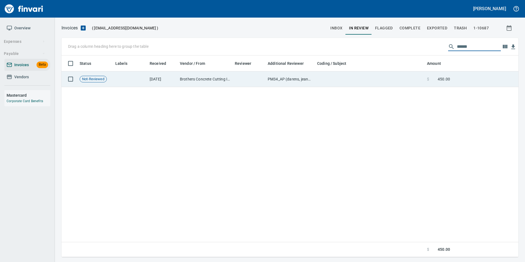
type input "******"
click at [463, 74] on td at bounding box center [485, 79] width 66 height 16
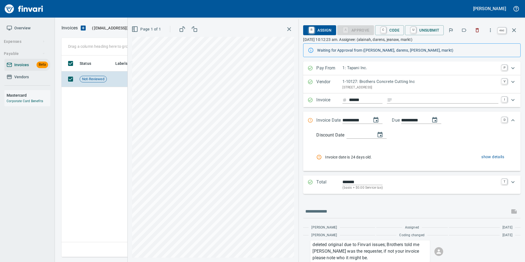
click at [511, 32] on icon "button" at bounding box center [514, 30] width 7 height 7
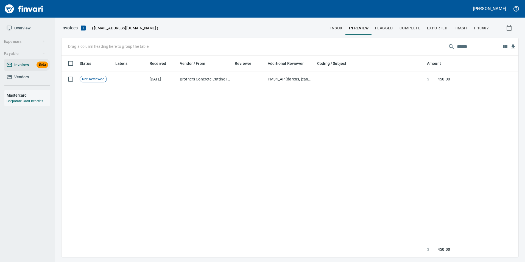
scroll to position [197, 453]
click at [461, 48] on input "******" at bounding box center [479, 46] width 44 height 9
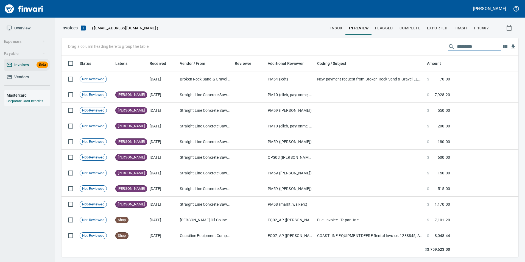
click at [335, 26] on span "inbox" at bounding box center [336, 28] width 12 height 7
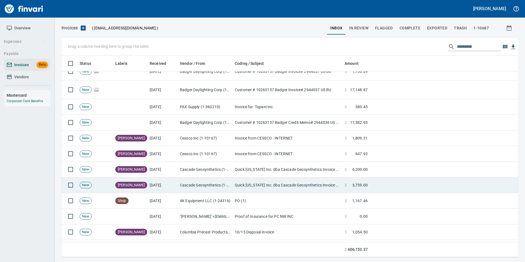
scroll to position [275, 0]
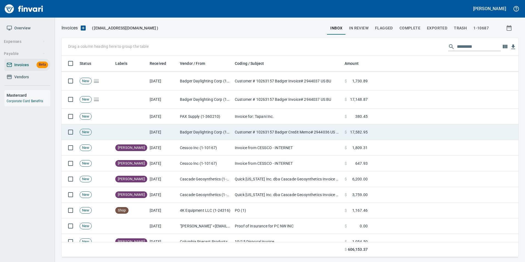
click at [175, 129] on td "[DATE]" at bounding box center [162, 132] width 30 height 16
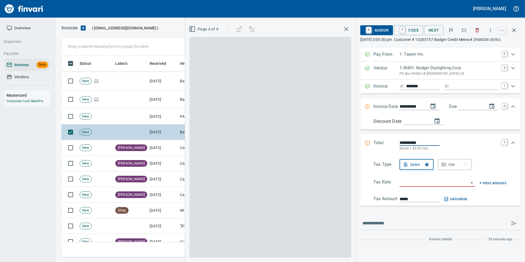
scroll to position [197, 448]
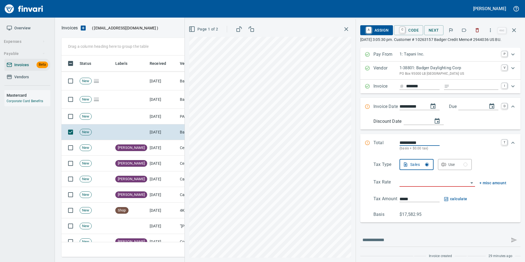
click at [465, 31] on icon "button" at bounding box center [463, 29] width 5 height 5
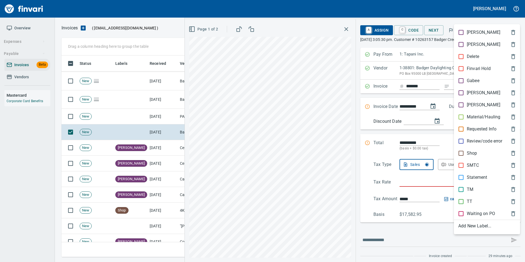
click at [470, 116] on p "Material/Hauling" at bounding box center [483, 117] width 33 height 7
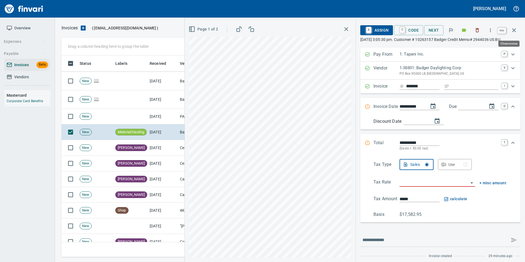
click at [511, 26] on button "button" at bounding box center [513, 30] width 13 height 13
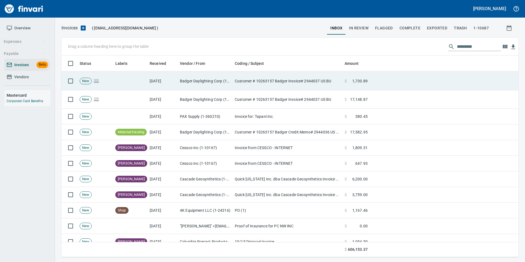
scroll to position [197, 448]
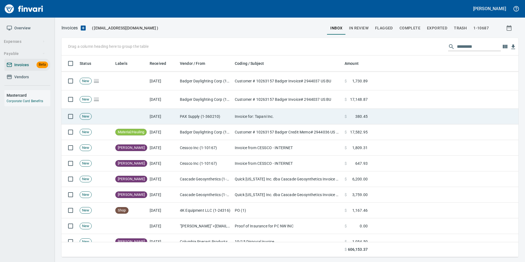
click at [187, 114] on td "PAX Supply (1-360210)" at bounding box center [205, 117] width 55 height 16
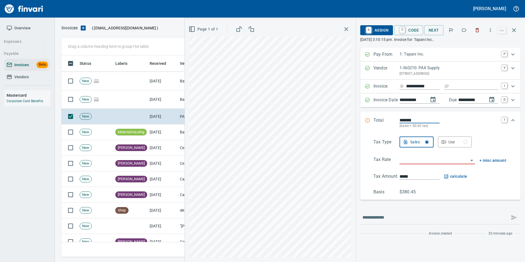
click at [466, 30] on icon "button" at bounding box center [463, 29] width 5 height 5
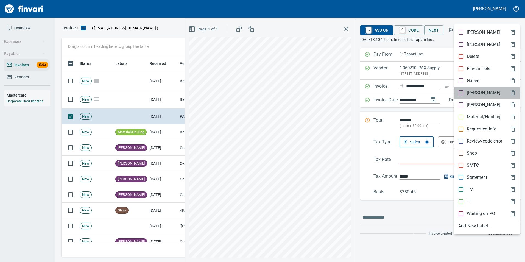
click at [468, 94] on p "[PERSON_NAME]" at bounding box center [483, 92] width 33 height 7
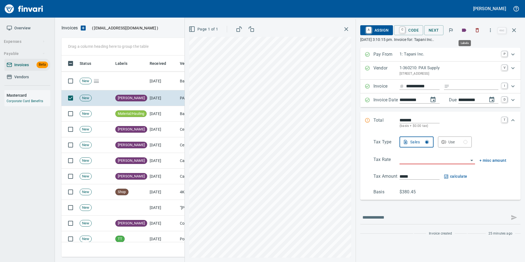
click at [464, 28] on icon "button" at bounding box center [463, 29] width 5 height 5
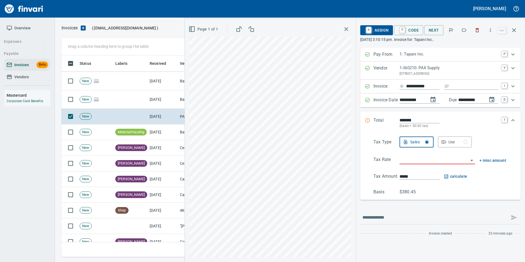
click at [464, 31] on icon "button" at bounding box center [463, 29] width 5 height 5
click at [514, 29] on icon "button" at bounding box center [514, 30] width 7 height 7
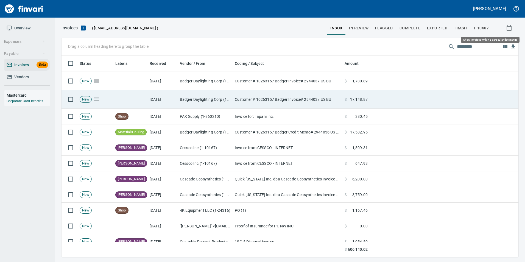
scroll to position [197, 448]
click at [184, 100] on td "Badger Daylighting Corp (1-38801)" at bounding box center [205, 99] width 55 height 18
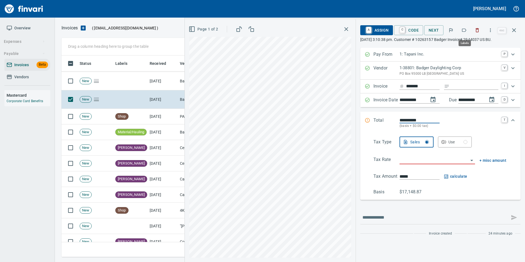
click at [467, 28] on icon "button" at bounding box center [463, 29] width 5 height 5
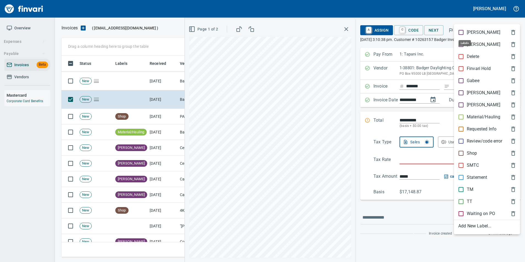
scroll to position [197, 448]
click at [483, 117] on p "Material/Hauling" at bounding box center [483, 117] width 33 height 7
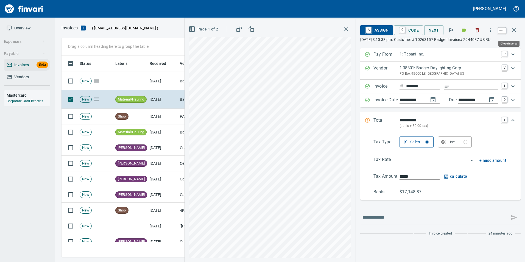
click at [518, 28] on button "button" at bounding box center [513, 30] width 13 height 13
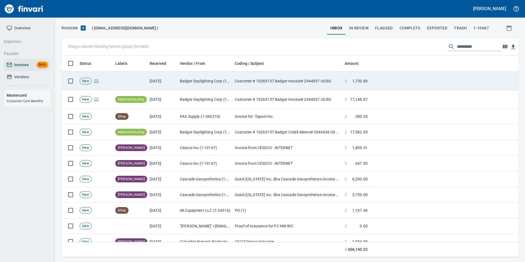
click at [264, 85] on td "Customer # 10263157 Badger Invoice# 2944037 US BU" at bounding box center [288, 81] width 110 height 18
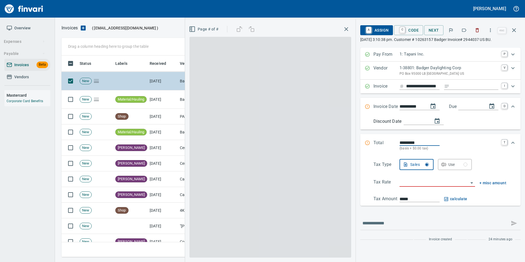
scroll to position [197, 448]
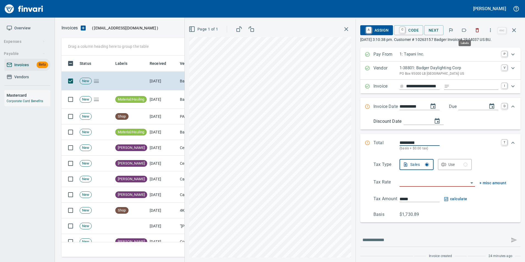
click at [466, 29] on icon "button" at bounding box center [463, 29] width 5 height 5
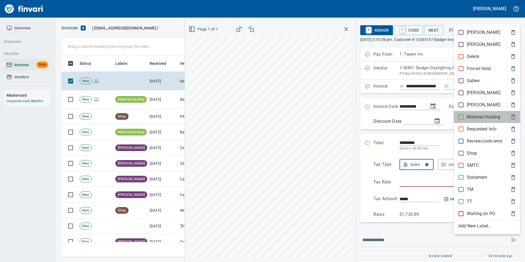
click at [478, 118] on p "Material/Hauling" at bounding box center [483, 117] width 33 height 7
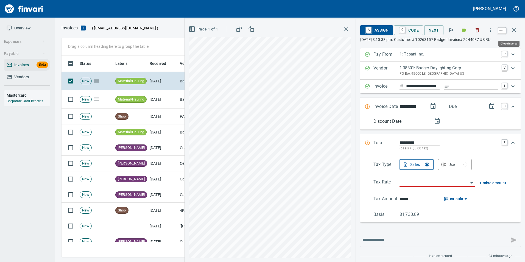
click at [517, 32] on icon "button" at bounding box center [514, 30] width 7 height 7
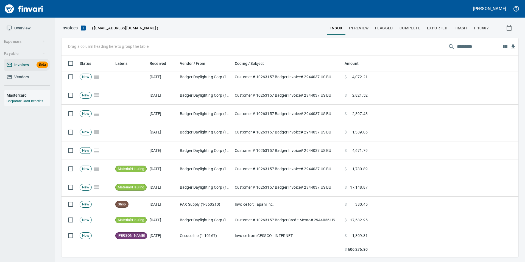
scroll to position [137, 0]
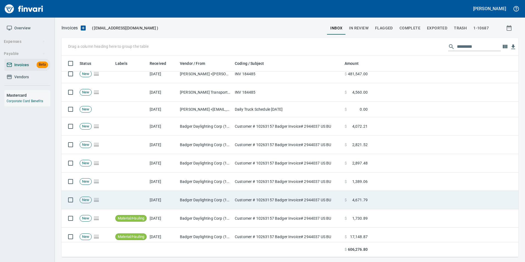
click at [186, 206] on td "Badger Daylighting Corp (1-38801)" at bounding box center [205, 200] width 55 height 18
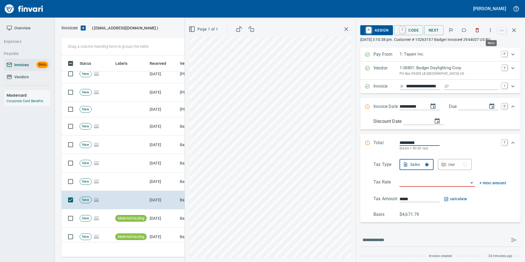
click at [491, 32] on icon "button" at bounding box center [490, 29] width 5 height 5
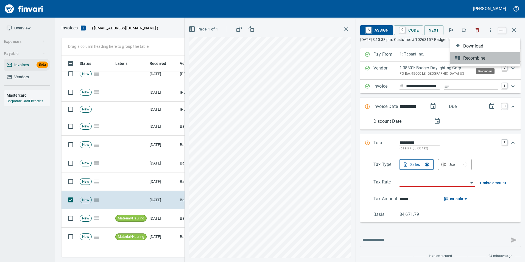
click at [463, 57] on div at bounding box center [458, 58] width 9 height 7
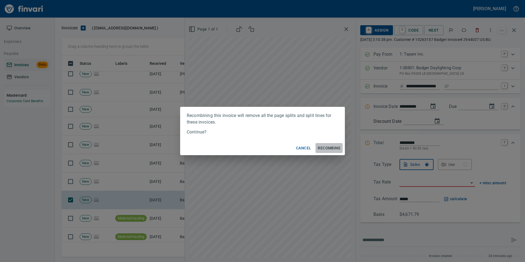
click at [338, 147] on span "Recombine" at bounding box center [329, 148] width 23 height 7
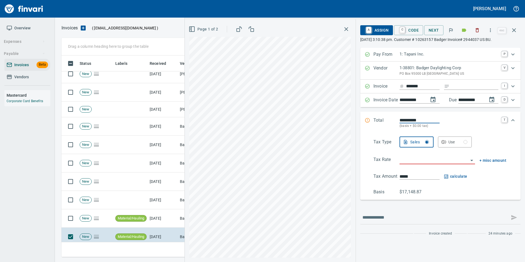
type input "**********"
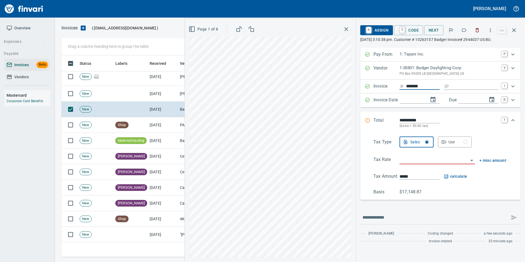
type input "**********"
click at [211, 32] on span "Page 1 of 8" at bounding box center [204, 29] width 28 height 7
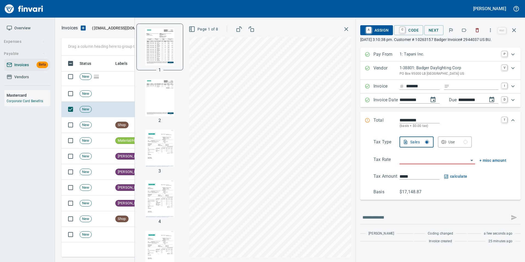
click at [149, 99] on img "button" at bounding box center [159, 97] width 37 height 37
click at [162, 150] on img "button" at bounding box center [159, 148] width 37 height 37
click at [161, 193] on img "button" at bounding box center [159, 198] width 37 height 37
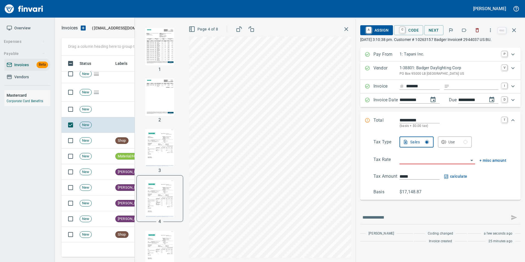
click at [161, 239] on img "button" at bounding box center [159, 249] width 37 height 37
click at [161, 61] on img "button" at bounding box center [159, 46] width 37 height 37
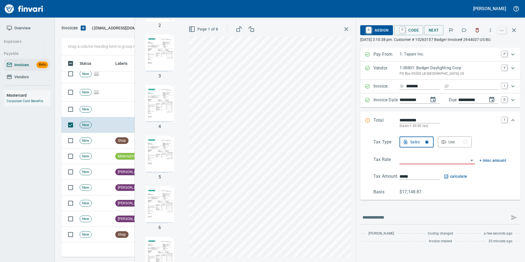
scroll to position [166, 0]
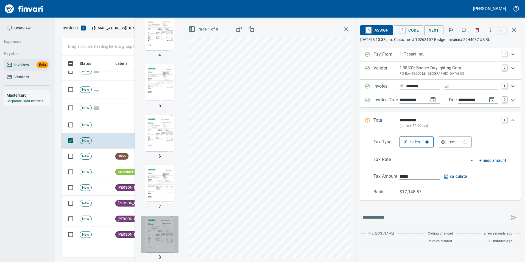
click at [162, 225] on img "button" at bounding box center [159, 234] width 37 height 37
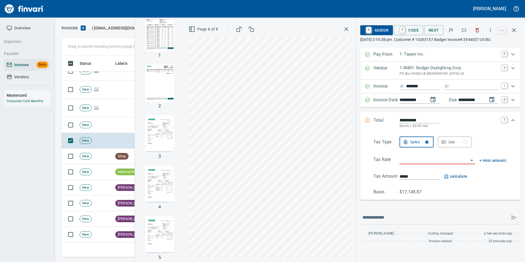
scroll to position [0, 0]
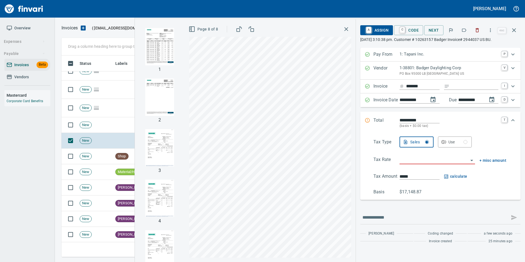
click at [148, 53] on img "button" at bounding box center [159, 46] width 37 height 37
click at [460, 30] on button "button" at bounding box center [464, 30] width 12 height 12
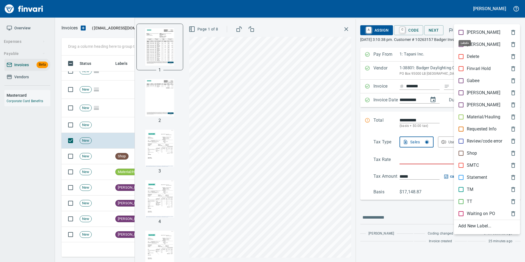
scroll to position [197, 448]
click at [483, 115] on p "Material/Hauling" at bounding box center [483, 117] width 33 height 7
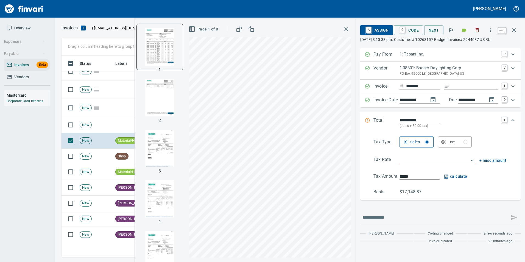
click at [515, 34] on button "button" at bounding box center [513, 30] width 13 height 13
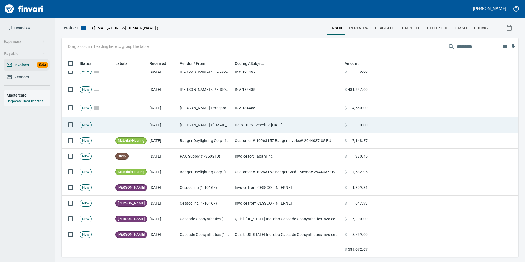
click at [137, 119] on td at bounding box center [130, 125] width 34 height 16
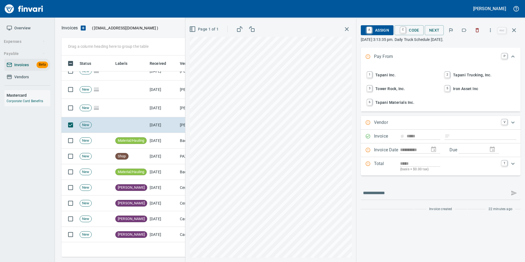
click at [477, 32] on icon "button" at bounding box center [476, 29] width 5 height 5
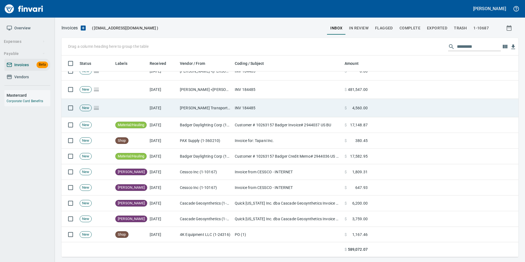
scroll to position [197, 448]
click at [195, 110] on td "[PERSON_NAME] Transport Inc (1-11004)" at bounding box center [205, 108] width 55 height 18
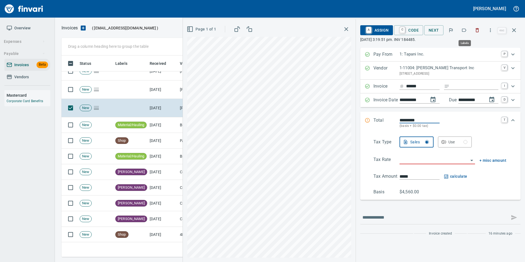
scroll to position [197, 448]
click at [465, 29] on icon "button" at bounding box center [463, 29] width 5 height 5
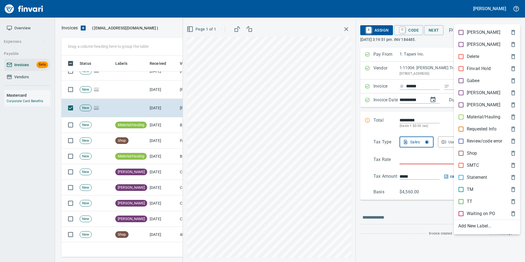
click at [488, 116] on p "Material/Hauling" at bounding box center [483, 117] width 33 height 7
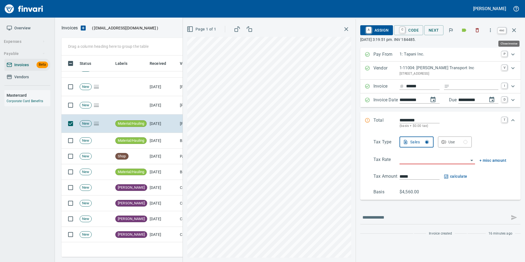
click at [516, 29] on icon "button" at bounding box center [514, 30] width 7 height 7
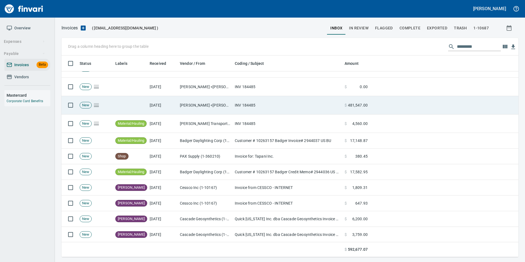
click at [194, 108] on td "Jodi Leboki <jodi@taytransport.com>" at bounding box center [205, 105] width 55 height 18
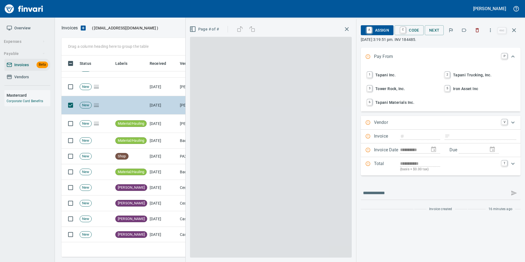
scroll to position [197, 448]
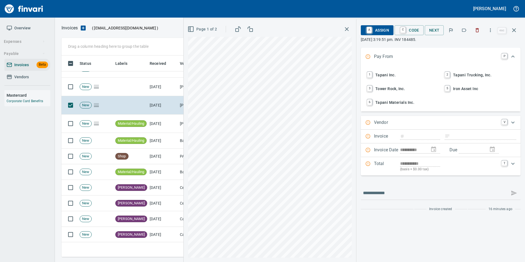
click at [466, 33] on button "button" at bounding box center [464, 30] width 12 height 12
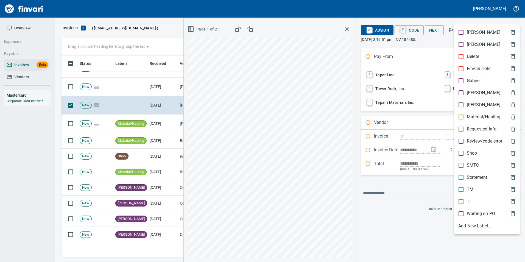
drag, startPoint x: 476, startPoint y: 114, endPoint x: 478, endPoint y: 97, distance: 17.5
click at [476, 114] on p "Material/Hauling" at bounding box center [483, 117] width 33 height 7
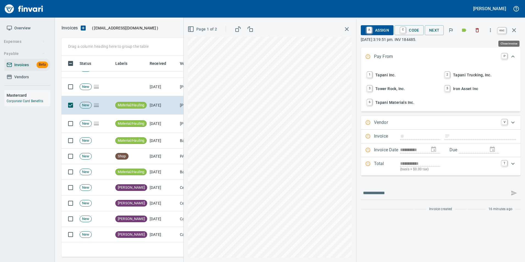
click at [513, 34] on button "button" at bounding box center [513, 30] width 13 height 13
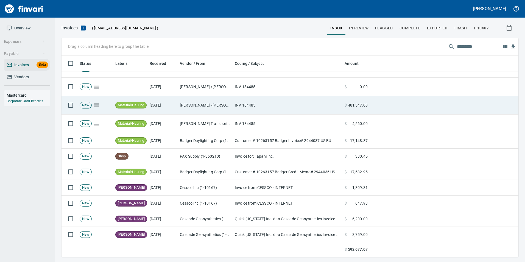
scroll to position [197, 448]
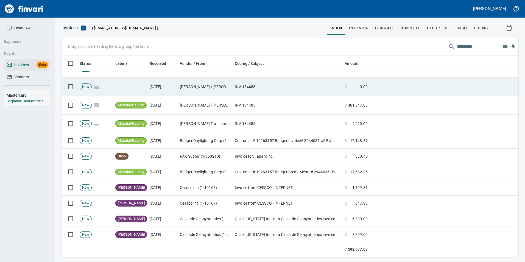
click at [234, 90] on td "INV 184485" at bounding box center [288, 87] width 110 height 18
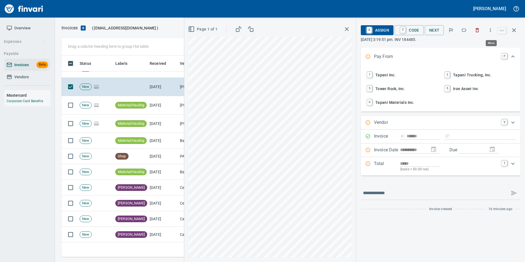
click at [491, 31] on icon "button" at bounding box center [490, 29] width 5 height 5
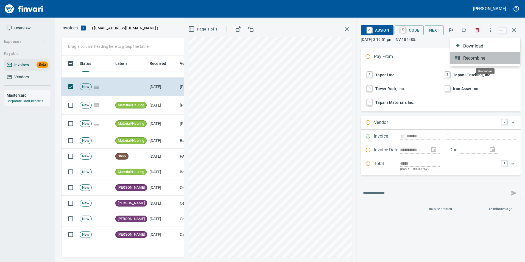
click at [474, 60] on span "Recombine" at bounding box center [489, 58] width 53 height 7
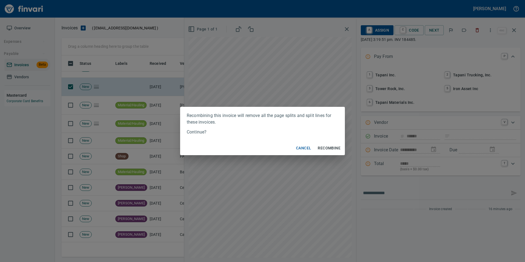
click at [328, 149] on span "Recombine" at bounding box center [329, 148] width 23 height 7
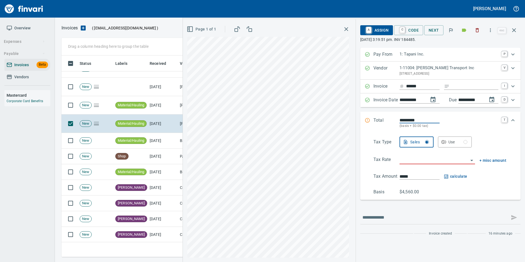
type input "*********"
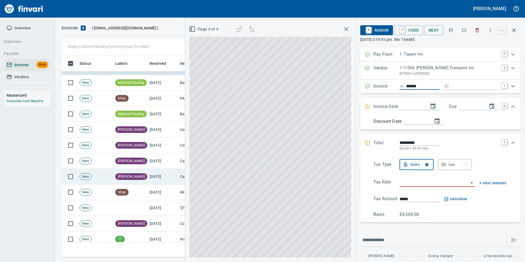
type input "**********"
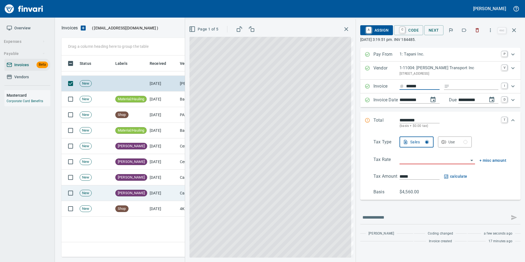
scroll to position [27, 0]
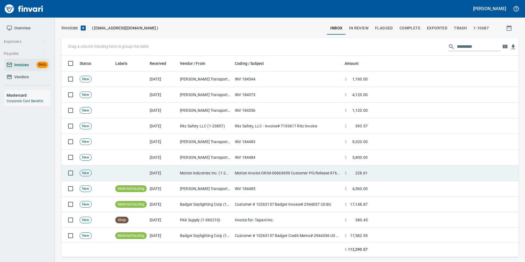
scroll to position [197, 448]
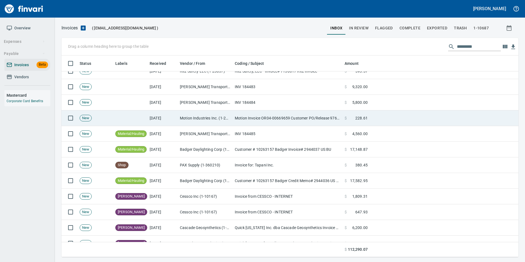
click at [216, 120] on td "Motion Industries Inc. (1-22583)" at bounding box center [205, 118] width 55 height 16
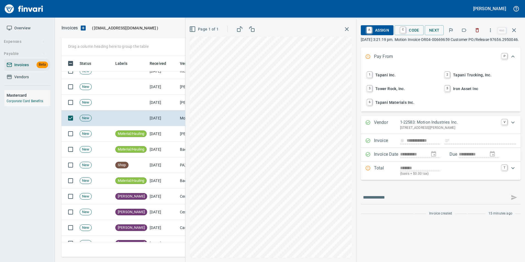
click at [464, 29] on icon "button" at bounding box center [463, 29] width 5 height 5
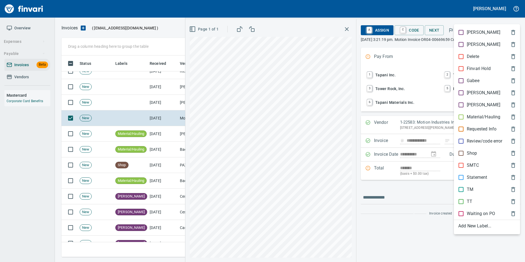
scroll to position [197, 448]
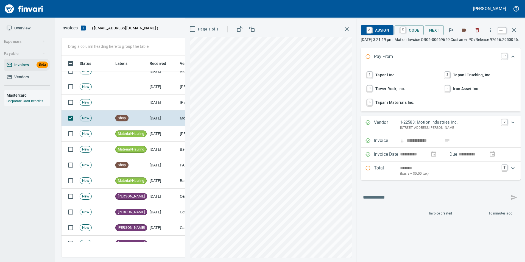
click at [515, 29] on icon "button" at bounding box center [514, 30] width 4 height 4
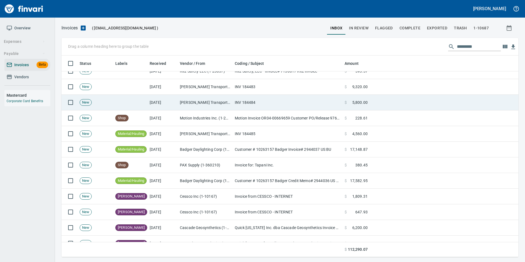
click at [224, 102] on td "[PERSON_NAME] Transport Inc (1-11004)" at bounding box center [205, 103] width 55 height 16
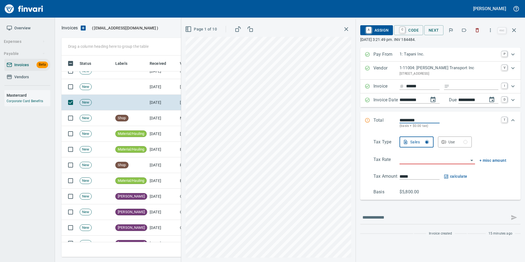
click at [492, 31] on icon "button" at bounding box center [490, 29] width 5 height 5
click at [437, 42] on div at bounding box center [262, 131] width 525 height 262
click at [465, 31] on icon "button" at bounding box center [463, 29] width 5 height 5
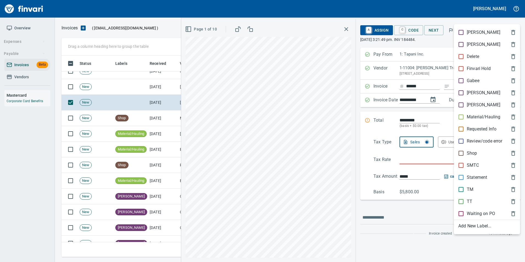
click at [476, 114] on p "Material/Hauling" at bounding box center [483, 117] width 33 height 7
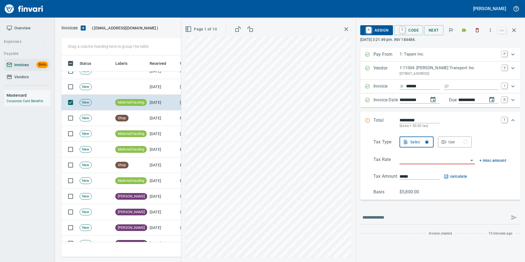
click at [202, 32] on span "Page 1 of 10" at bounding box center [201, 29] width 31 height 7
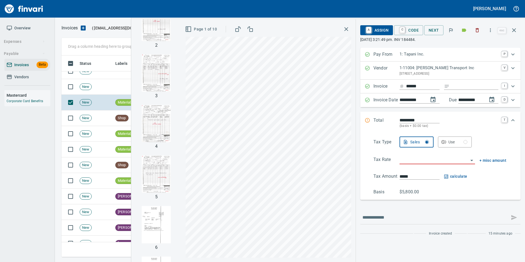
scroll to position [0, 0]
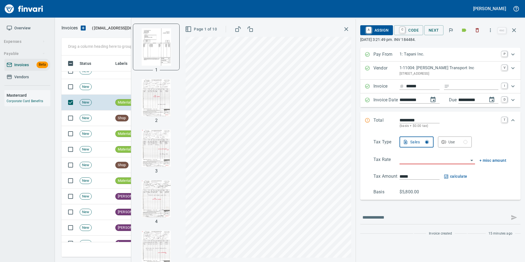
click at [513, 32] on icon "button" at bounding box center [514, 30] width 7 height 7
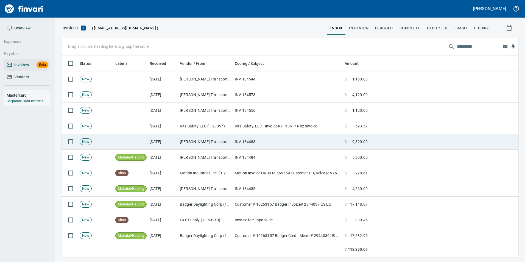
click at [156, 142] on td "[DATE]" at bounding box center [162, 142] width 30 height 16
